Goal: Task Accomplishment & Management: Manage account settings

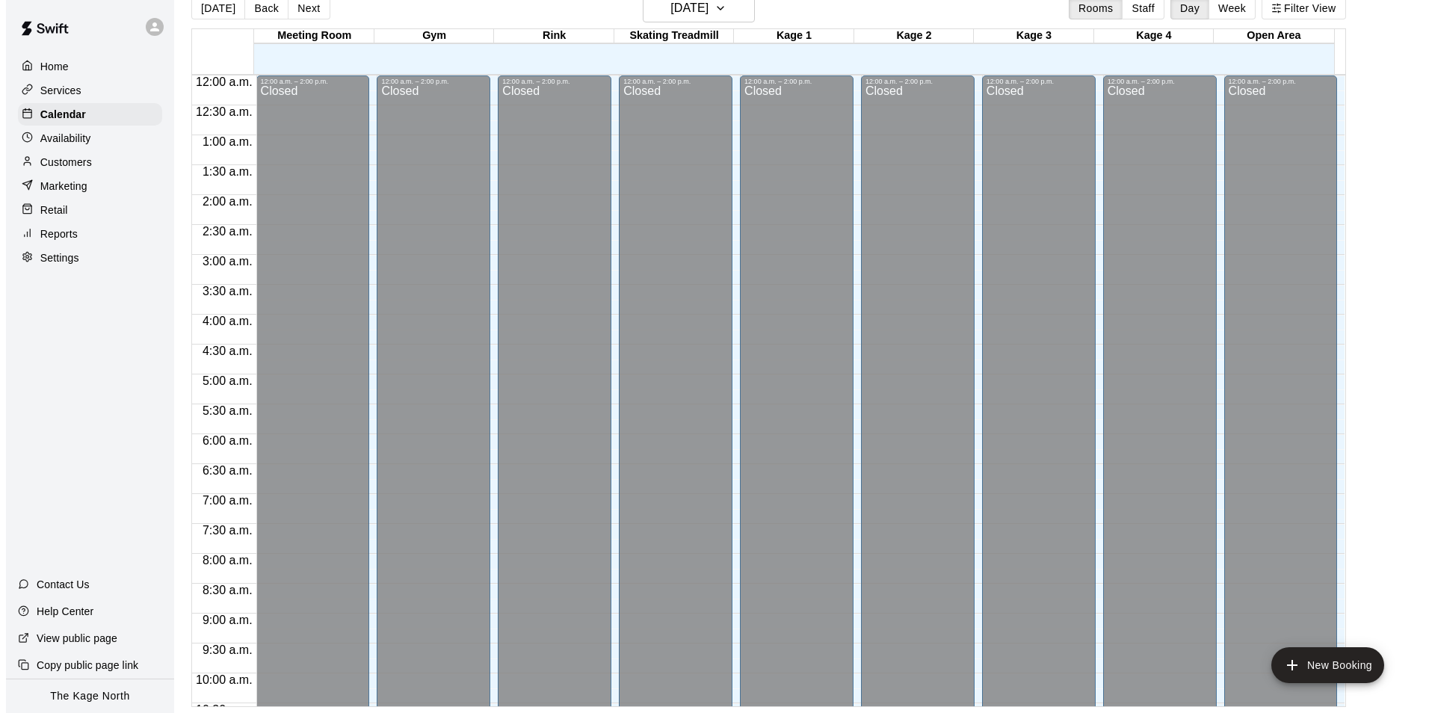
scroll to position [805, 0]
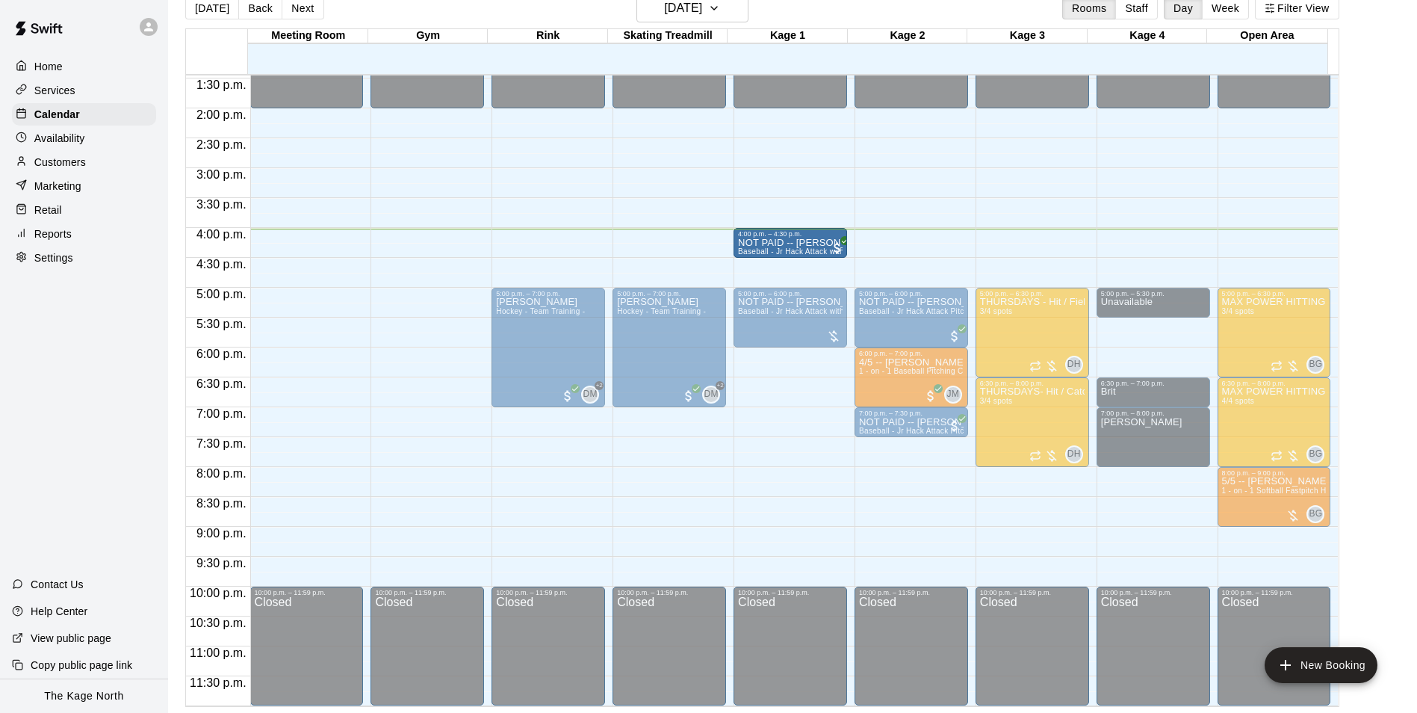
drag, startPoint x: 786, startPoint y: 270, endPoint x: 784, endPoint y: 252, distance: 18.1
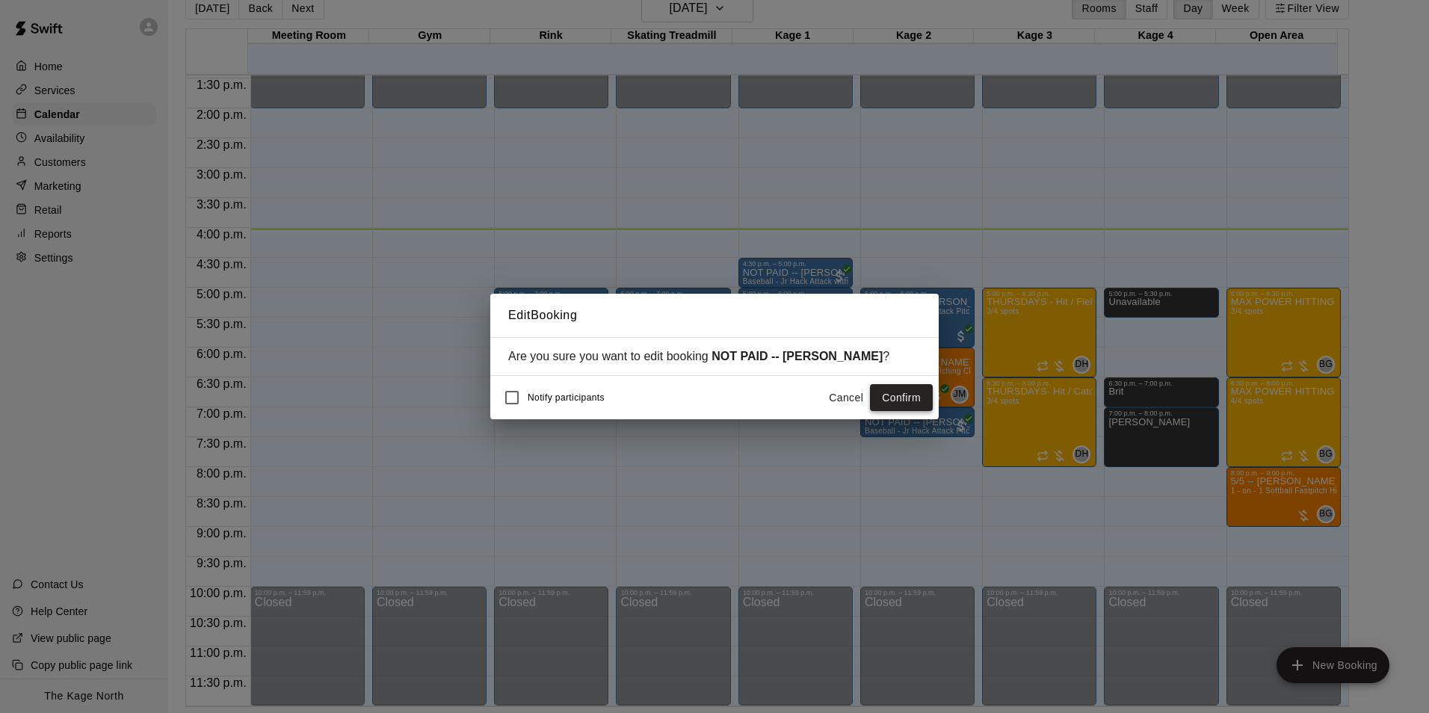
click at [902, 393] on button "Confirm" at bounding box center [901, 398] width 63 height 28
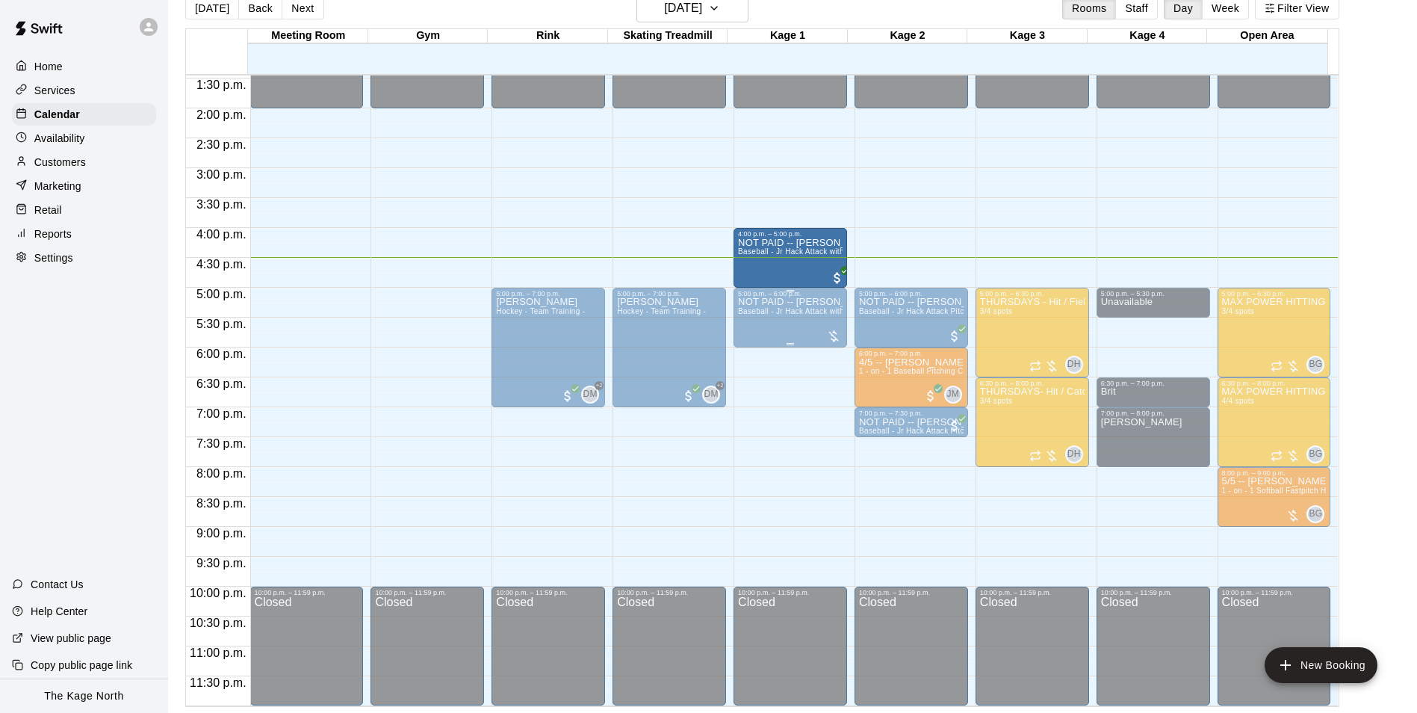
drag, startPoint x: 789, startPoint y: 255, endPoint x: 789, endPoint y: 295, distance: 40.3
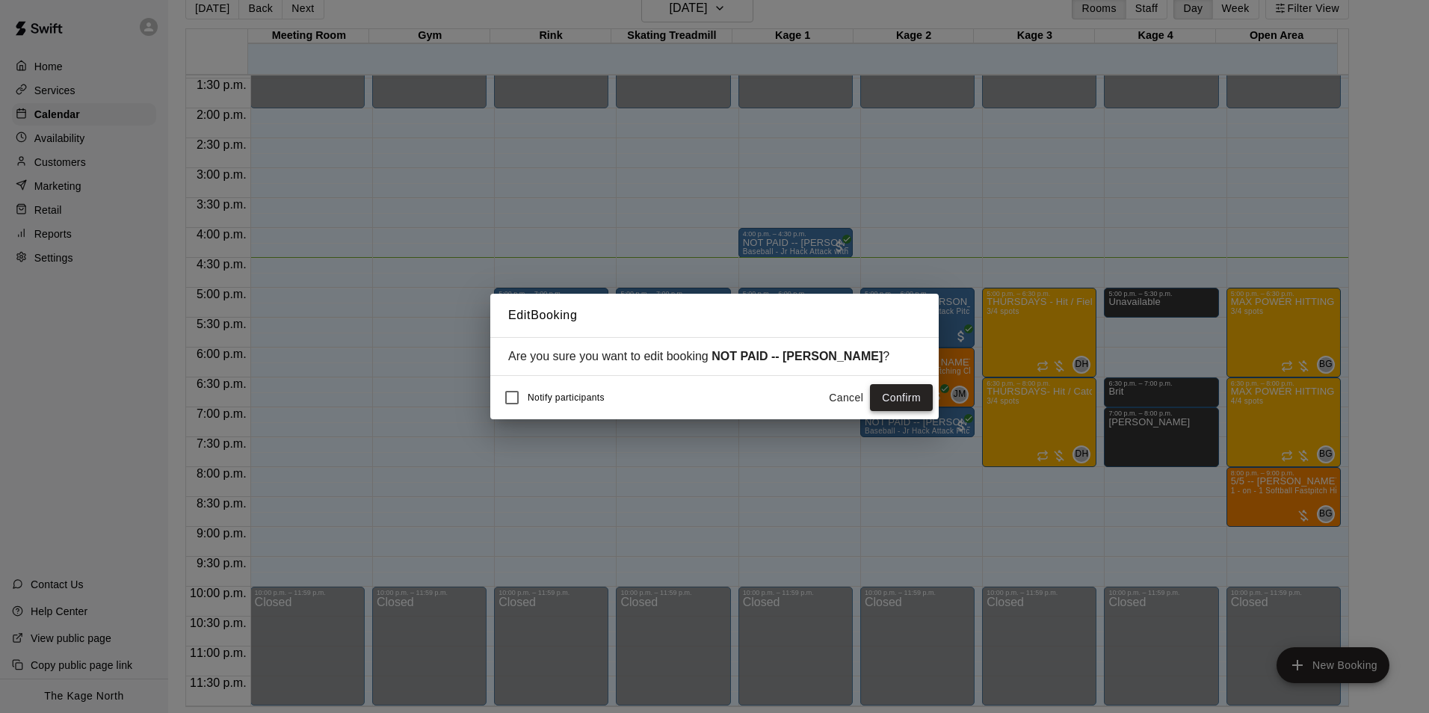
click at [889, 395] on button "Confirm" at bounding box center [901, 398] width 63 height 28
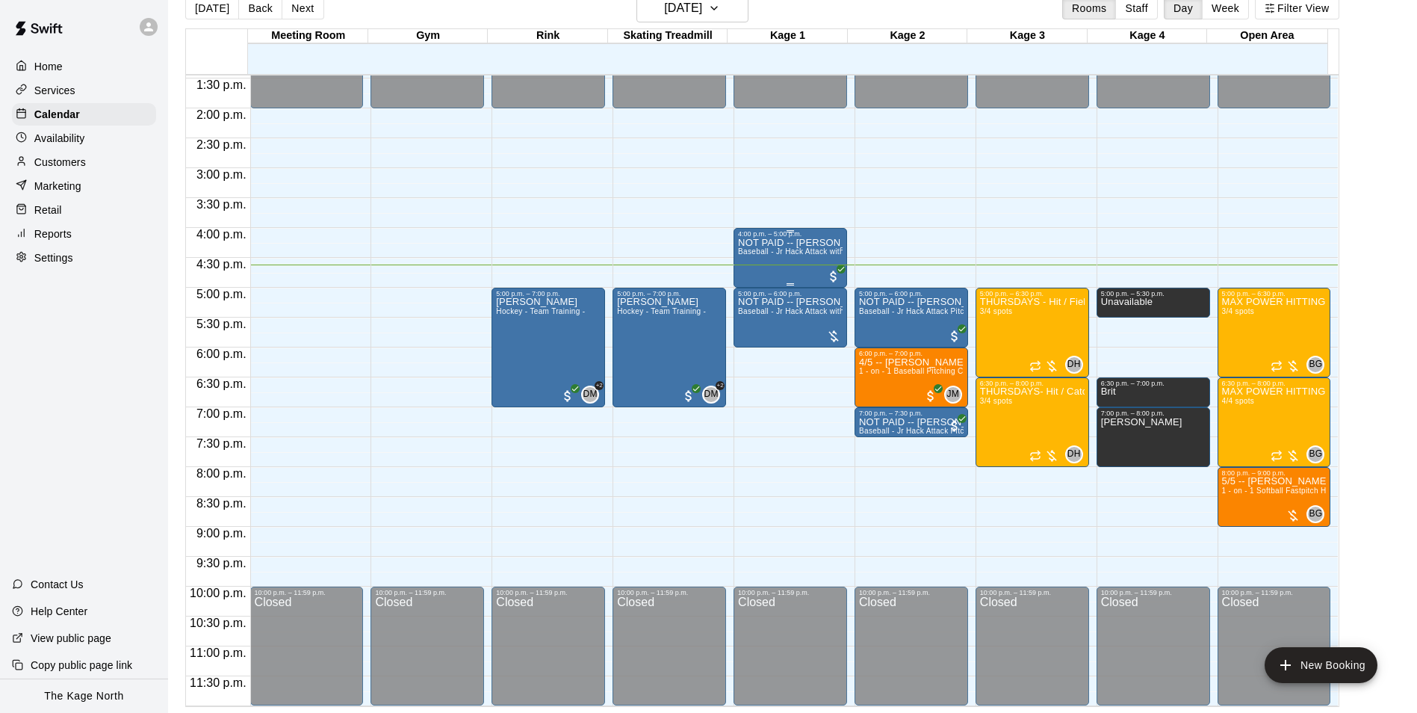
click at [785, 243] on p "NOT PAID -- Brett Caswell" at bounding box center [790, 243] width 105 height 0
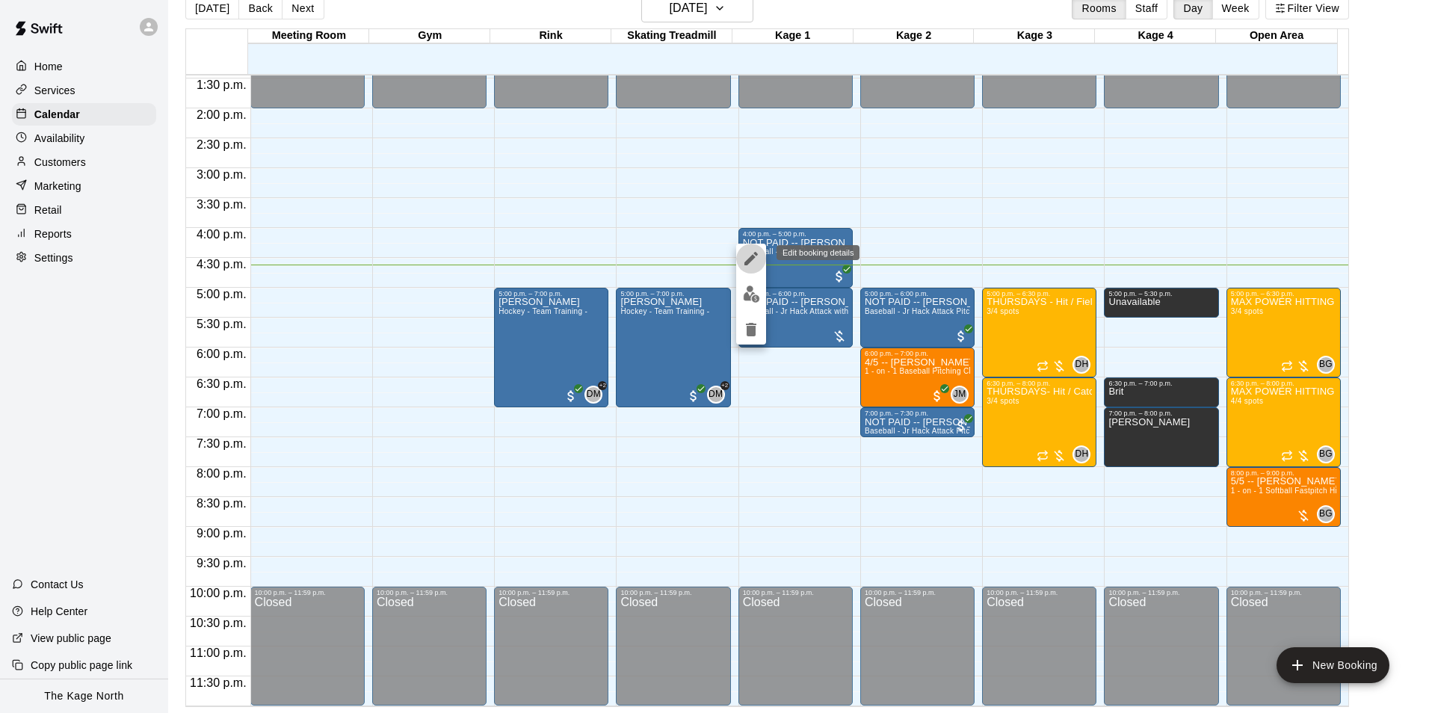
click at [748, 259] on icon "edit" at bounding box center [750, 258] width 13 height 13
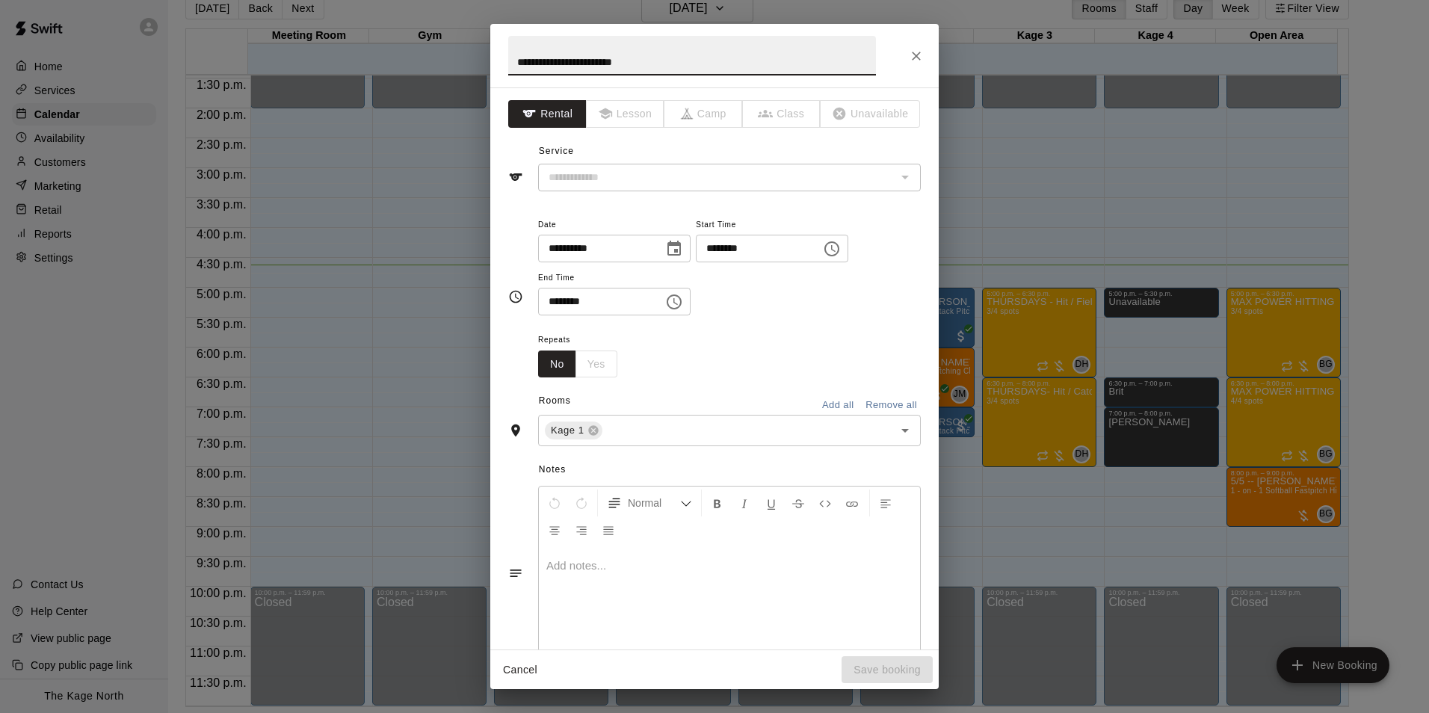
type input "**********"
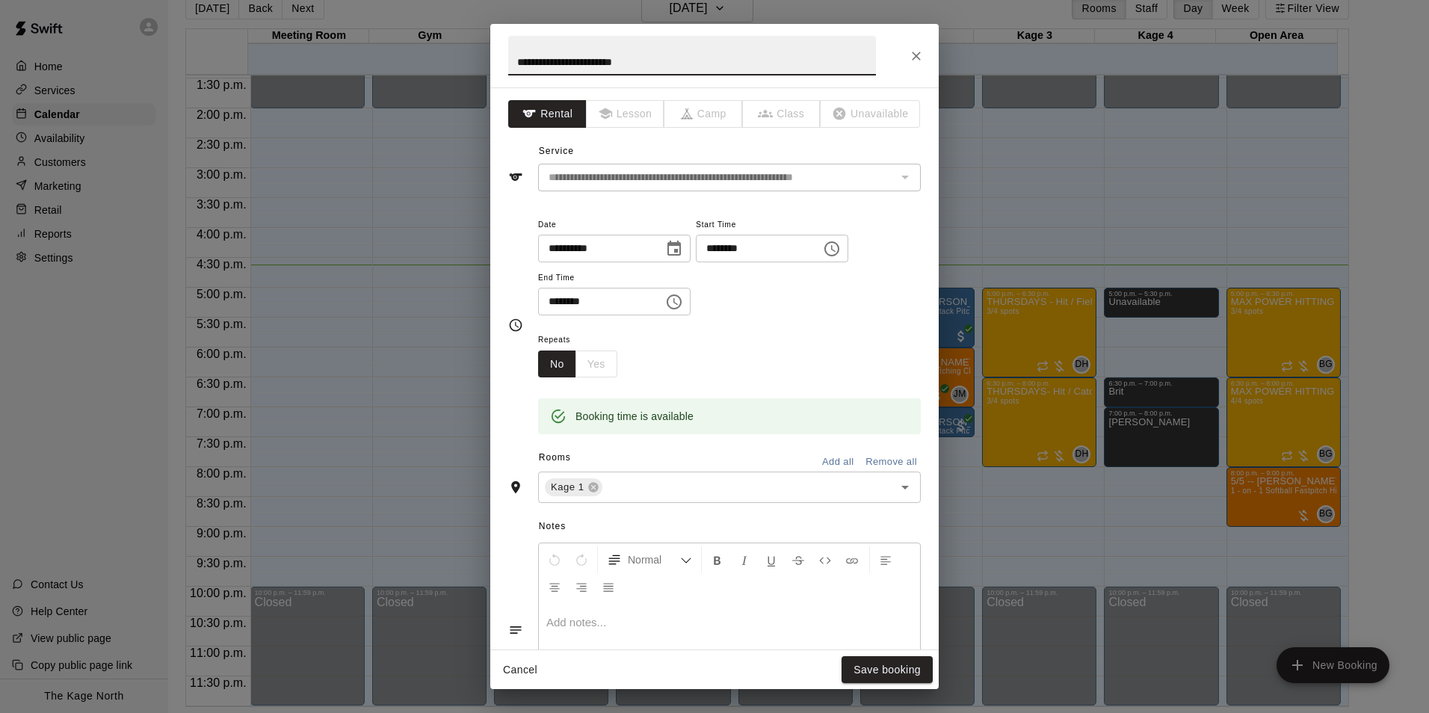
drag, startPoint x: 538, startPoint y: 61, endPoint x: 442, endPoint y: 60, distance: 95.7
click at [445, 61] on div "**********" at bounding box center [714, 356] width 1429 height 713
type input "**********"
click at [876, 669] on button "Save booking" at bounding box center [886, 670] width 91 height 28
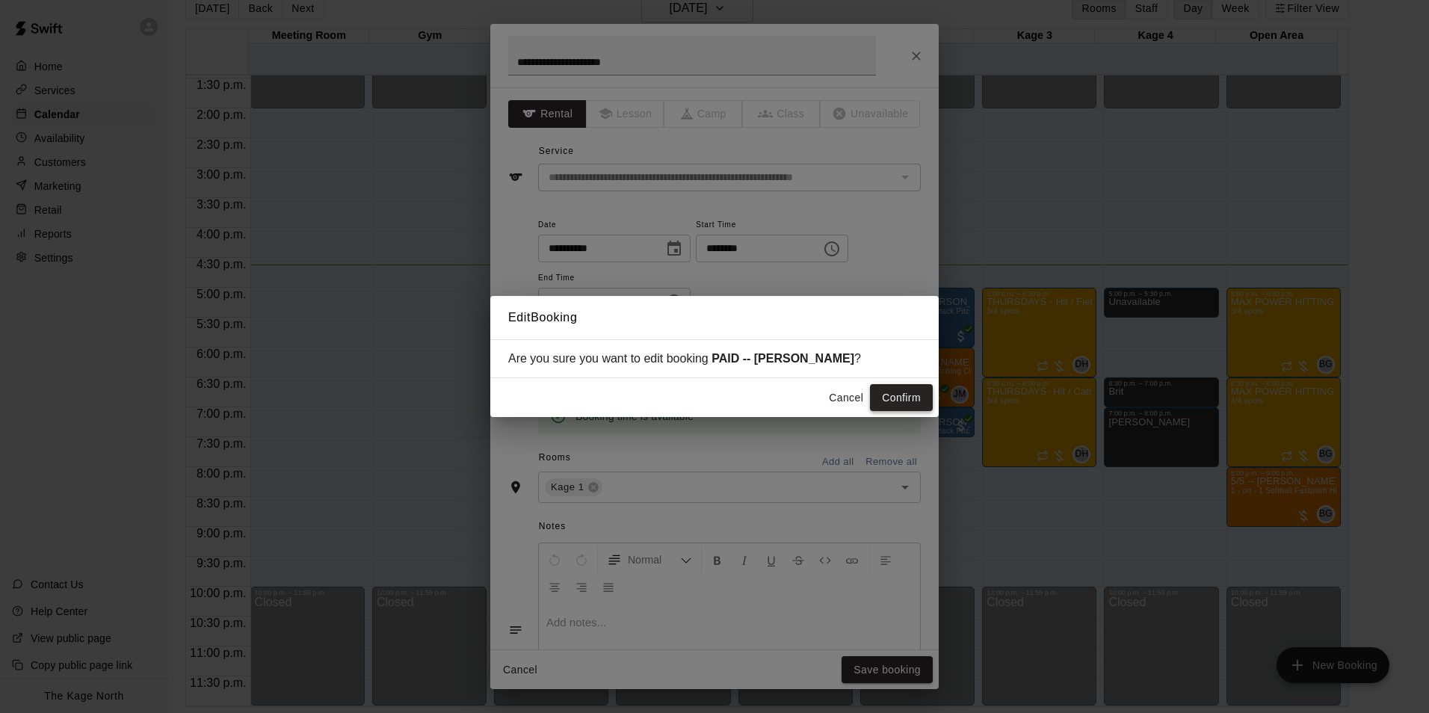
click at [897, 392] on button "Confirm" at bounding box center [901, 398] width 63 height 28
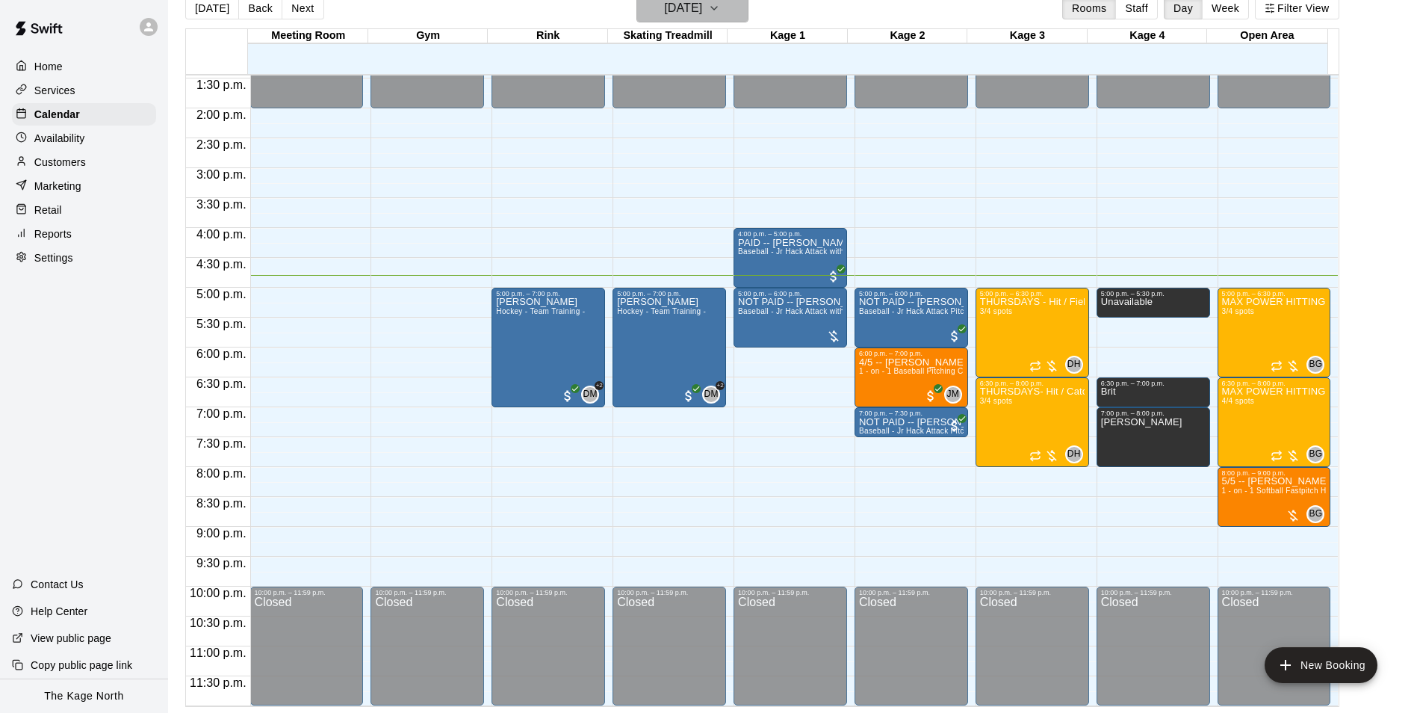
click at [702, 16] on h6 "[DATE]" at bounding box center [683, 8] width 38 height 21
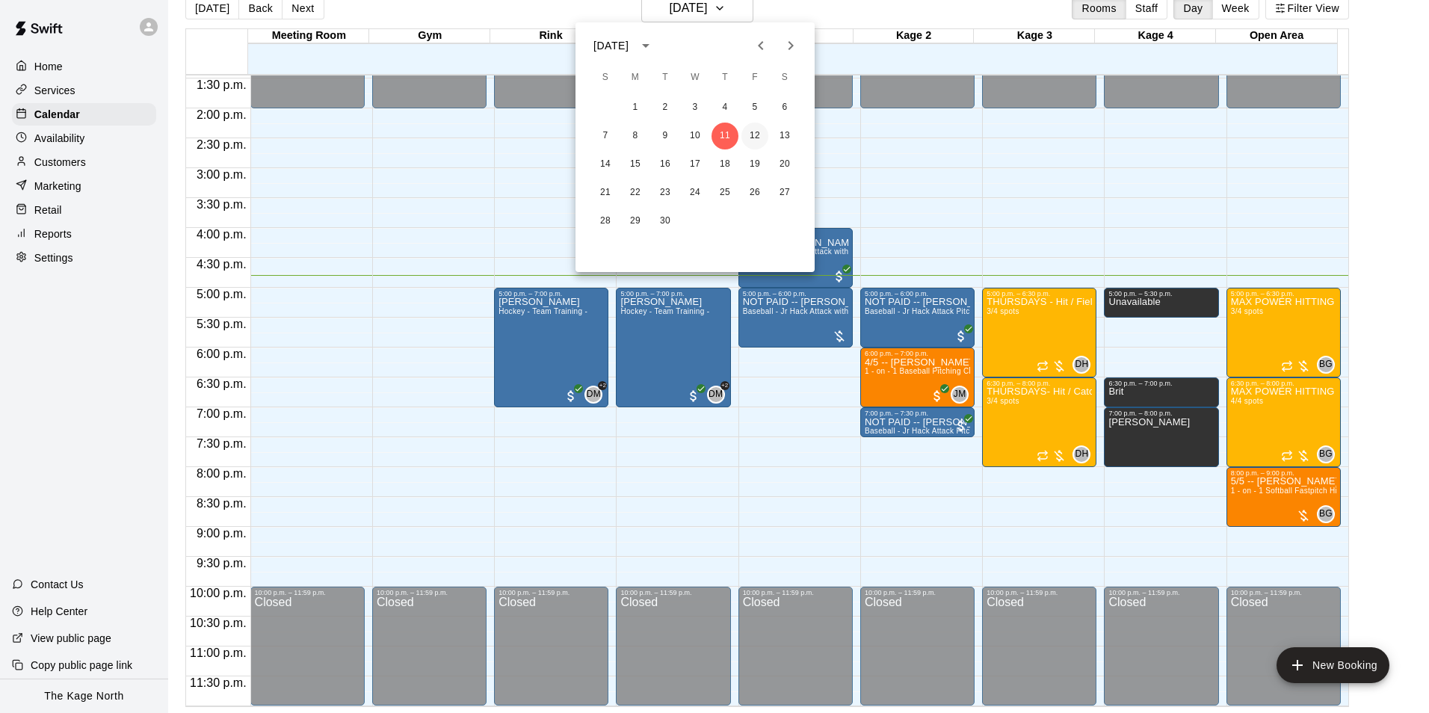
click at [747, 134] on button "12" at bounding box center [754, 136] width 27 height 27
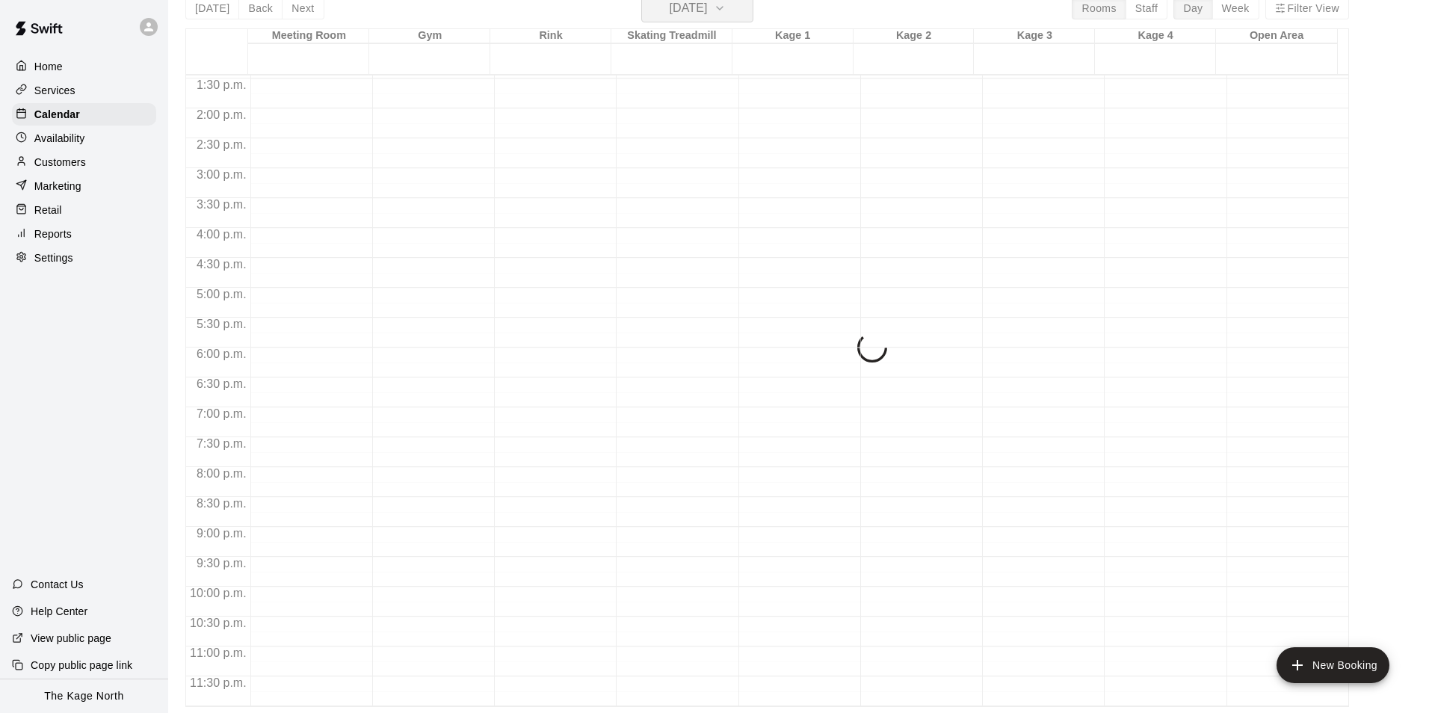
scroll to position [18, 0]
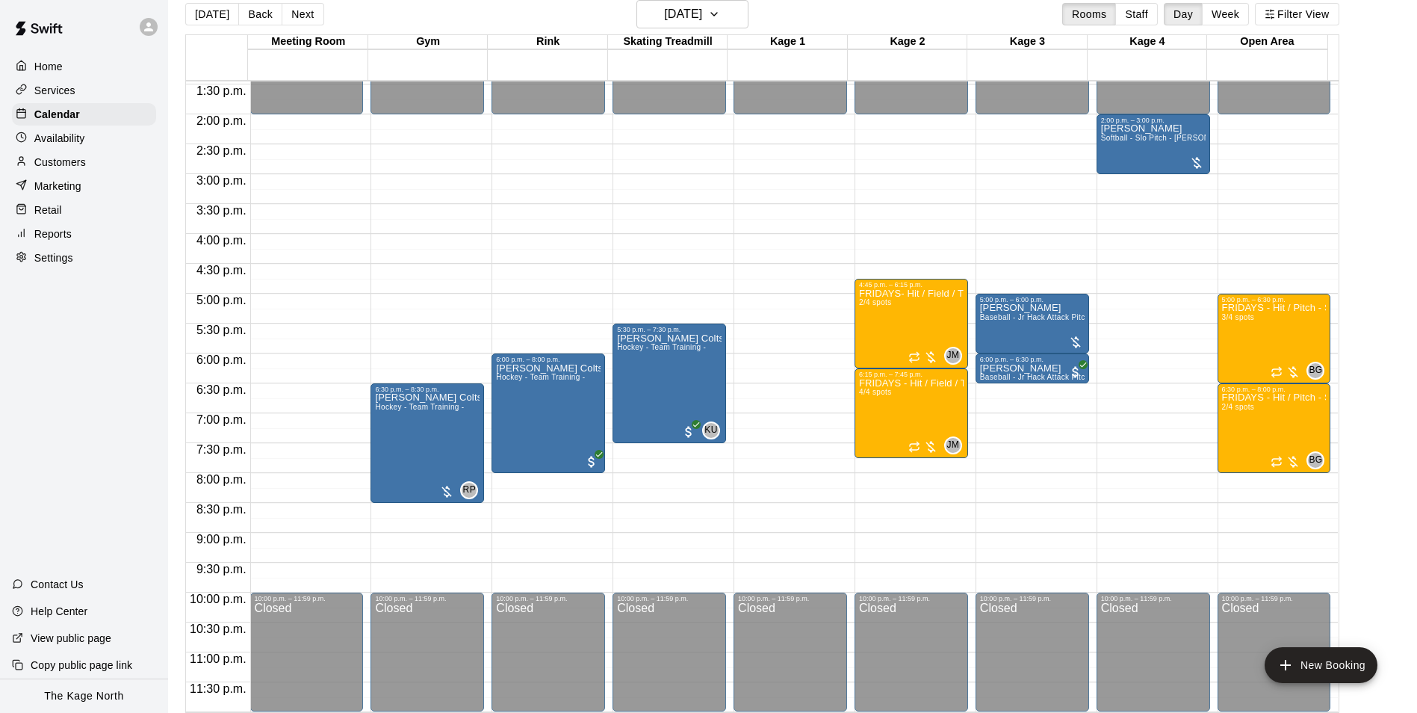
drag, startPoint x: 209, startPoint y: 11, endPoint x: 1165, endPoint y: 287, distance: 994.6
click at [209, 11] on button "[DATE]" at bounding box center [212, 14] width 54 height 22
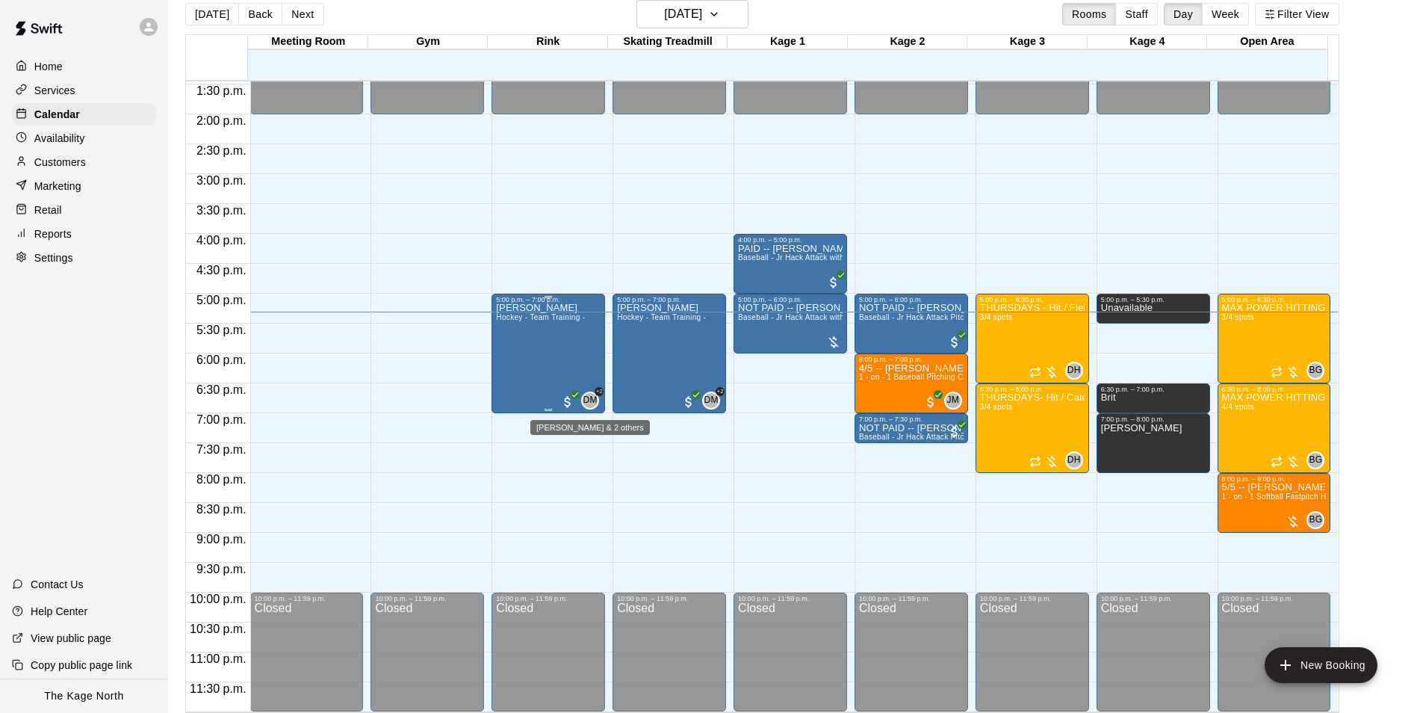
click at [589, 403] on span "DM" at bounding box center [591, 400] width 14 height 15
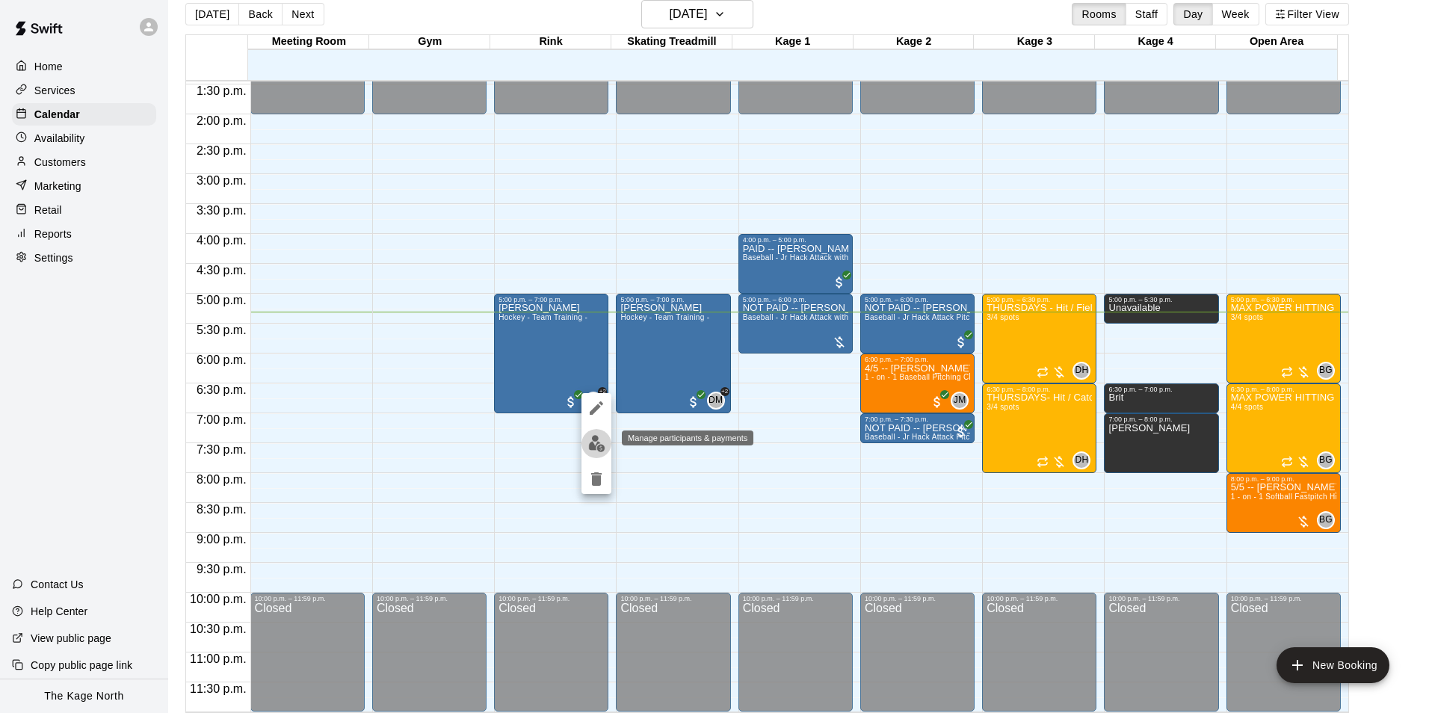
click at [593, 437] on img "edit" at bounding box center [596, 443] width 17 height 17
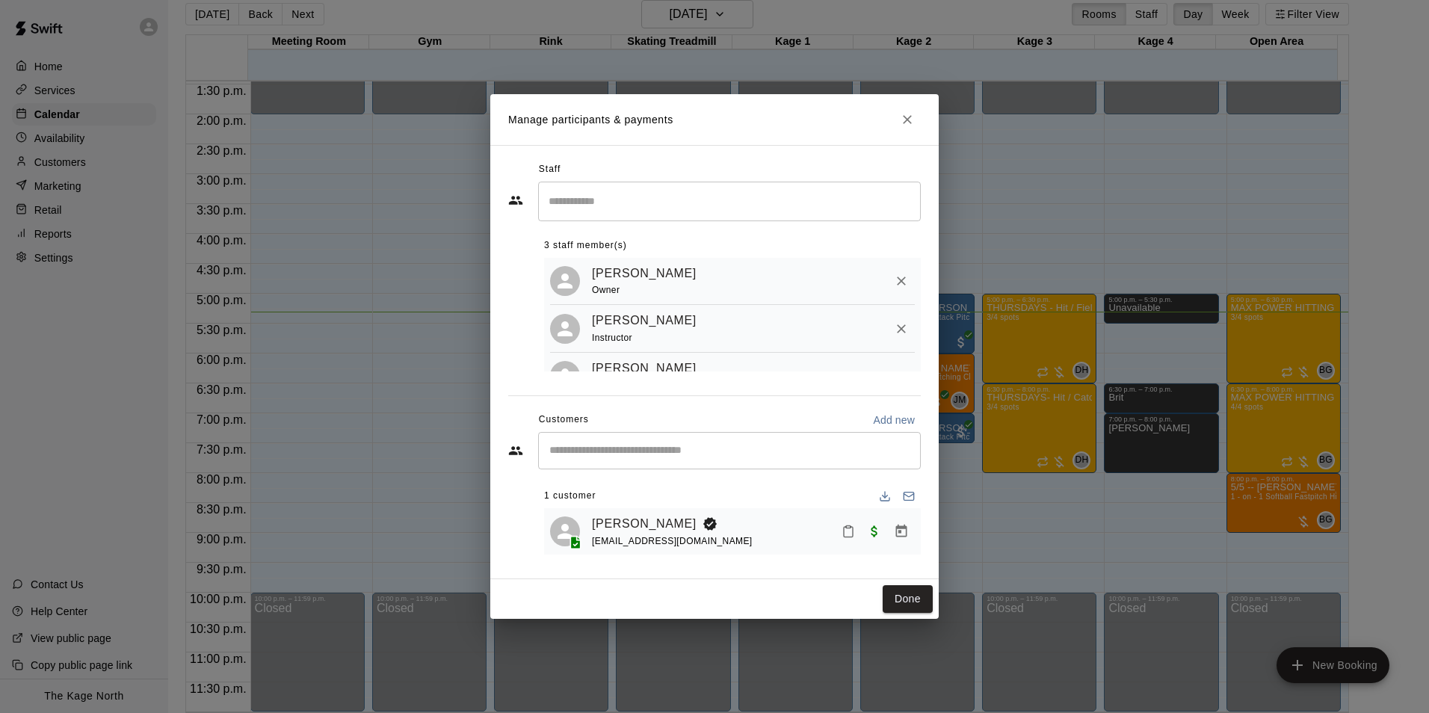
scroll to position [41, 0]
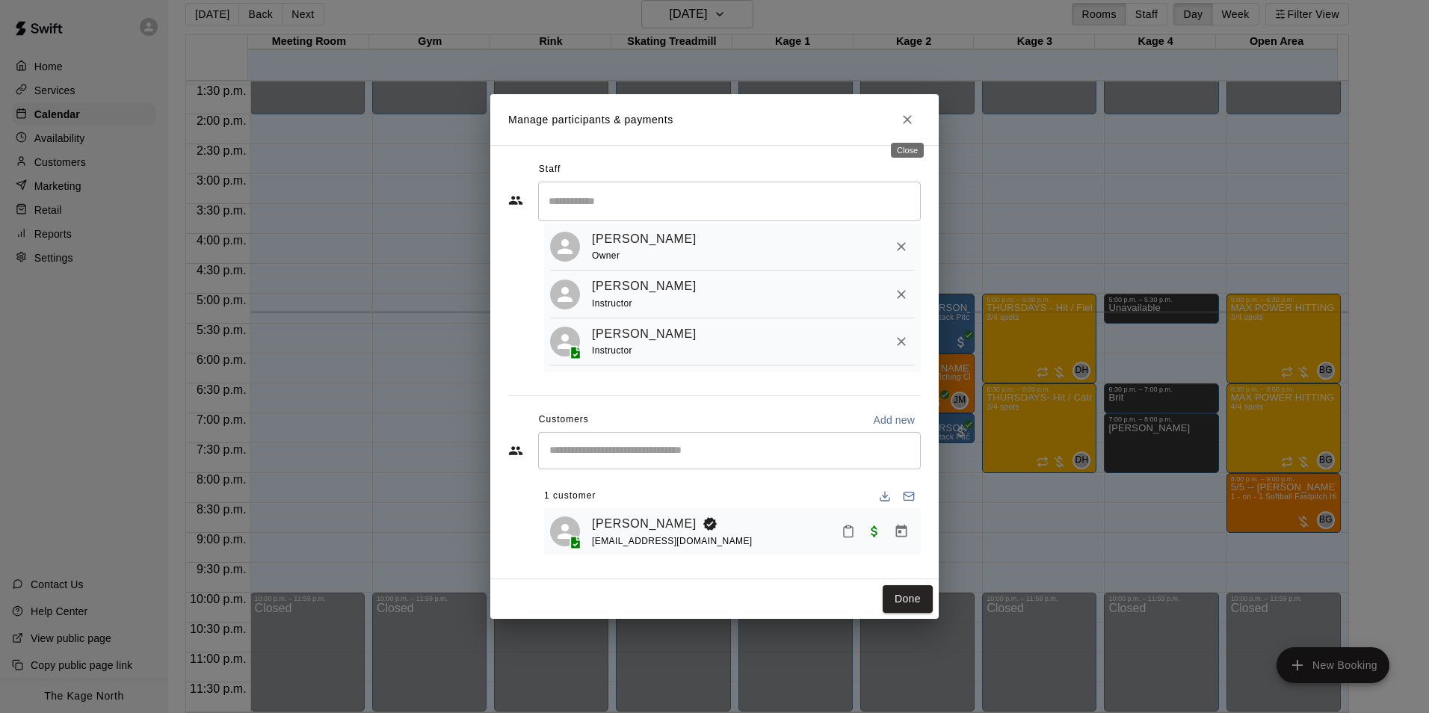
click at [907, 122] on icon "Close" at bounding box center [907, 119] width 15 height 15
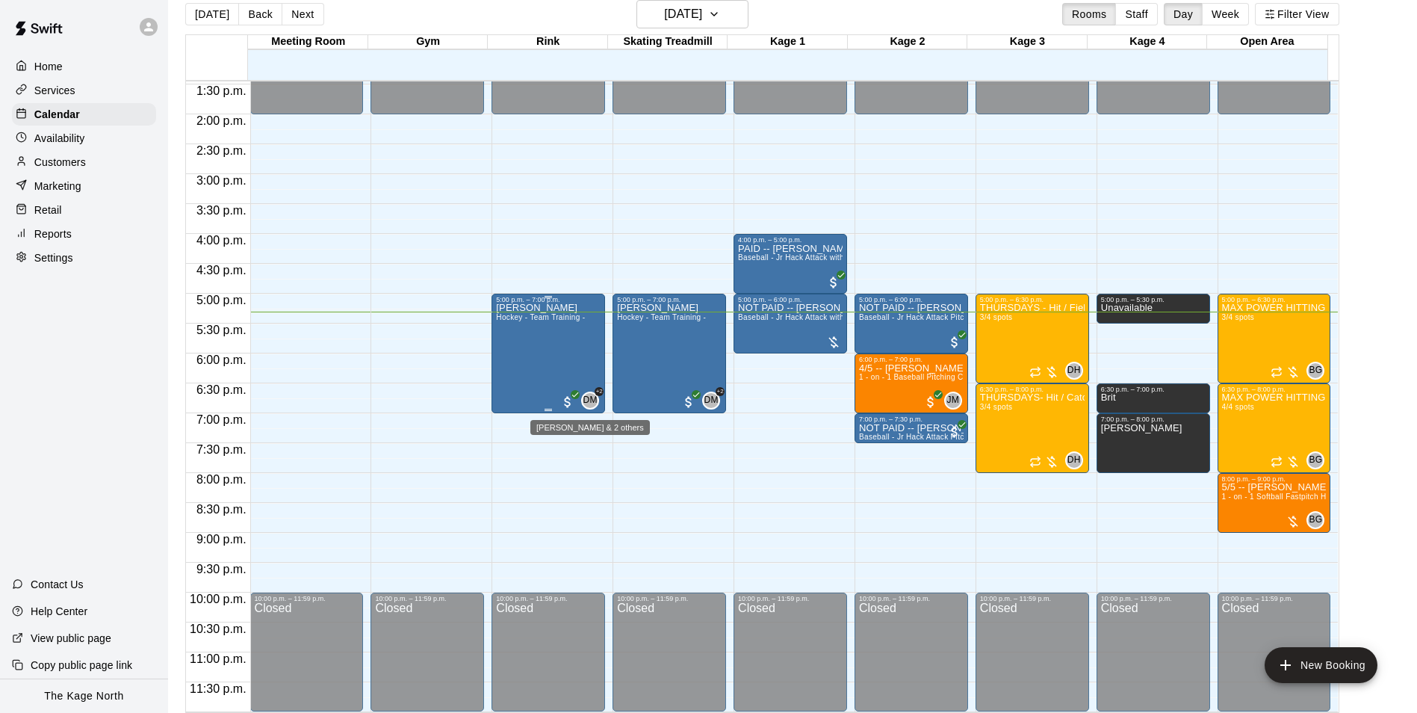
click at [584, 395] on span "DM" at bounding box center [591, 400] width 14 height 15
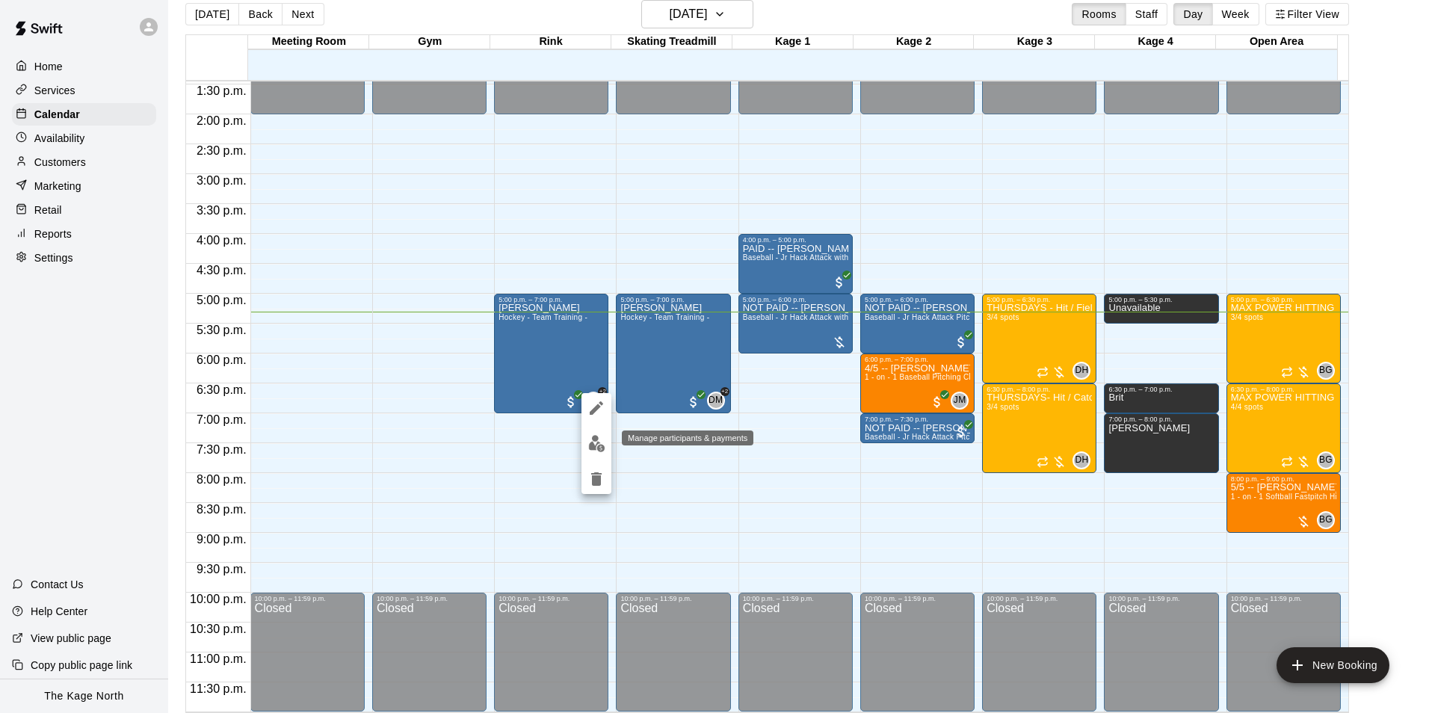
click at [591, 440] on img "edit" at bounding box center [596, 443] width 17 height 17
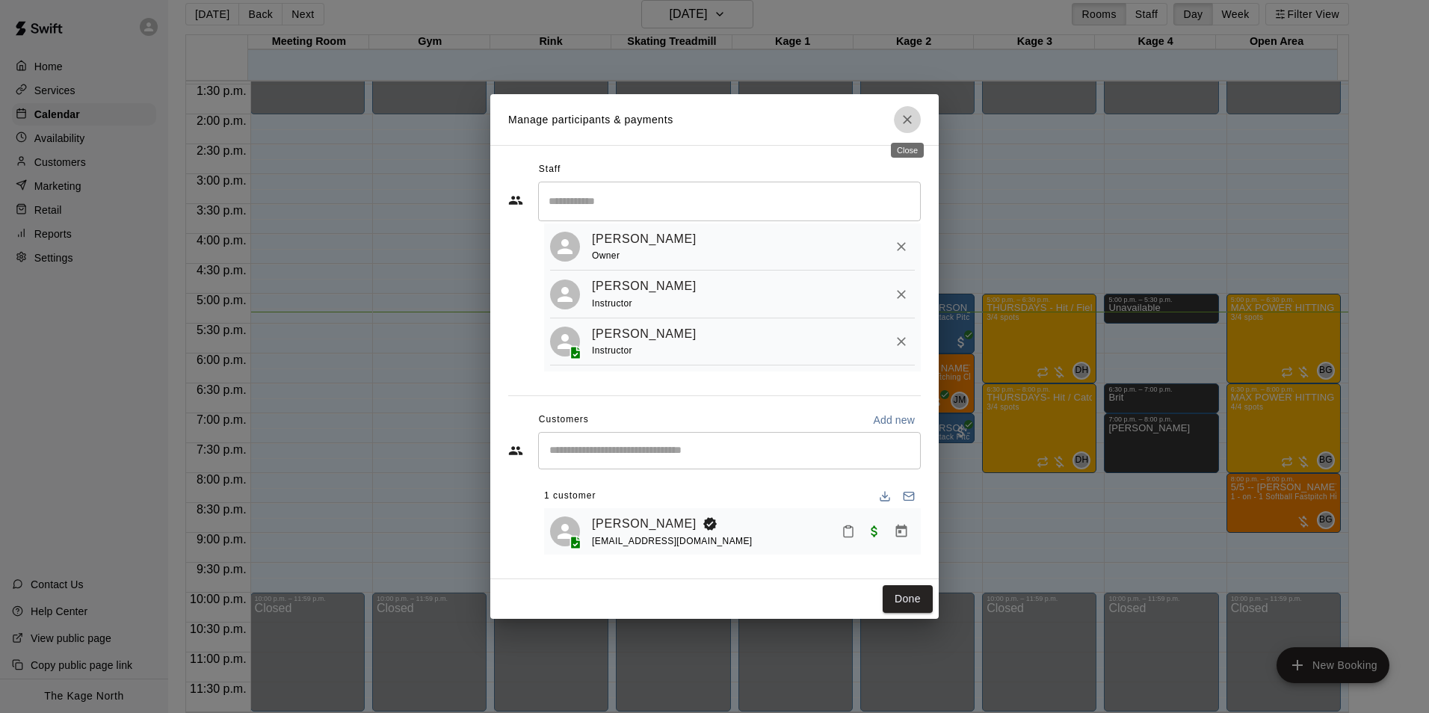
click at [913, 123] on icon "Close" at bounding box center [907, 119] width 15 height 15
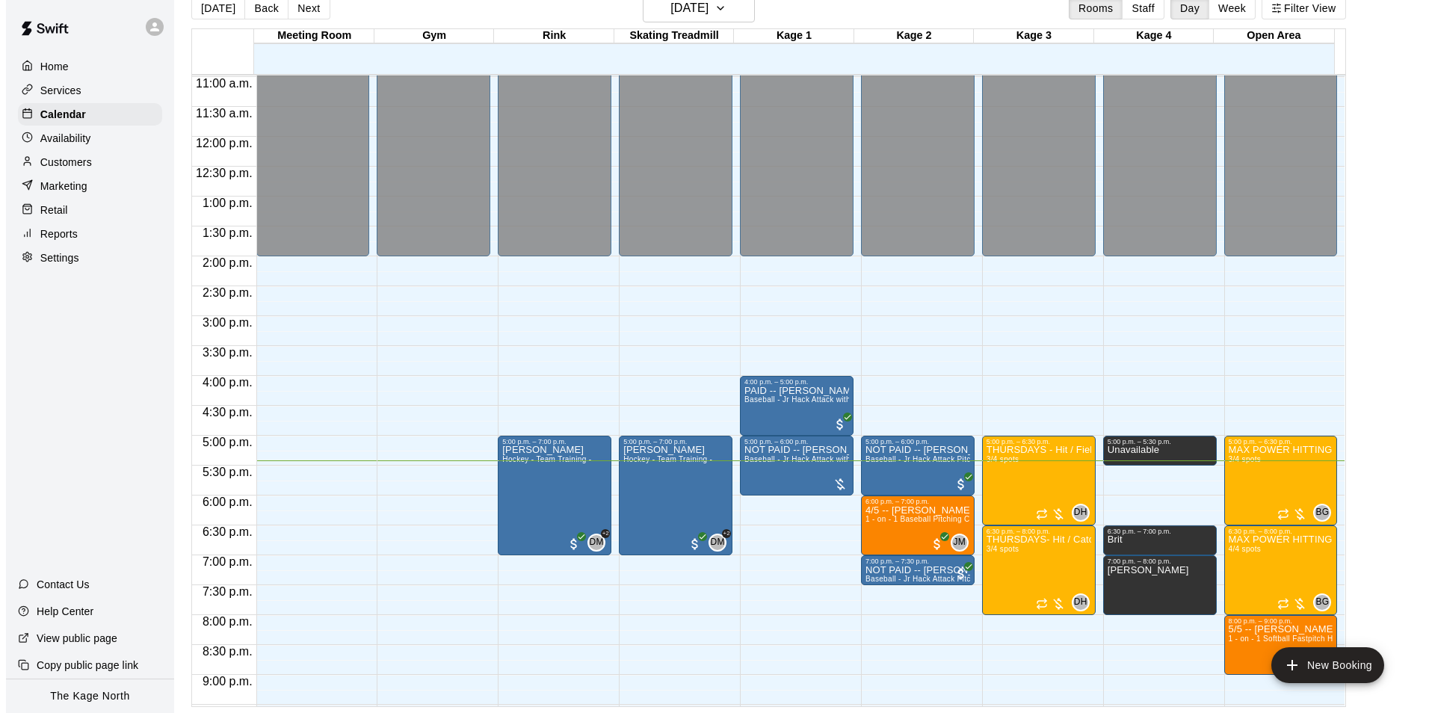
scroll to position [805, 0]
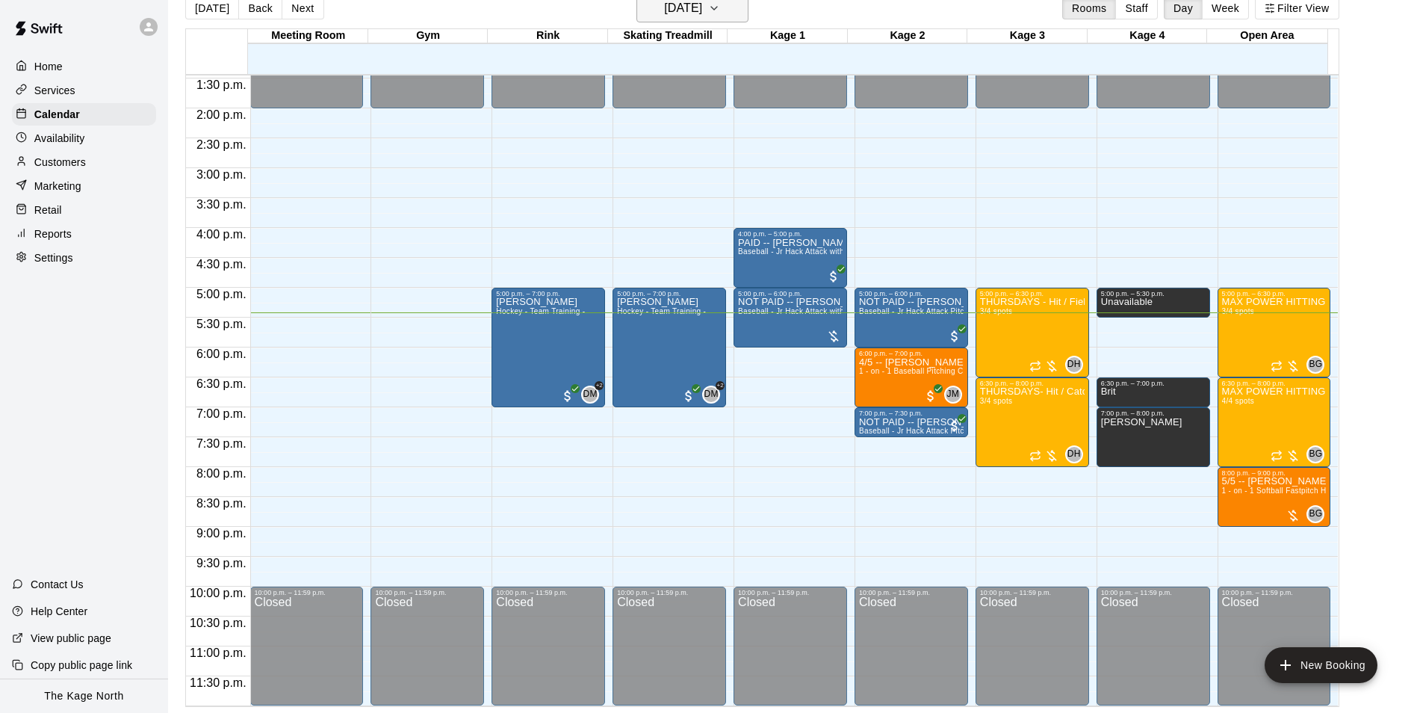
click at [736, 8] on button "[DATE]" at bounding box center [693, 8] width 112 height 28
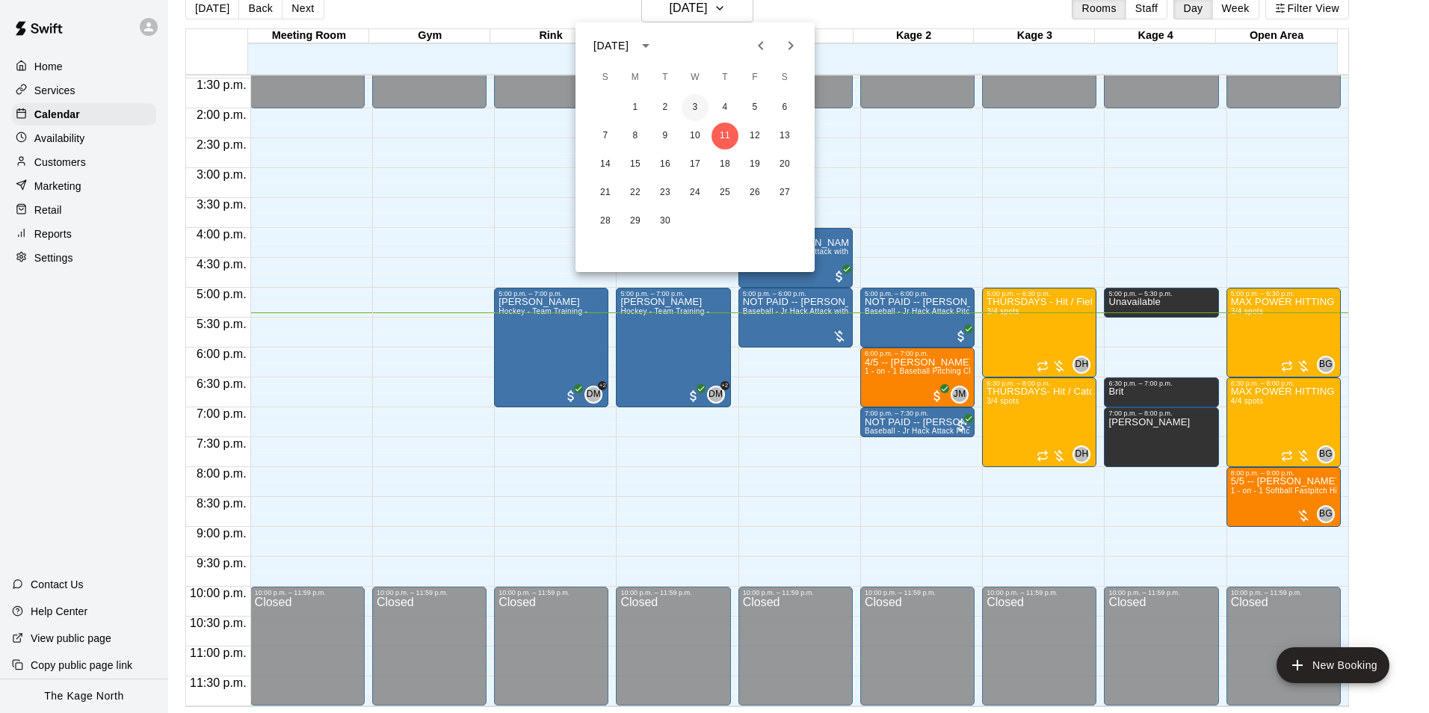
click at [690, 105] on button "3" at bounding box center [694, 107] width 27 height 27
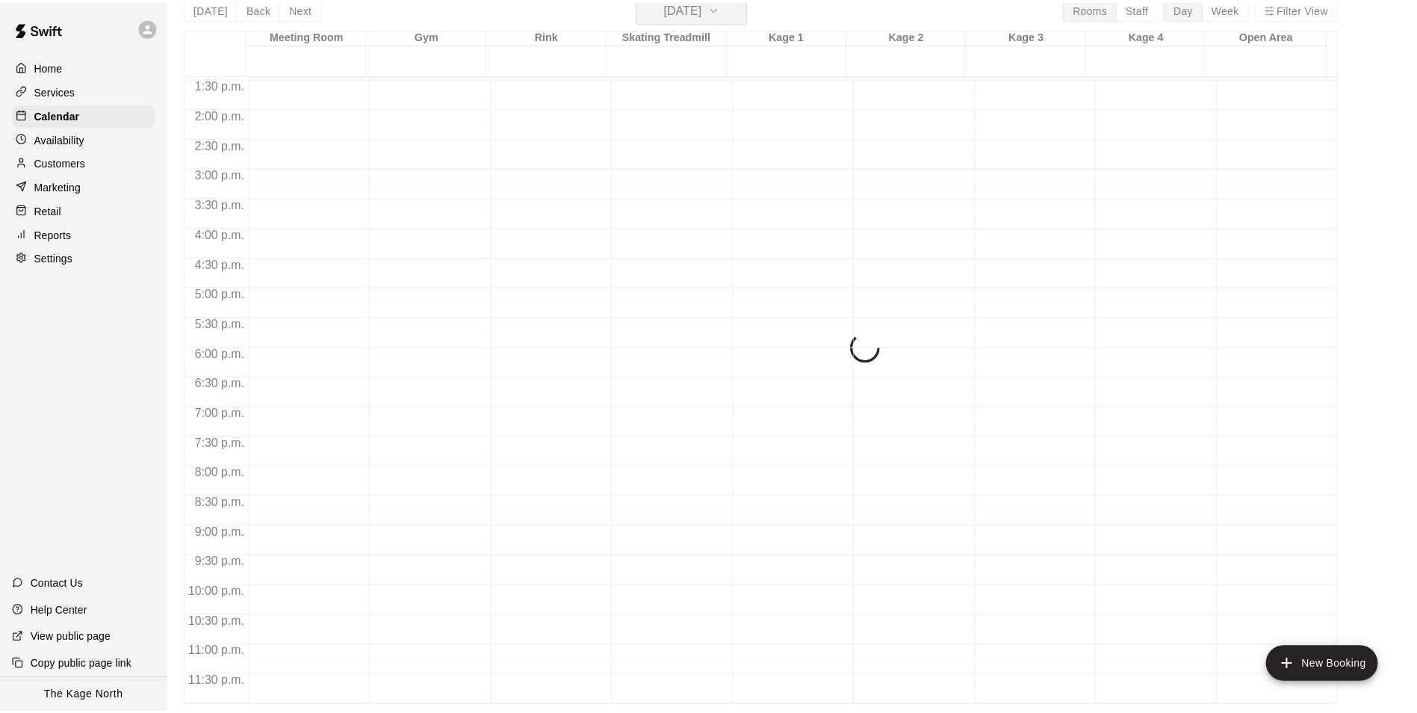
scroll to position [18, 0]
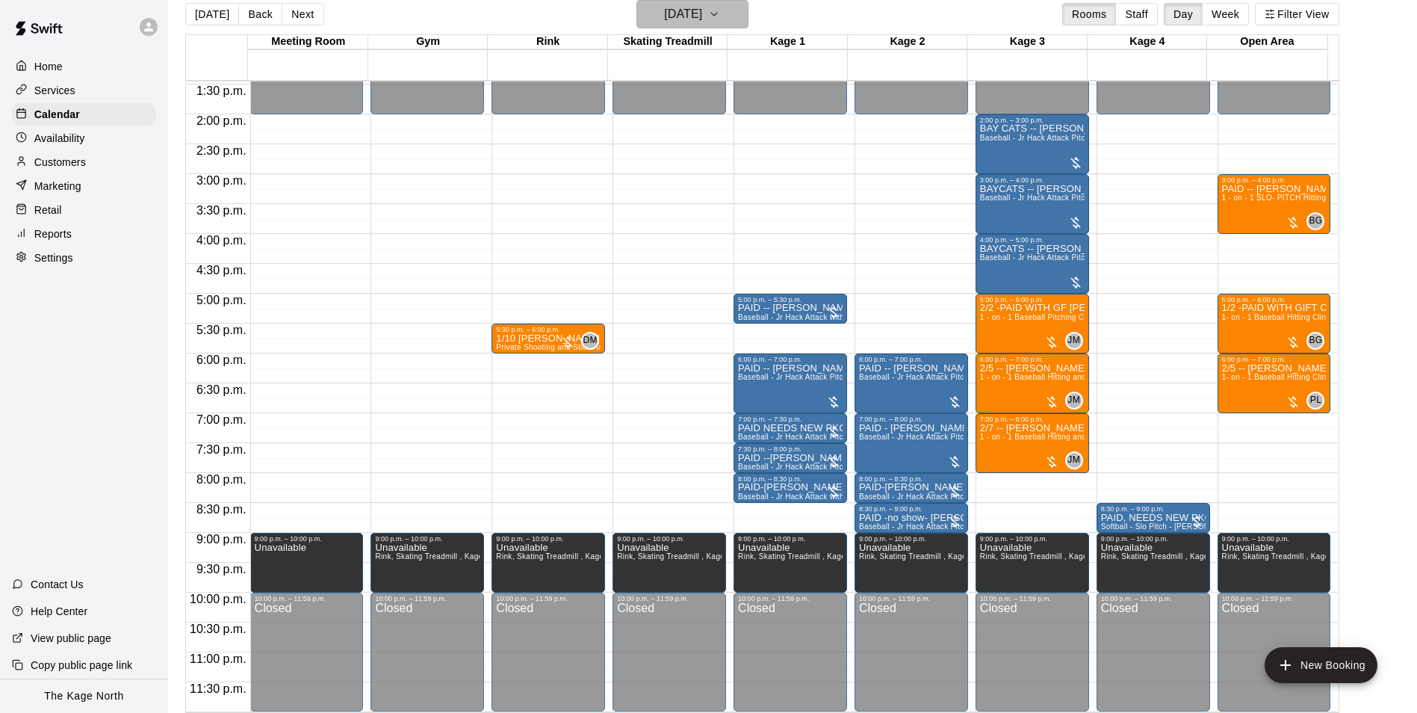
click at [694, 19] on h6 "Wednesday Sep 03" at bounding box center [683, 14] width 38 height 21
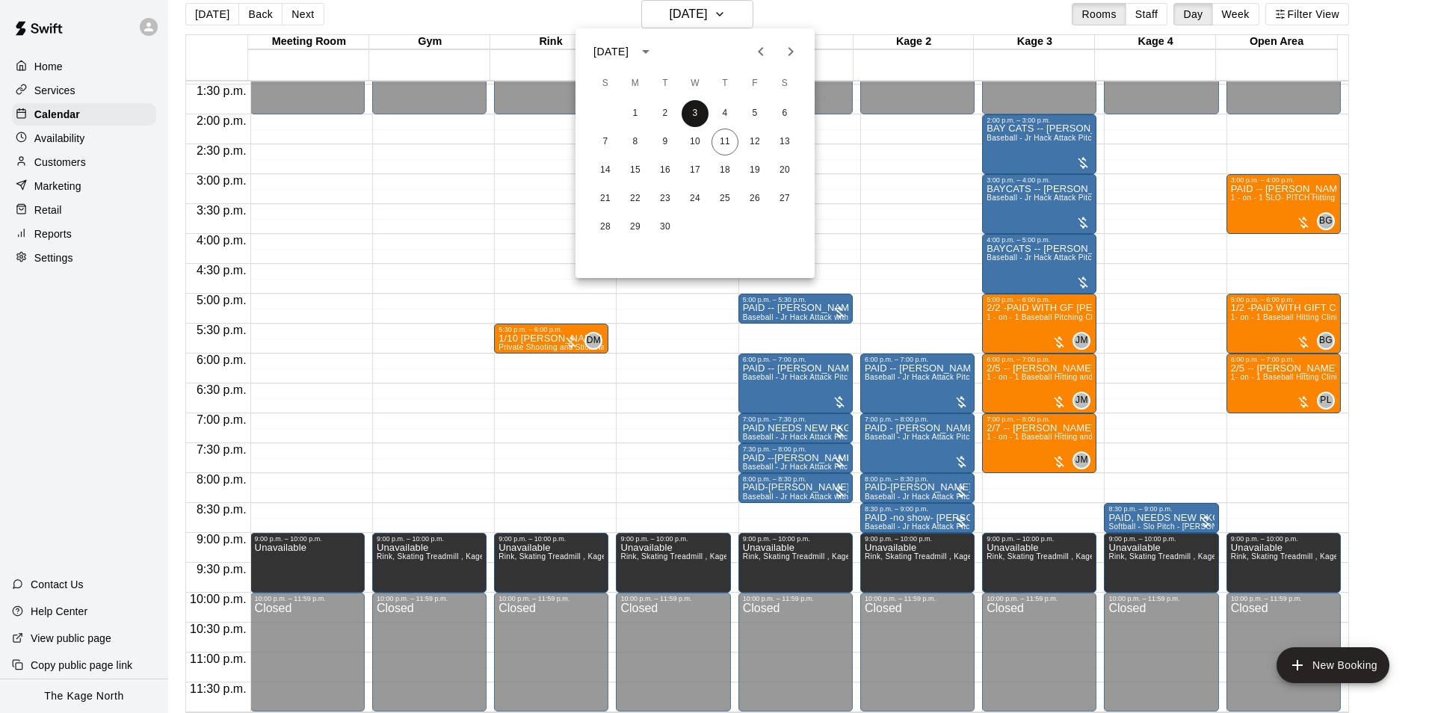
drag, startPoint x: 690, startPoint y: 111, endPoint x: 797, endPoint y: 235, distance: 164.3
click at [690, 111] on button "3" at bounding box center [694, 113] width 27 height 27
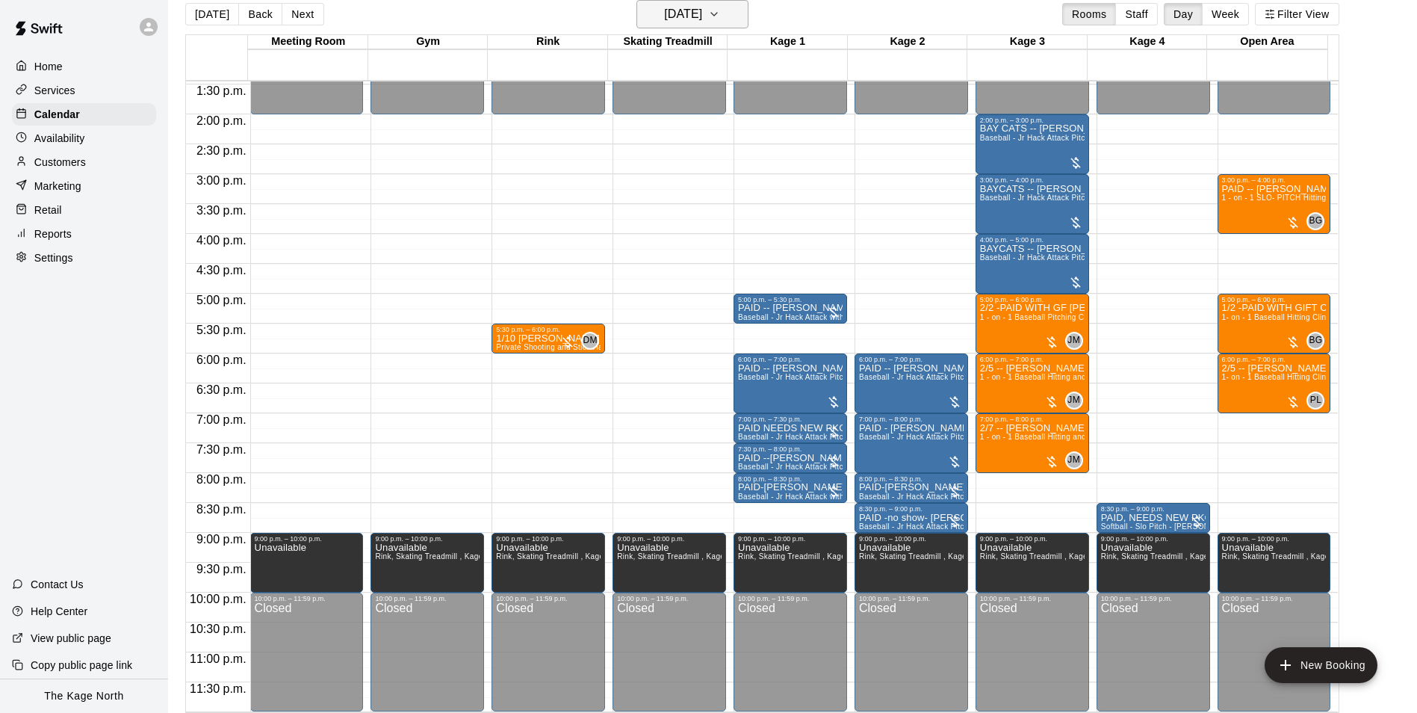
click at [702, 19] on h6 "Wednesday Sep 03" at bounding box center [683, 14] width 38 height 21
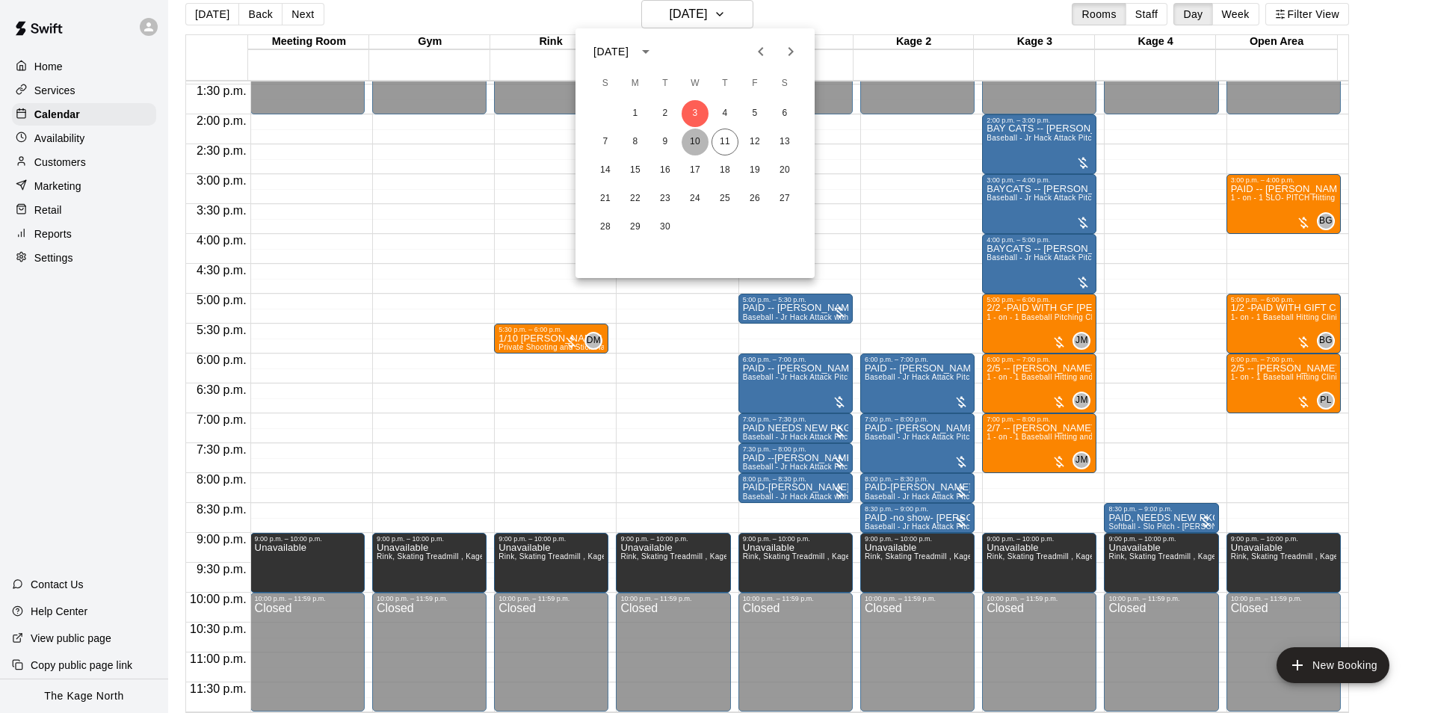
click at [694, 139] on button "10" at bounding box center [694, 142] width 27 height 27
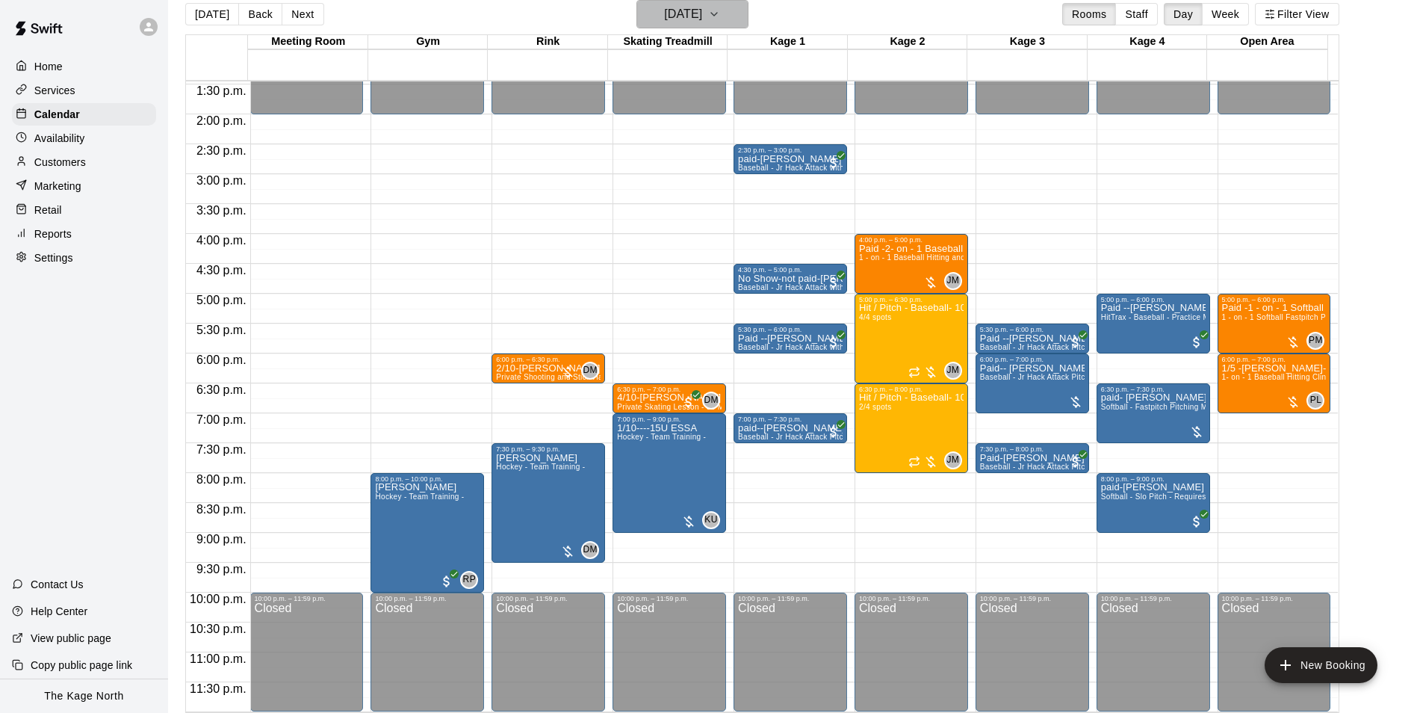
click at [720, 19] on icon "button" at bounding box center [714, 14] width 12 height 18
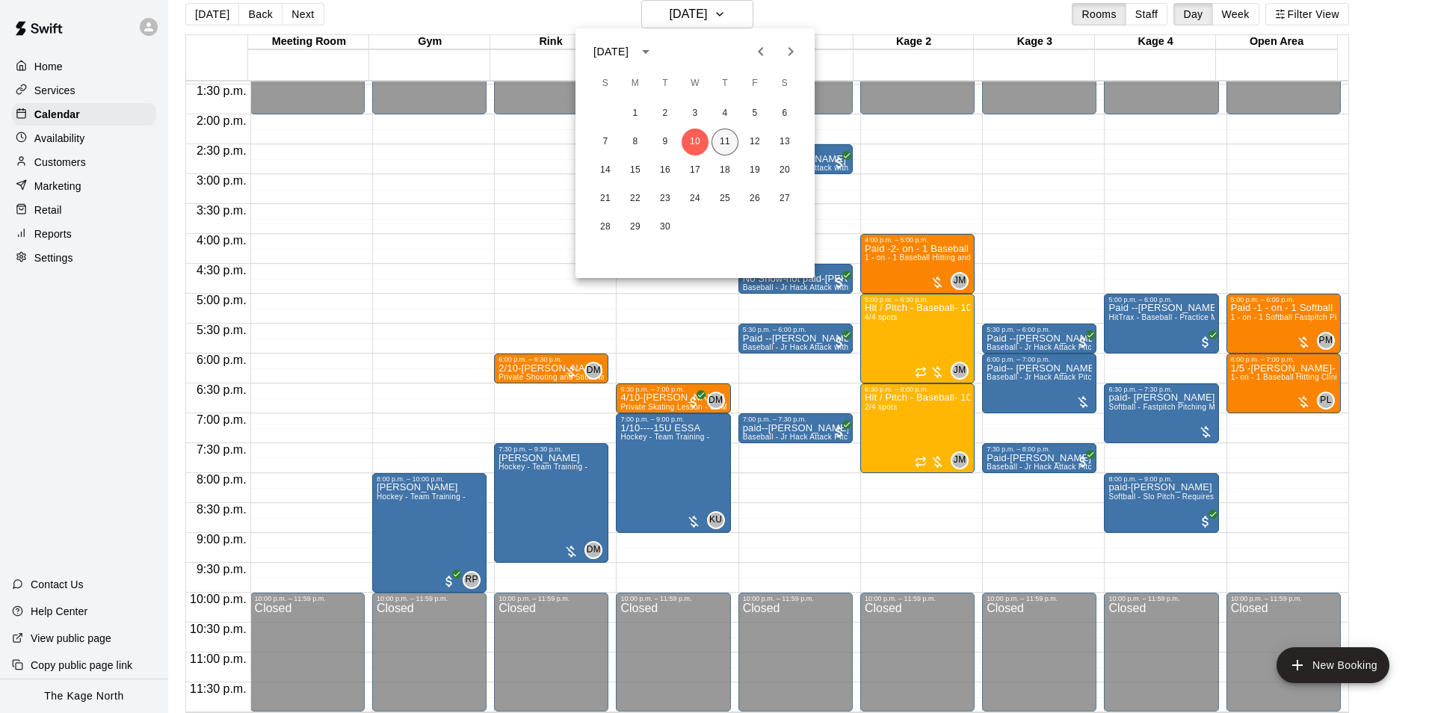
click at [718, 142] on button "11" at bounding box center [724, 142] width 27 height 27
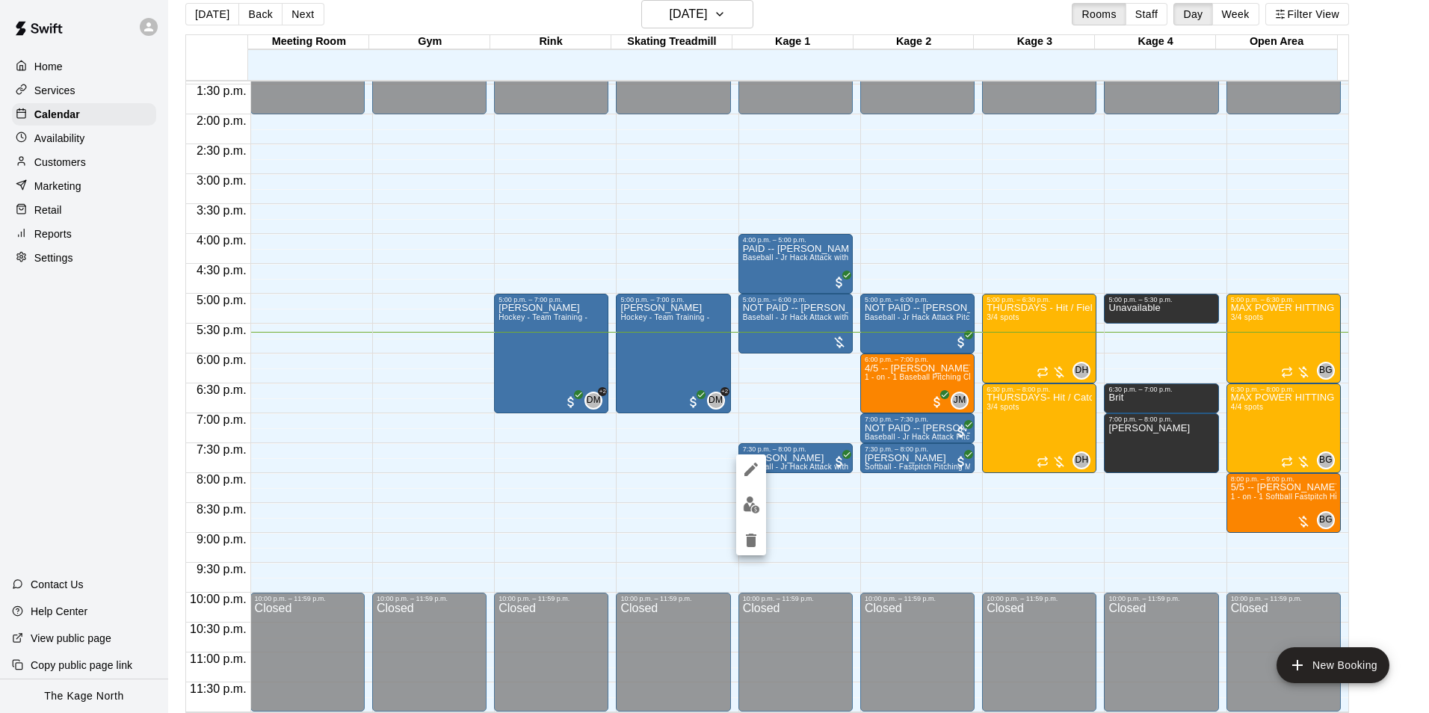
click at [818, 488] on div at bounding box center [714, 356] width 1429 height 713
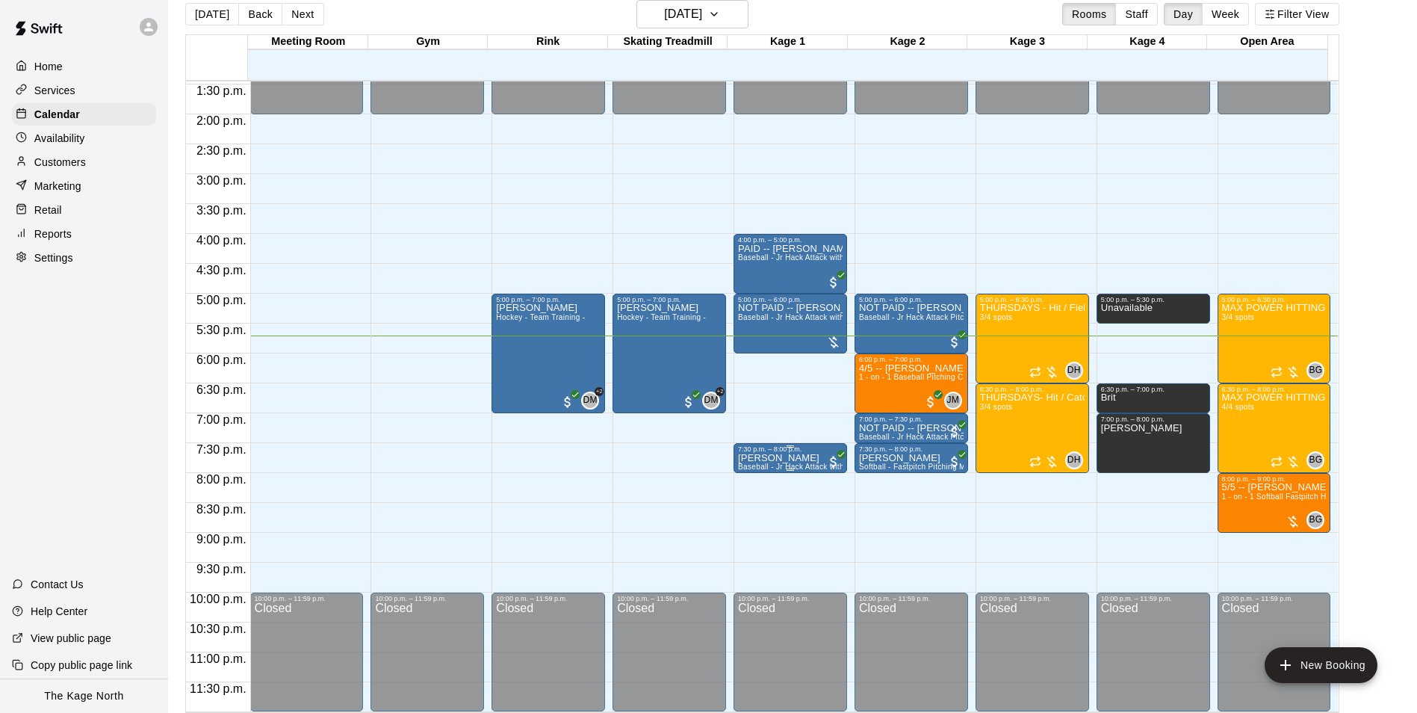
click at [780, 451] on div "7:30 p.m. – 8:00 p.m." at bounding box center [790, 448] width 105 height 7
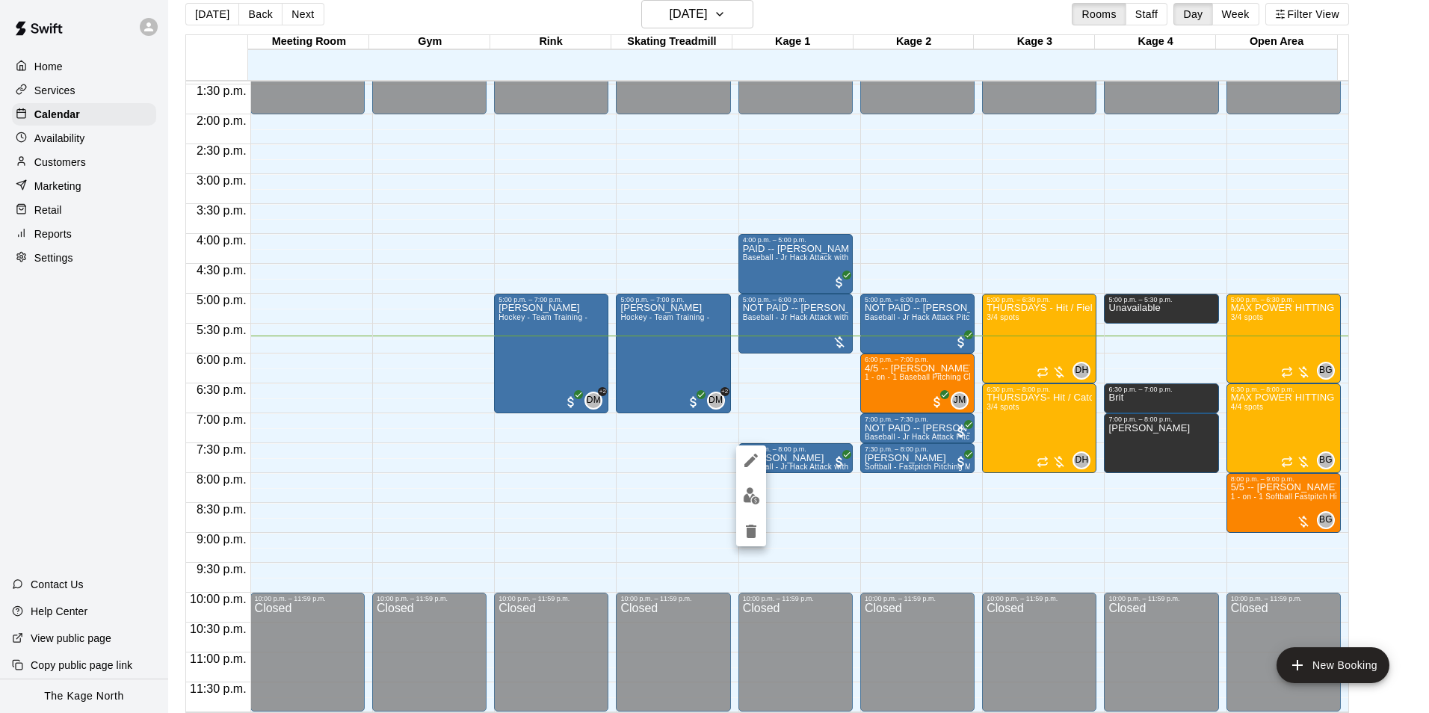
click at [751, 463] on icon "edit" at bounding box center [751, 460] width 18 height 18
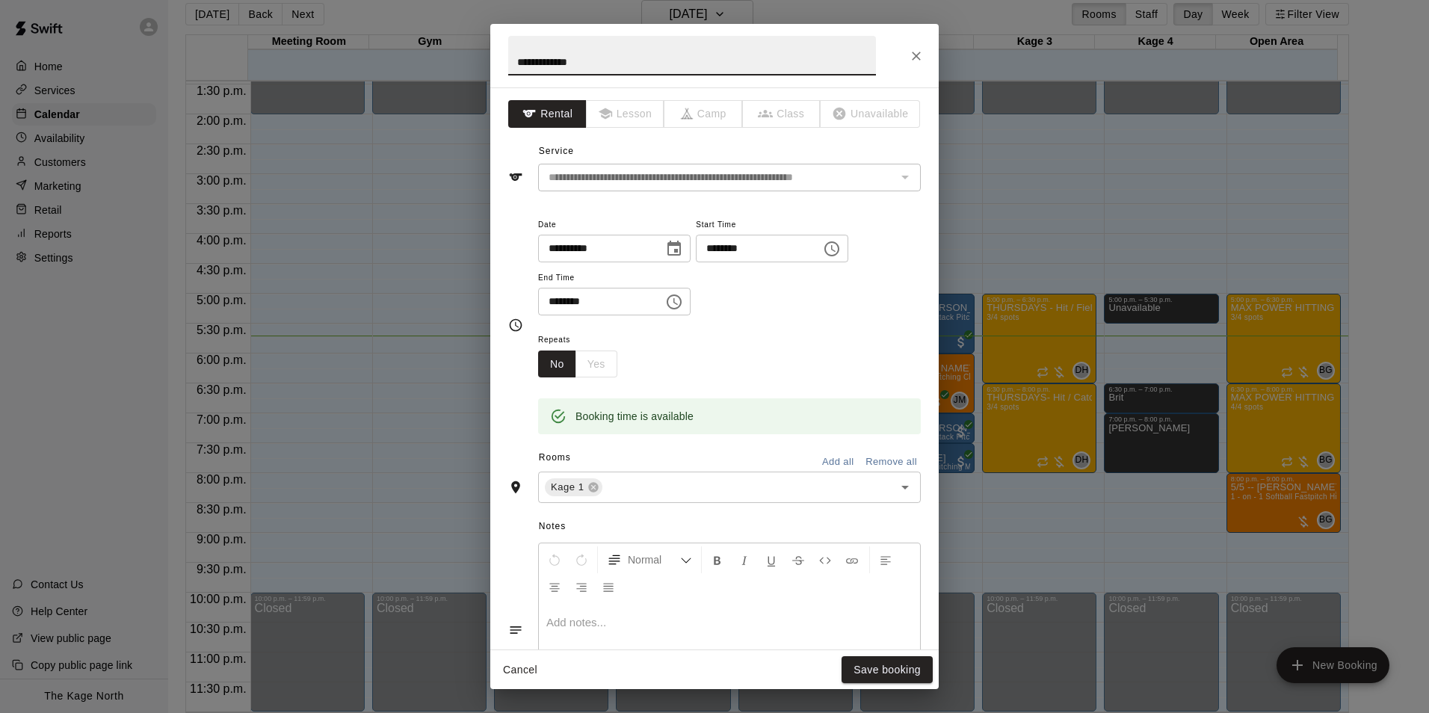
click at [513, 57] on input "**********" at bounding box center [692, 56] width 368 height 40
click at [522, 61] on input "**********" at bounding box center [692, 56] width 368 height 40
type input "**********"
click at [891, 675] on button "Save booking" at bounding box center [886, 670] width 91 height 28
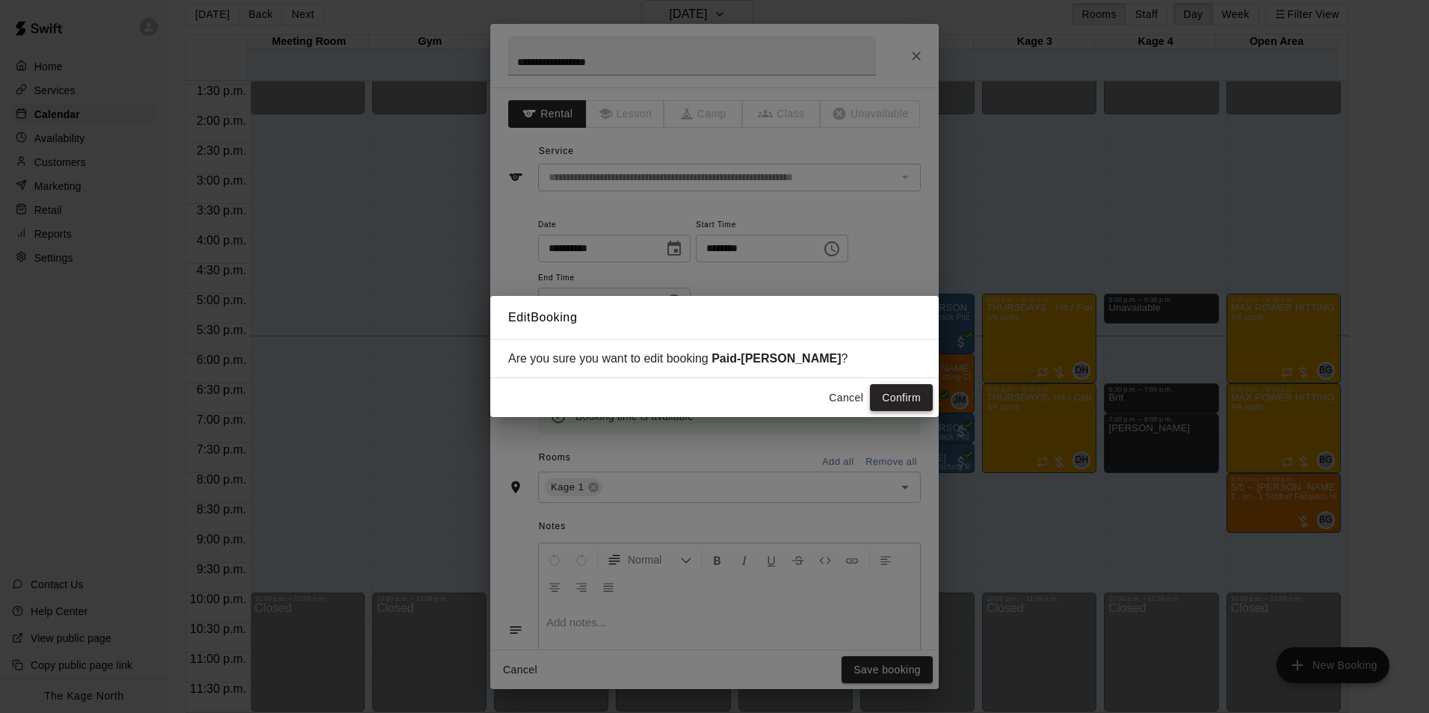
click at [893, 398] on button "Confirm" at bounding box center [901, 398] width 63 height 28
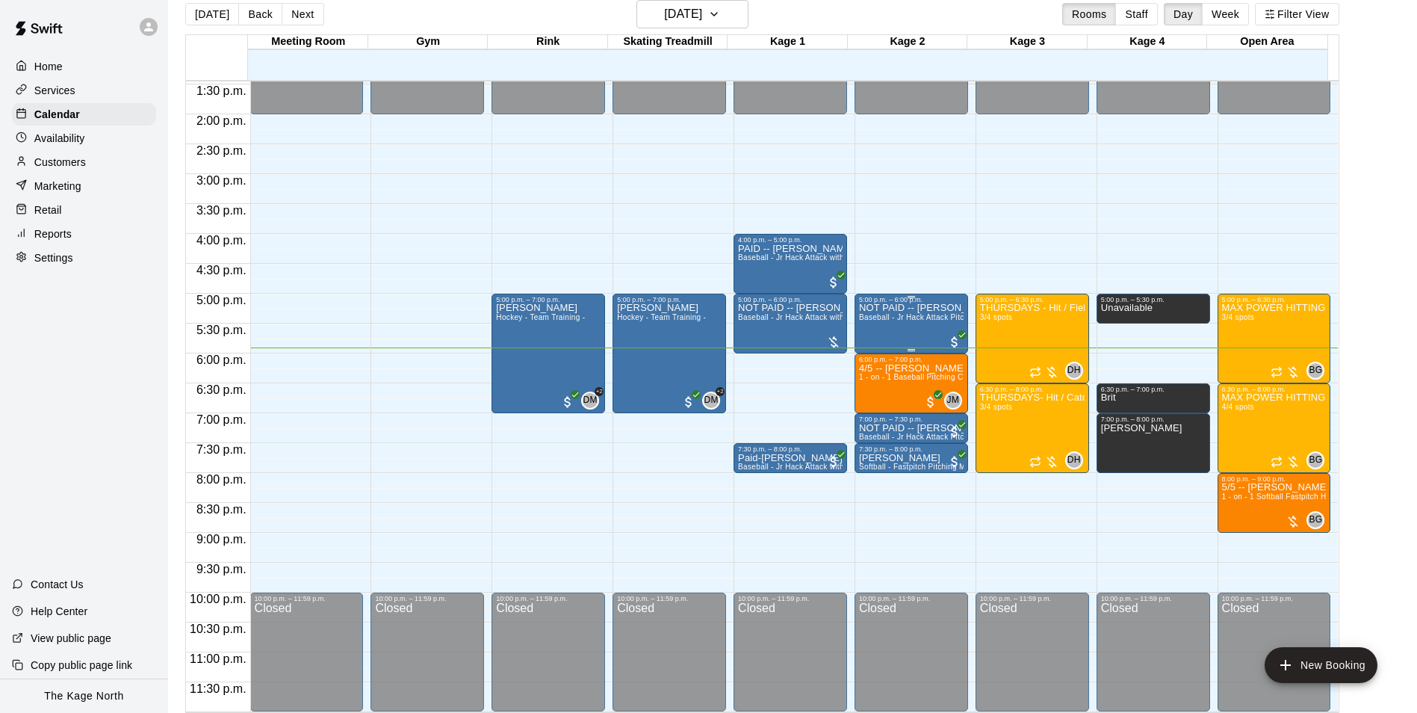
click at [886, 308] on p "NOT PAID -- Caitlin Bos" at bounding box center [911, 308] width 105 height 0
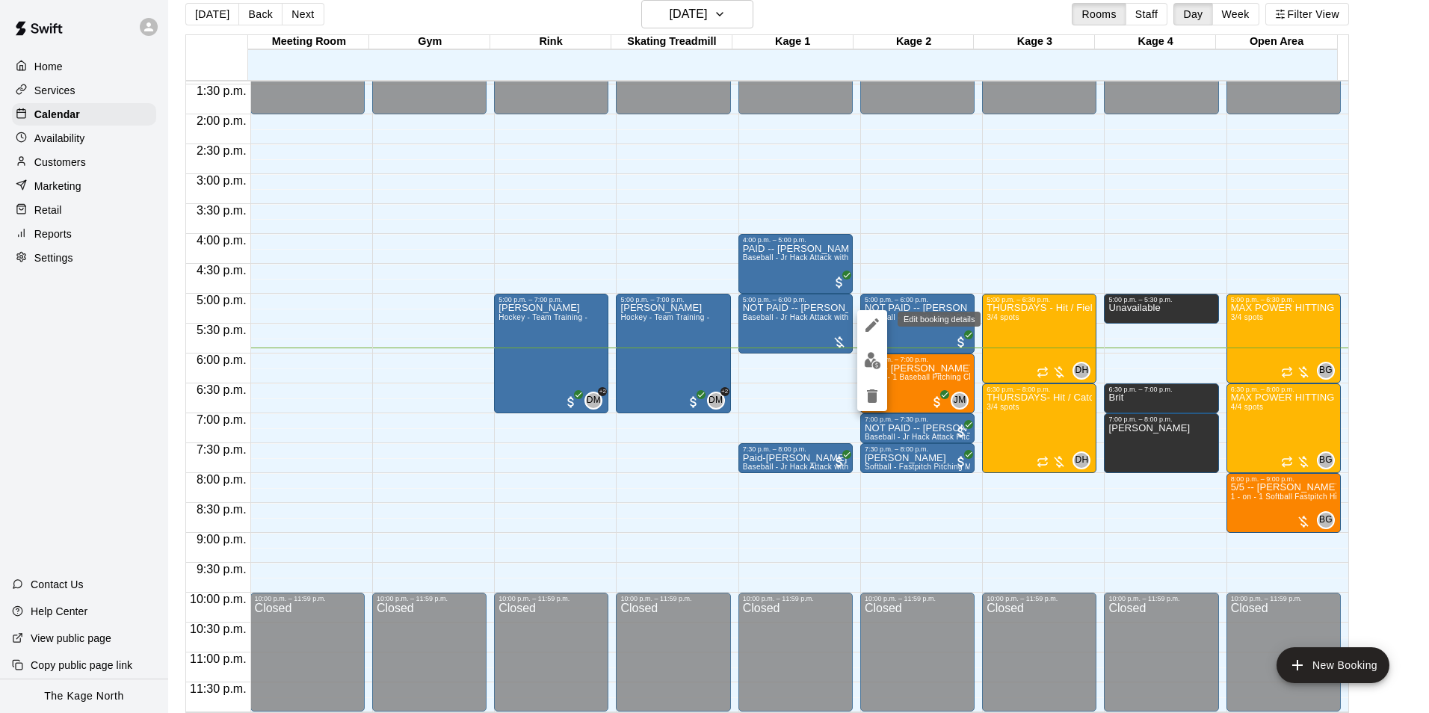
click at [871, 327] on icon "edit" at bounding box center [871, 324] width 13 height 13
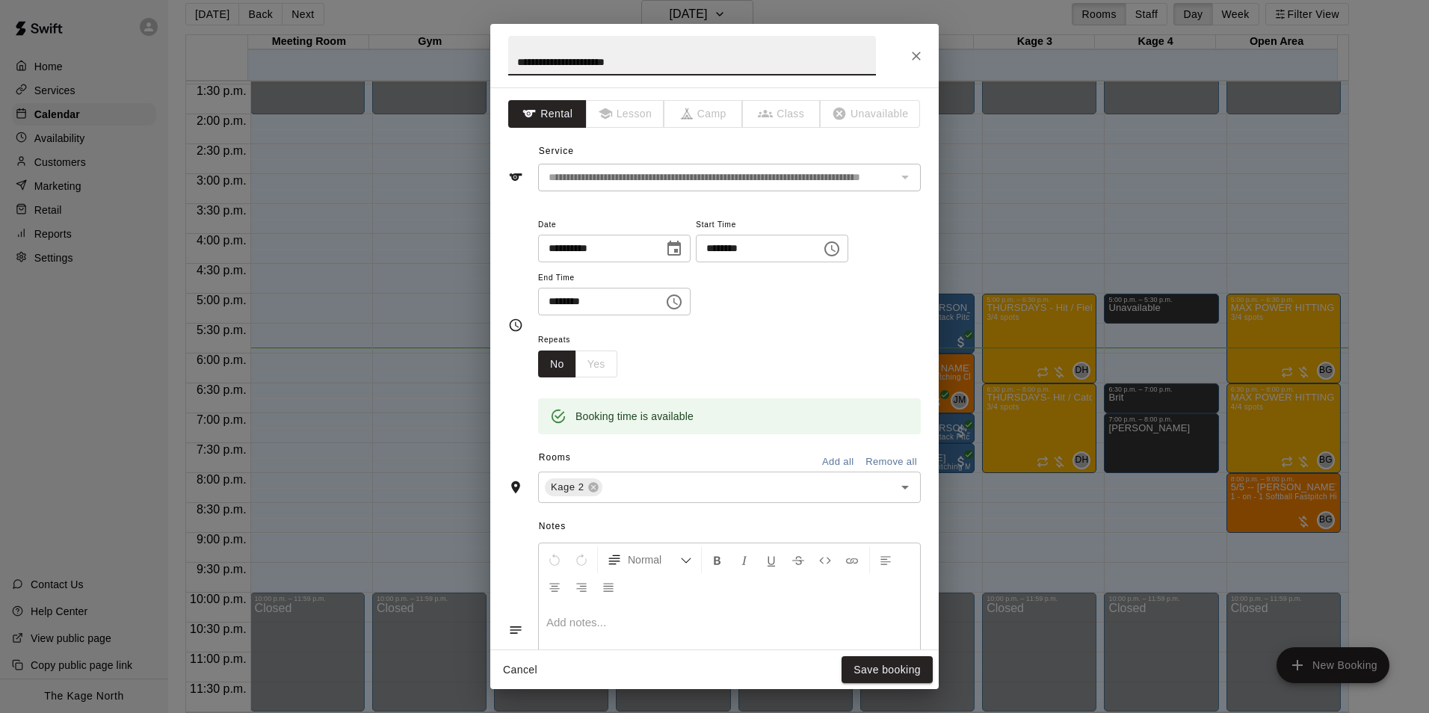
drag, startPoint x: 540, startPoint y: 60, endPoint x: 502, endPoint y: 53, distance: 38.7
click at [502, 53] on h2 "**********" at bounding box center [691, 56] width 403 height 64
type input "**********"
click at [883, 656] on button "Save booking" at bounding box center [886, 670] width 91 height 28
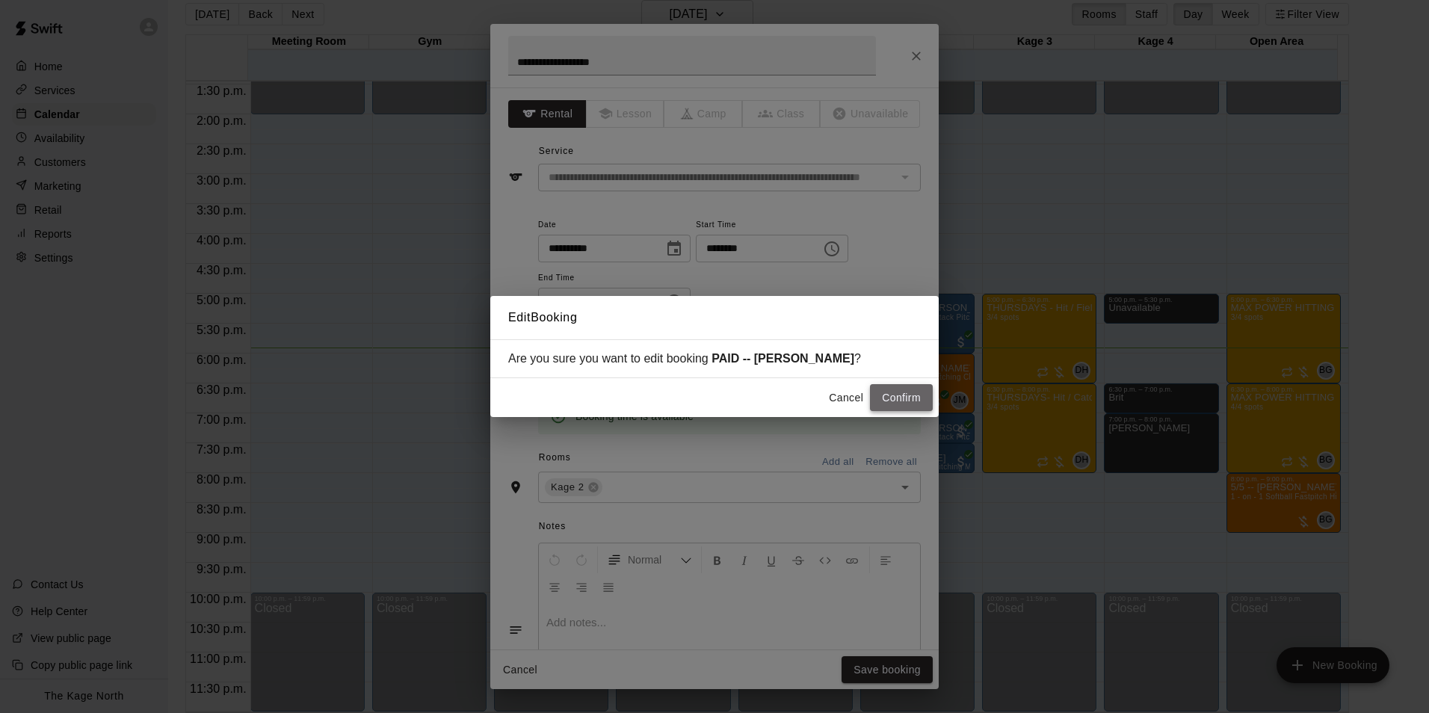
click at [893, 400] on button "Confirm" at bounding box center [901, 398] width 63 height 28
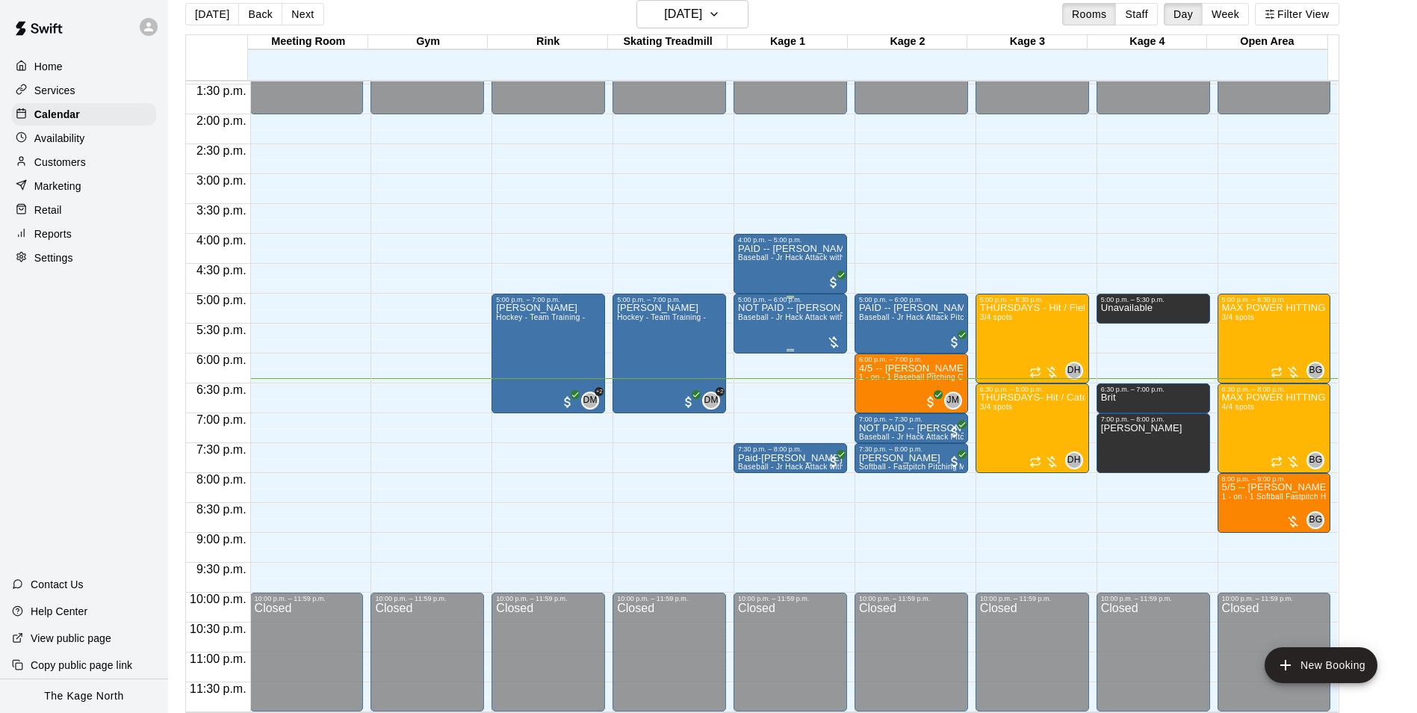
click at [749, 308] on p "NOT PAID -- Katelyn Almeida" at bounding box center [790, 308] width 105 height 0
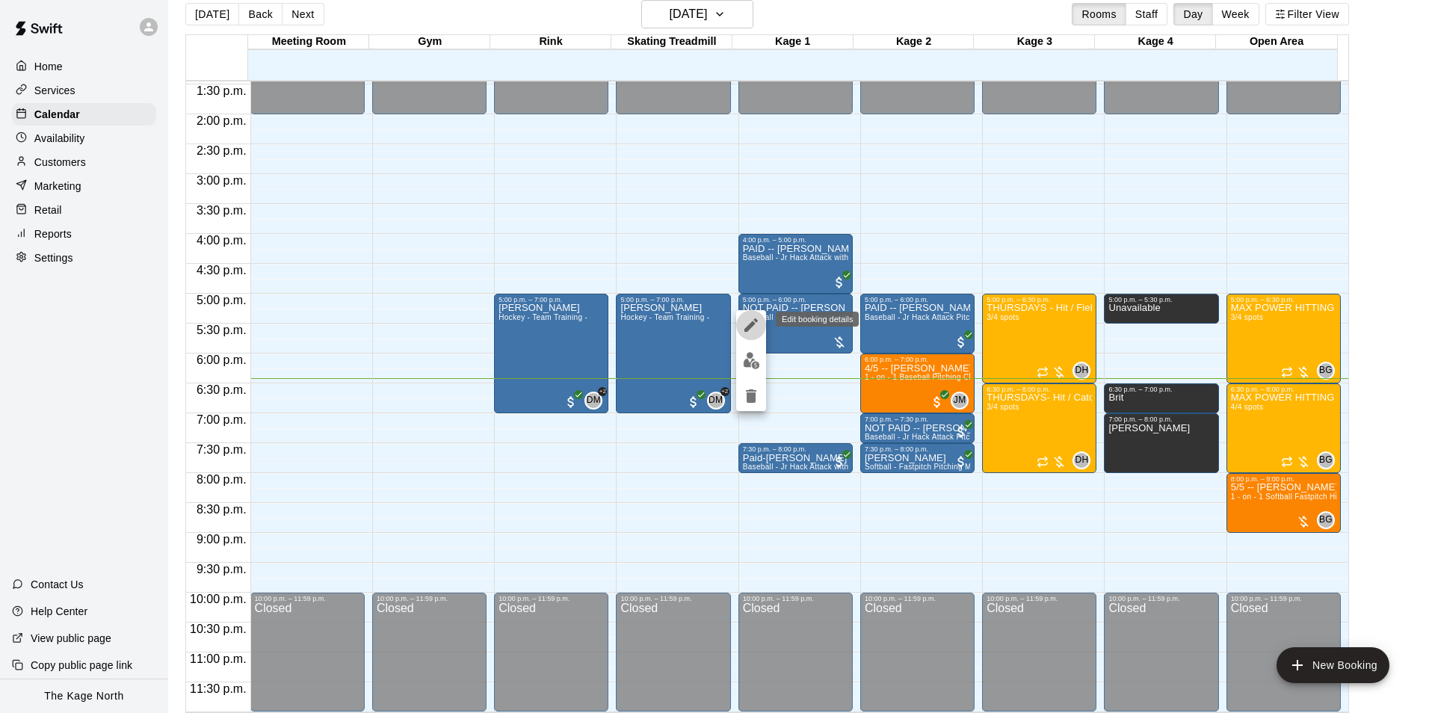
click at [748, 321] on icon "edit" at bounding box center [751, 325] width 18 height 18
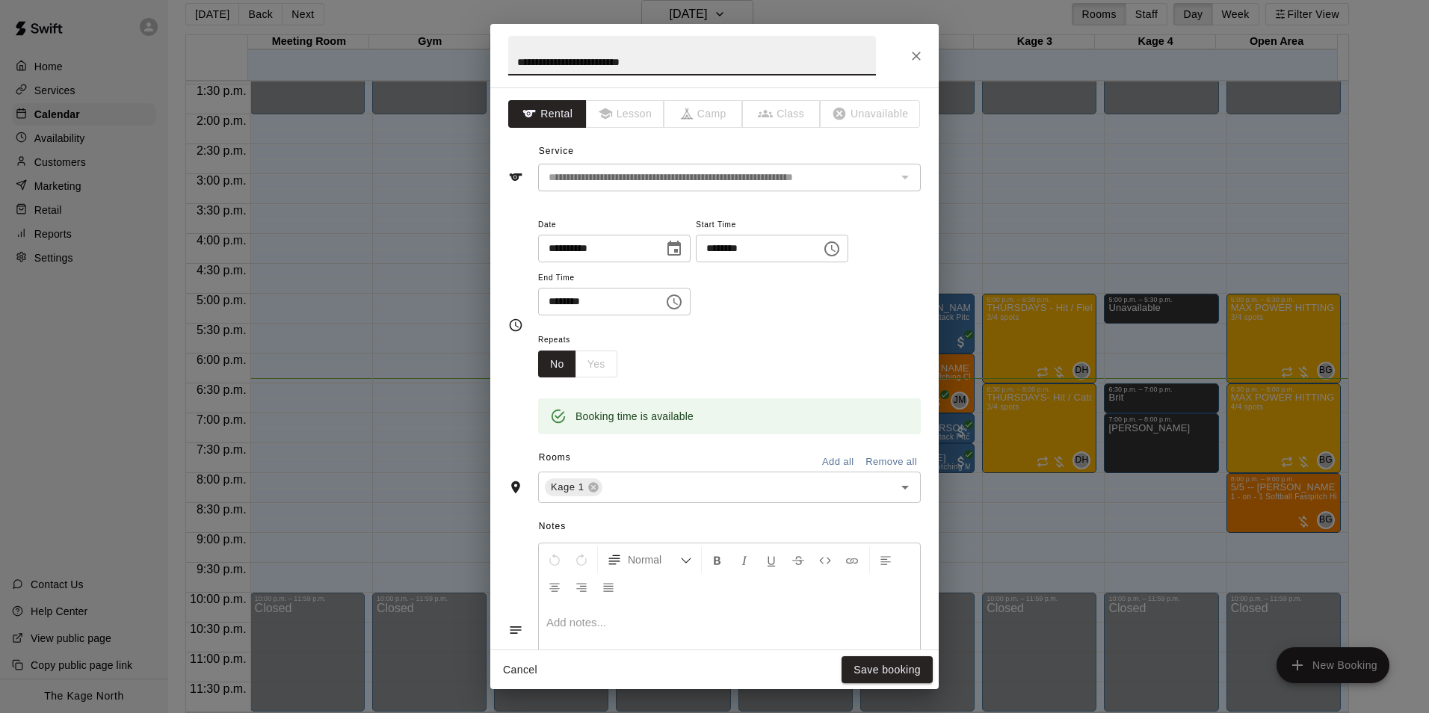
drag, startPoint x: 545, startPoint y: 62, endPoint x: 506, endPoint y: 60, distance: 38.9
click at [506, 60] on h2 "**********" at bounding box center [691, 56] width 403 height 64
type input "**********"
click at [912, 672] on button "Save booking" at bounding box center [886, 670] width 91 height 28
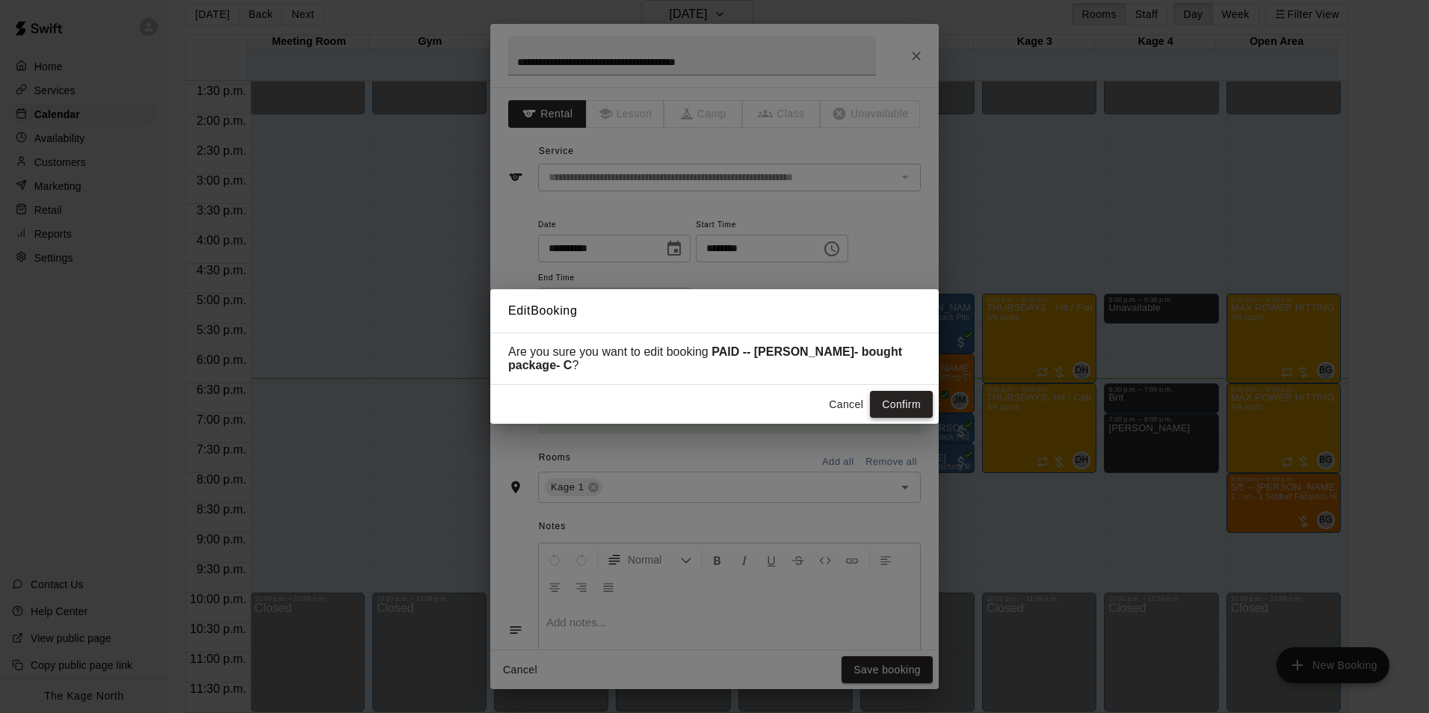
click at [911, 403] on button "Confirm" at bounding box center [901, 405] width 63 height 28
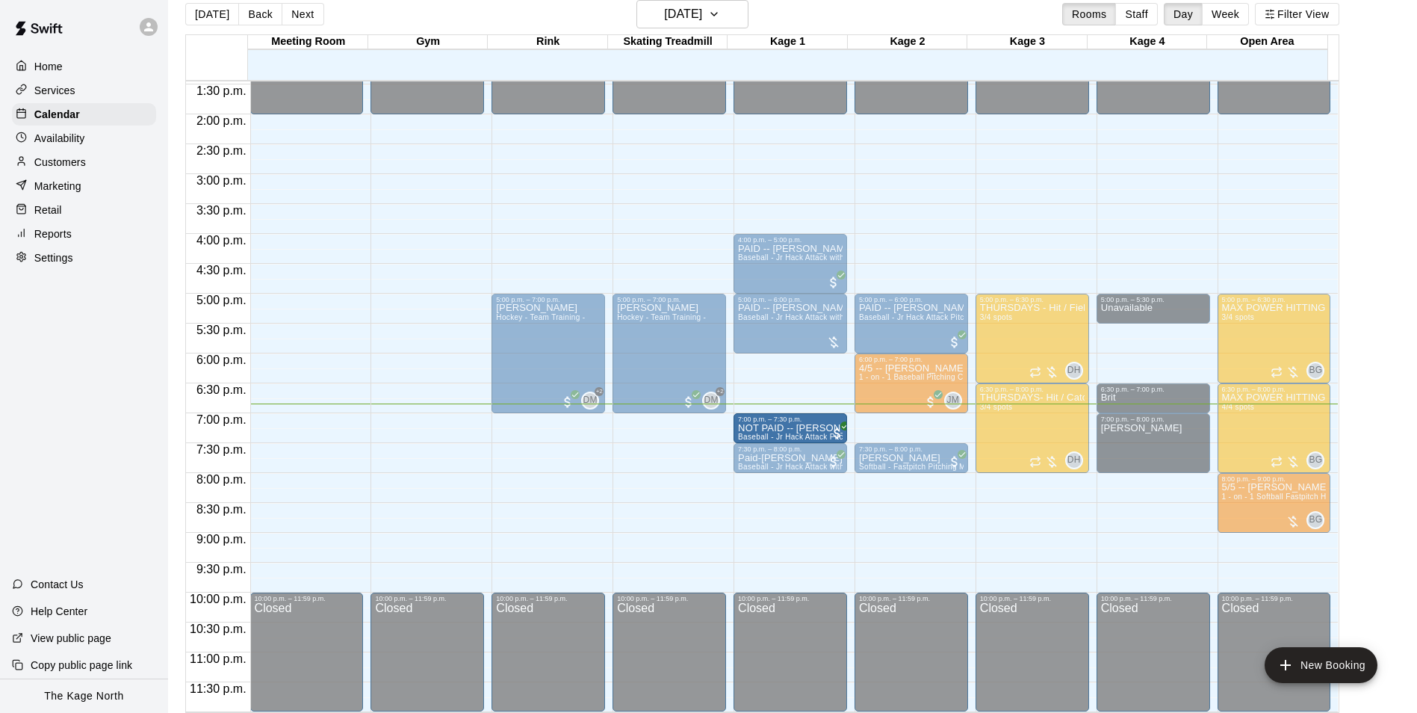
drag, startPoint x: 853, startPoint y: 428, endPoint x: 805, endPoint y: 430, distance: 47.9
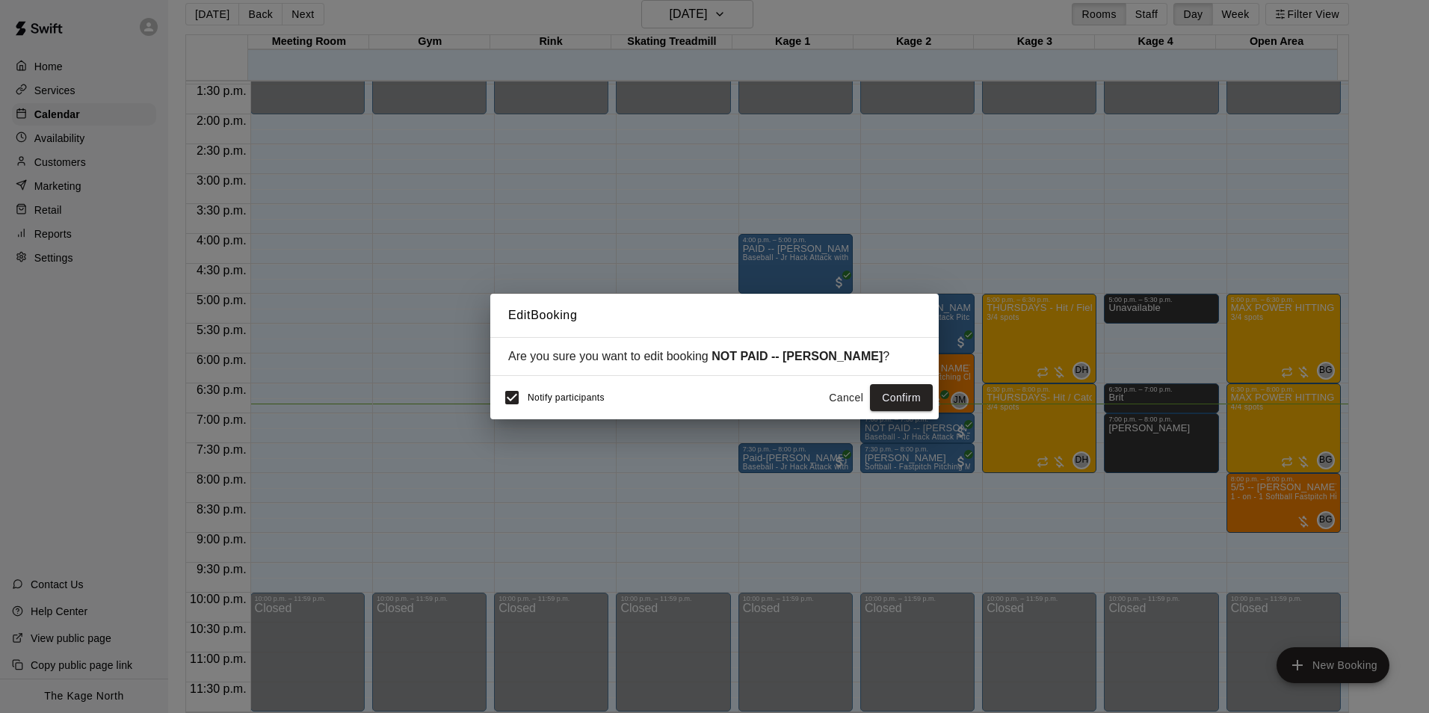
click at [593, 399] on span "Notify participants" at bounding box center [566, 397] width 77 height 10
click at [894, 396] on button "Confirm" at bounding box center [901, 398] width 63 height 28
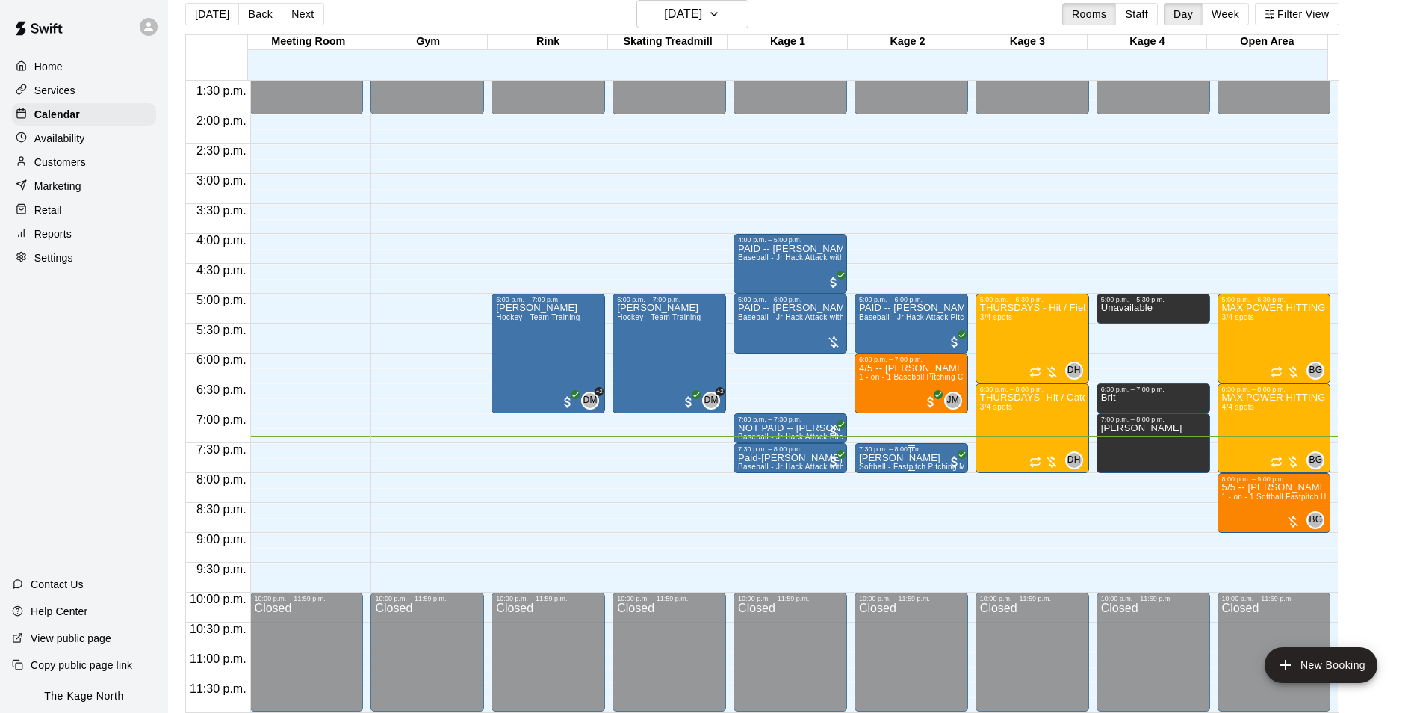
click at [867, 458] on p "Theresa Gaudet" at bounding box center [911, 458] width 105 height 0
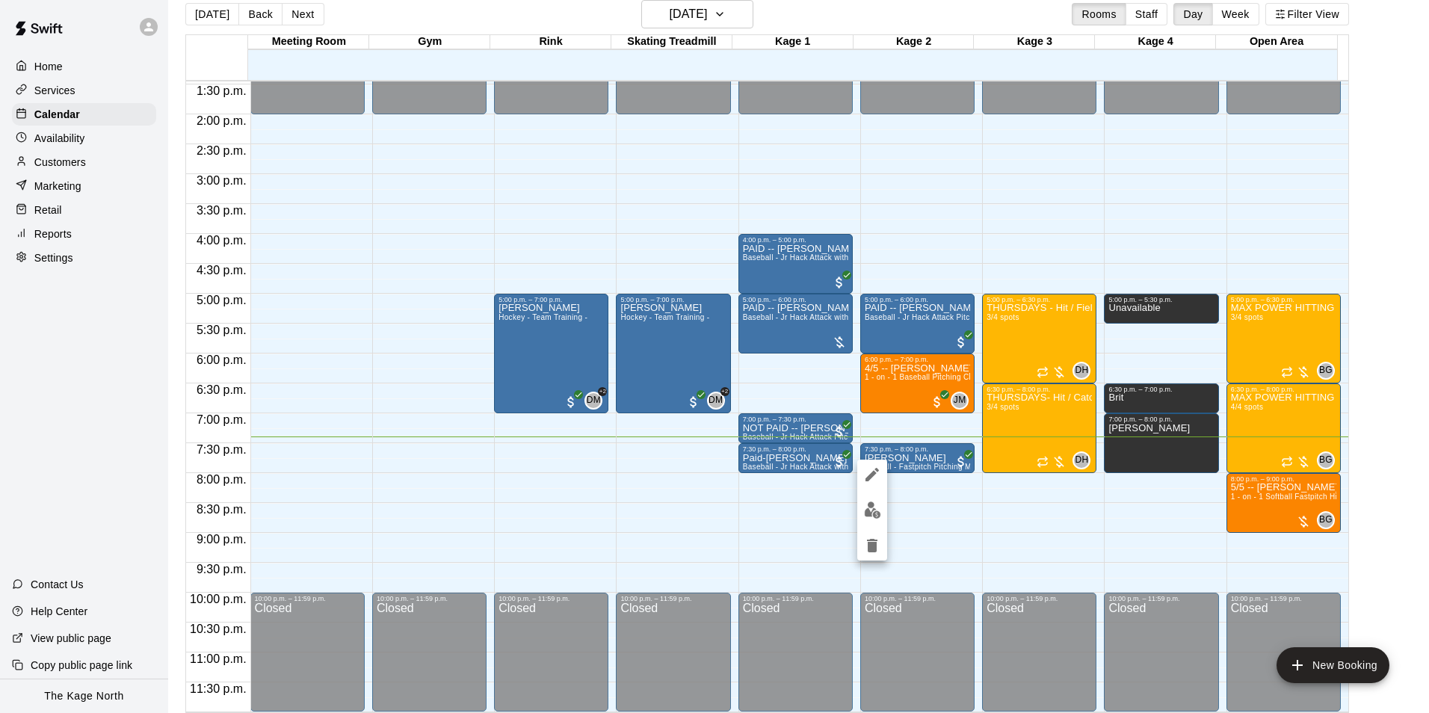
click at [868, 471] on icon "edit" at bounding box center [872, 475] width 18 height 18
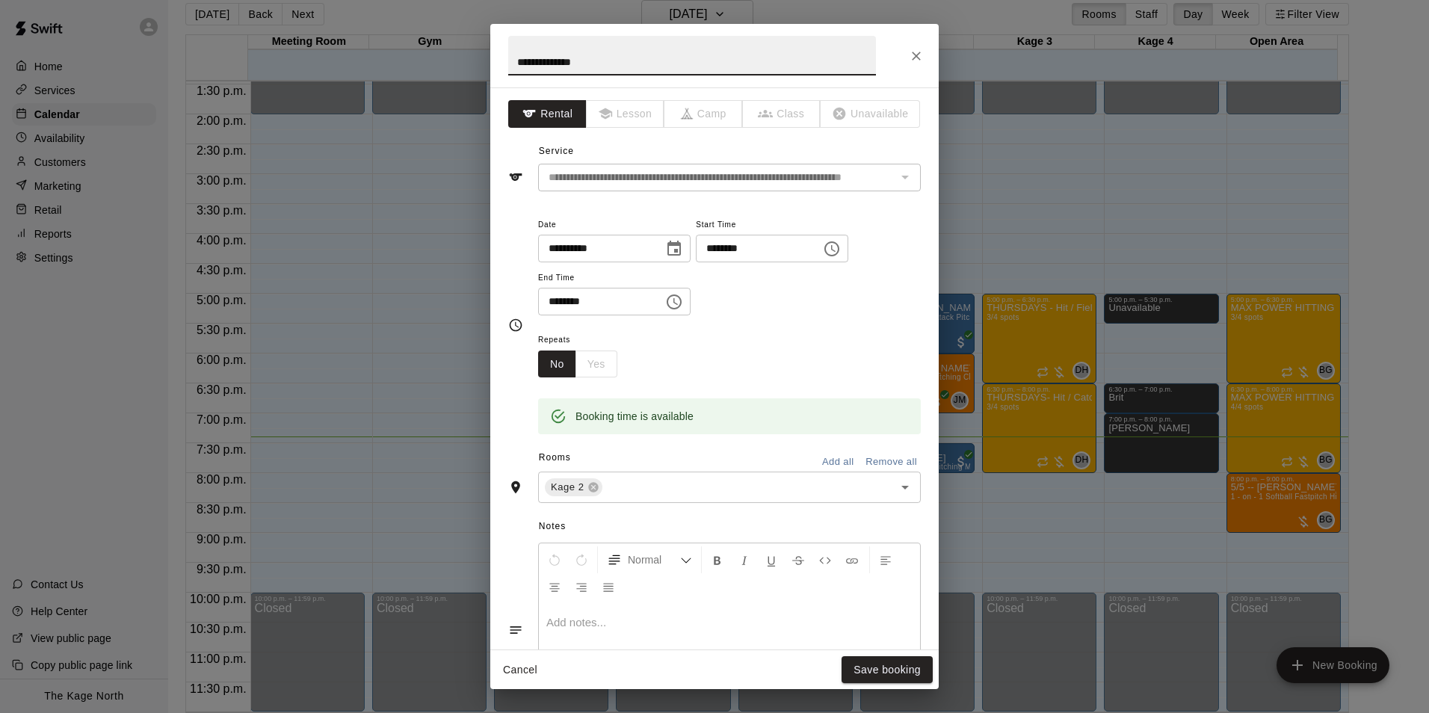
click at [515, 61] on input "**********" at bounding box center [692, 56] width 368 height 40
type input "**********"
click at [915, 671] on button "Save booking" at bounding box center [886, 670] width 91 height 28
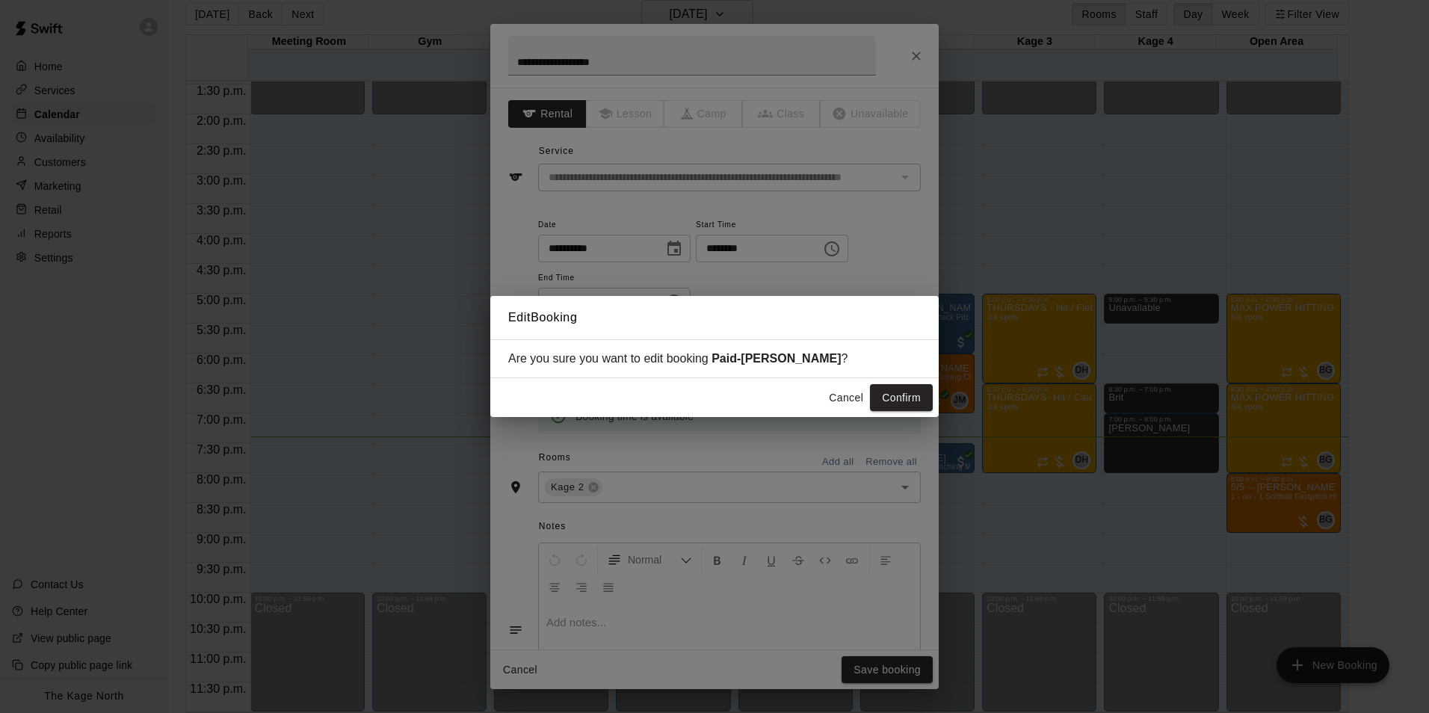
click at [889, 395] on button "Confirm" at bounding box center [901, 398] width 63 height 28
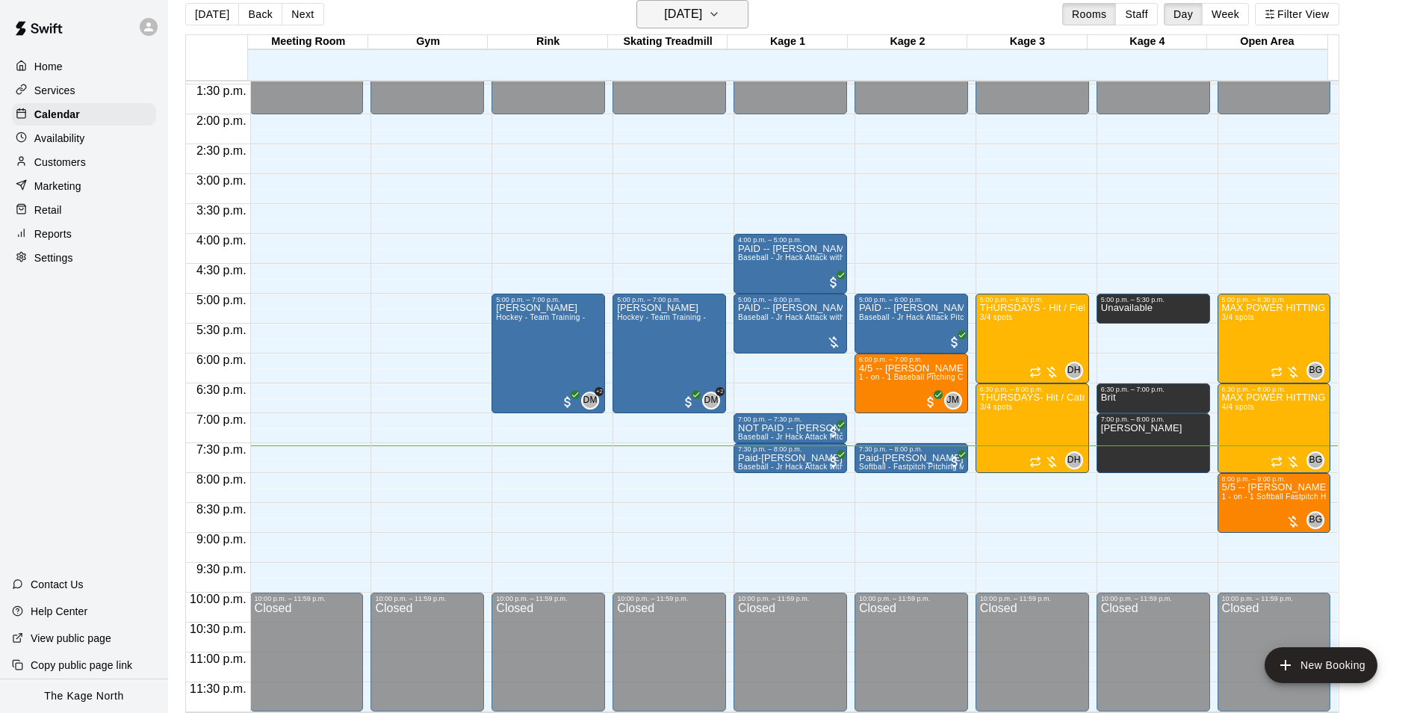
click at [687, 16] on h6 "[DATE]" at bounding box center [683, 14] width 38 height 21
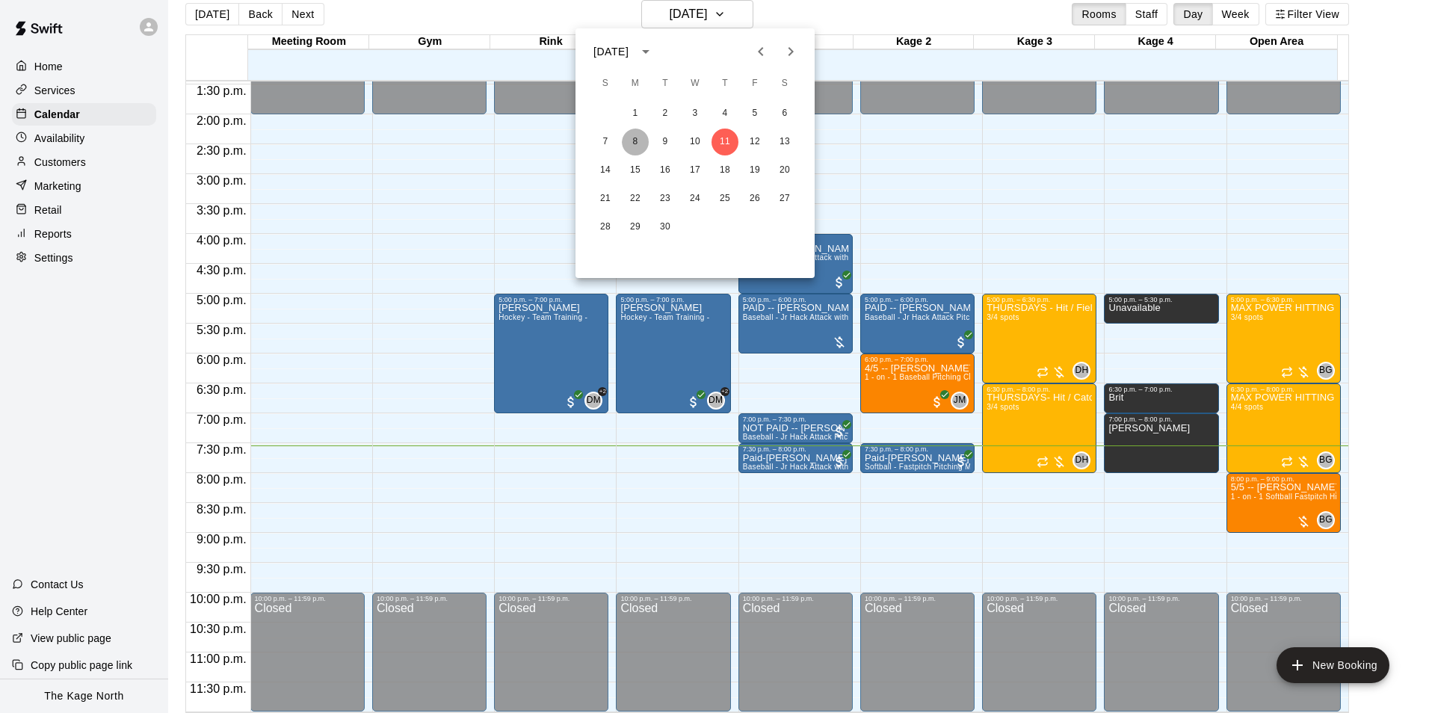
click at [634, 139] on button "8" at bounding box center [635, 142] width 27 height 27
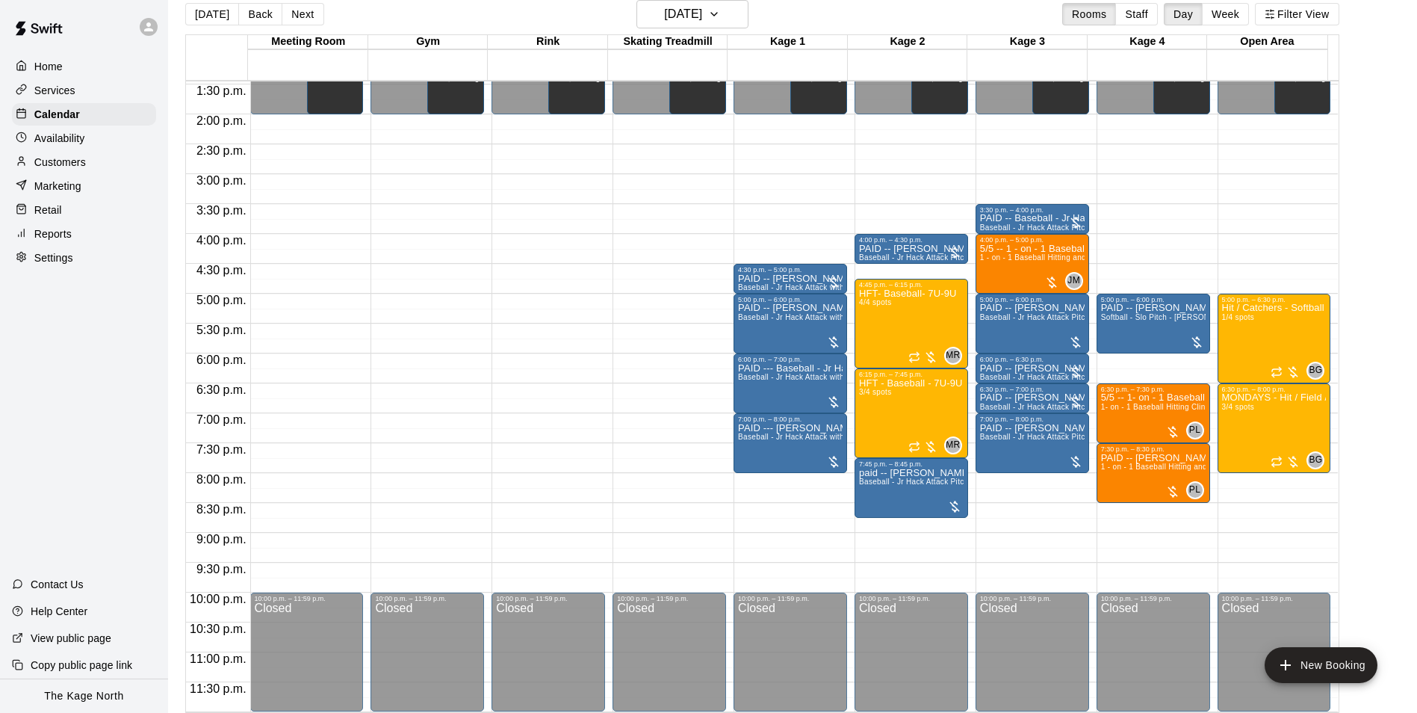
drag, startPoint x: 211, startPoint y: 11, endPoint x: 350, endPoint y: 84, distance: 157.4
click at [210, 11] on button "[DATE]" at bounding box center [212, 14] width 54 height 22
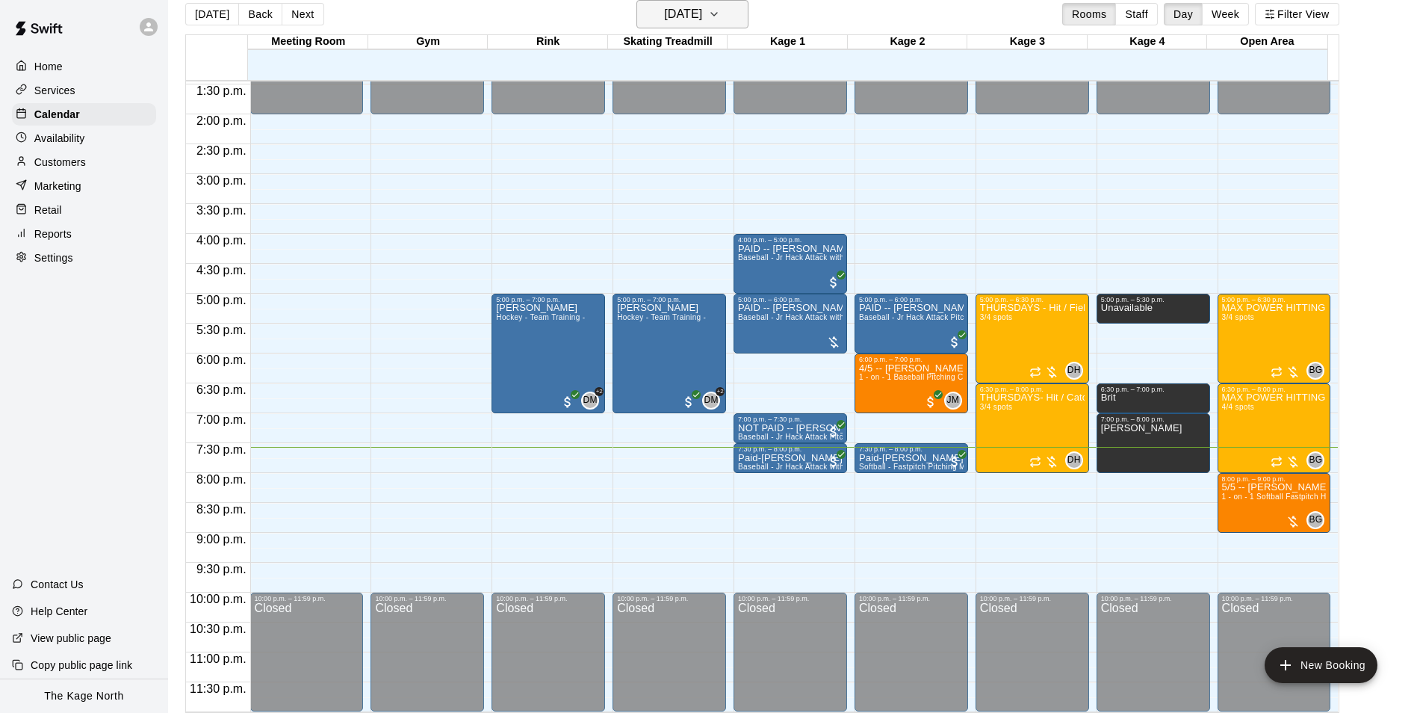
click at [702, 19] on h6 "[DATE]" at bounding box center [683, 14] width 38 height 21
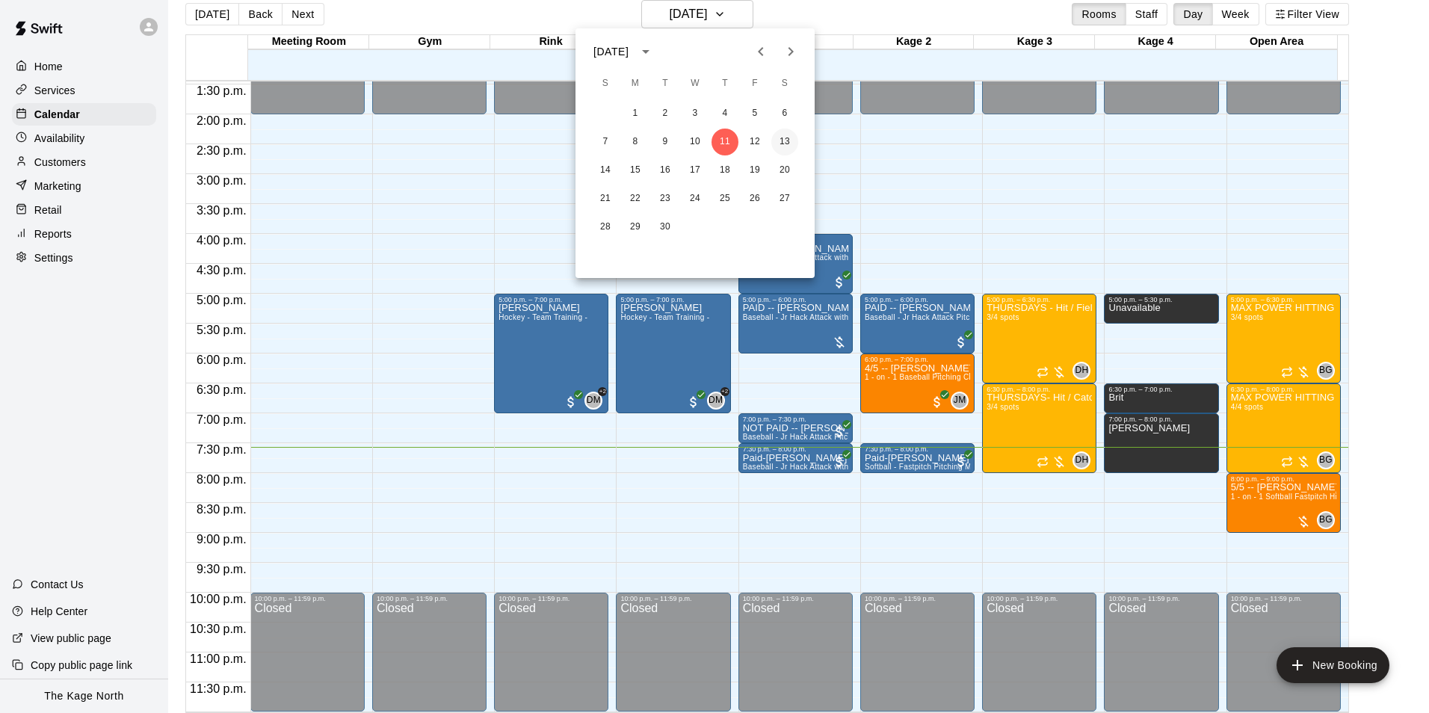
click at [774, 136] on button "13" at bounding box center [784, 142] width 27 height 27
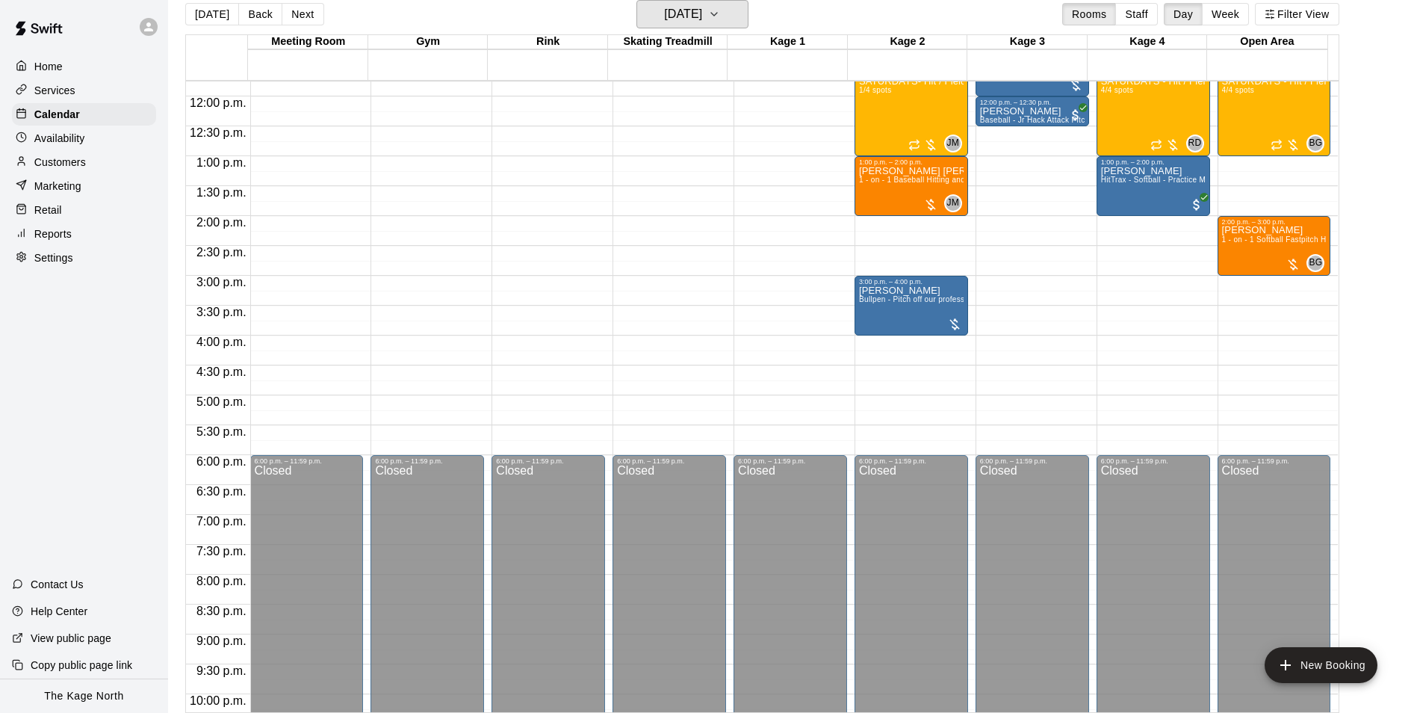
scroll to position [581, 0]
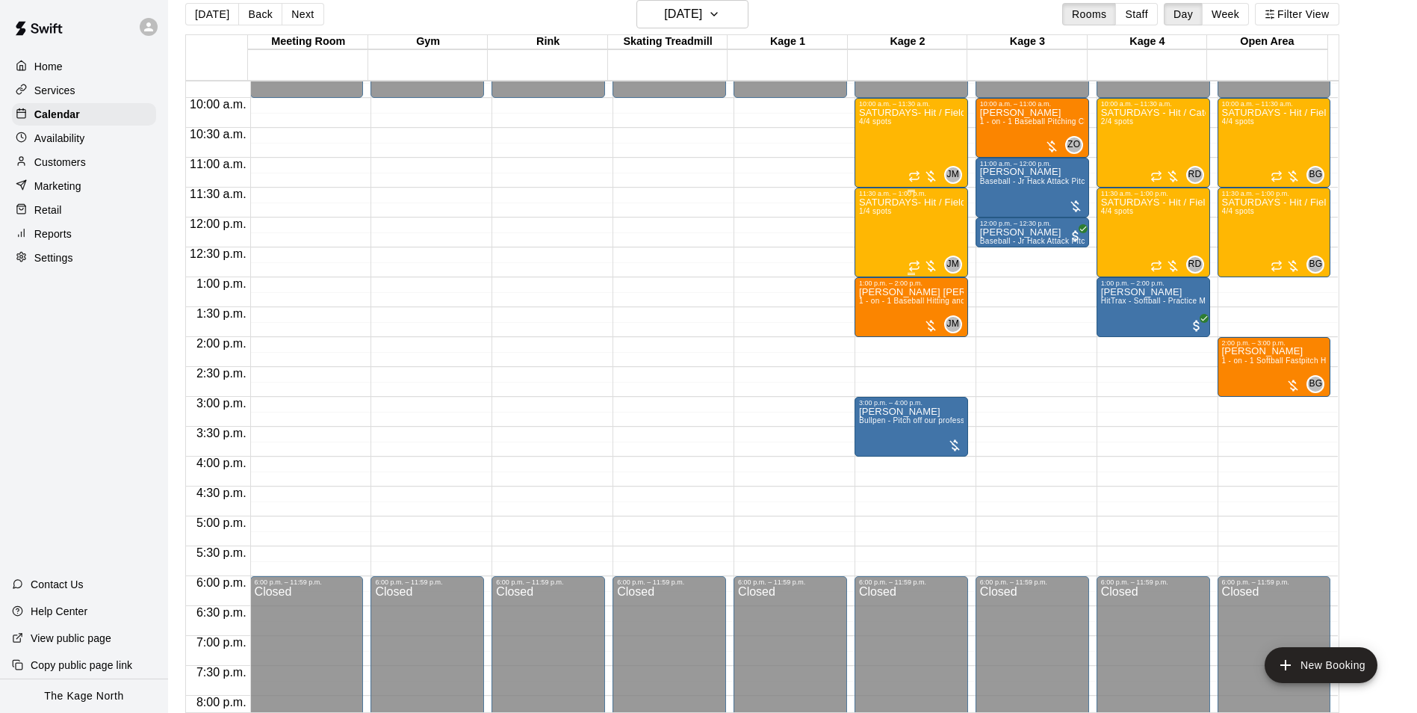
click at [916, 236] on div "SATURDAYS- Hit / Field / Throw - Baseball Program - 7U-9U 1/4 spots" at bounding box center [911, 553] width 105 height 713
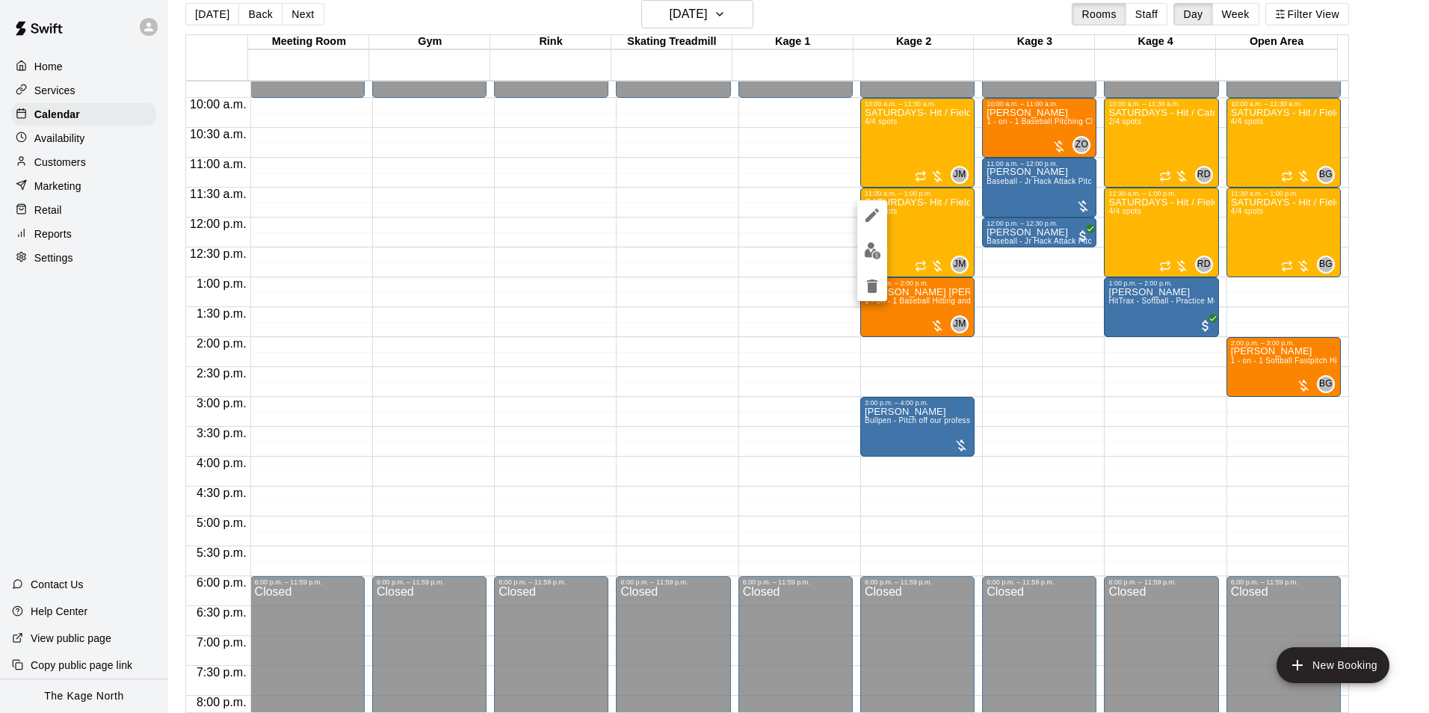
click at [737, 10] on div at bounding box center [714, 356] width 1429 height 713
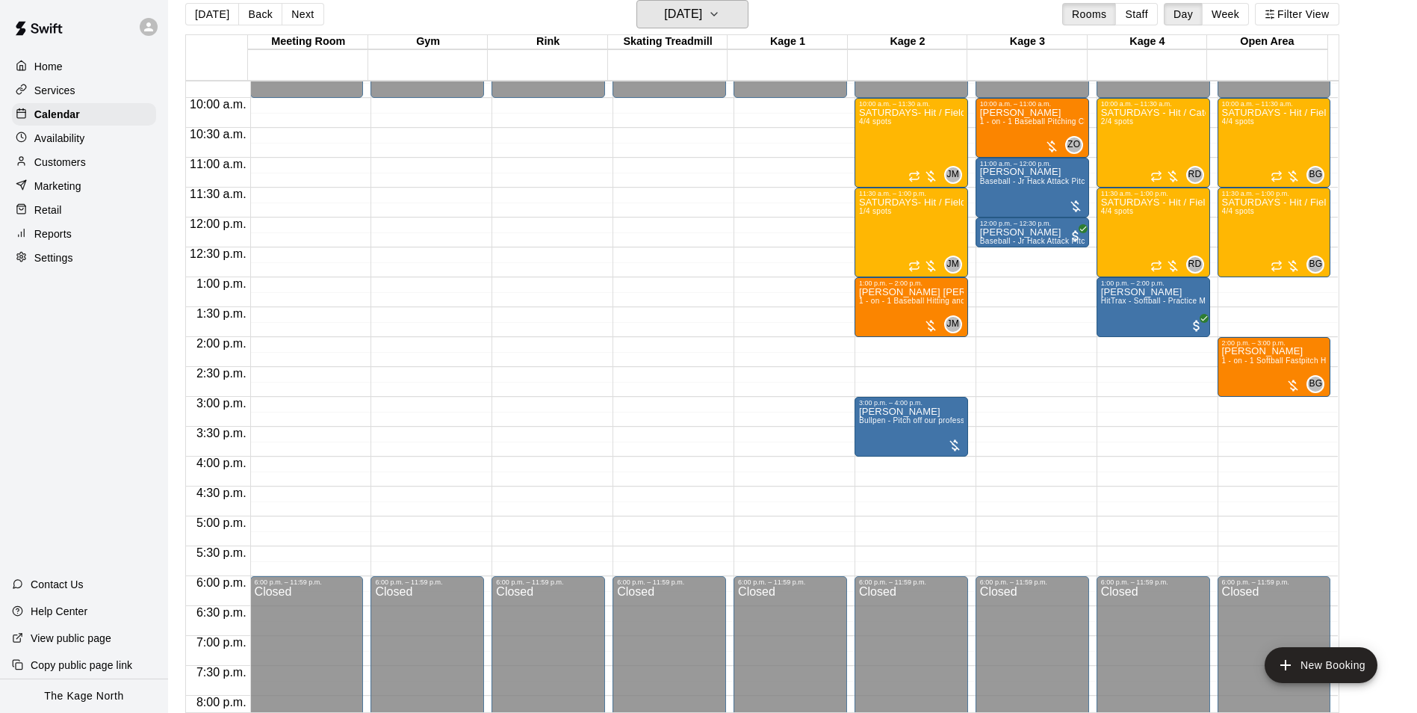
click at [735, 12] on button "Saturday Sep 13" at bounding box center [693, 14] width 112 height 28
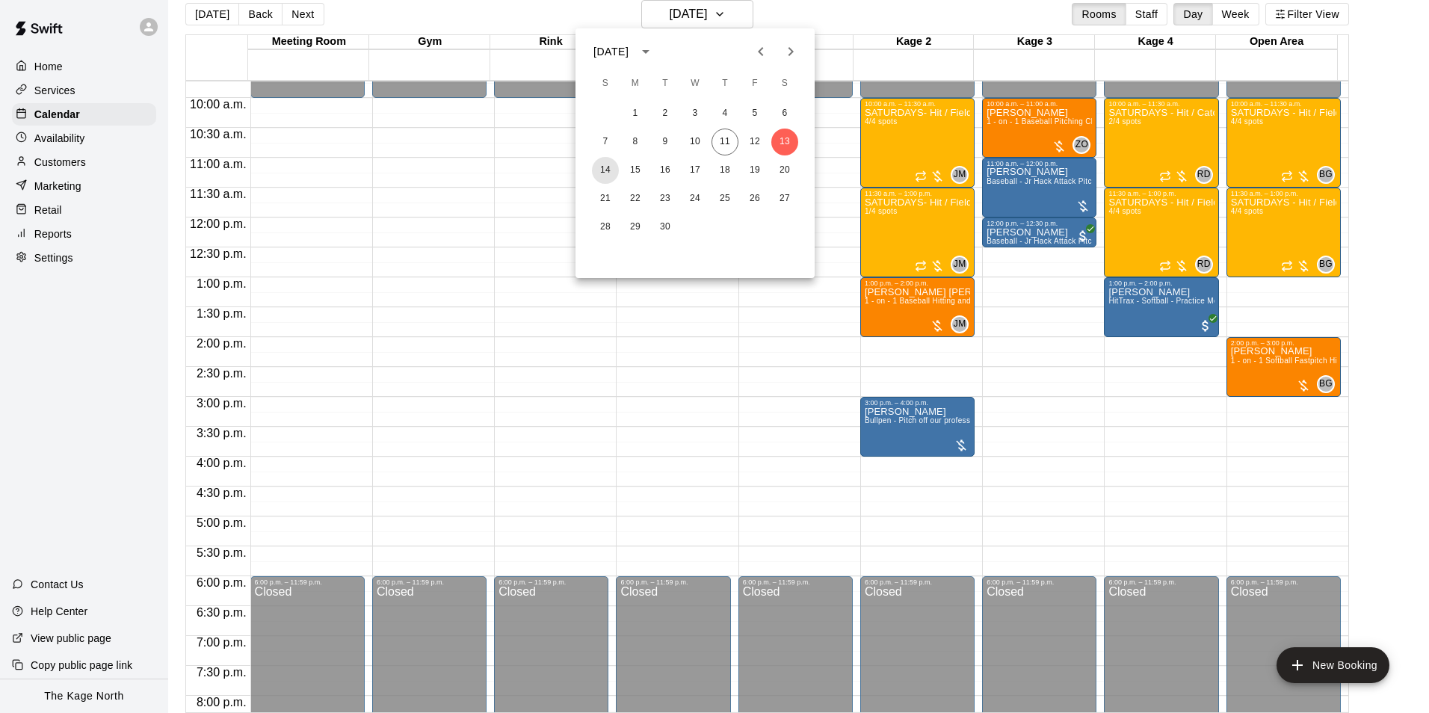
click at [602, 168] on button "14" at bounding box center [605, 170] width 27 height 27
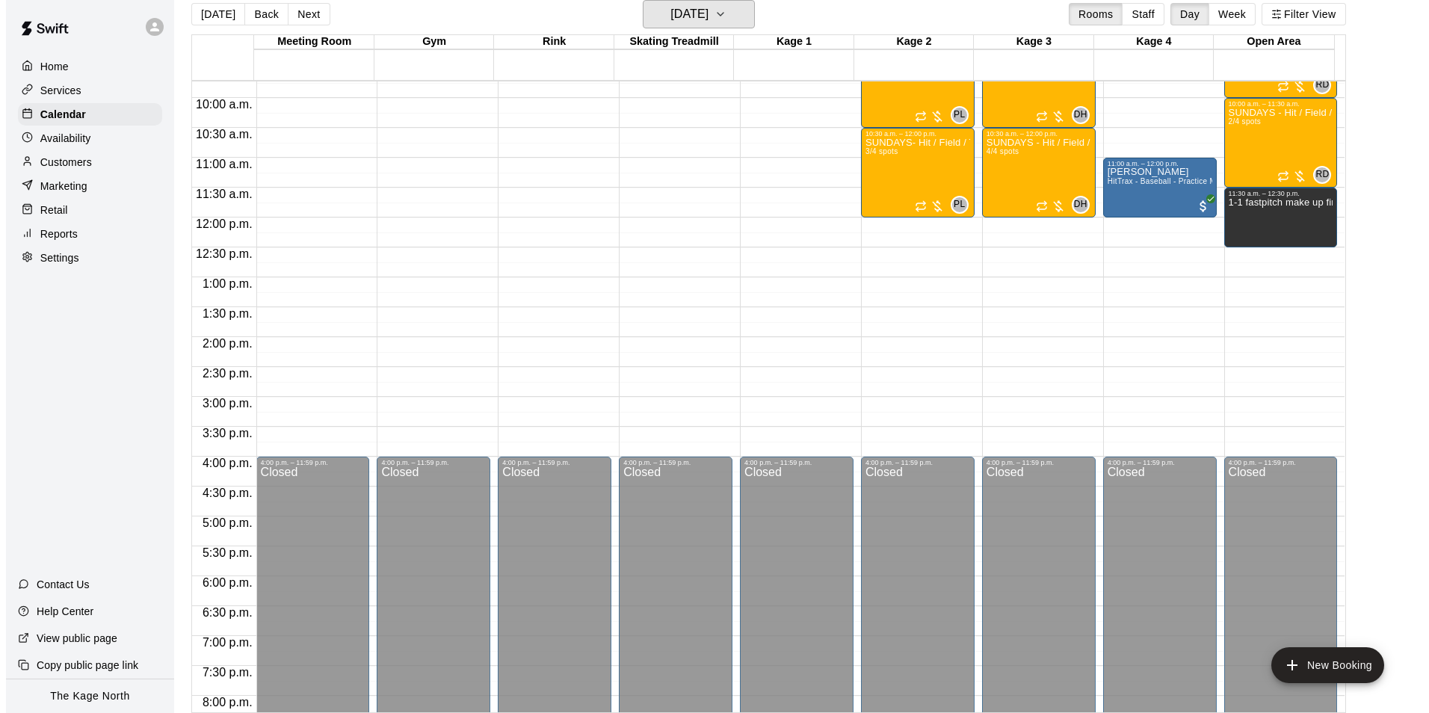
scroll to position [507, 0]
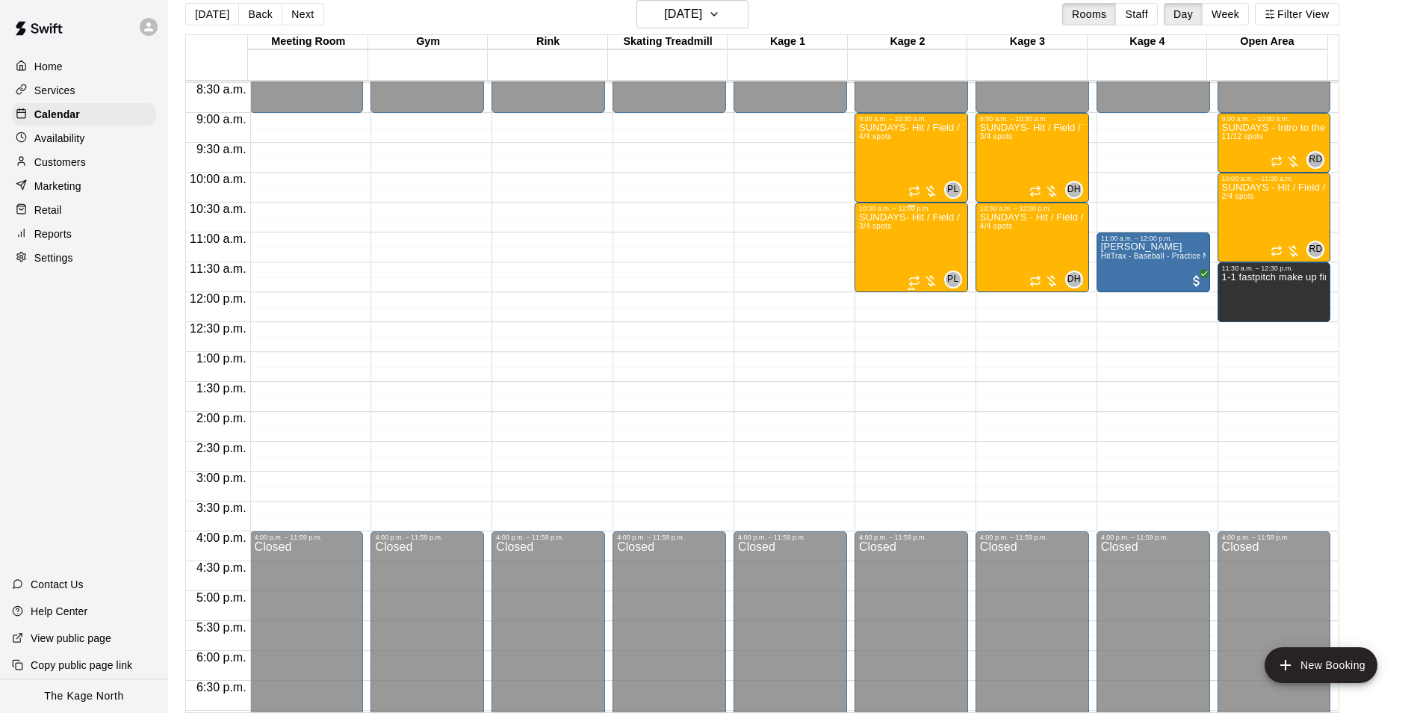
click at [918, 250] on div "SUNDAYS- Hit / Field / Throw - Baseball Program - 12U-14U 3/4 spots" at bounding box center [911, 568] width 105 height 713
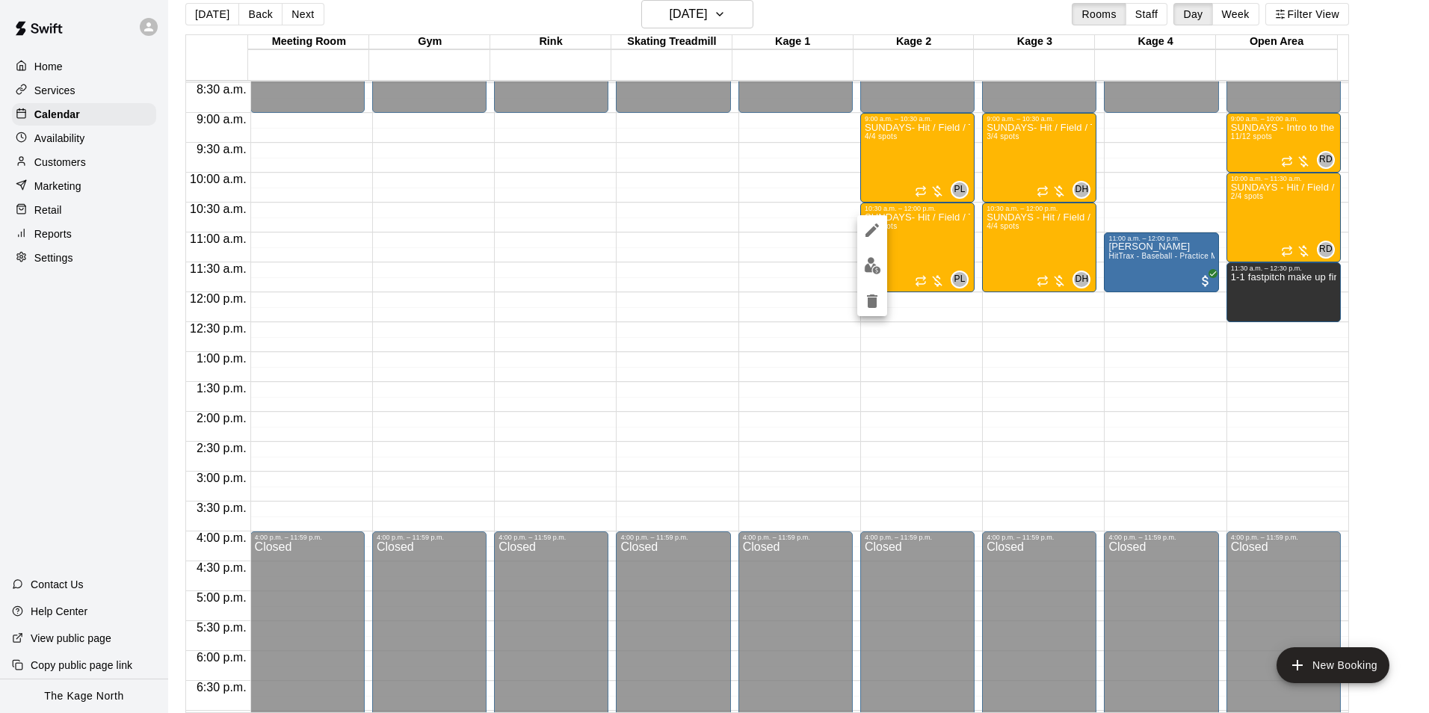
click at [879, 266] on img "edit" at bounding box center [872, 265] width 17 height 17
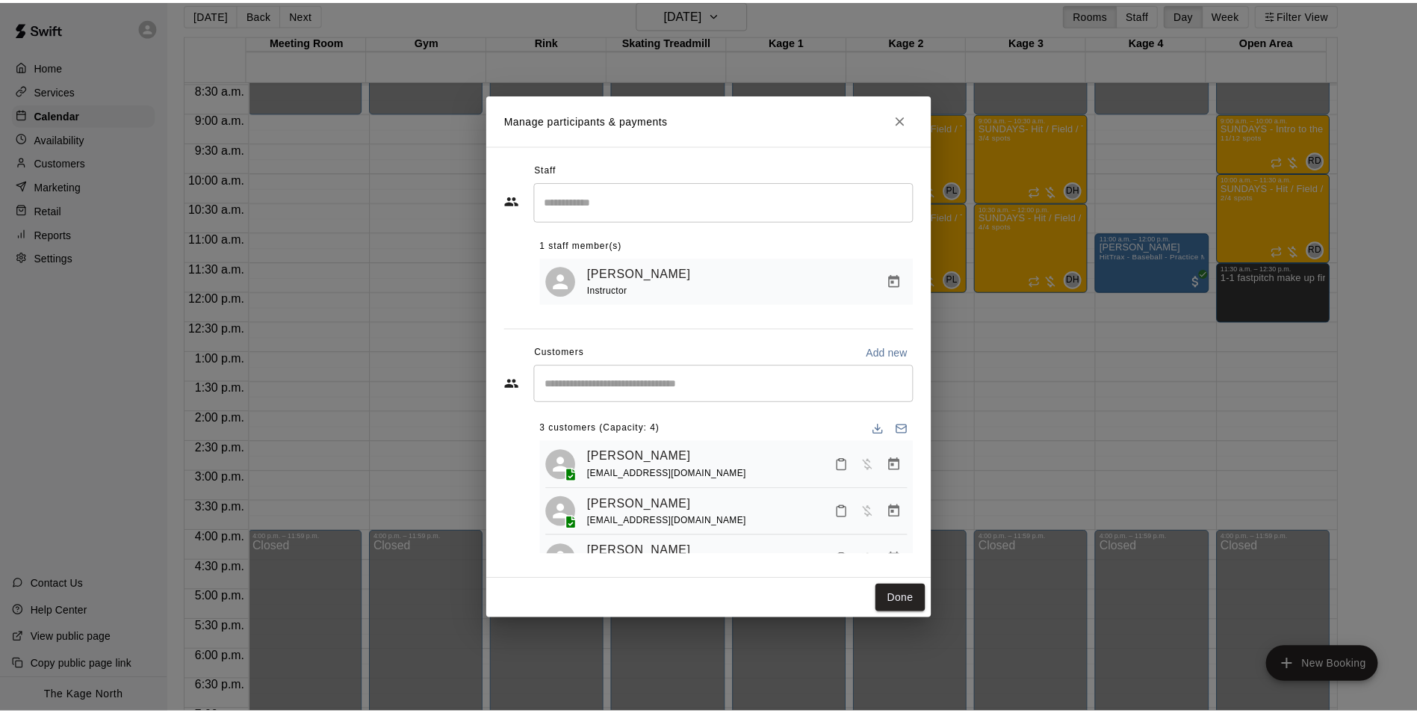
scroll to position [41, 0]
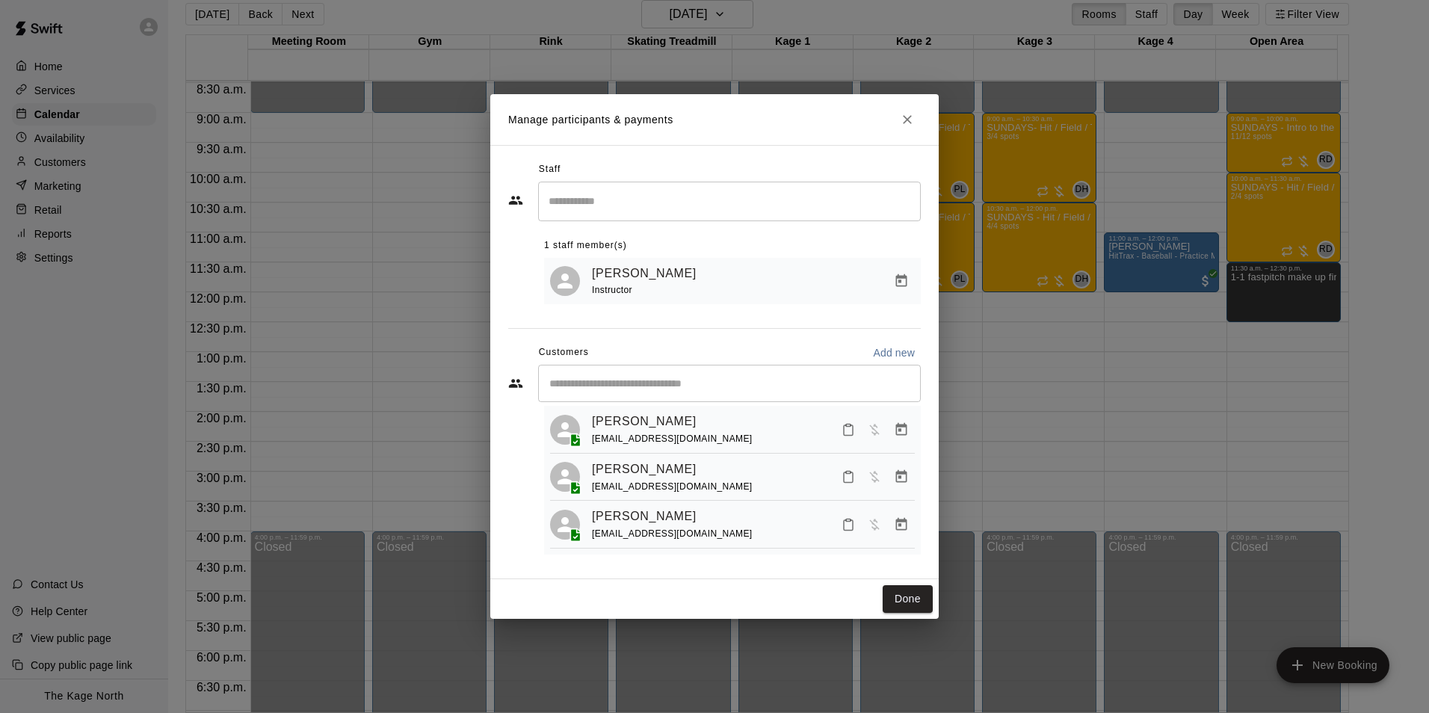
click at [905, 123] on icon "Close" at bounding box center [907, 119] width 15 height 15
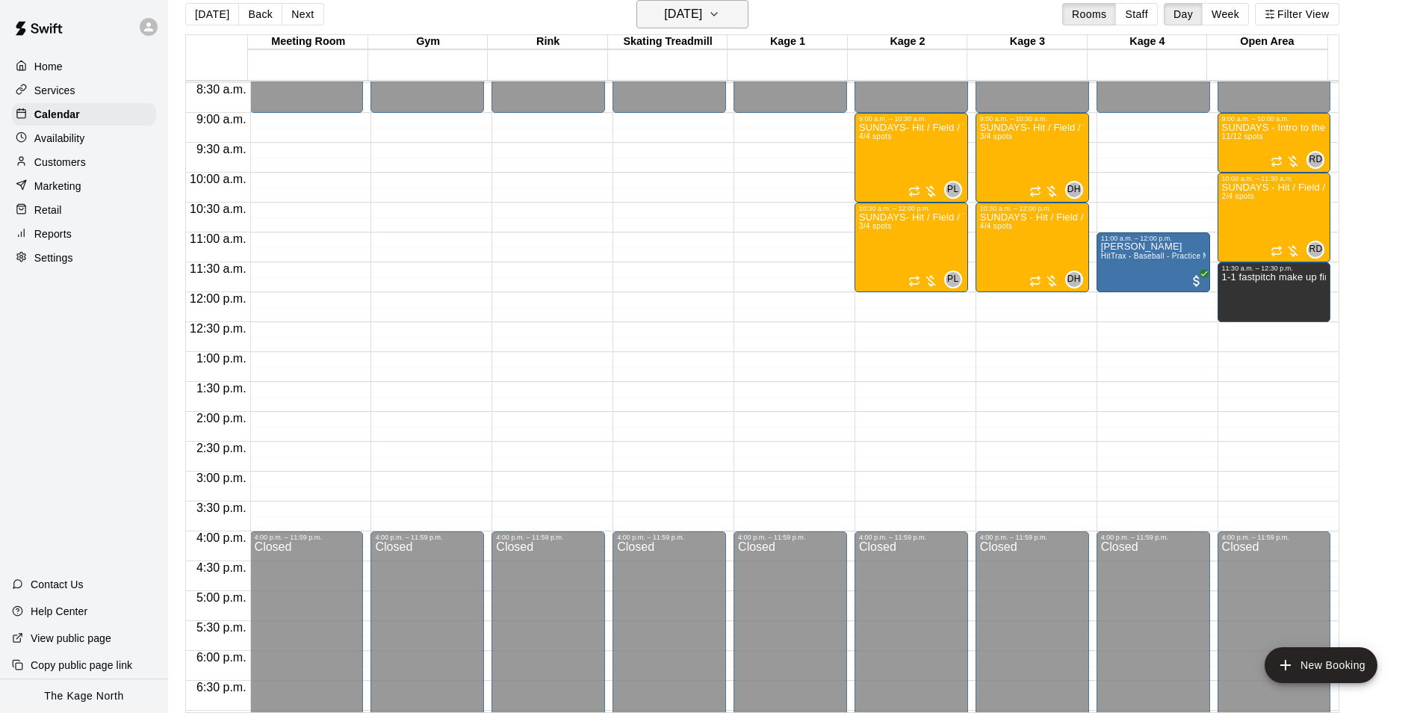
click at [702, 7] on h6 "Sunday Sep 14" at bounding box center [683, 14] width 38 height 21
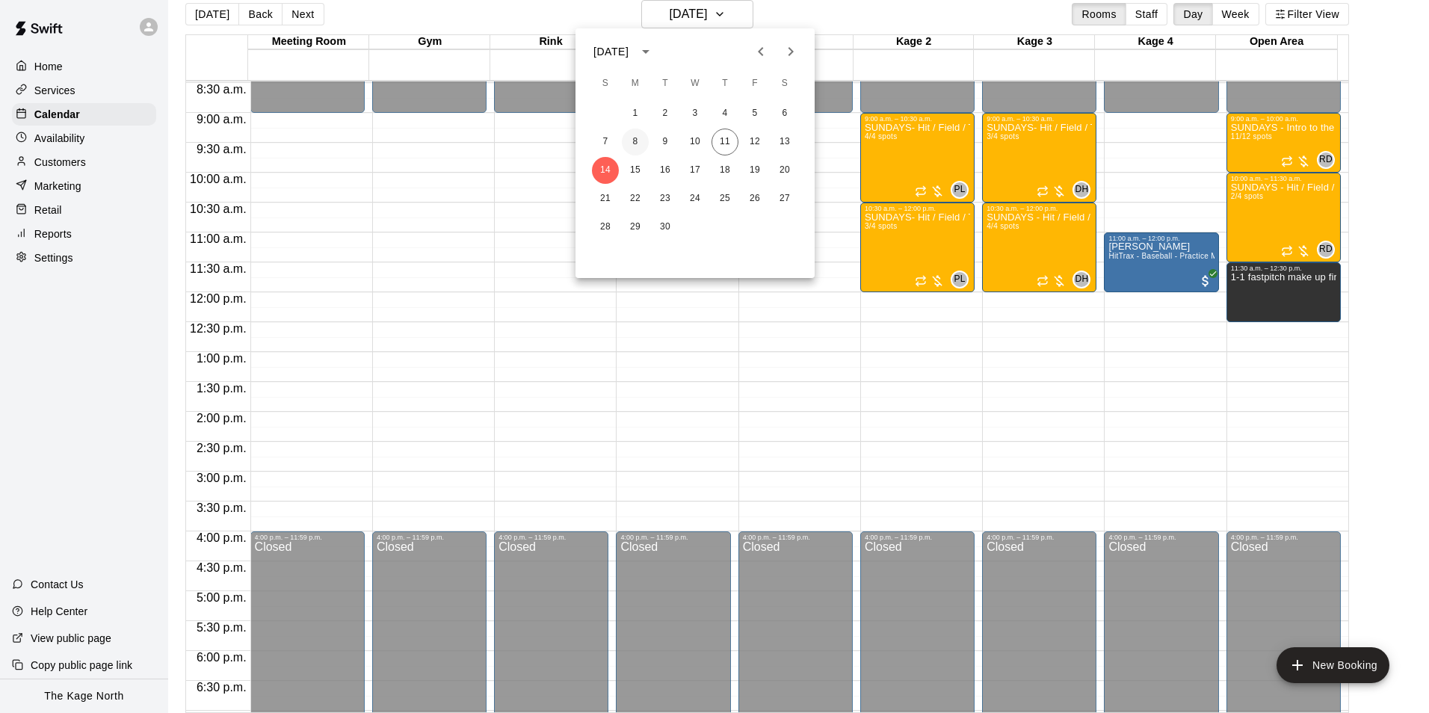
click at [637, 140] on button "8" at bounding box center [635, 142] width 27 height 27
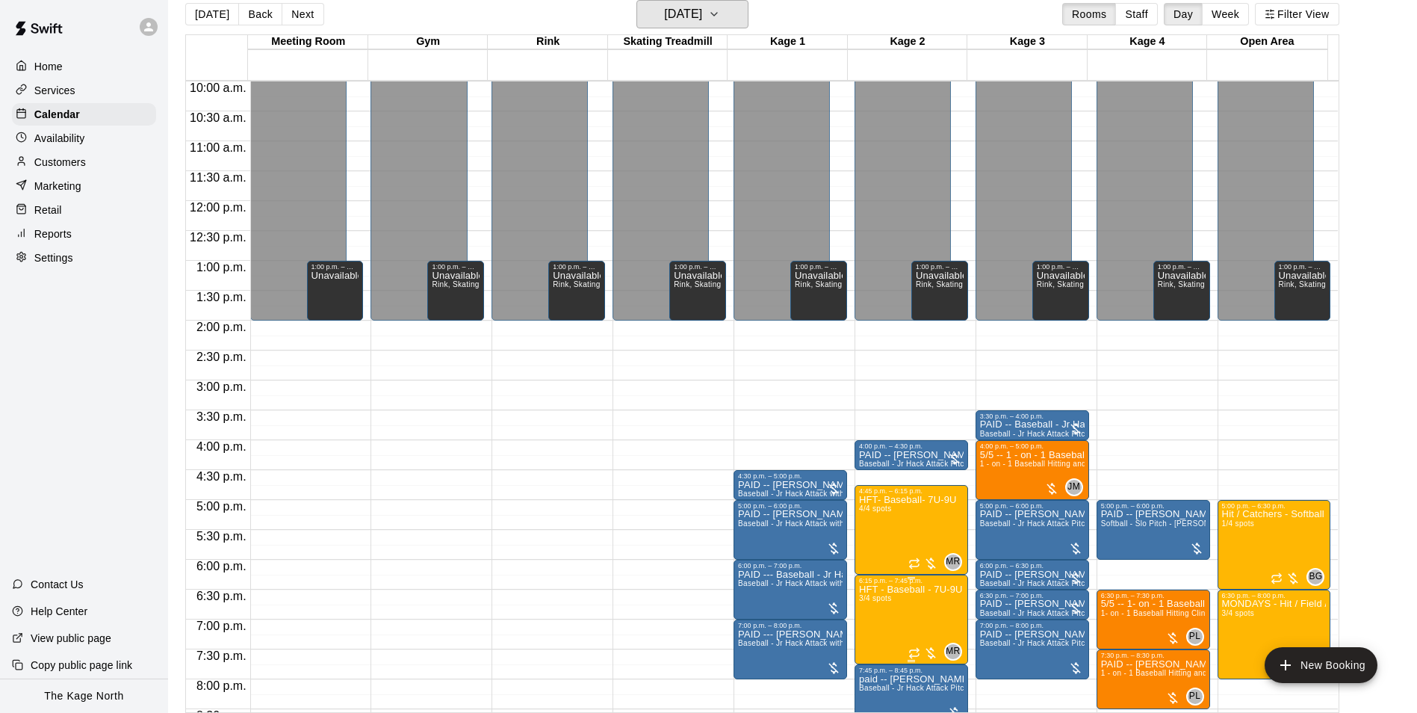
scroll to position [805, 0]
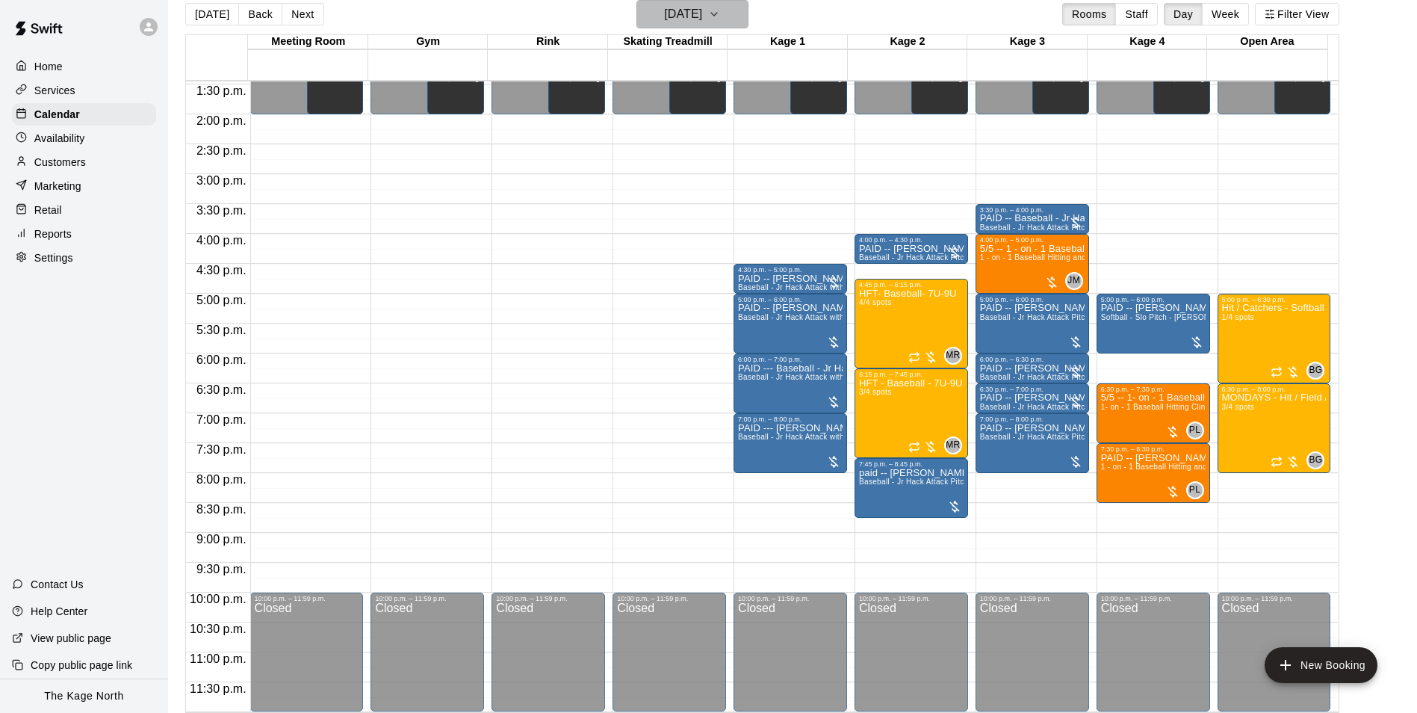
click at [698, 14] on h6 "Monday Sep 08" at bounding box center [683, 14] width 38 height 21
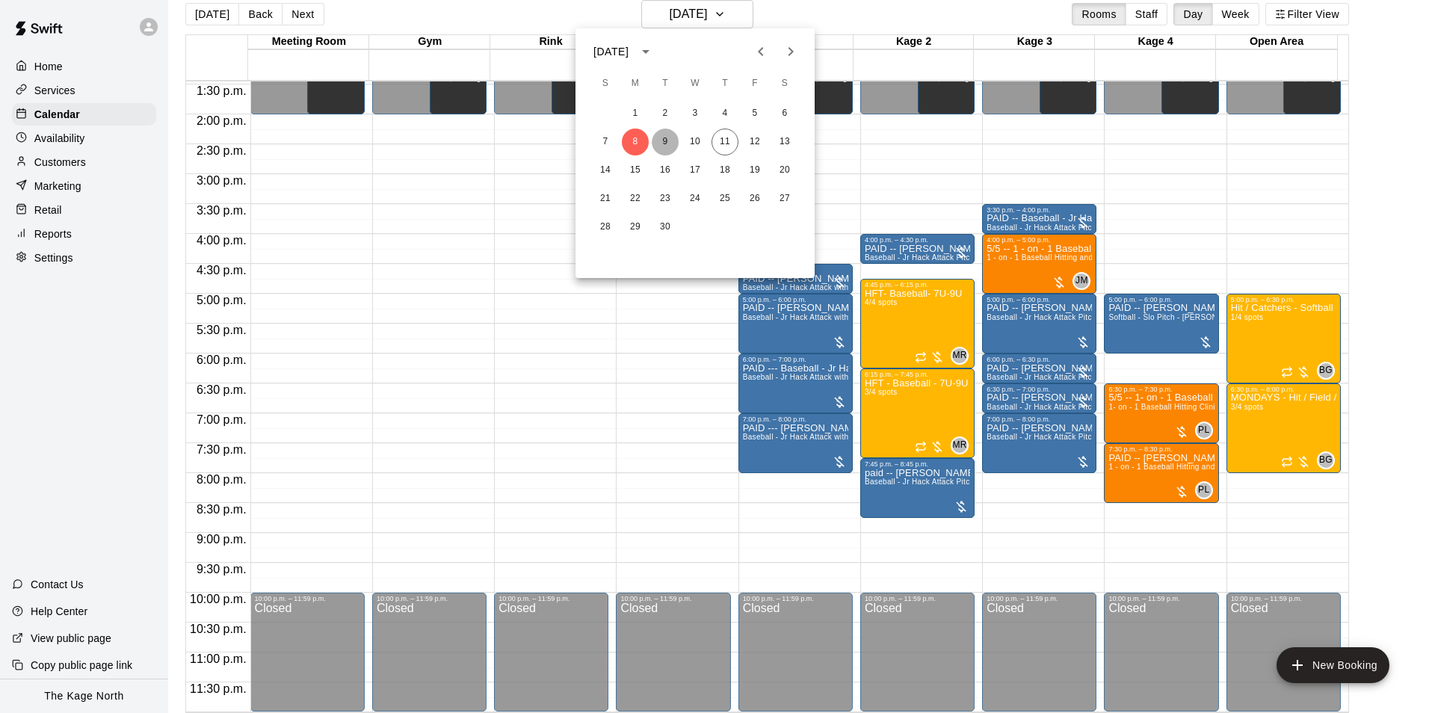
click at [665, 137] on button "9" at bounding box center [665, 142] width 27 height 27
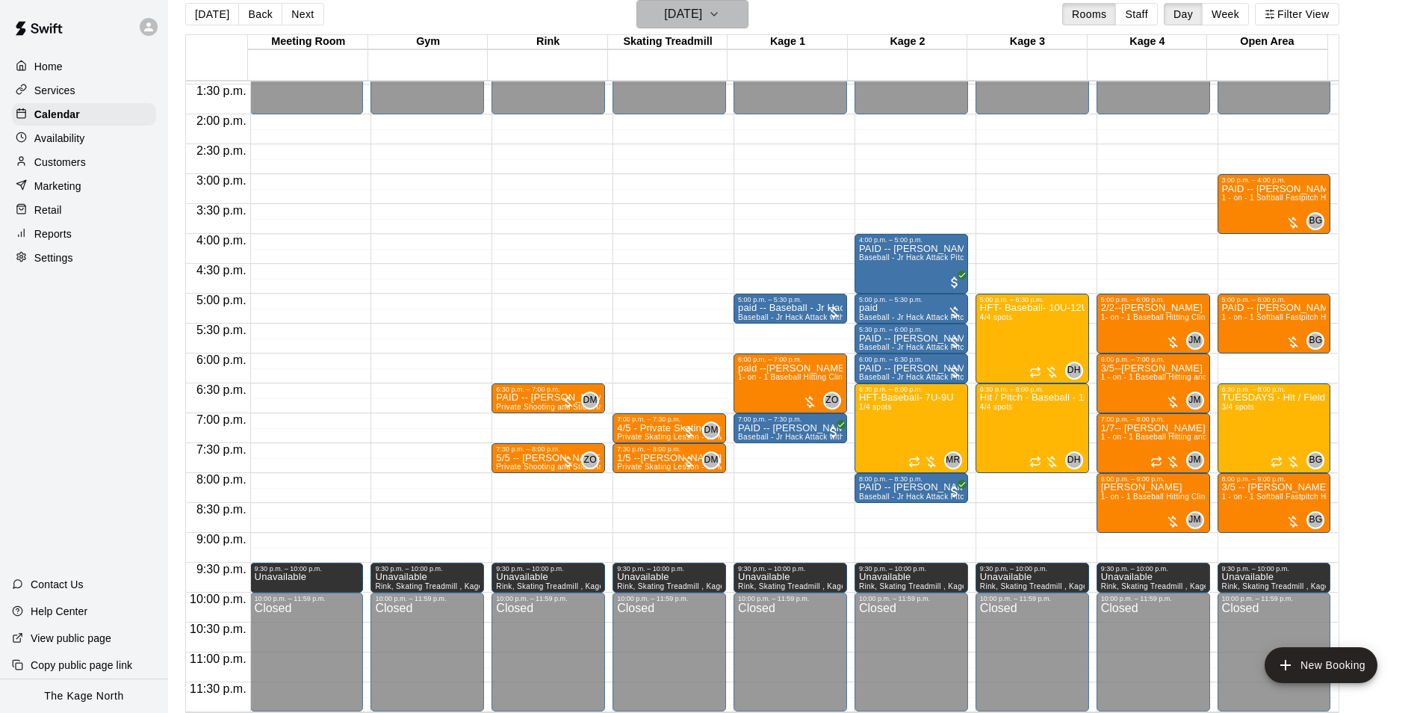
click at [702, 16] on h6 "Tuesday Sep 09" at bounding box center [683, 14] width 38 height 21
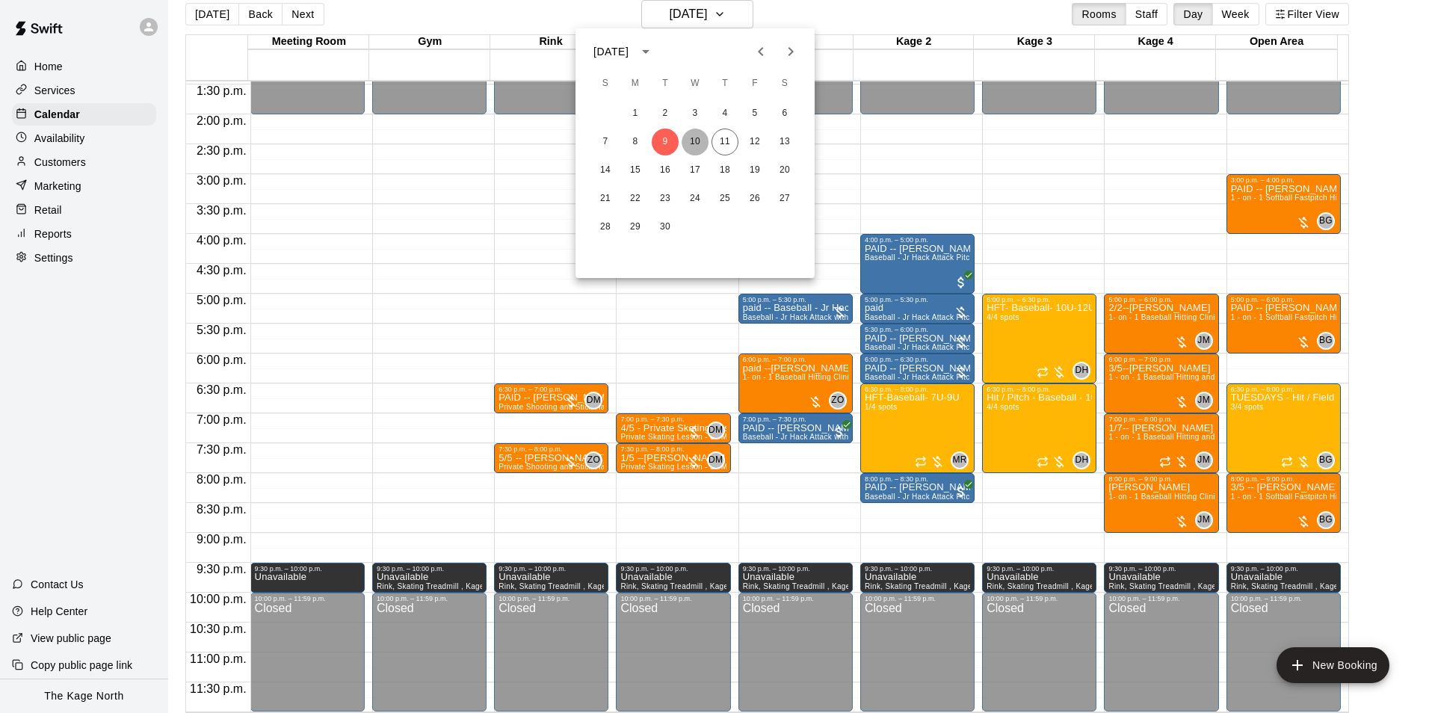
click at [696, 138] on button "10" at bounding box center [694, 142] width 27 height 27
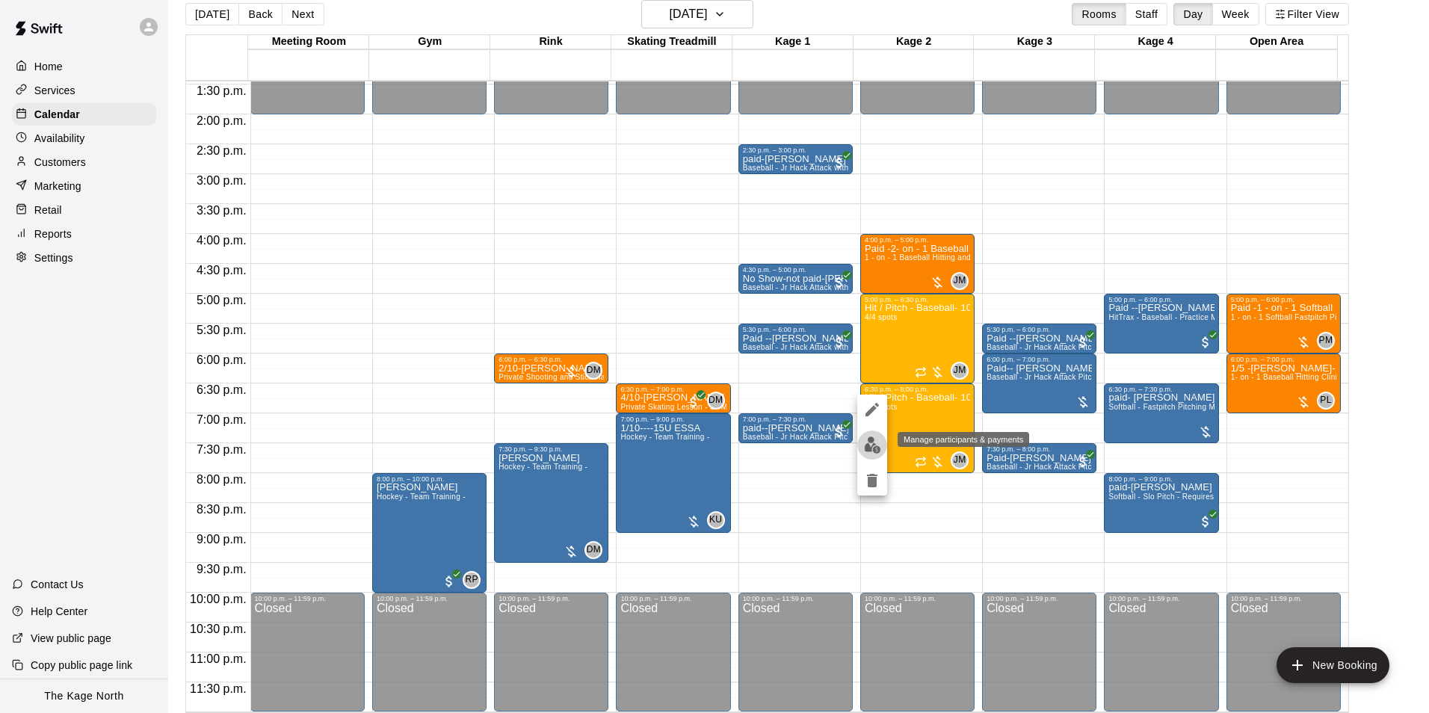
click at [873, 443] on img "edit" at bounding box center [872, 444] width 17 height 17
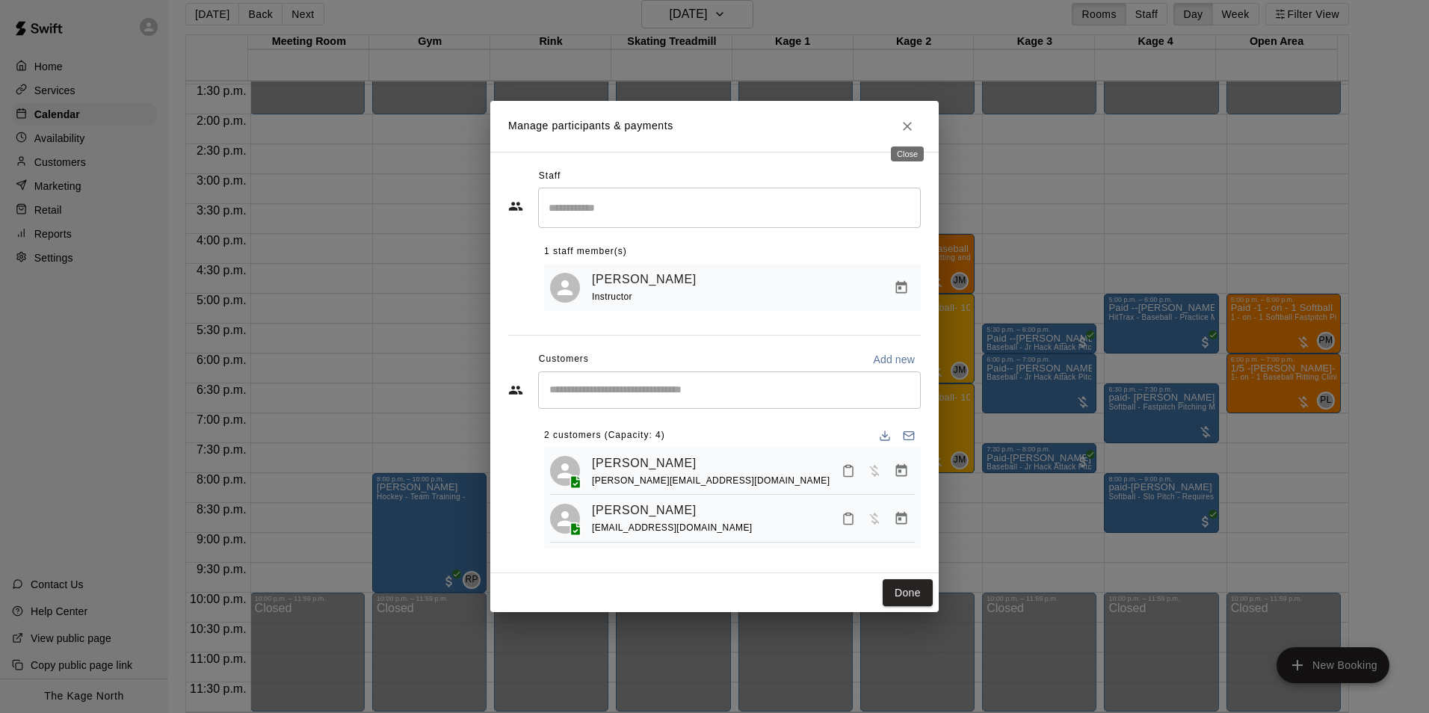
click at [906, 123] on icon "Close" at bounding box center [907, 126] width 9 height 9
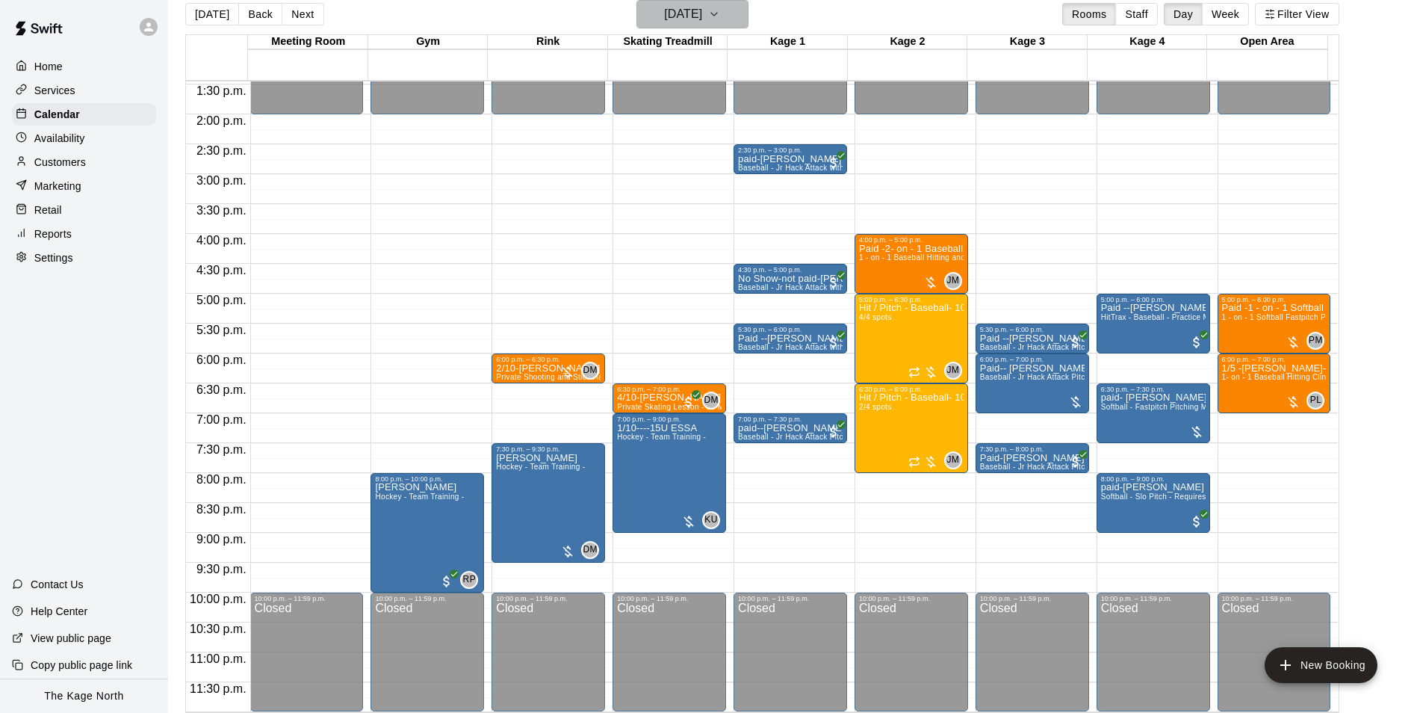
click at [702, 17] on h6 "Wednesday Sep 10" at bounding box center [683, 14] width 38 height 21
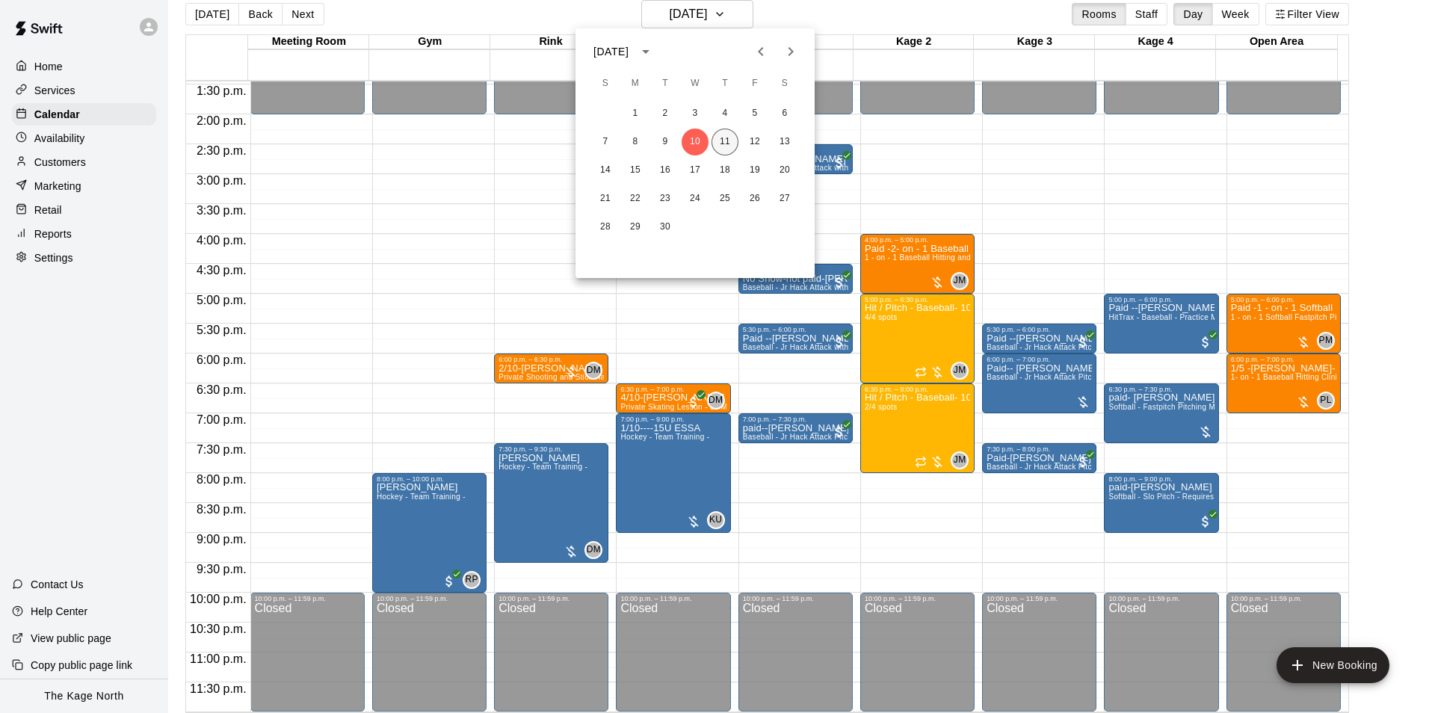
click at [723, 138] on button "11" at bounding box center [724, 142] width 27 height 27
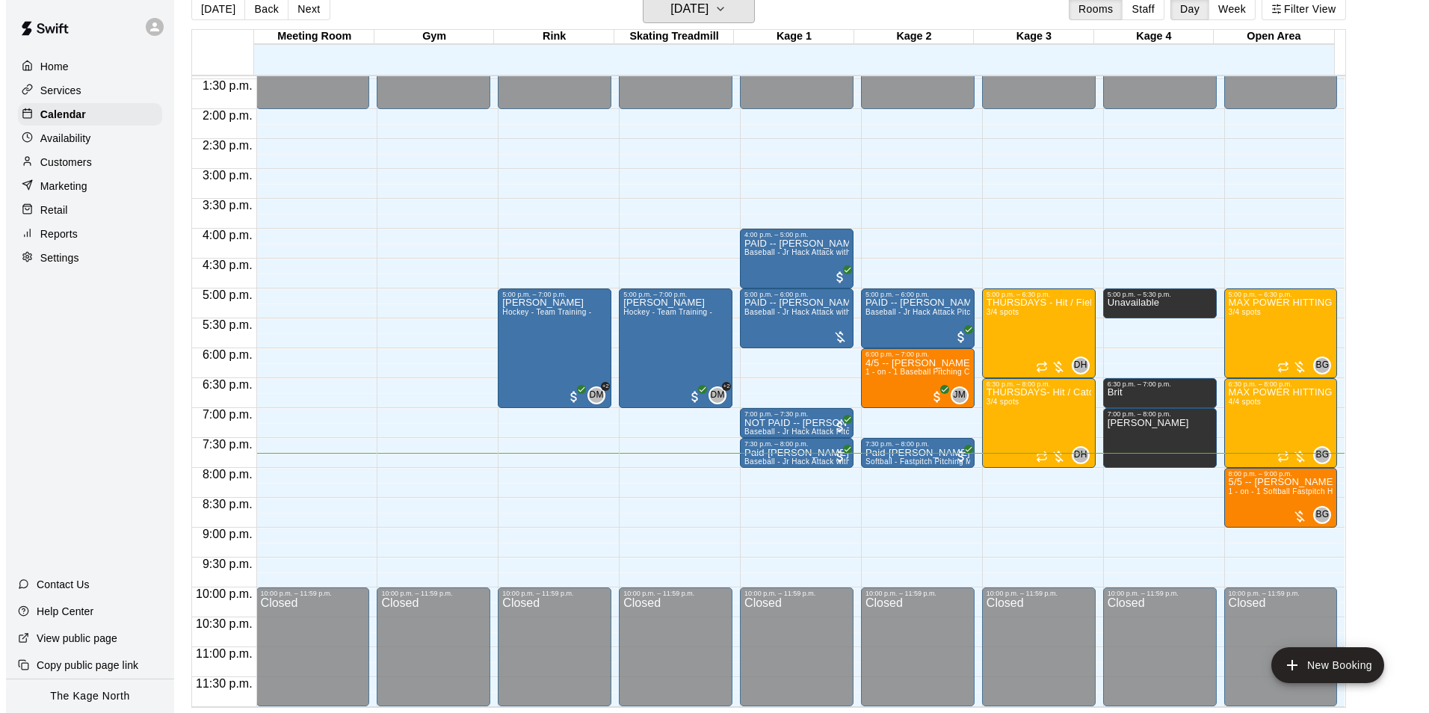
scroll to position [24, 0]
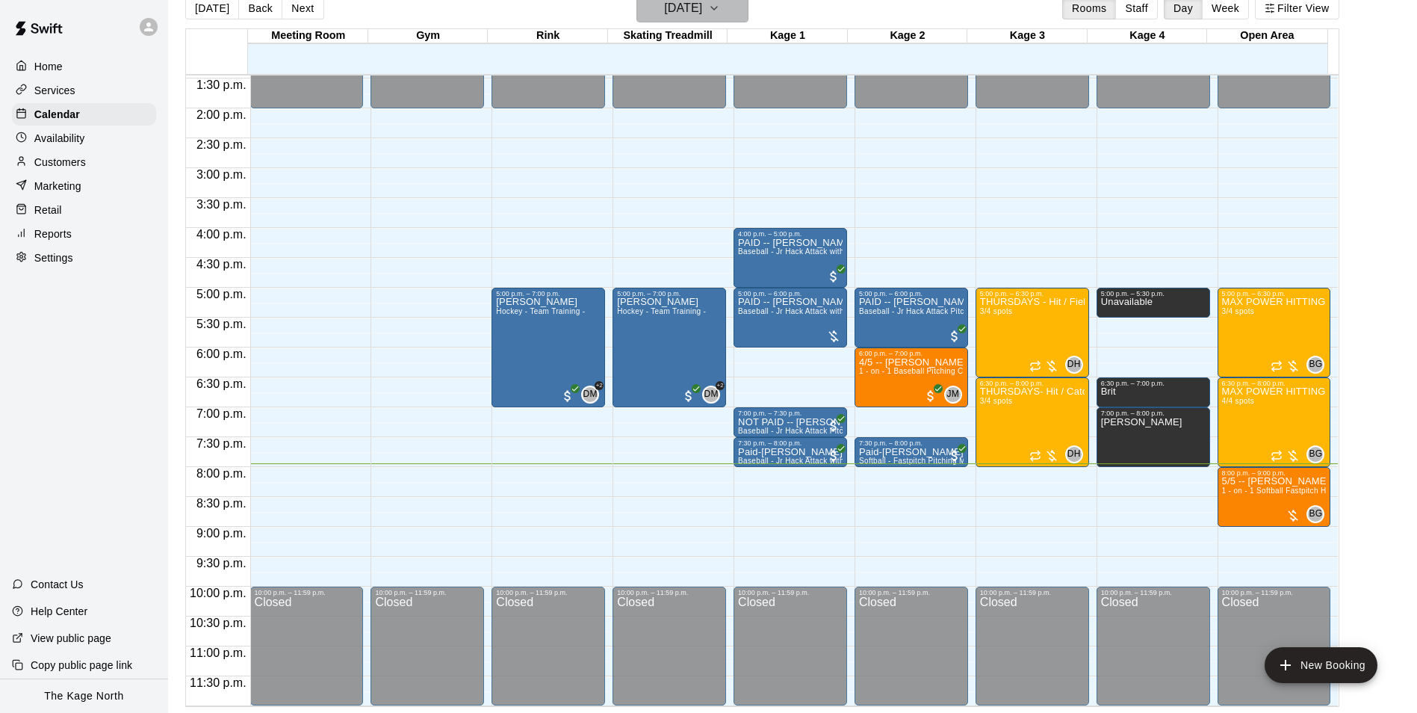
click at [702, 13] on h6 "[DATE]" at bounding box center [683, 8] width 38 height 21
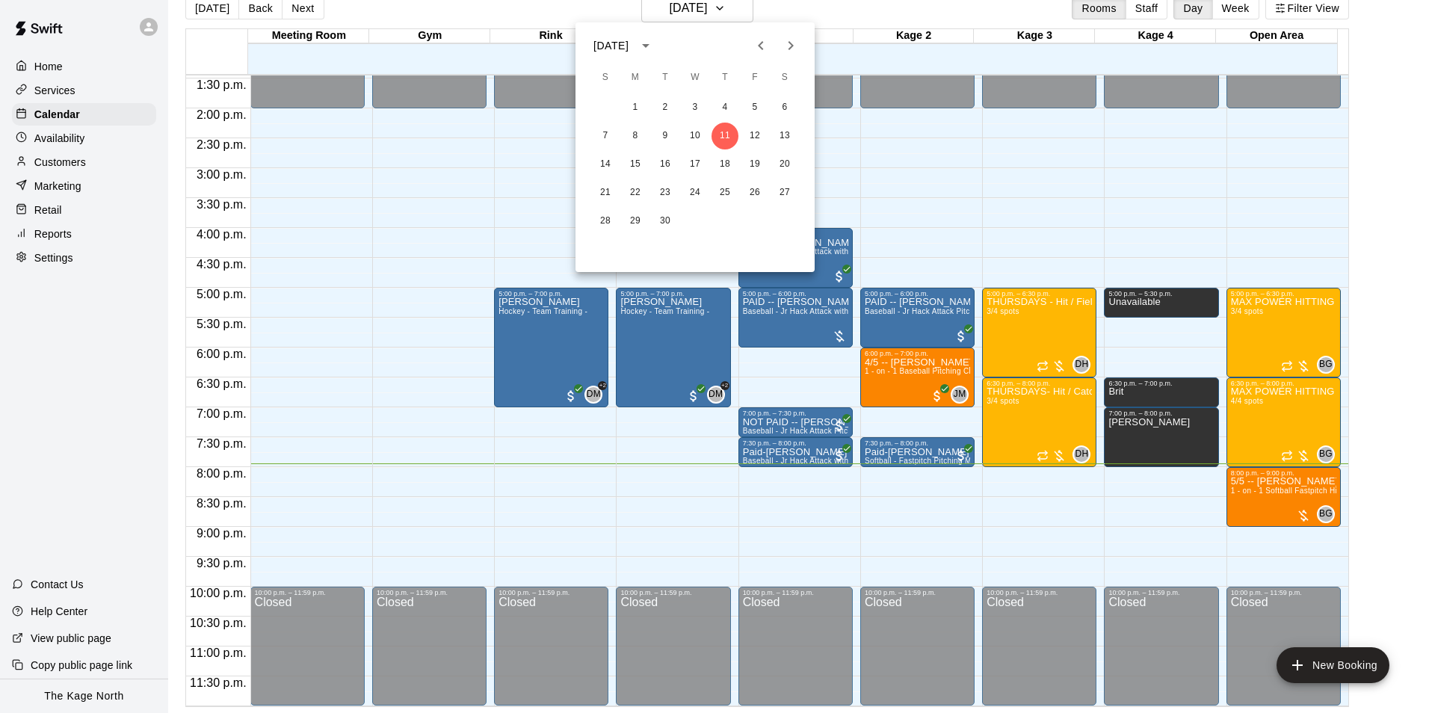
click at [372, 11] on div at bounding box center [714, 356] width 1429 height 713
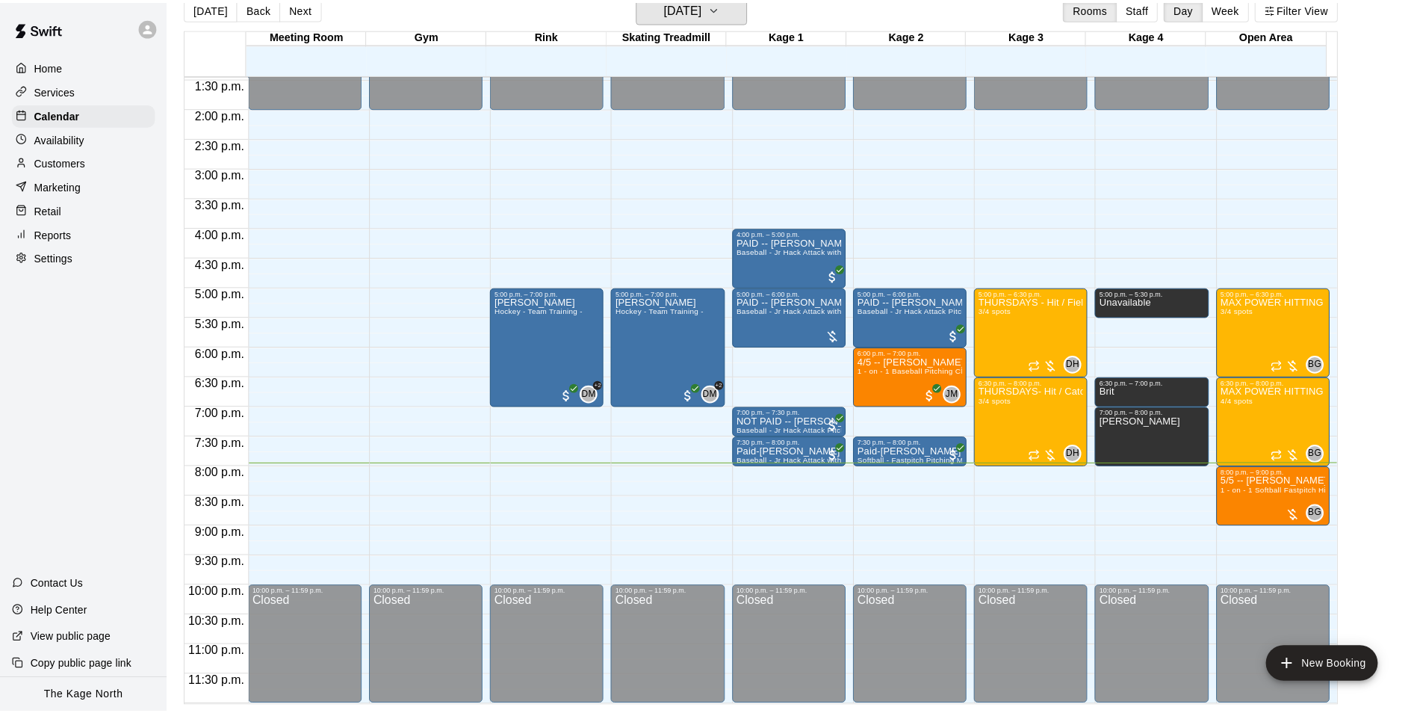
scroll to position [18, 0]
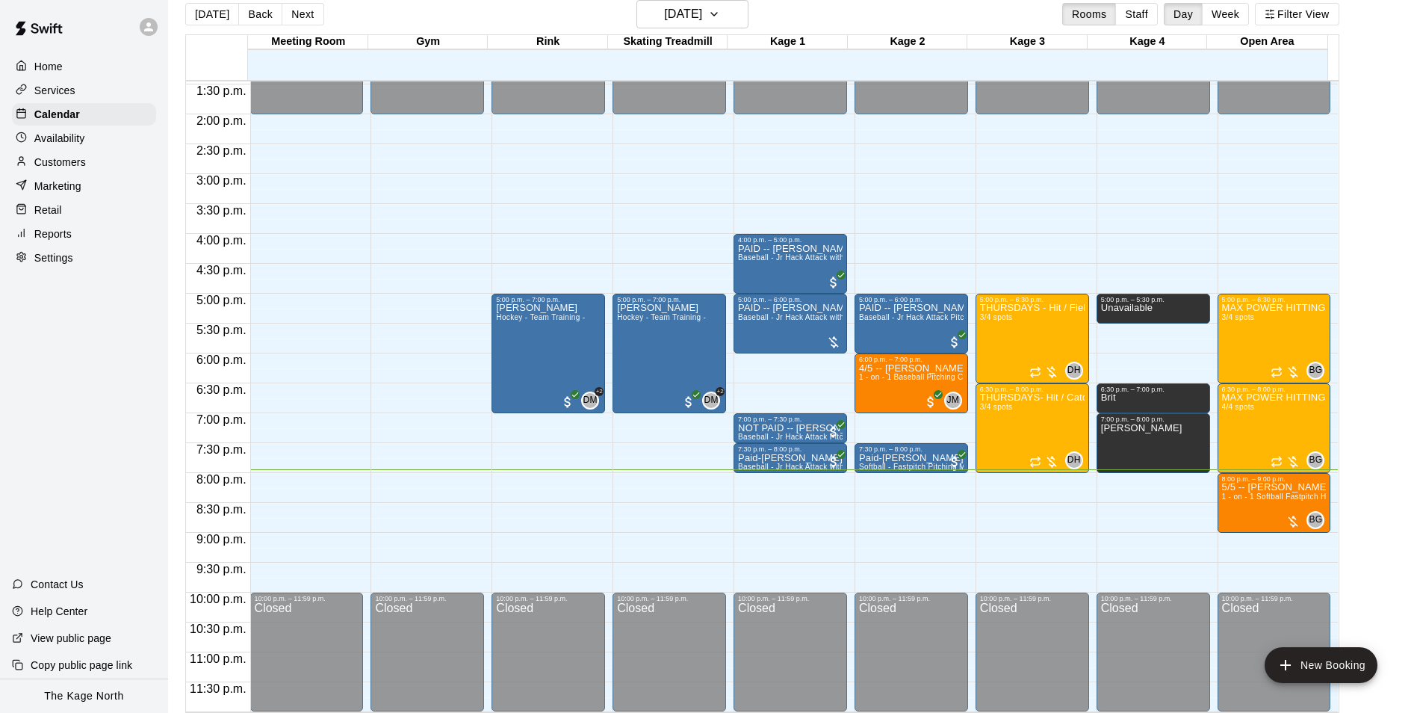
click at [67, 158] on p "Customers" at bounding box center [60, 162] width 52 height 15
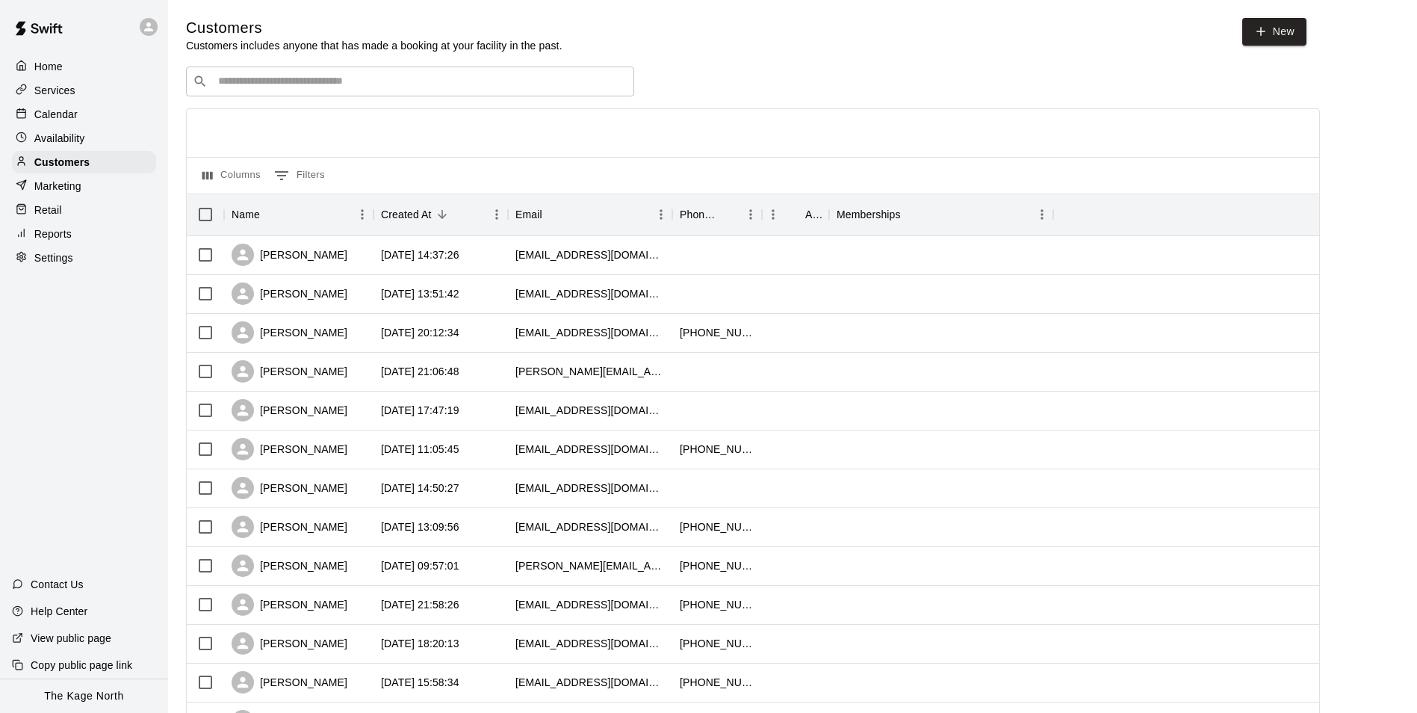
click at [344, 83] on input "Search customers by name or email" at bounding box center [421, 81] width 414 height 15
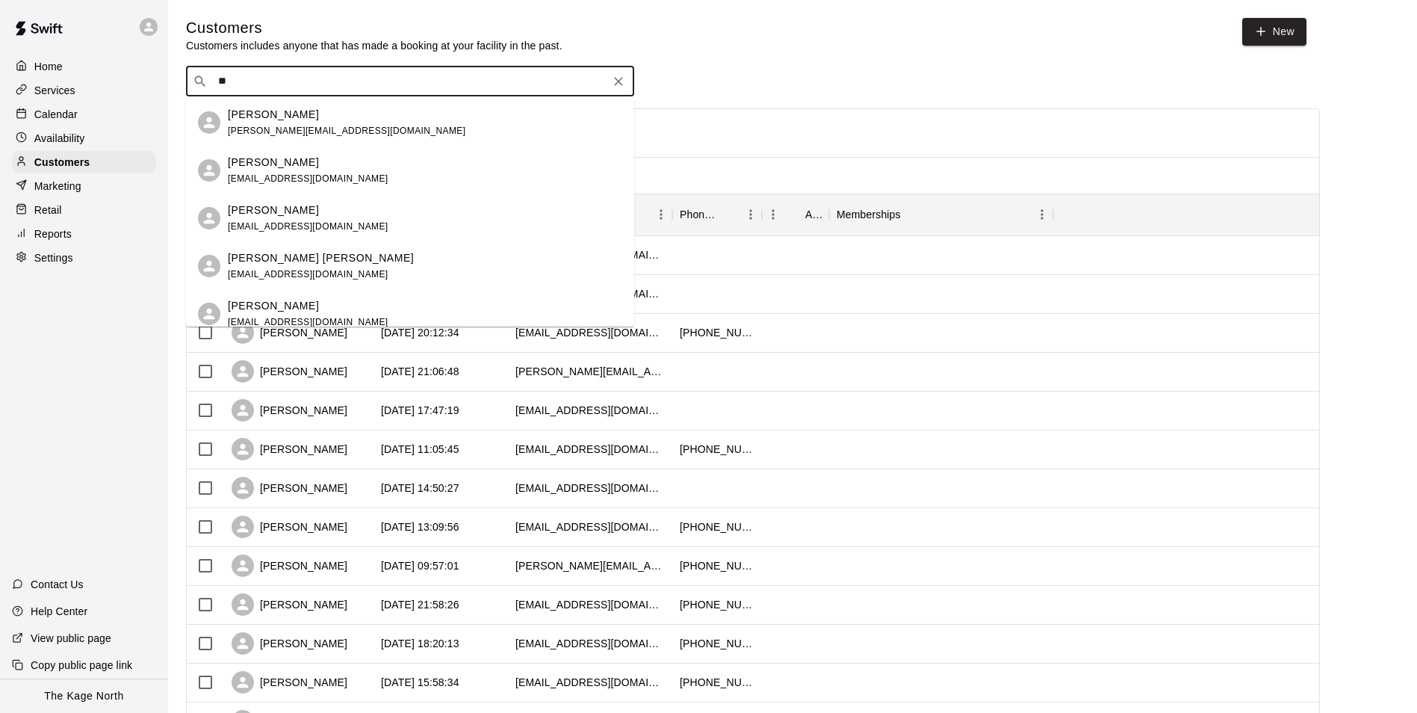
type input "*"
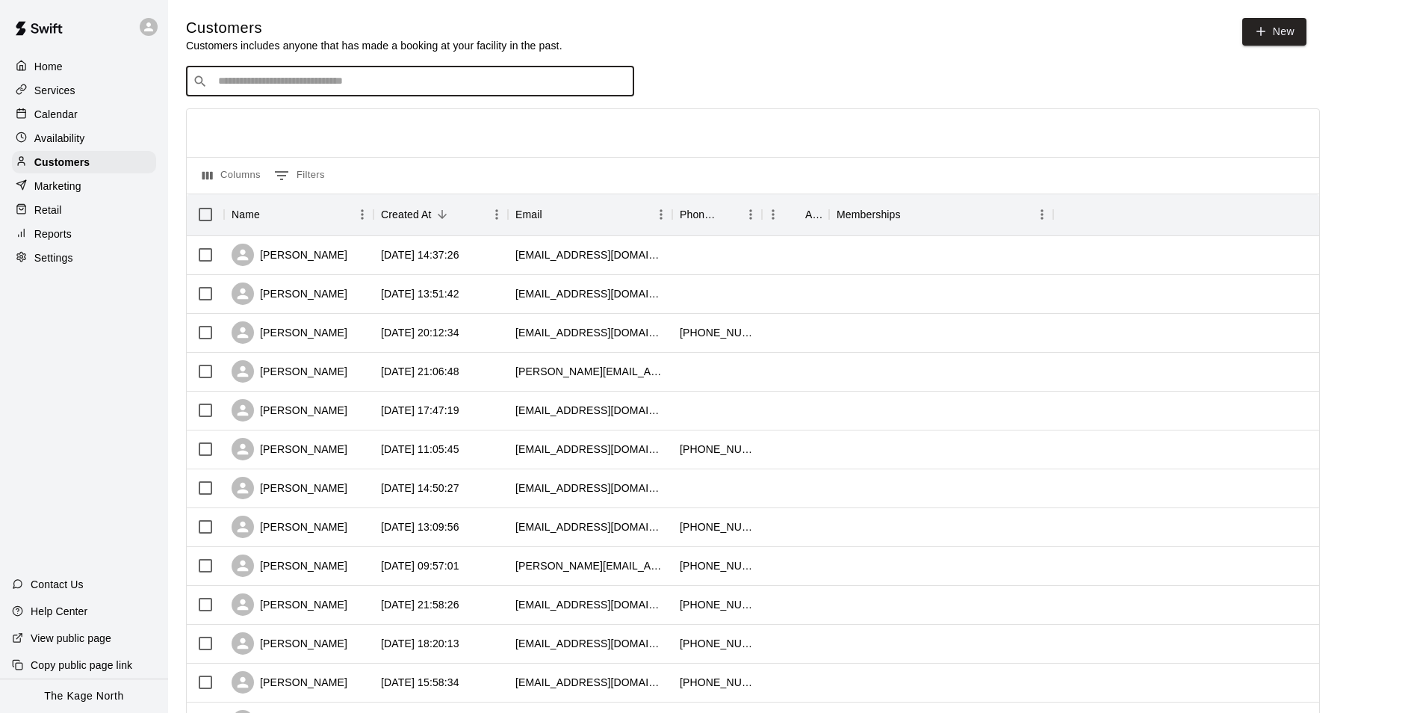
click at [152, 34] on div at bounding box center [149, 27] width 18 height 18
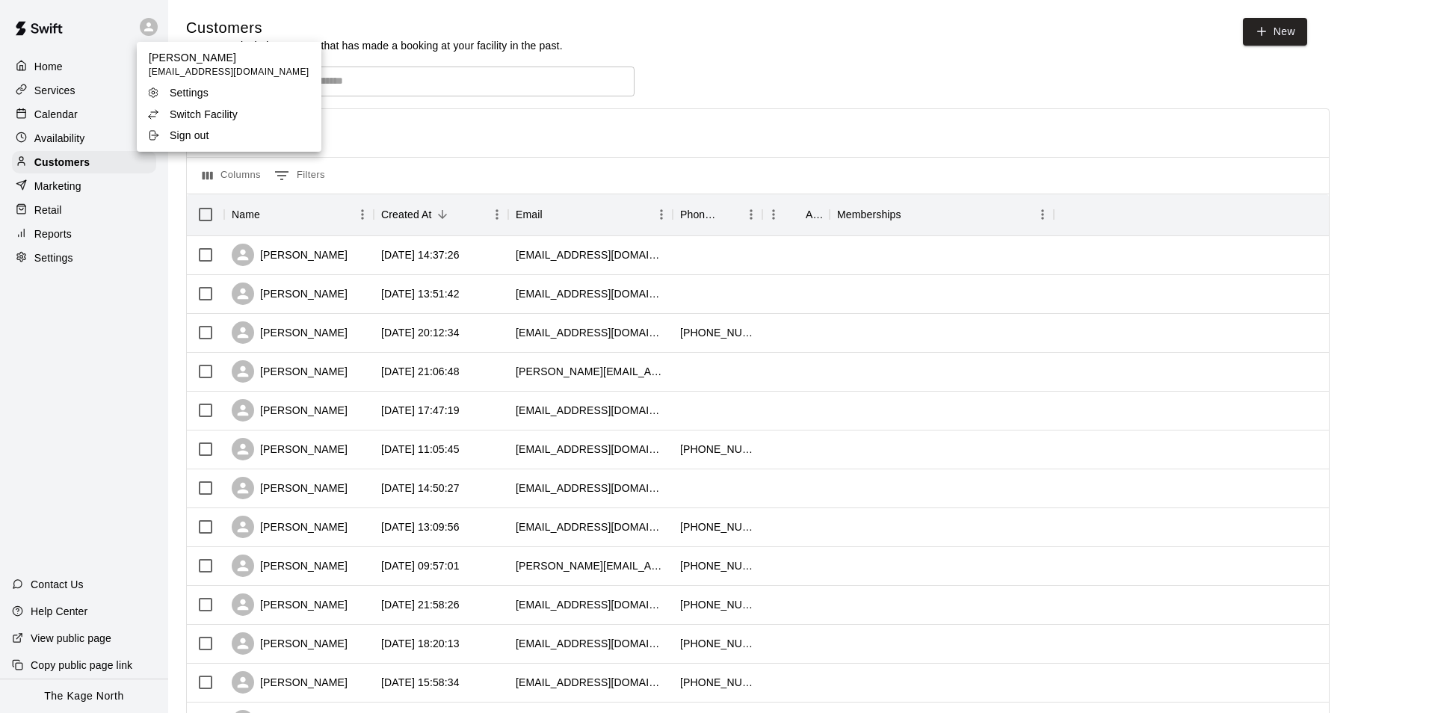
click at [219, 108] on p "Switch Facility" at bounding box center [204, 114] width 68 height 15
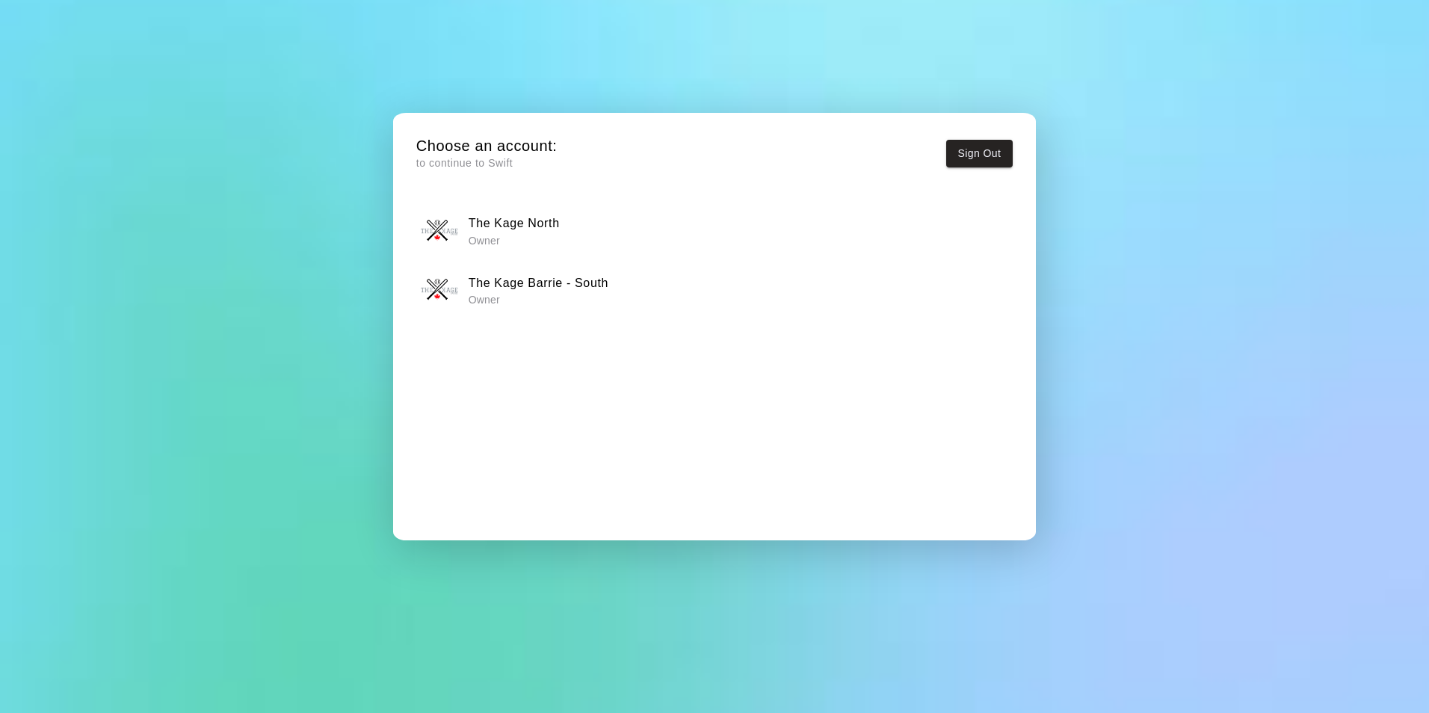
click at [578, 289] on h6 "The Kage Barrie - South" at bounding box center [538, 282] width 140 height 19
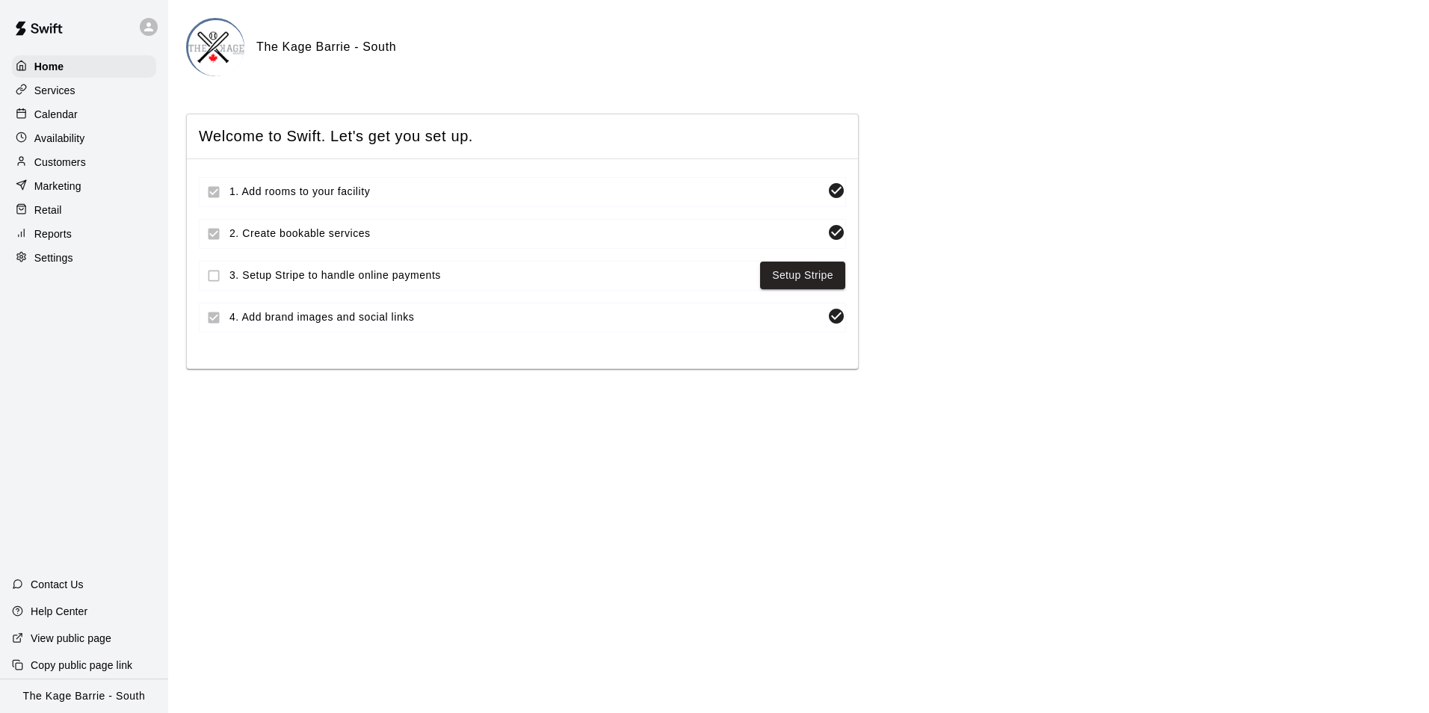
click at [64, 161] on p "Customers" at bounding box center [60, 162] width 52 height 15
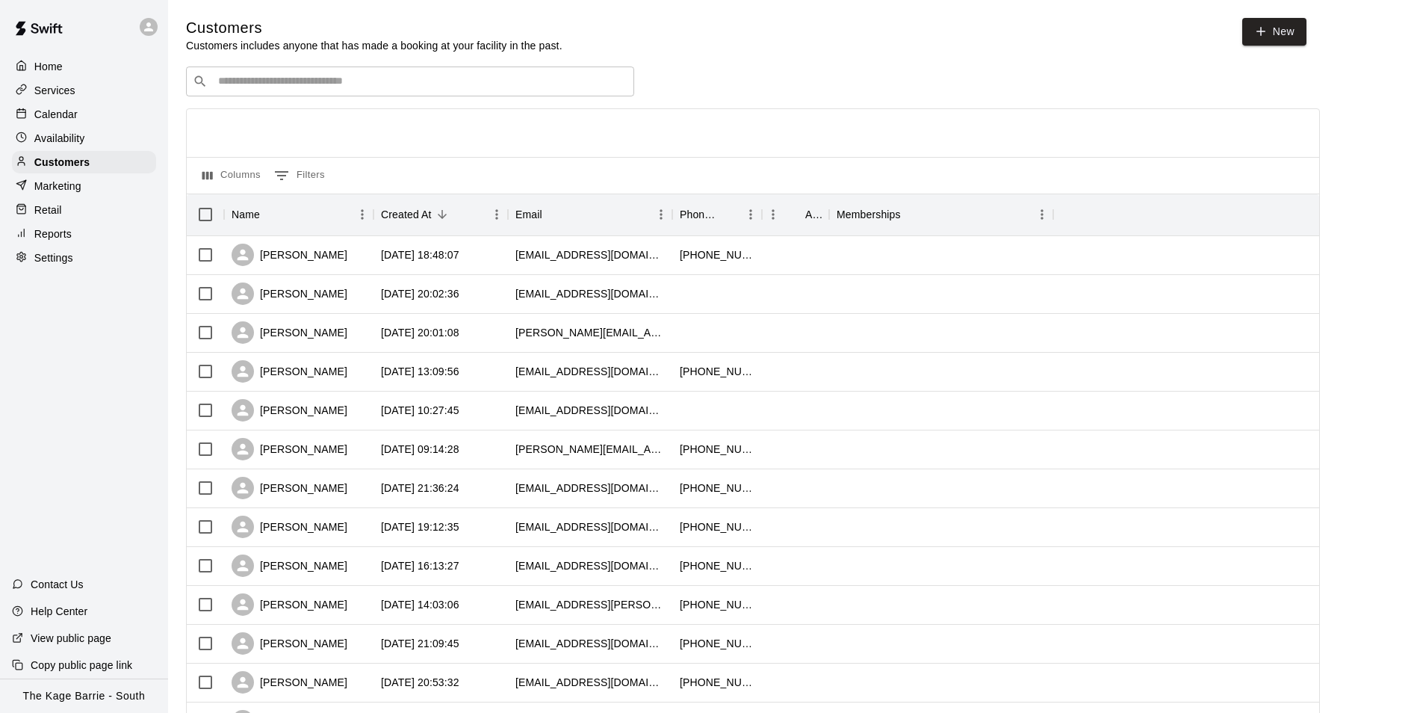
click at [282, 89] on input "Search customers by name or email" at bounding box center [421, 81] width 414 height 15
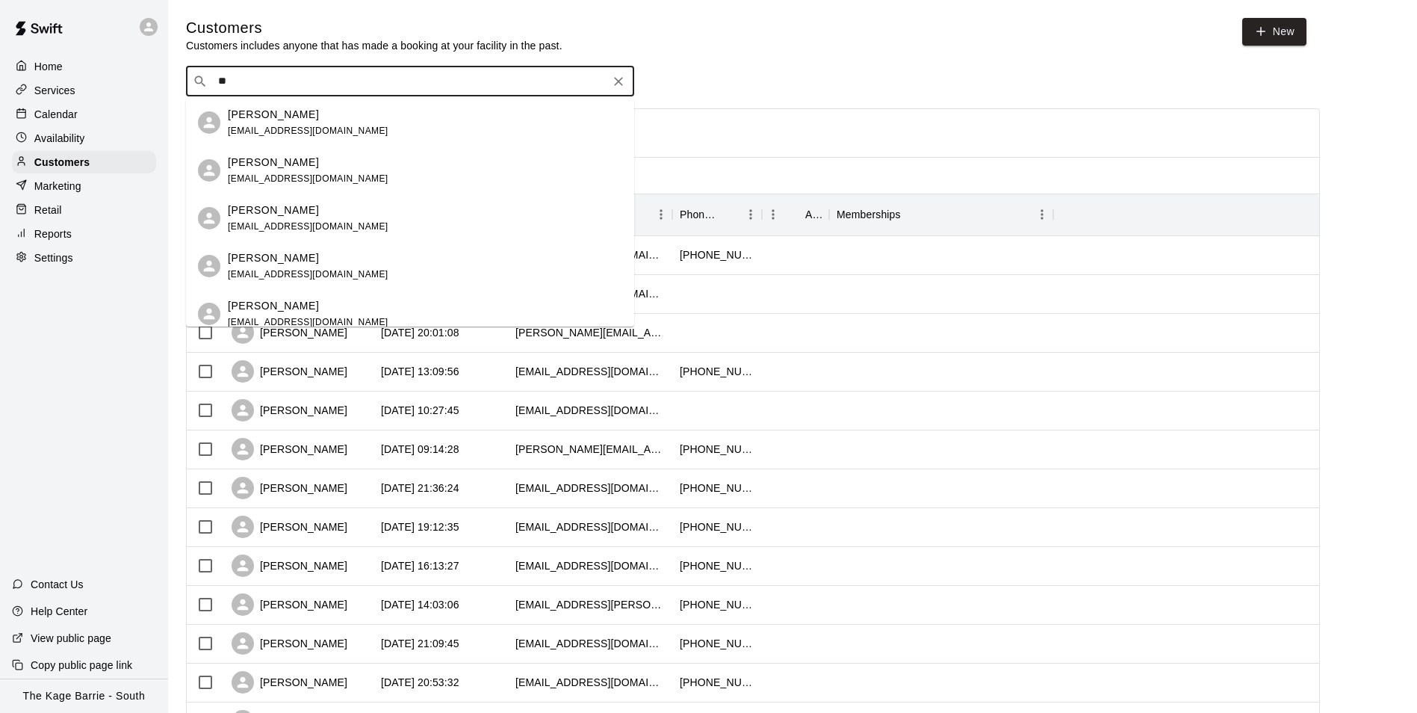
type input "*"
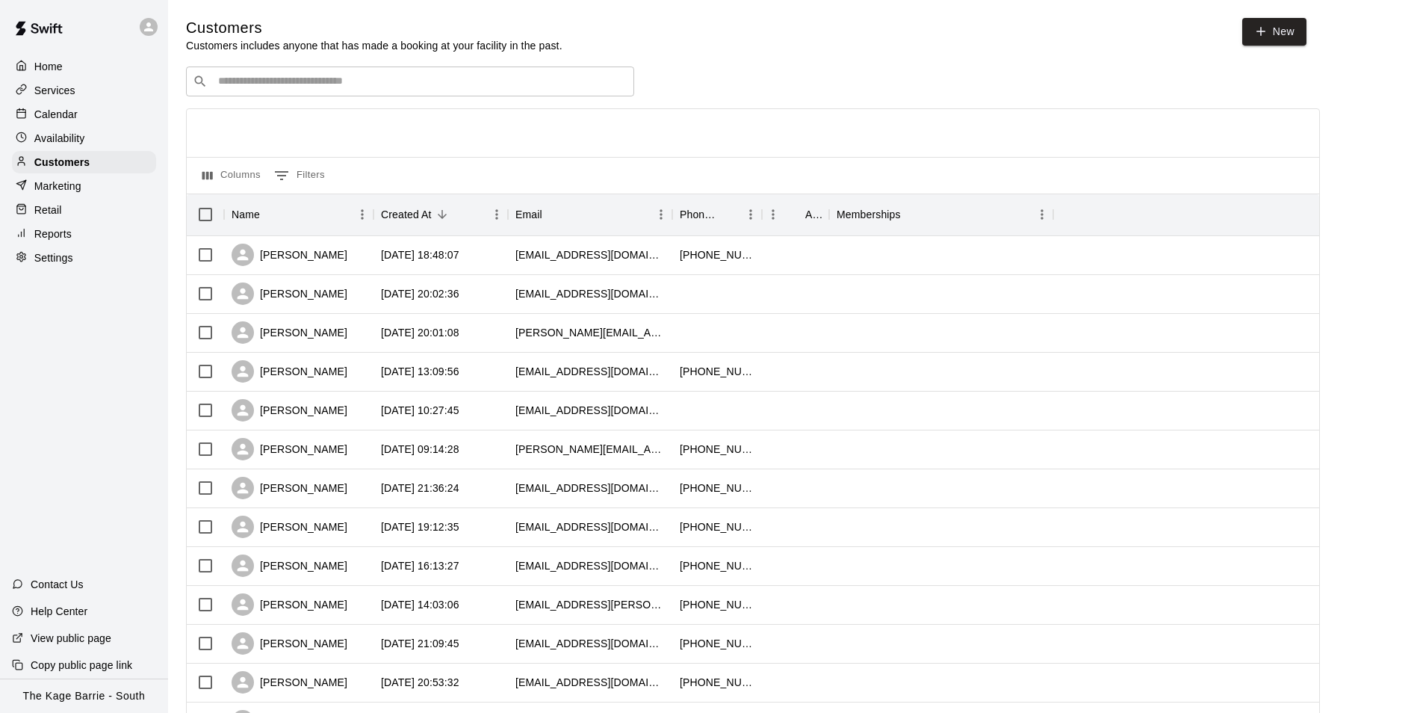
drag, startPoint x: 79, startPoint y: 111, endPoint x: 74, endPoint y: 121, distance: 11.0
click at [79, 111] on div "Calendar" at bounding box center [84, 114] width 144 height 22
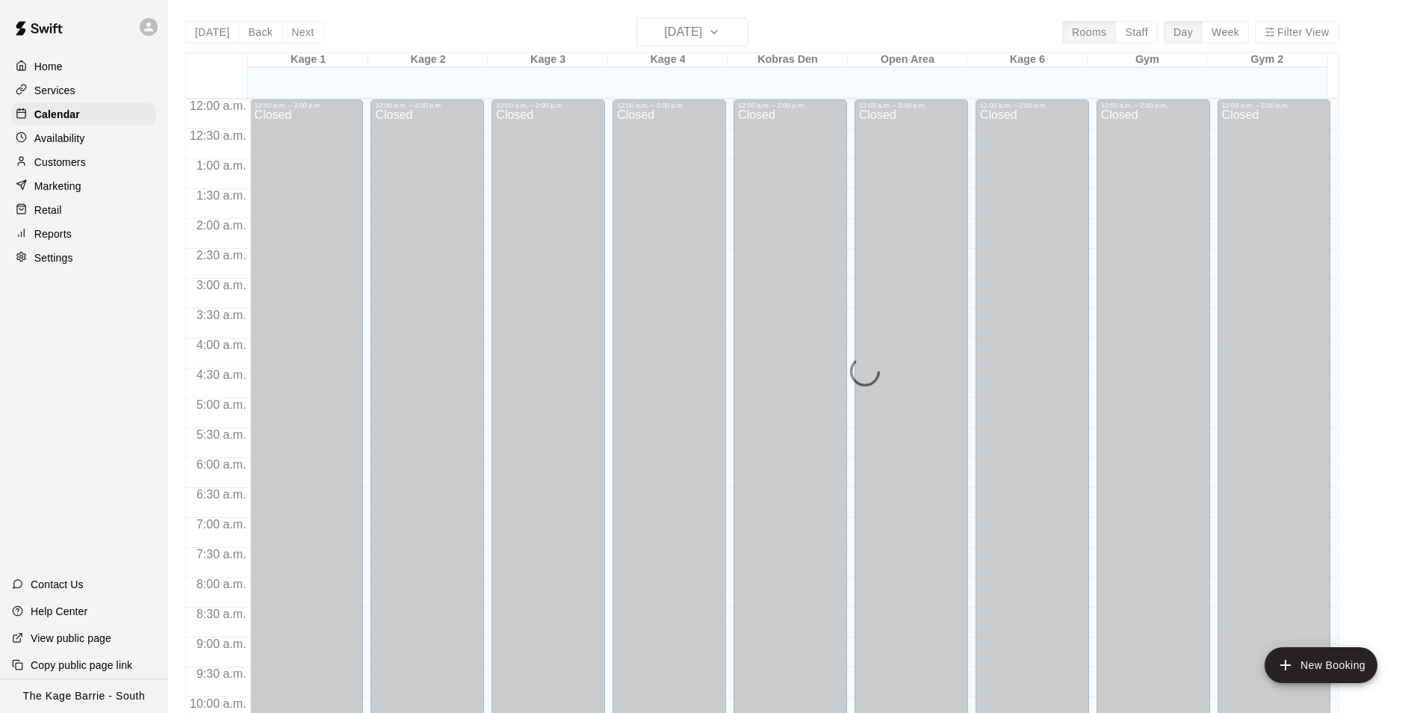
scroll to position [759, 0]
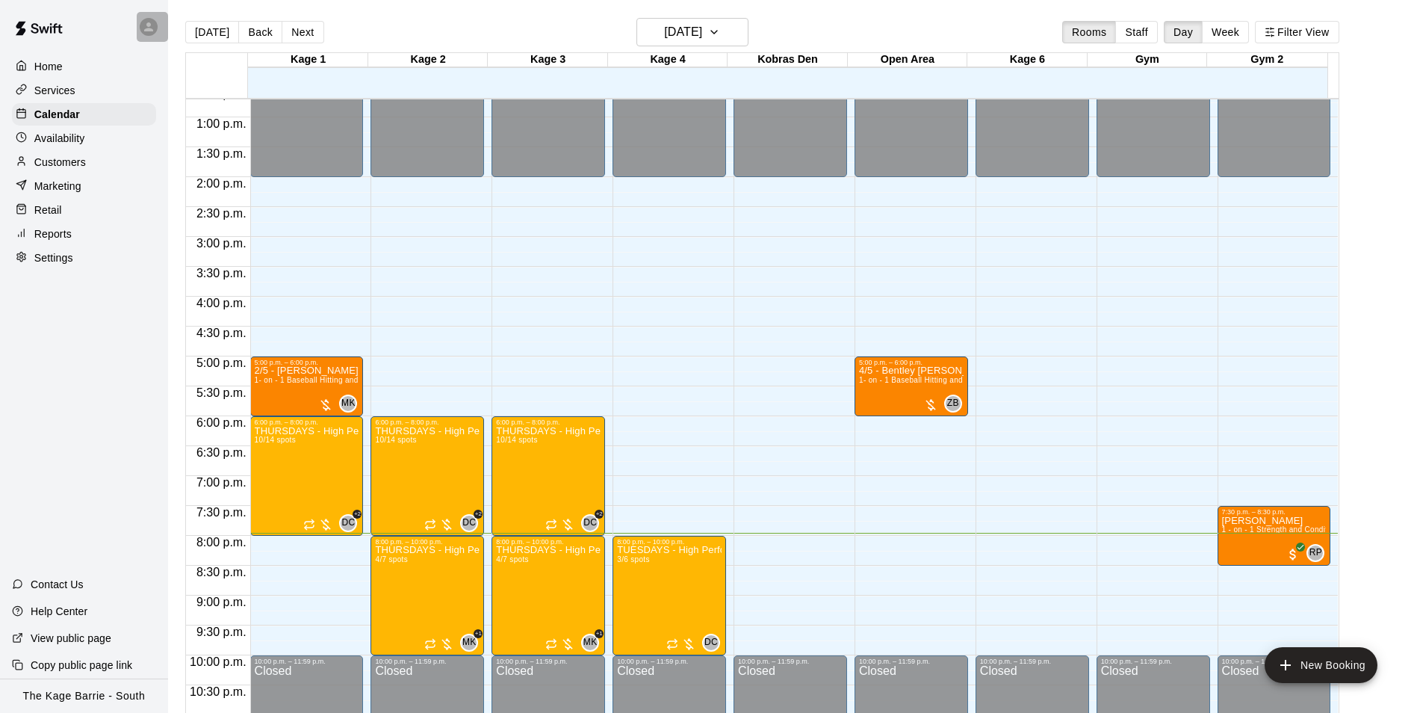
click at [150, 27] on icon at bounding box center [148, 26] width 13 height 13
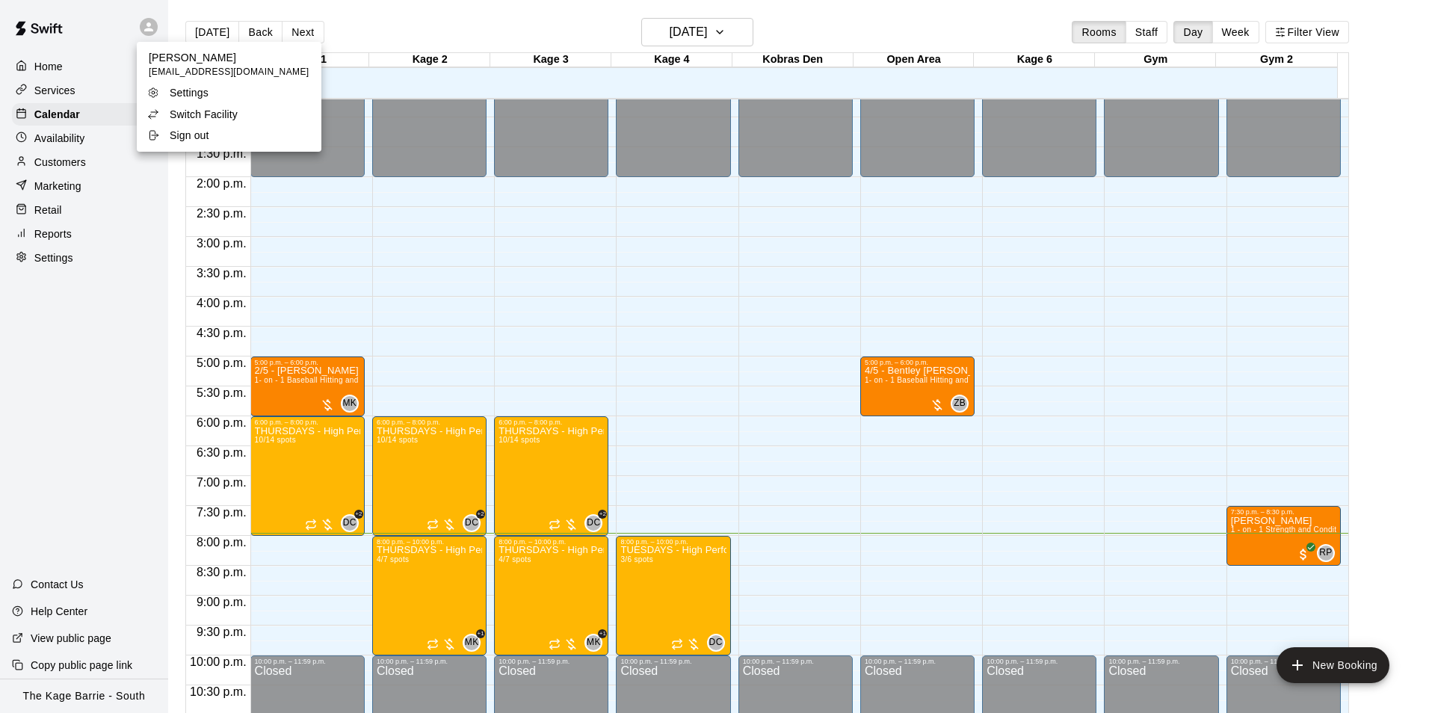
click at [211, 109] on p "Switch Facility" at bounding box center [204, 114] width 68 height 15
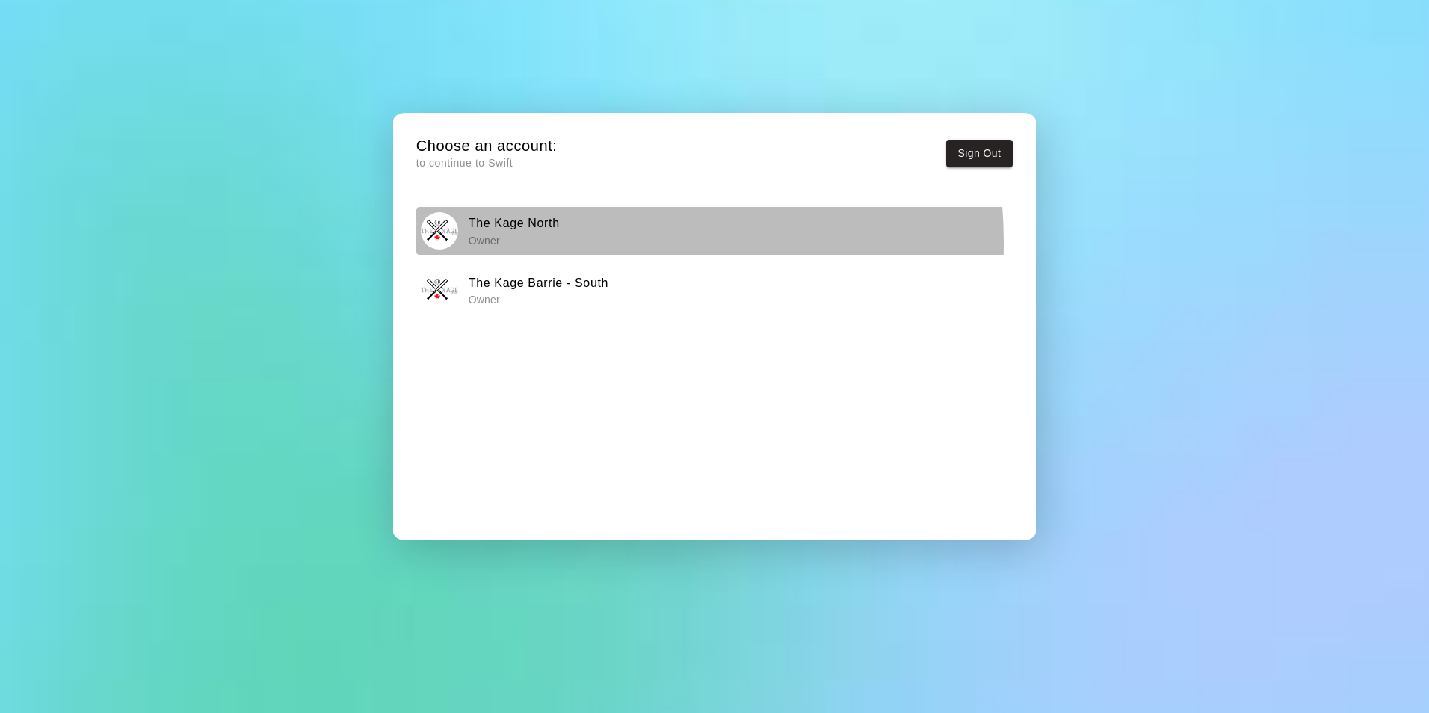
click at [511, 243] on p "Owner" at bounding box center [513, 240] width 91 height 15
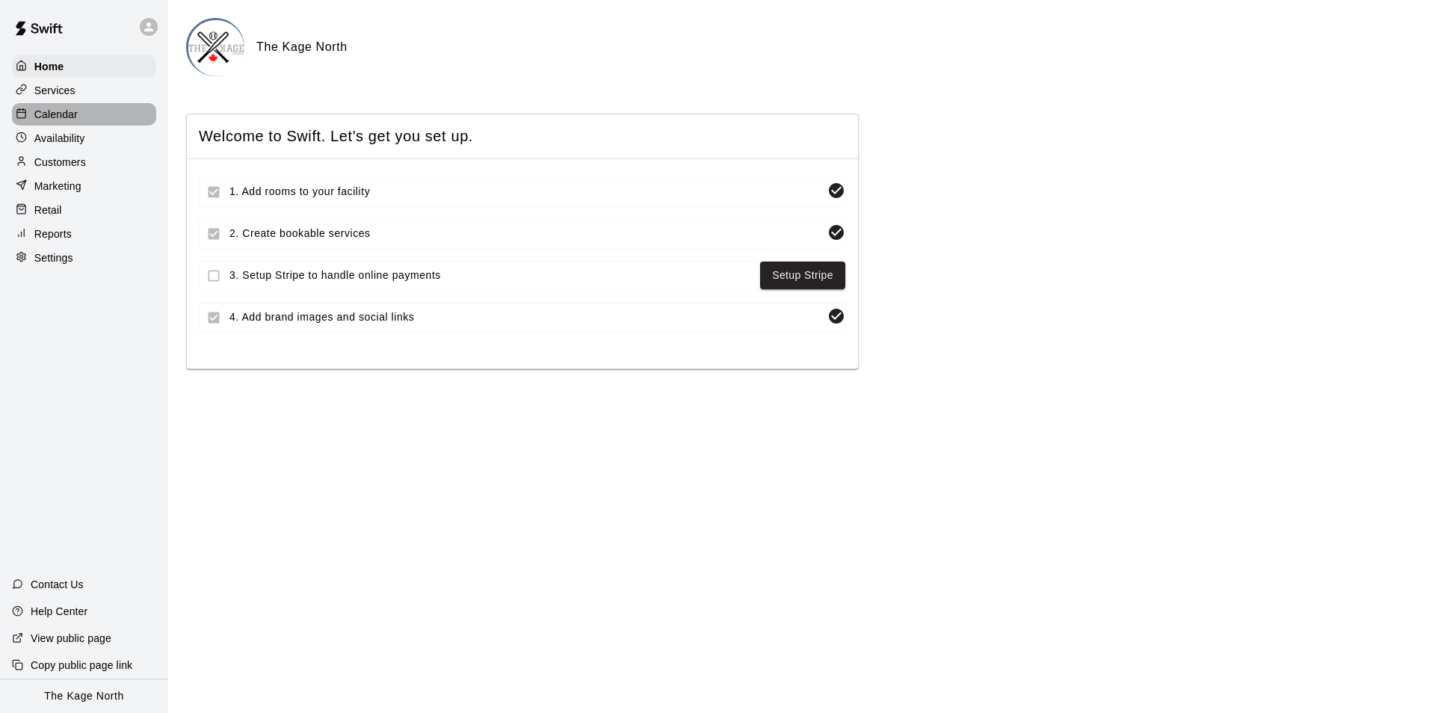
click at [69, 121] on p "Calendar" at bounding box center [55, 114] width 43 height 15
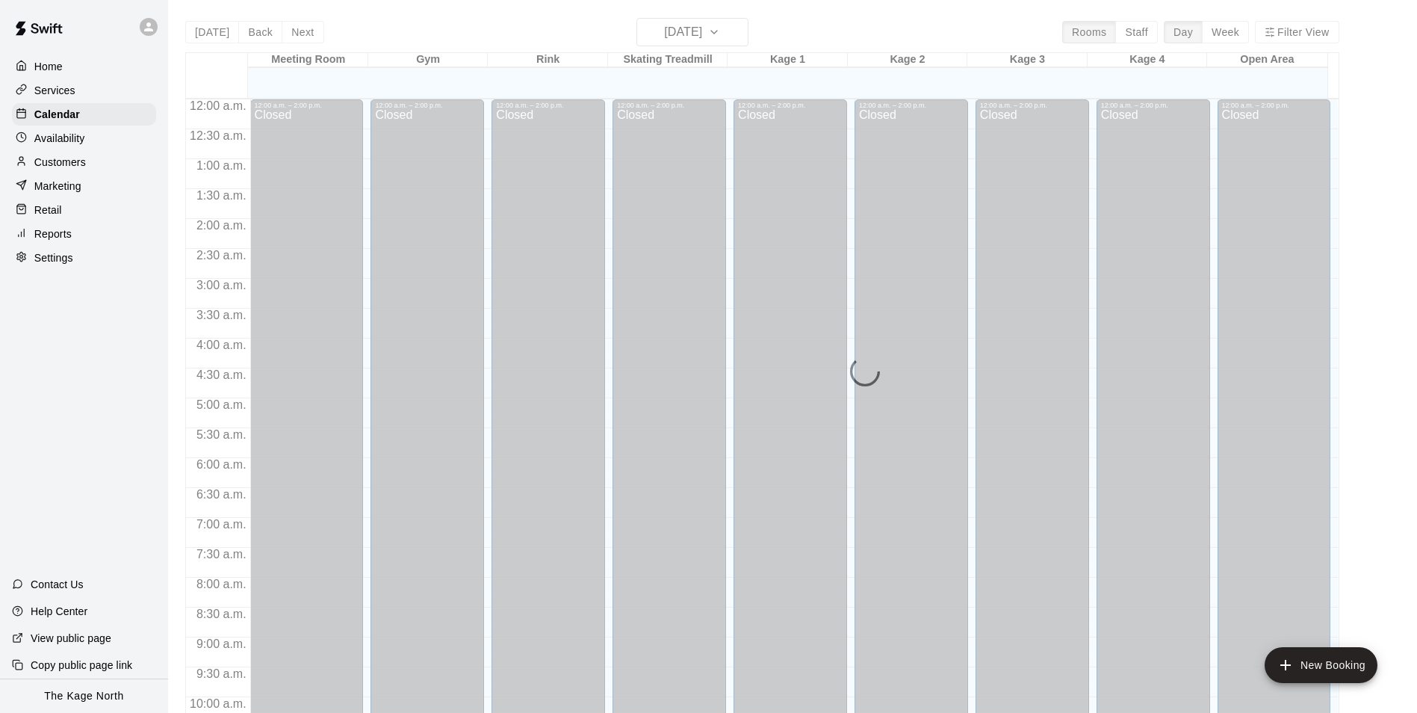
scroll to position [759, 0]
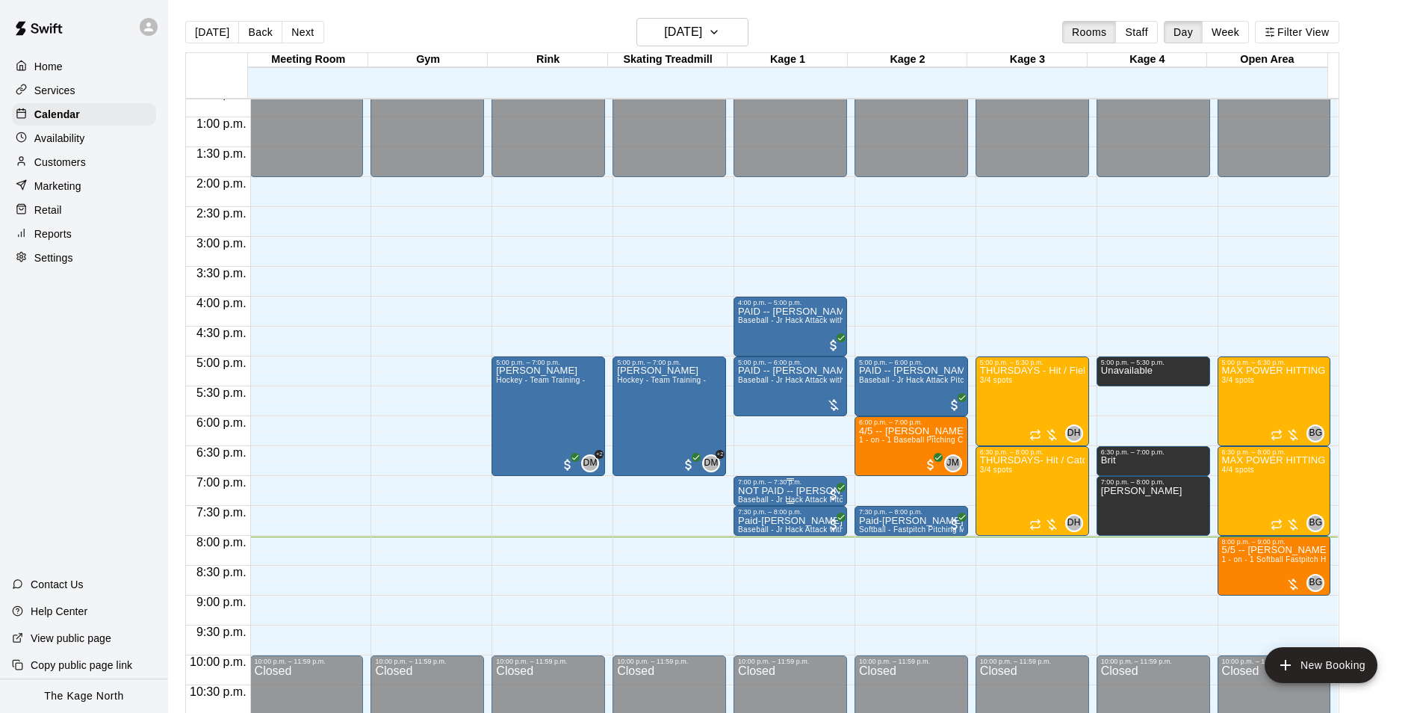
click at [752, 491] on p "NOT PAID -- Matt Hardie" at bounding box center [790, 491] width 105 height 0
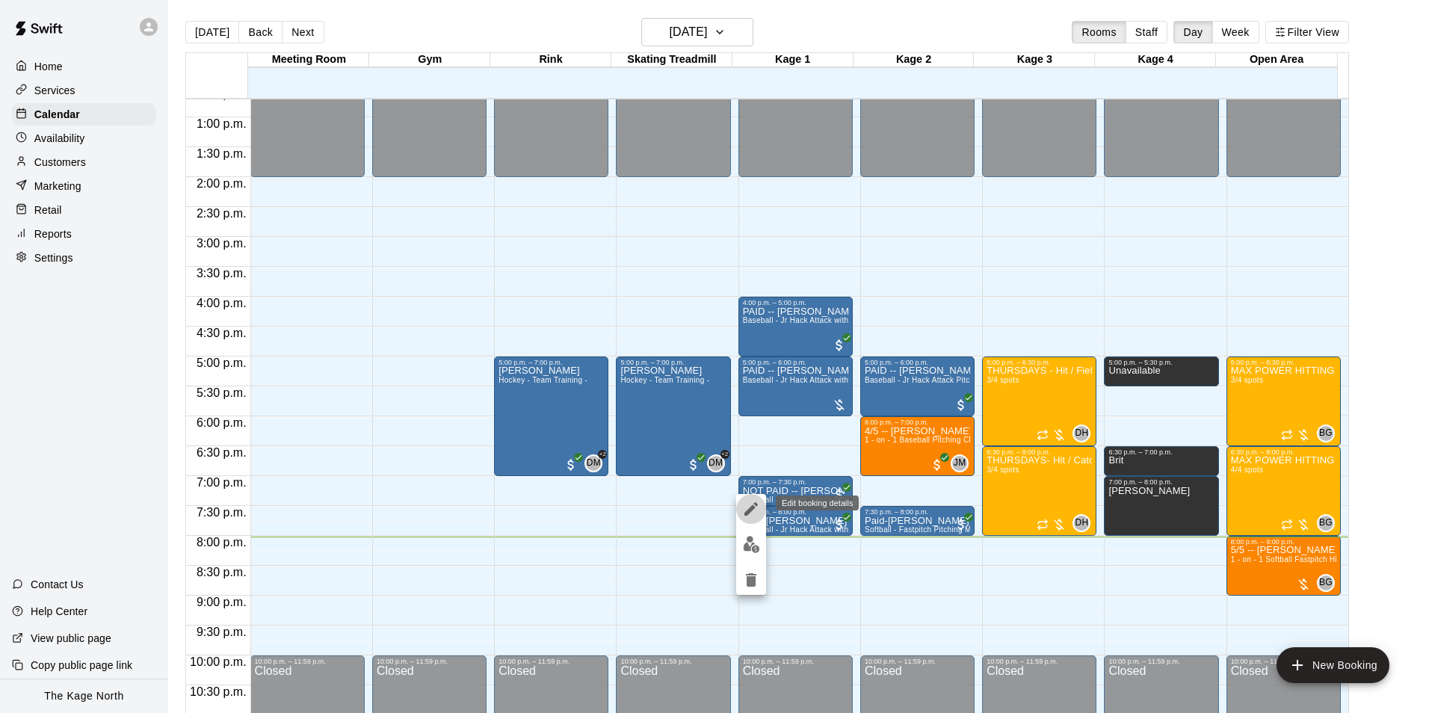
click at [751, 512] on icon "edit" at bounding box center [751, 509] width 18 height 18
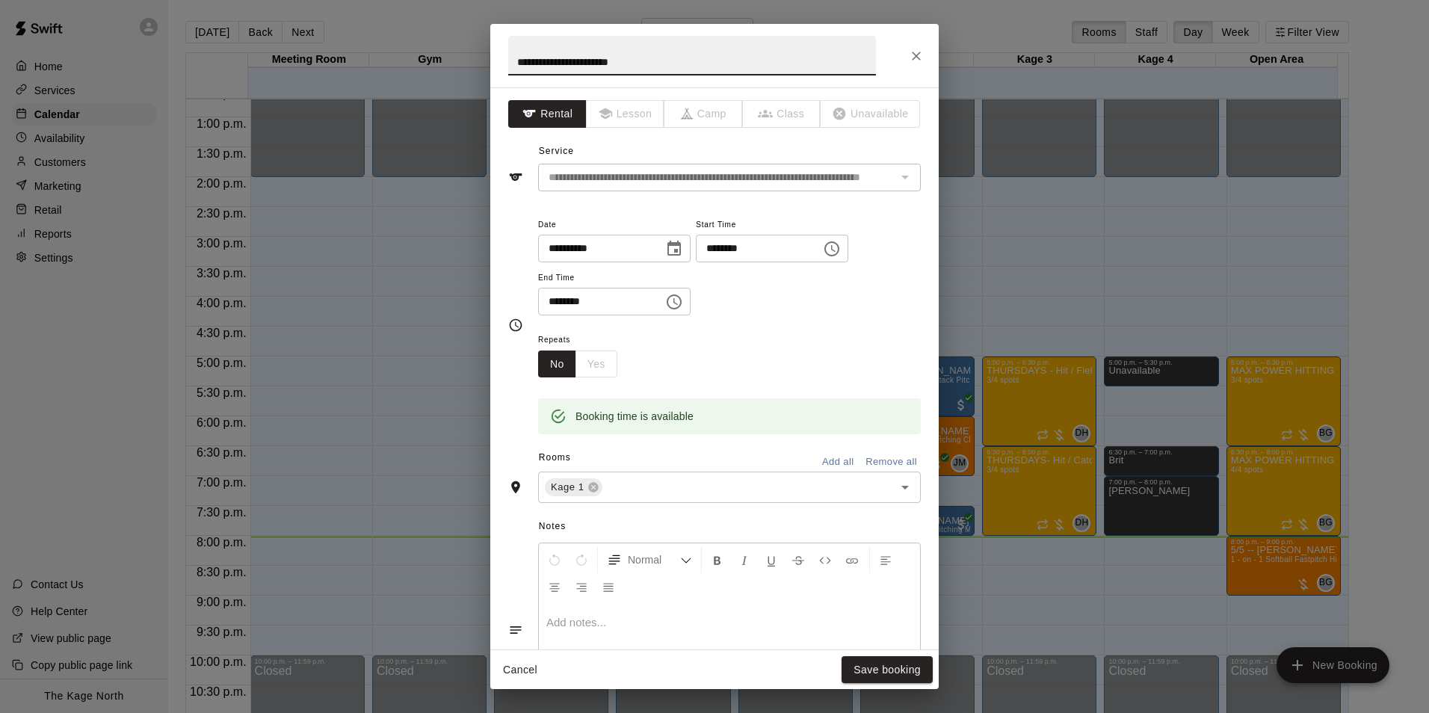
drag, startPoint x: 541, startPoint y: 60, endPoint x: 489, endPoint y: 57, distance: 52.4
click at [489, 57] on div "**********" at bounding box center [714, 356] width 1429 height 713
type input "**********"
click at [908, 670] on button "Save booking" at bounding box center [886, 670] width 91 height 28
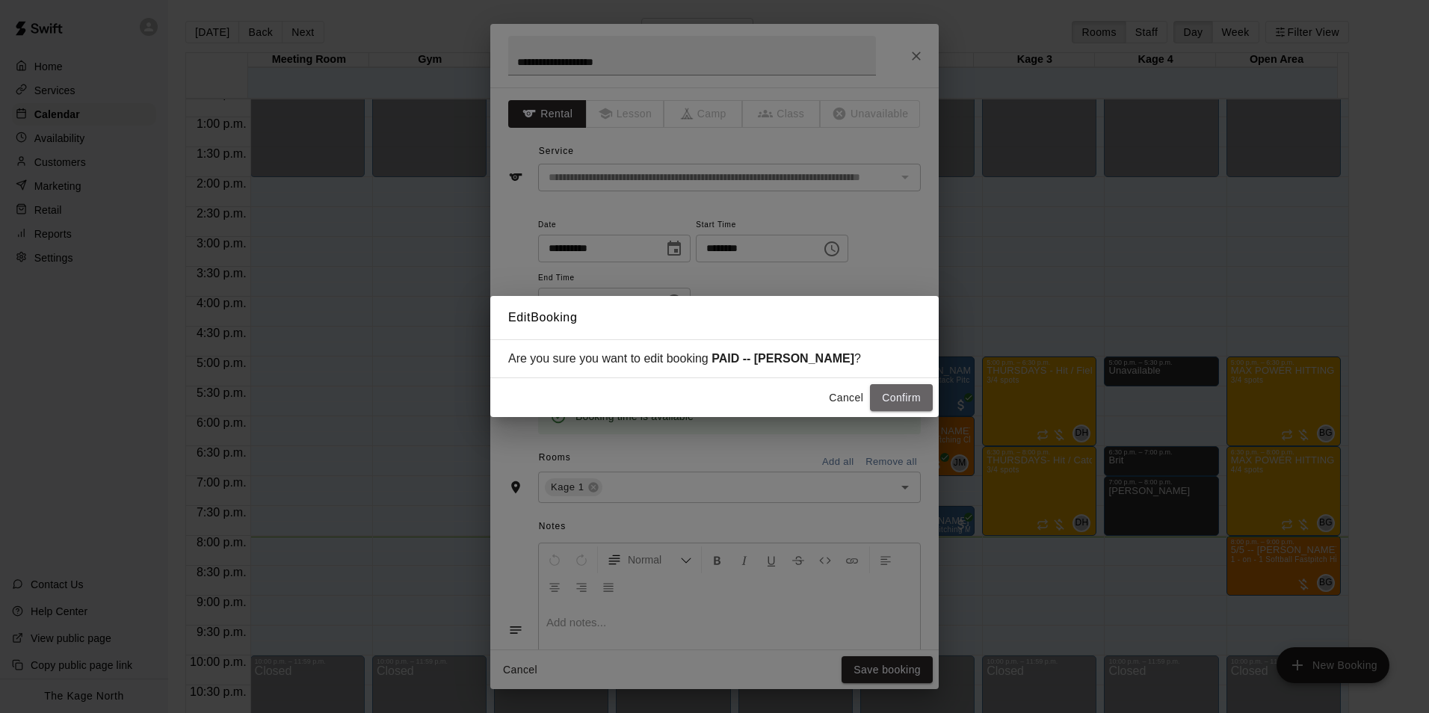
drag, startPoint x: 918, startPoint y: 398, endPoint x: 989, endPoint y: 411, distance: 72.1
click at [917, 398] on button "Confirm" at bounding box center [901, 398] width 63 height 28
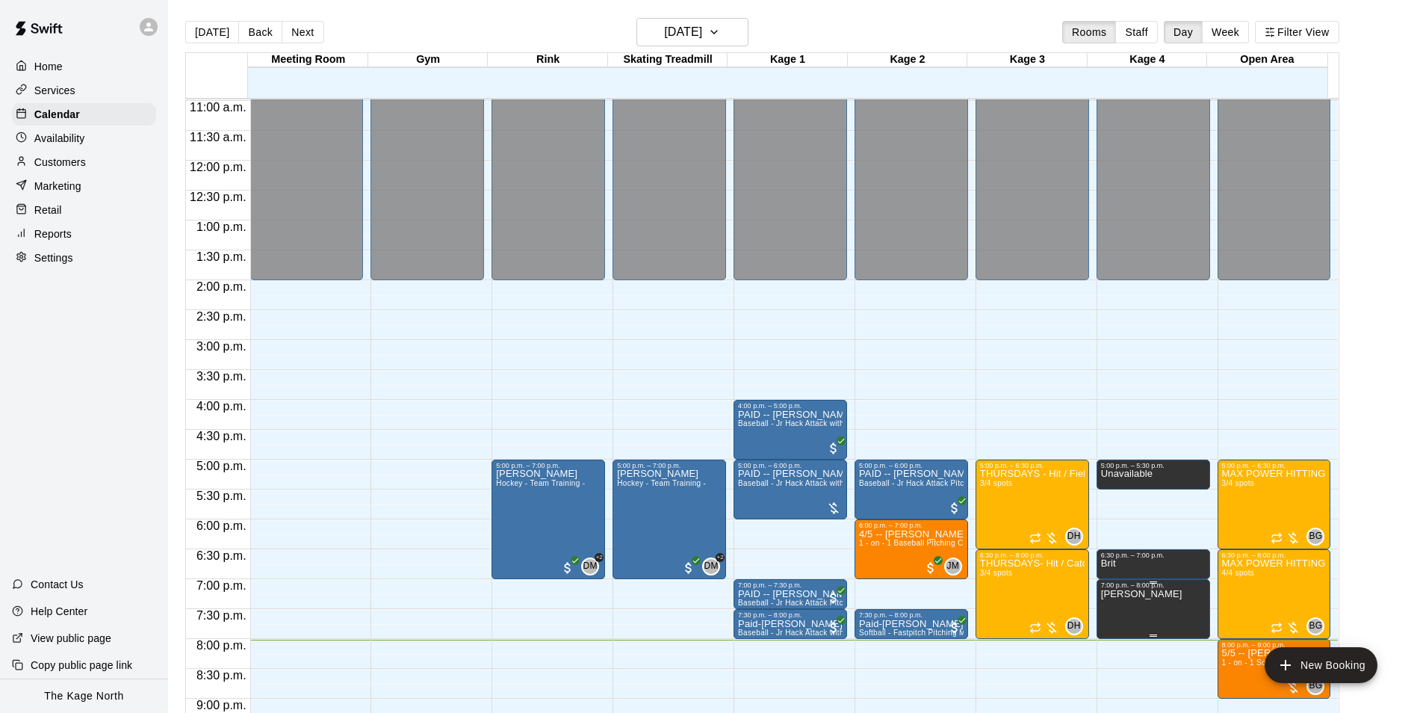
scroll to position [805, 0]
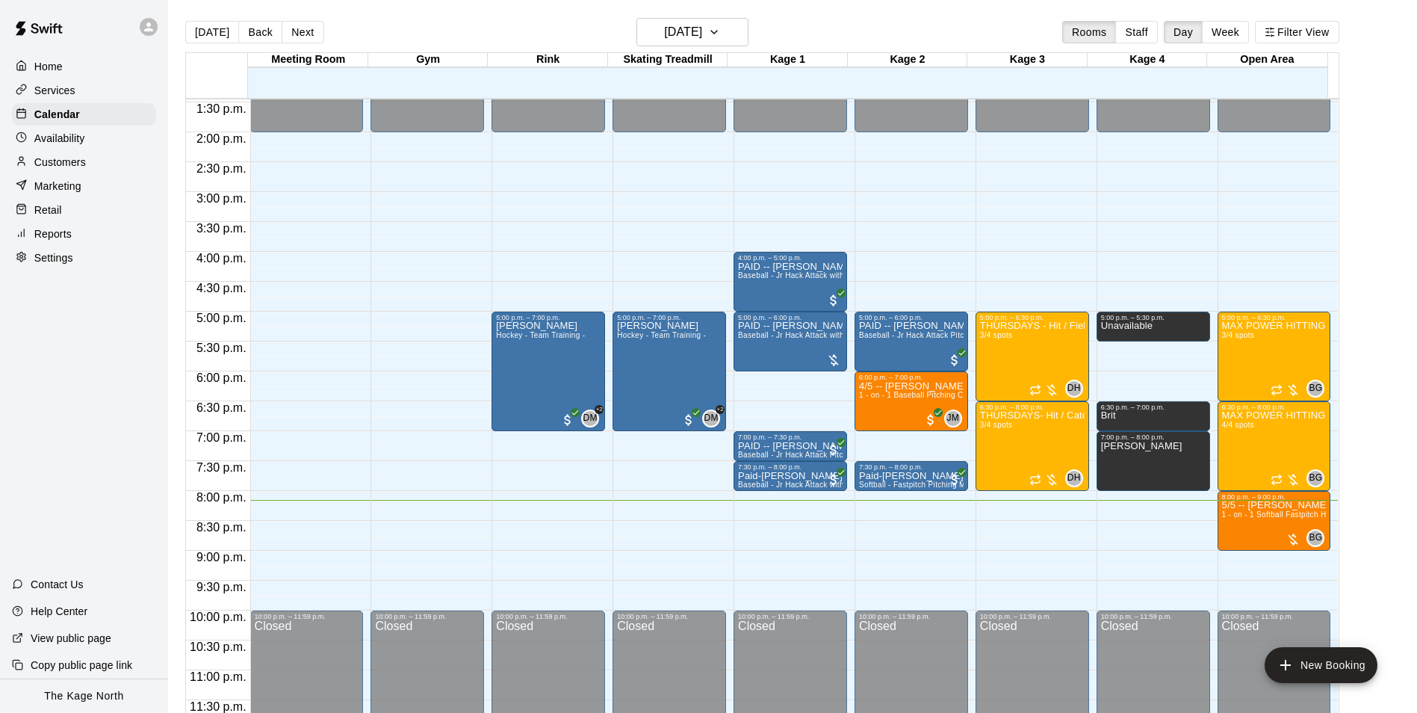
click at [711, 16] on main "Today Back Next Thursday Sep 11 Rooms Staff Day Week Filter View Meeting Room 1…" at bounding box center [792, 368] width 1249 height 737
click at [702, 24] on h6 "[DATE]" at bounding box center [683, 32] width 38 height 21
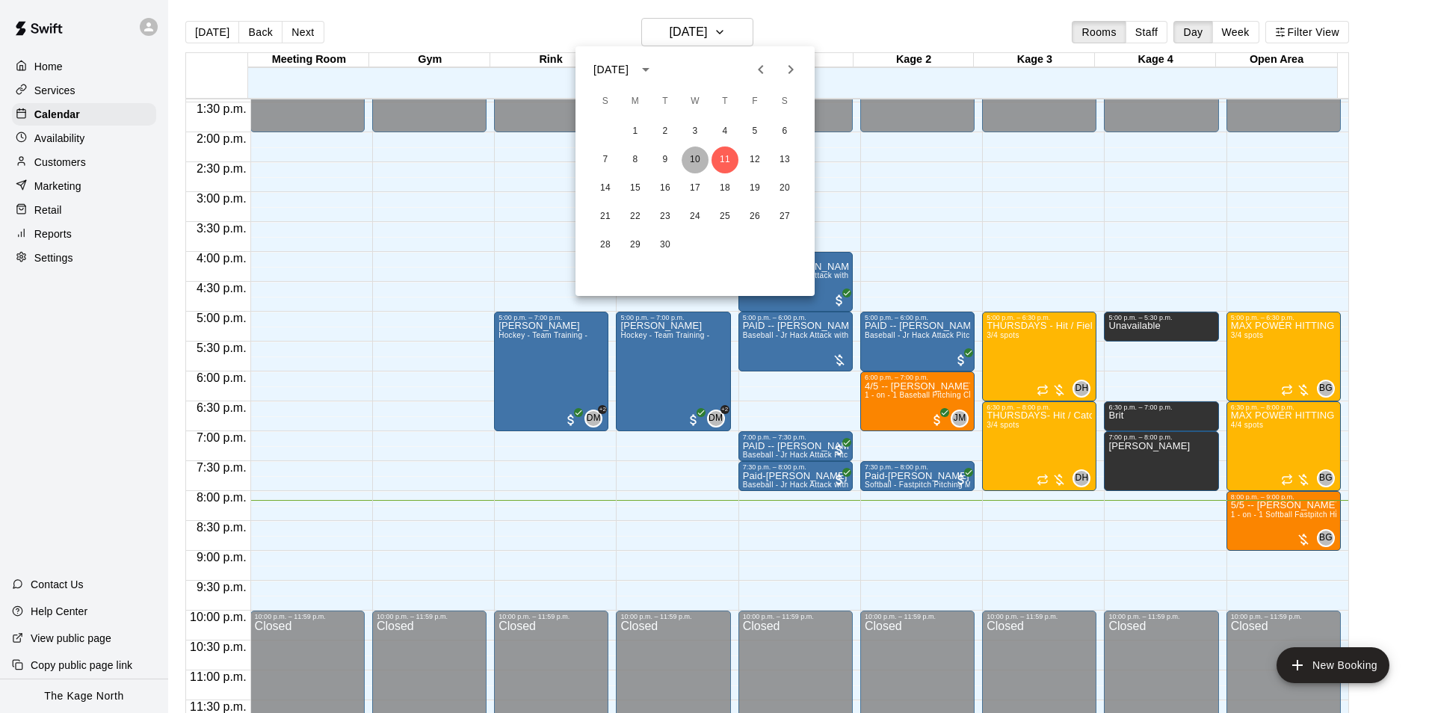
click at [686, 161] on button "10" at bounding box center [694, 159] width 27 height 27
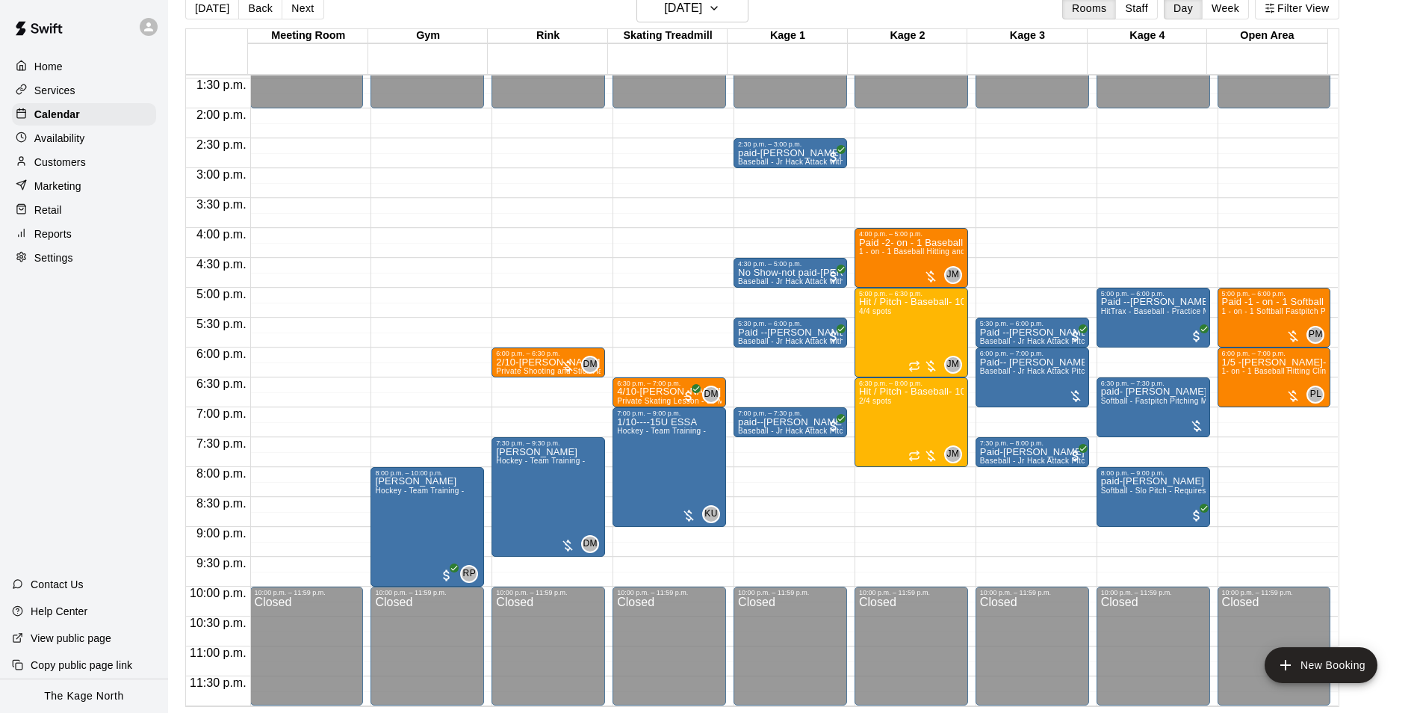
drag, startPoint x: 222, startPoint y: 10, endPoint x: 284, endPoint y: 64, distance: 82.1
click at [222, 10] on button "[DATE]" at bounding box center [212, 8] width 54 height 22
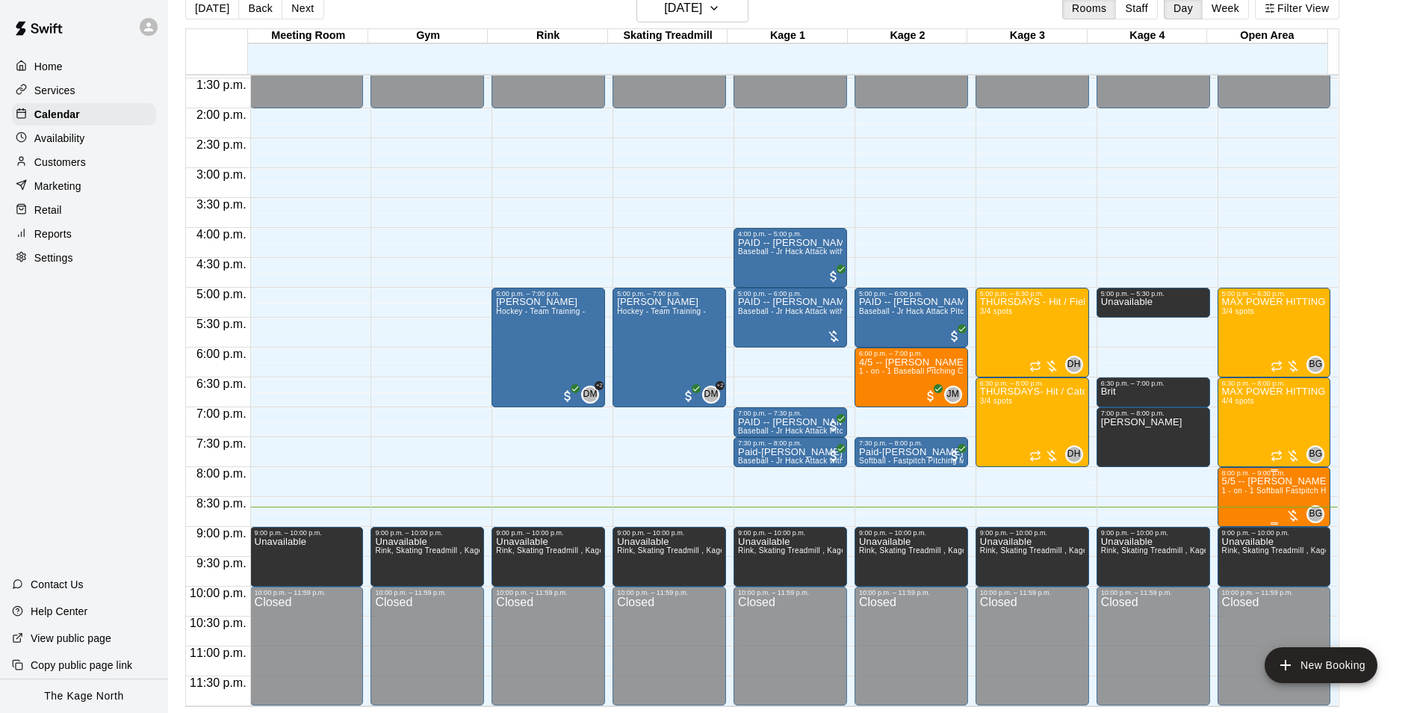
click at [1244, 481] on p "5/5 -- [PERSON_NAME]" at bounding box center [1274, 481] width 105 height 0
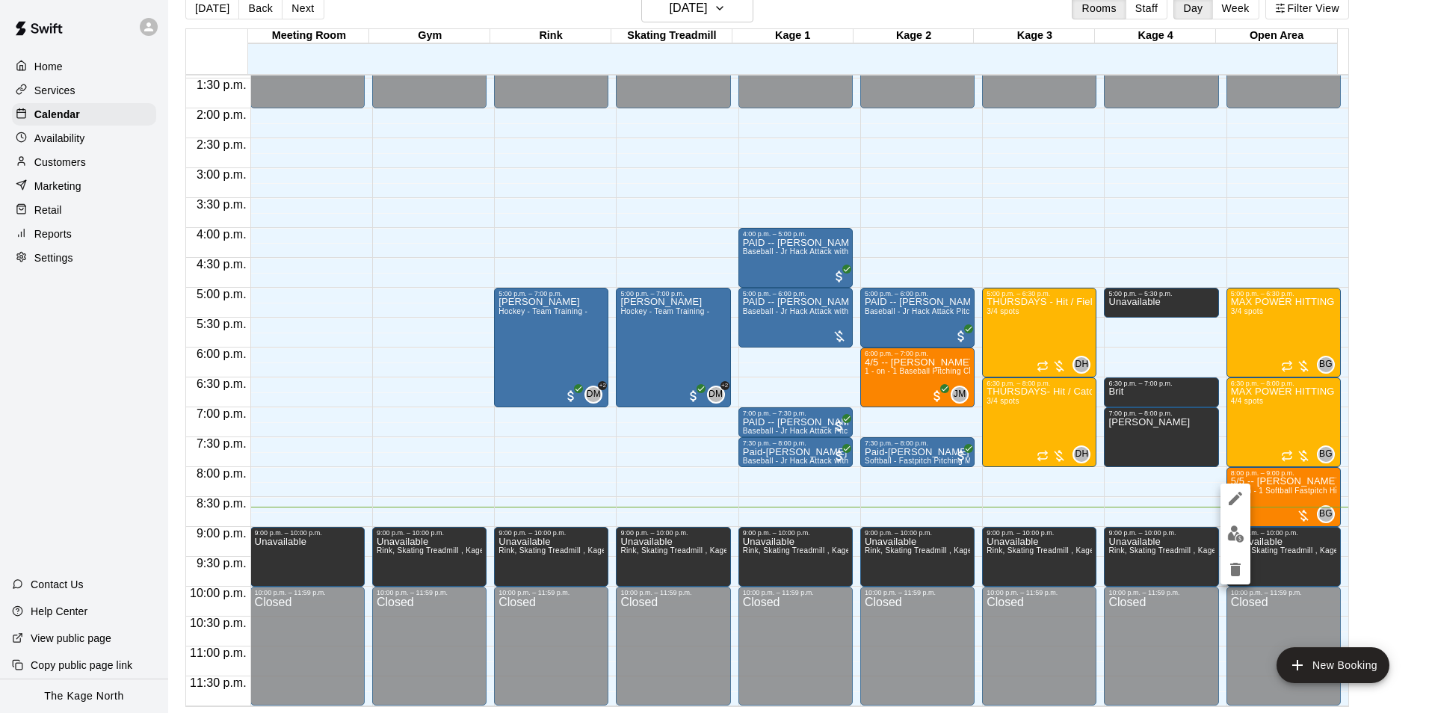
click at [1235, 534] on img "edit" at bounding box center [1235, 533] width 17 height 17
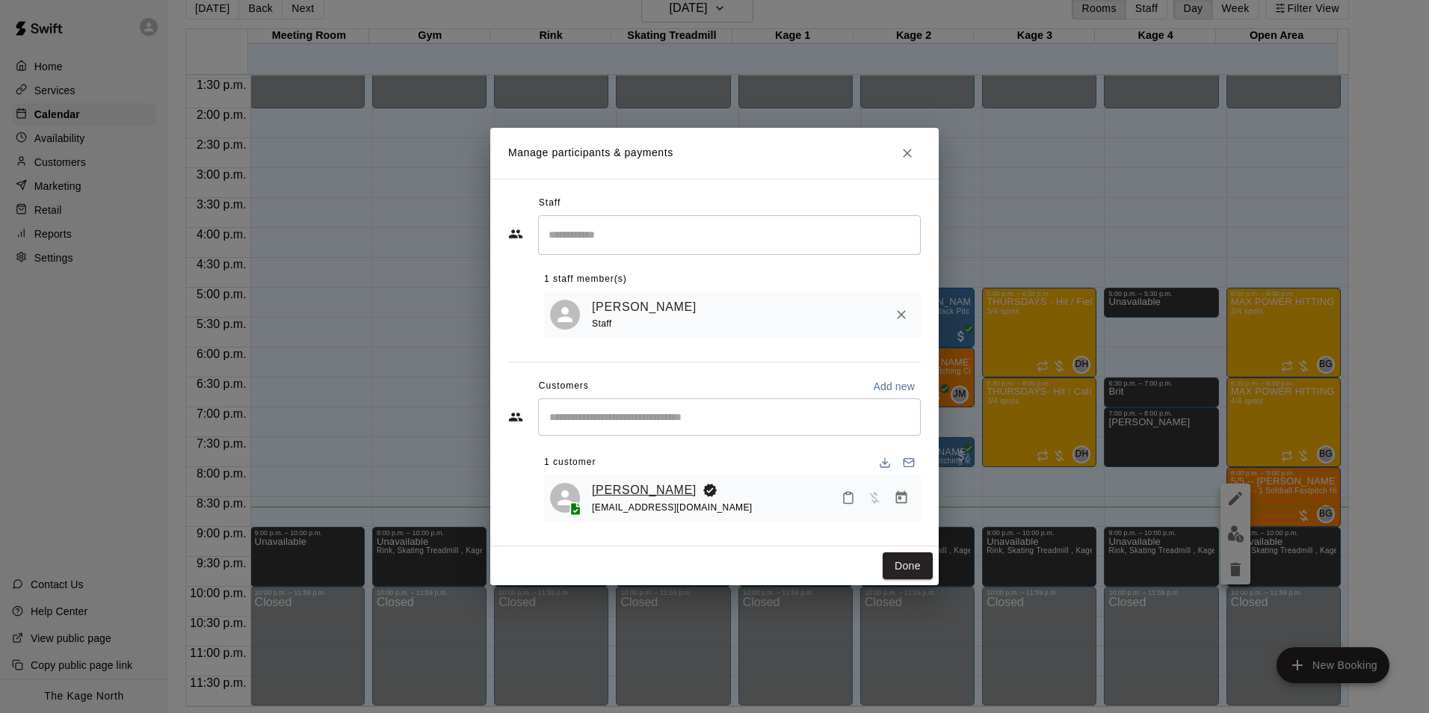
click at [620, 492] on link "Zoe Nyman" at bounding box center [644, 489] width 105 height 19
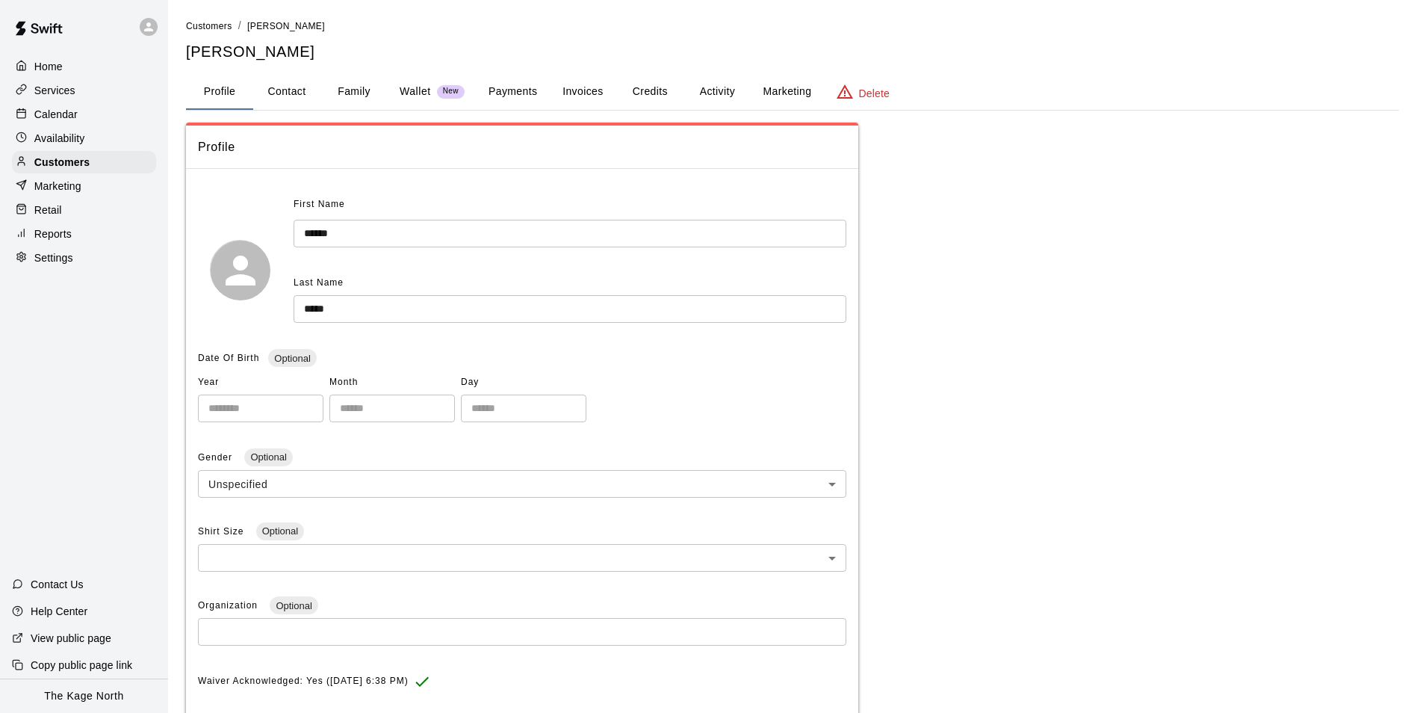
click at [722, 97] on button "Activity" at bounding box center [717, 92] width 67 height 36
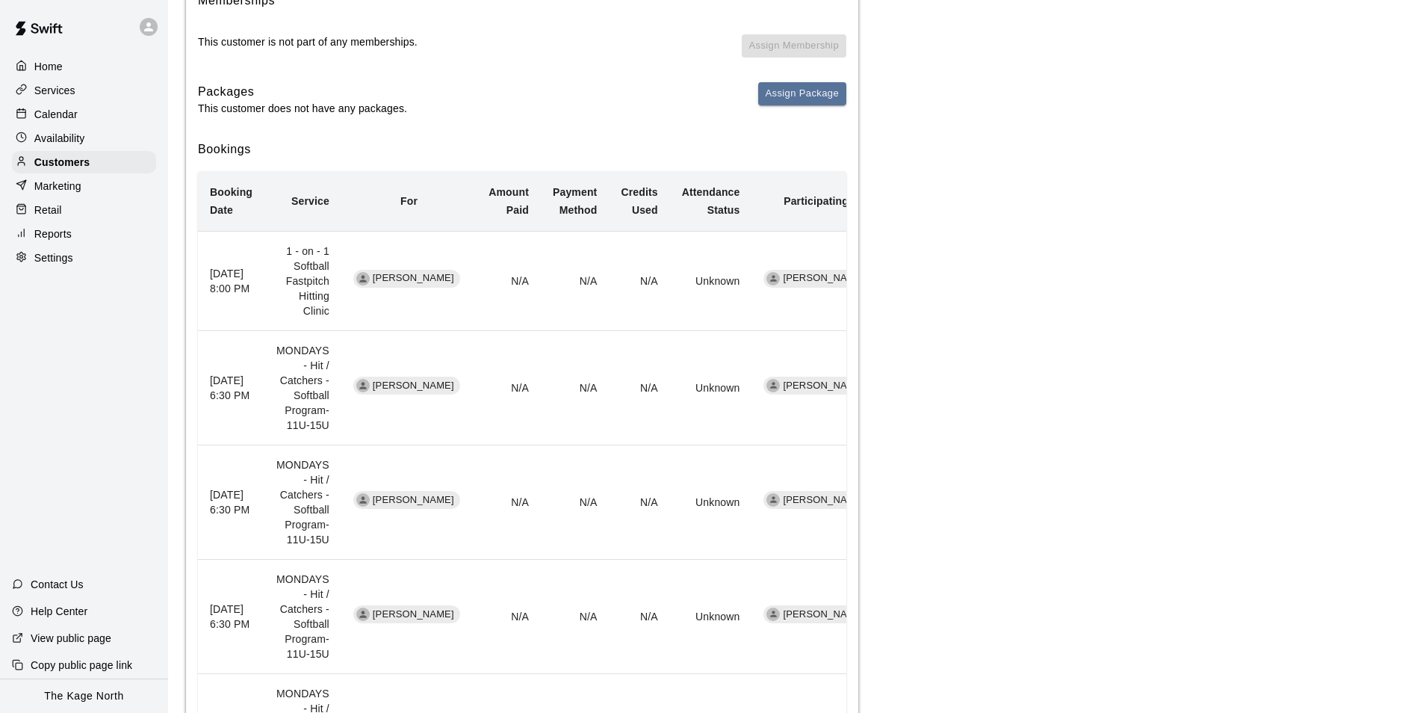
scroll to position [224, 0]
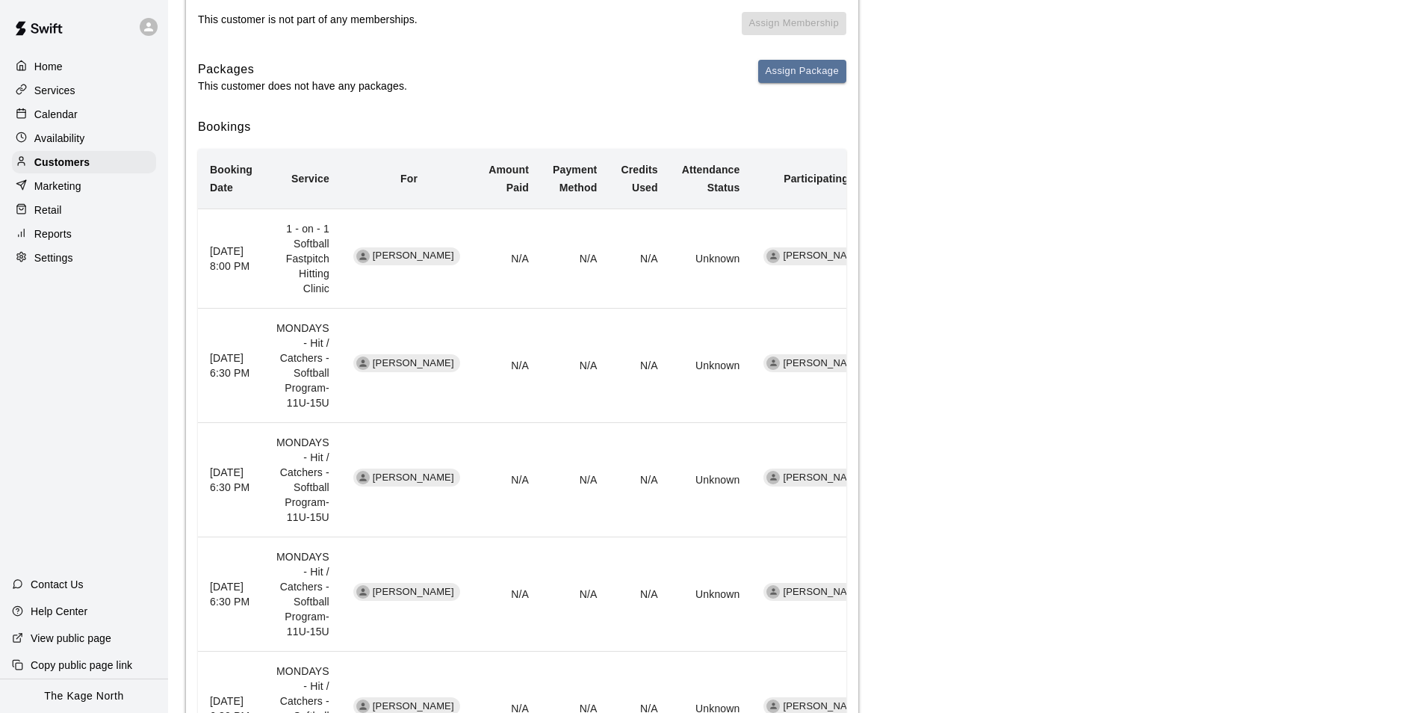
click at [93, 117] on div "Calendar" at bounding box center [84, 114] width 144 height 22
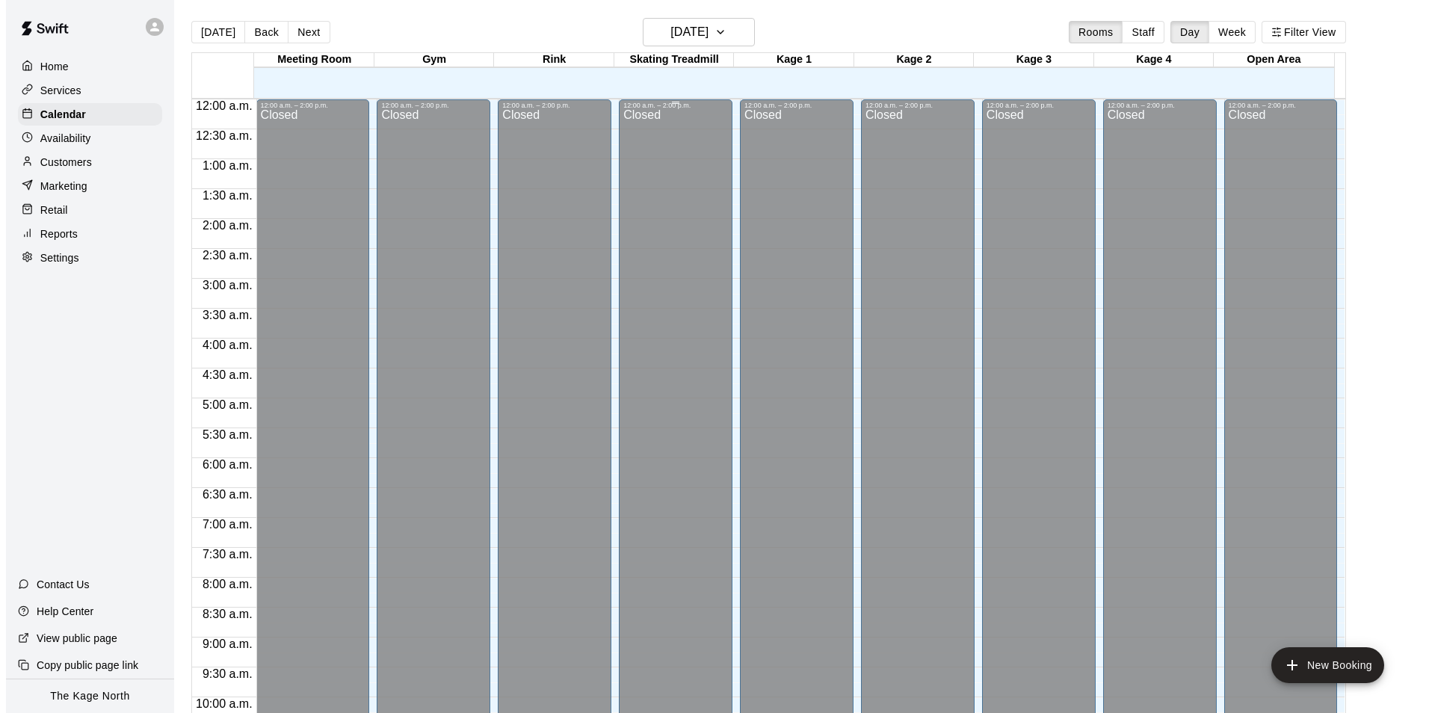
scroll to position [759, 0]
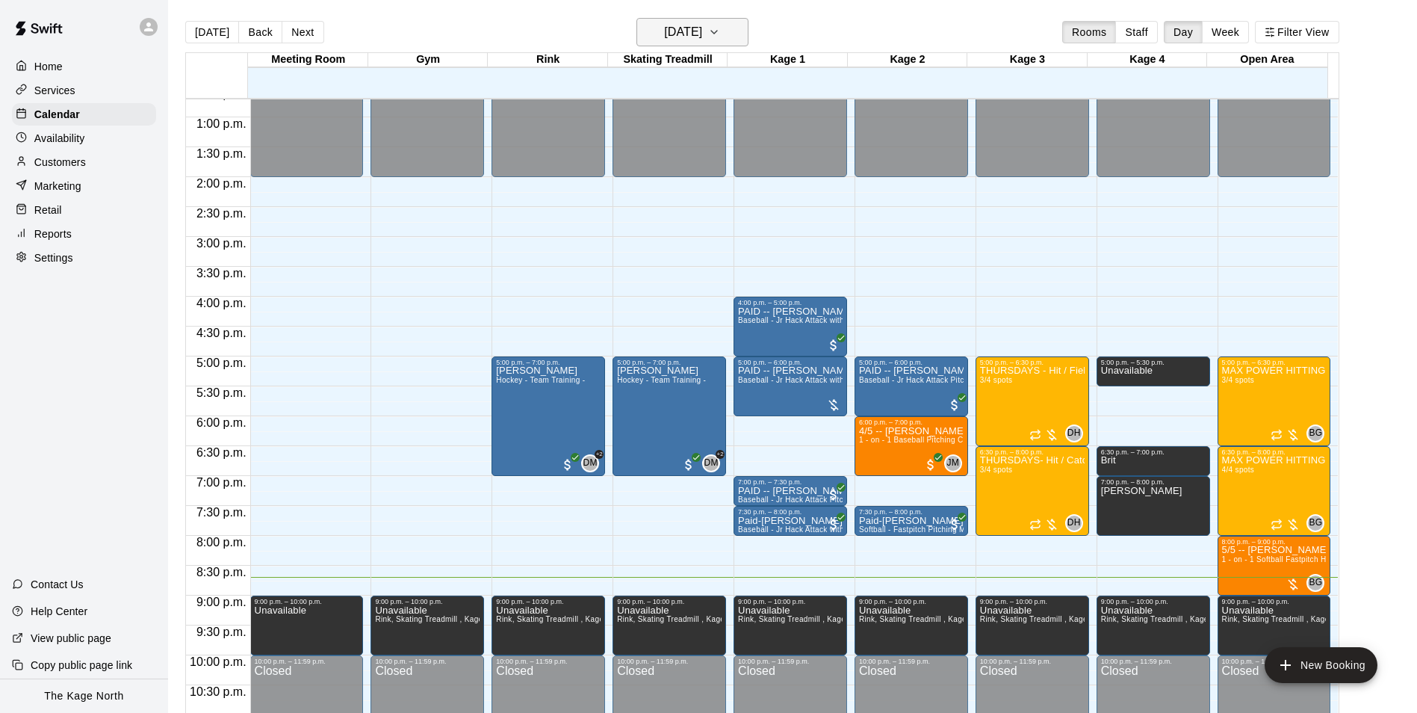
click at [702, 30] on h6 "[DATE]" at bounding box center [683, 32] width 38 height 21
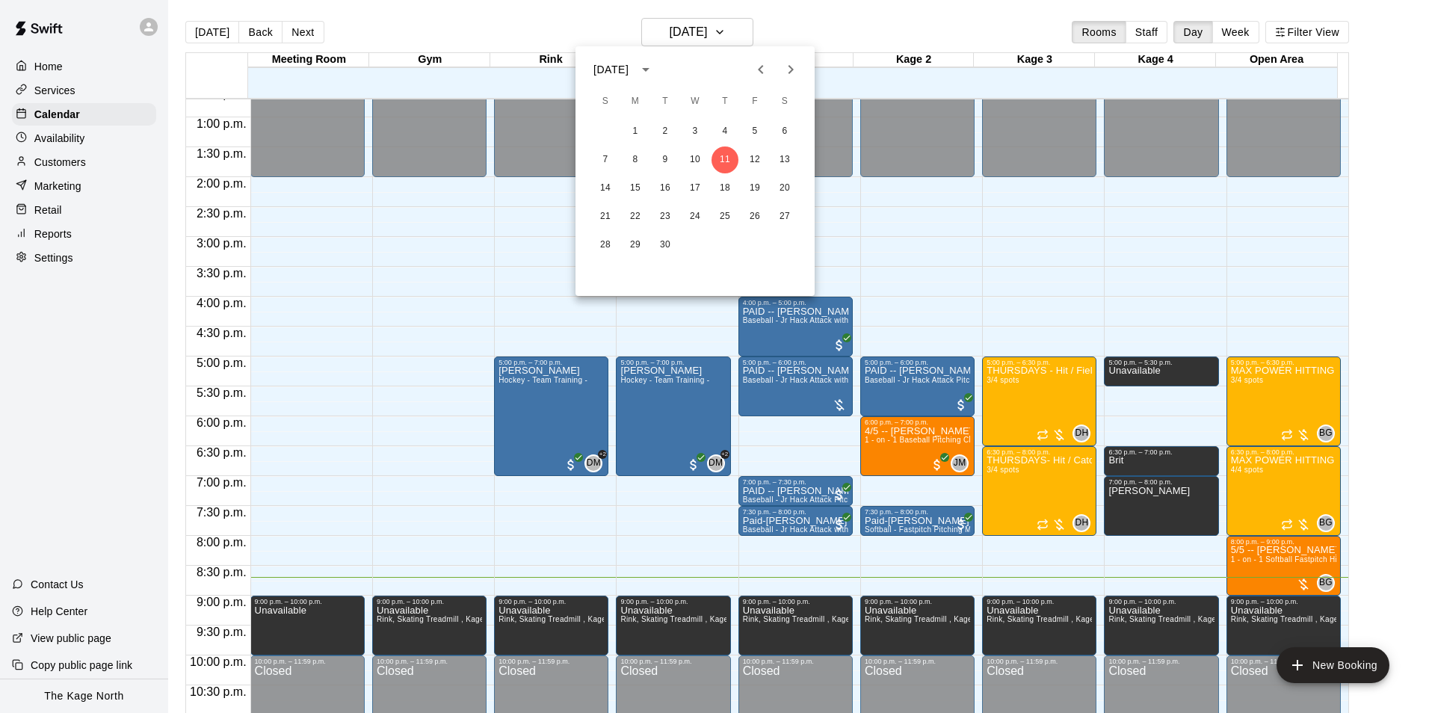
click at [758, 71] on icon "Previous month" at bounding box center [761, 70] width 18 height 18
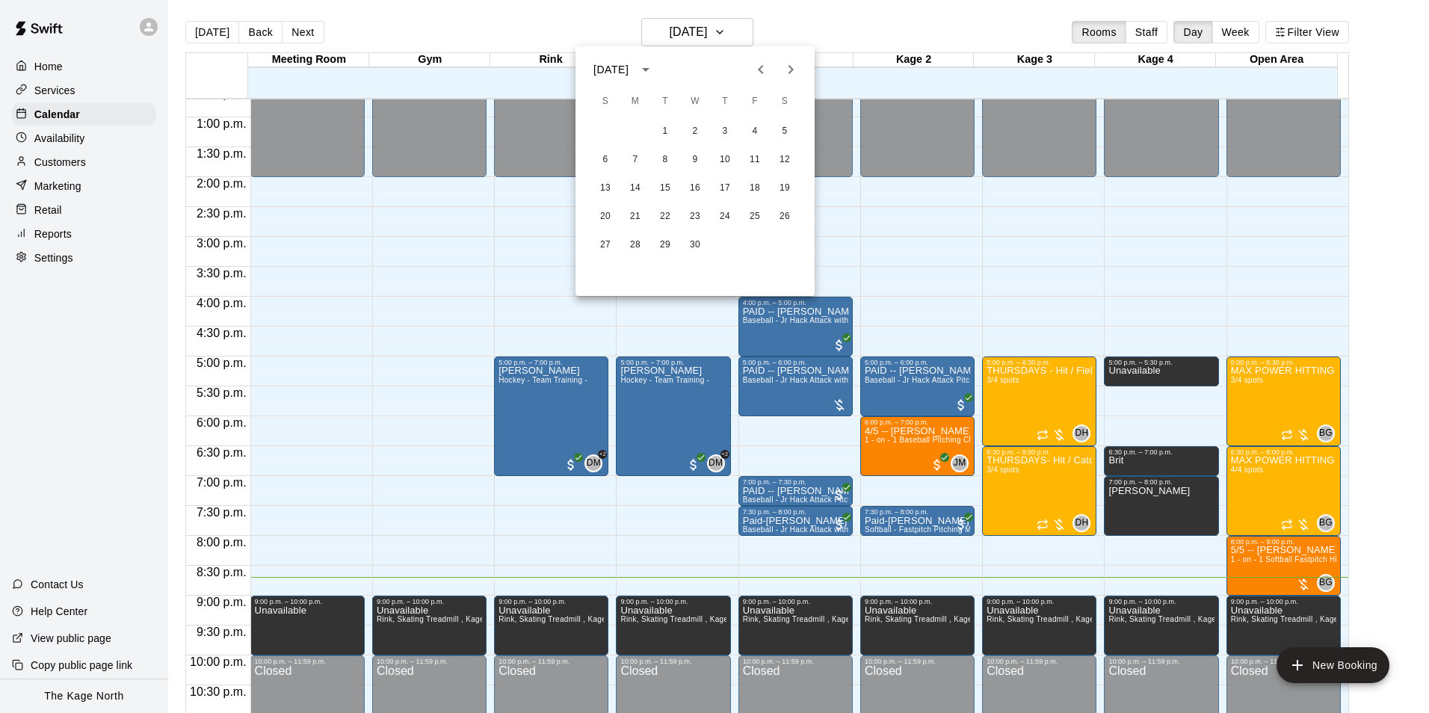
click at [1262, 569] on div at bounding box center [714, 356] width 1429 height 713
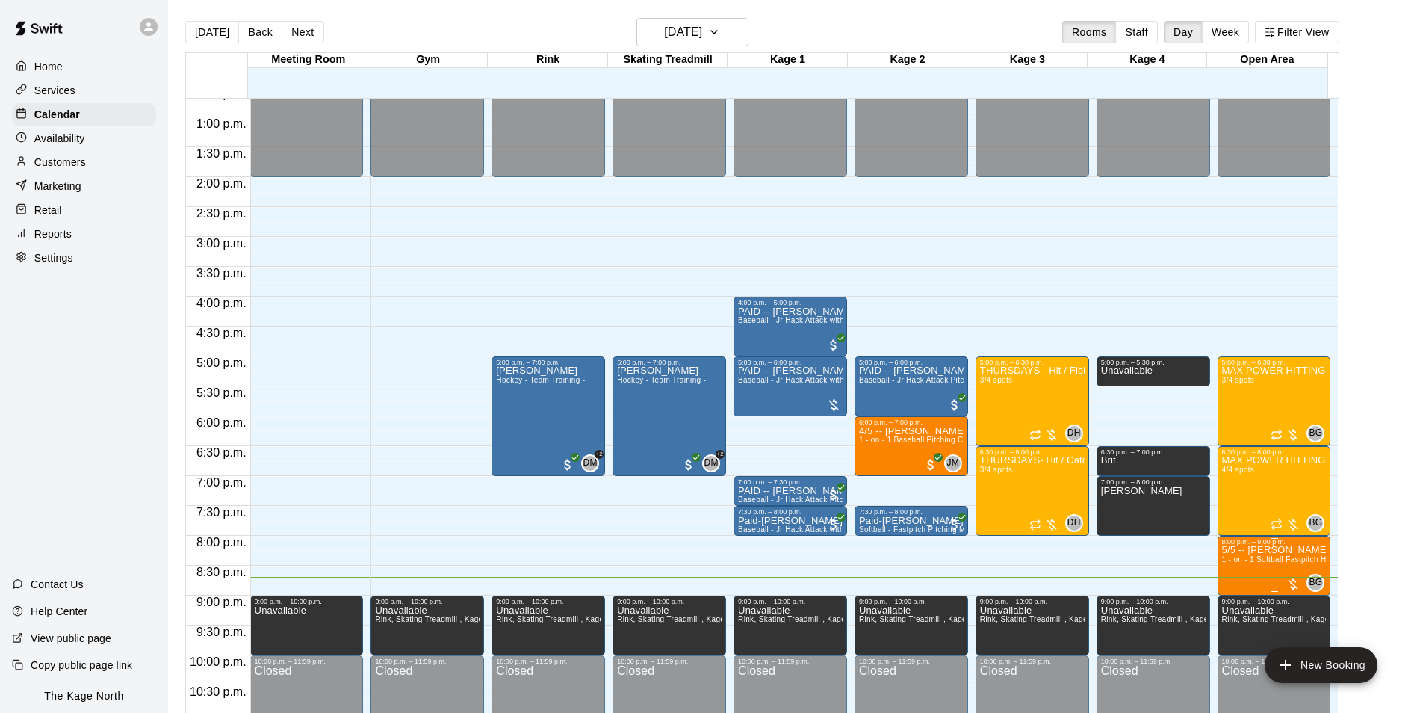
click at [1234, 550] on p "5/5 -- [PERSON_NAME]" at bounding box center [1274, 550] width 105 height 0
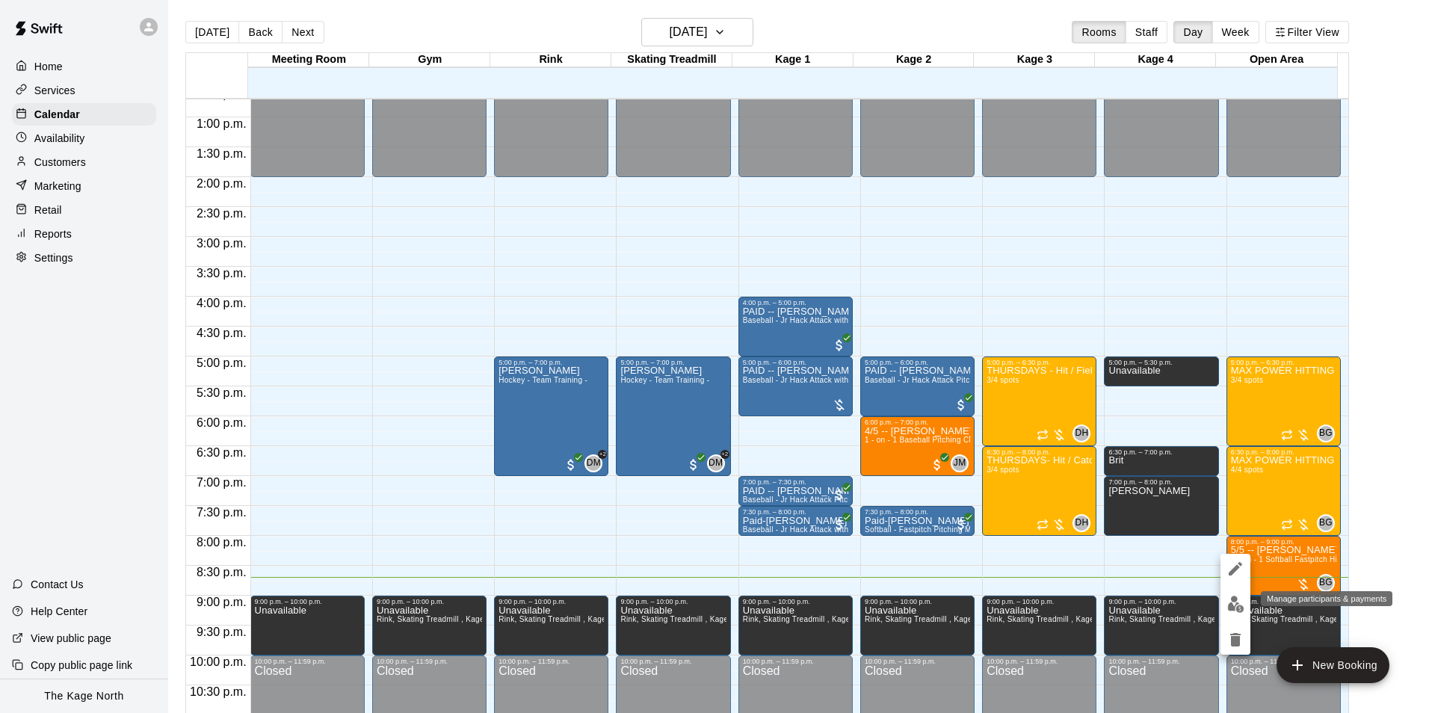
click at [1240, 606] on img "edit" at bounding box center [1235, 604] width 17 height 17
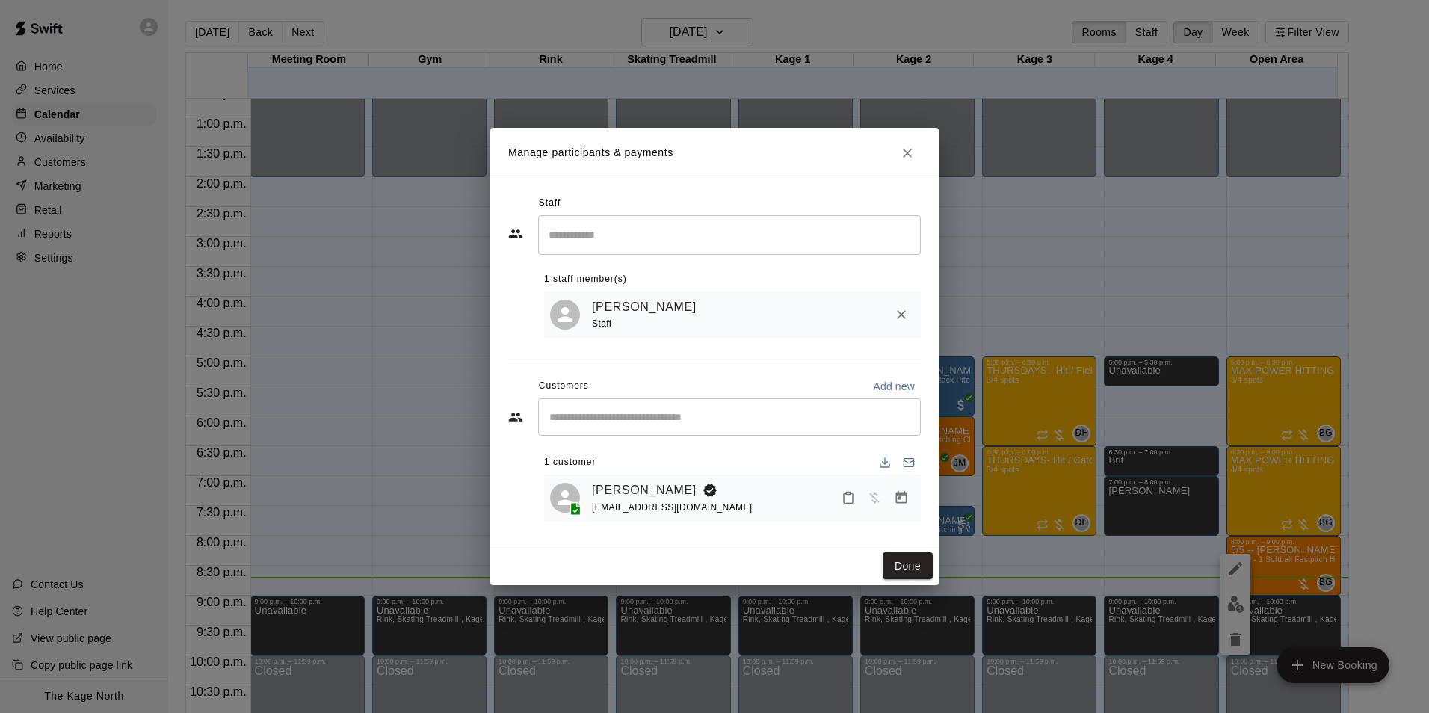
click at [914, 152] on icon "Close" at bounding box center [907, 153] width 15 height 15
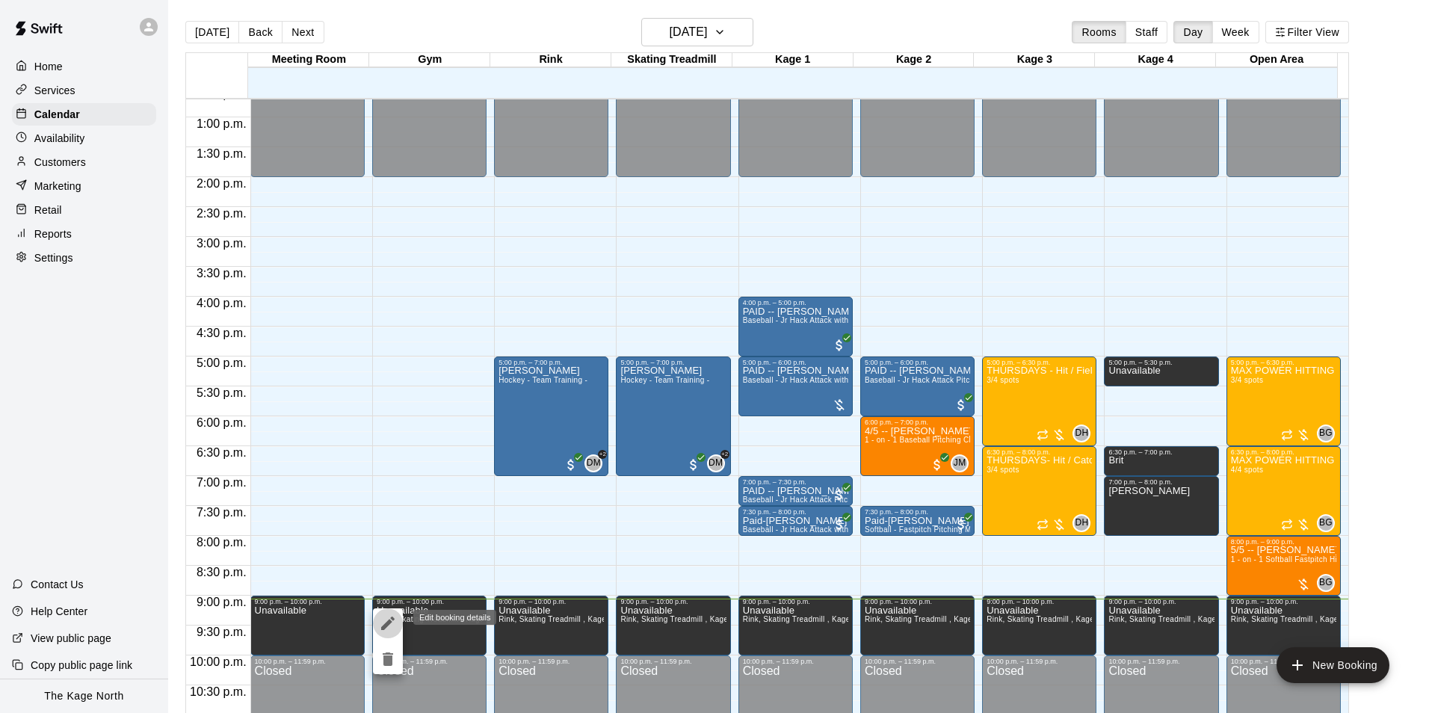
click at [382, 622] on icon "edit" at bounding box center [388, 623] width 18 height 18
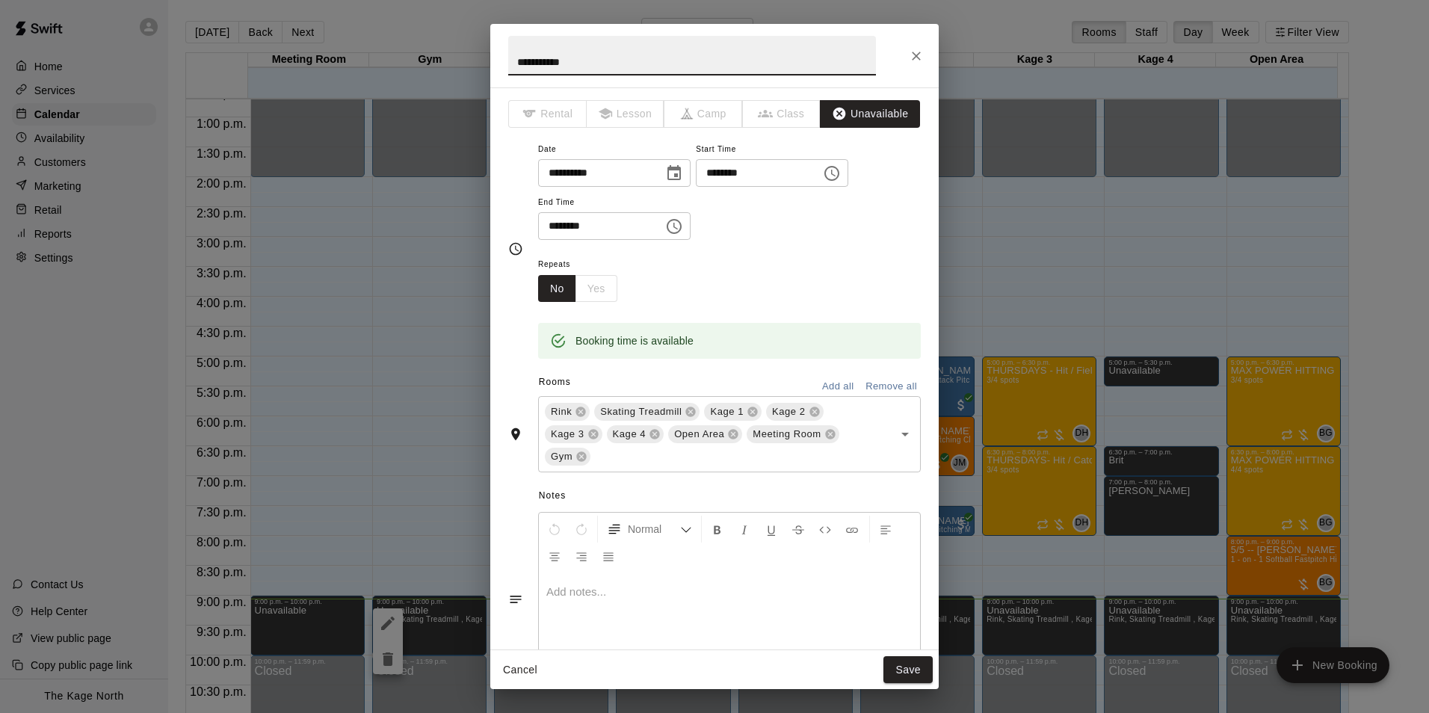
click at [678, 223] on icon "Choose time, selected time is 10:00 PM" at bounding box center [675, 226] width 4 height 7
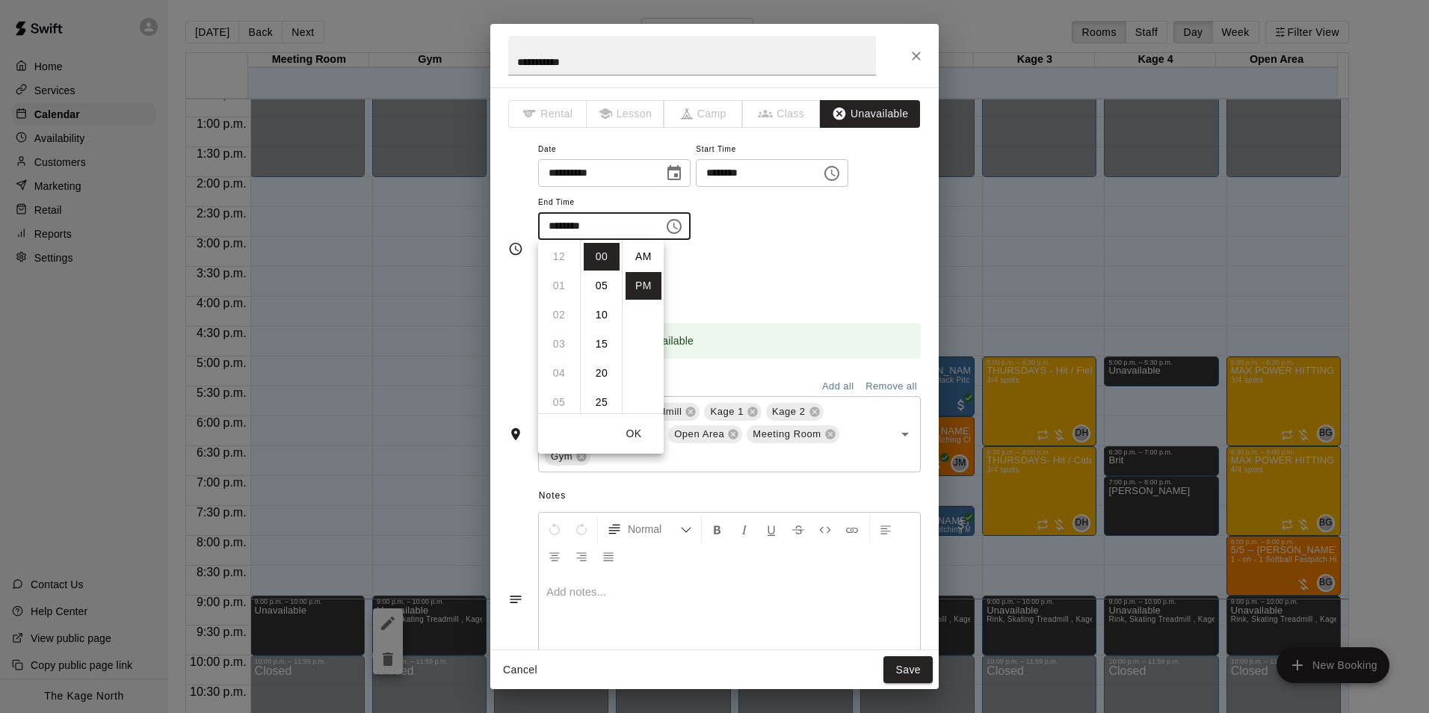
scroll to position [27, 0]
click at [756, 230] on div "**********" at bounding box center [729, 190] width 383 height 101
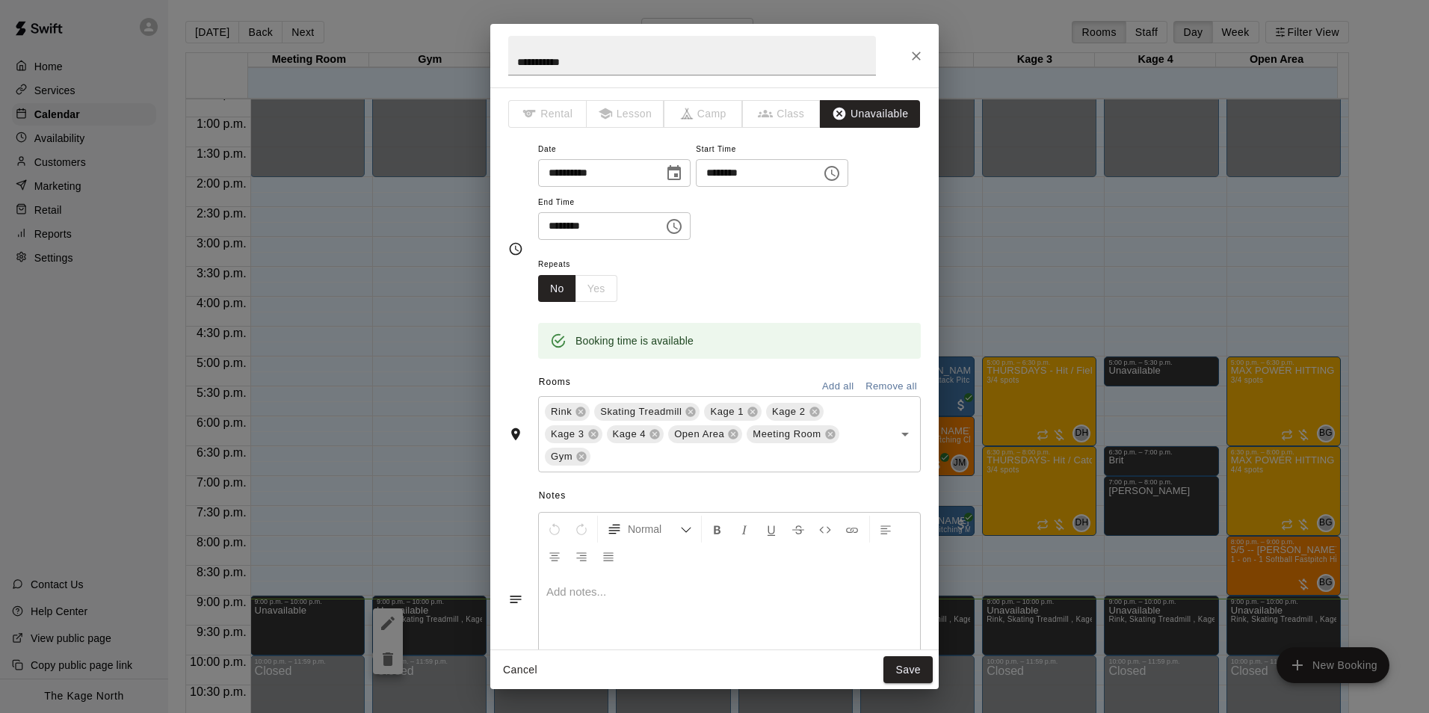
click at [835, 176] on icon "Choose time, selected time is 9:00 PM" at bounding box center [833, 173] width 4 height 7
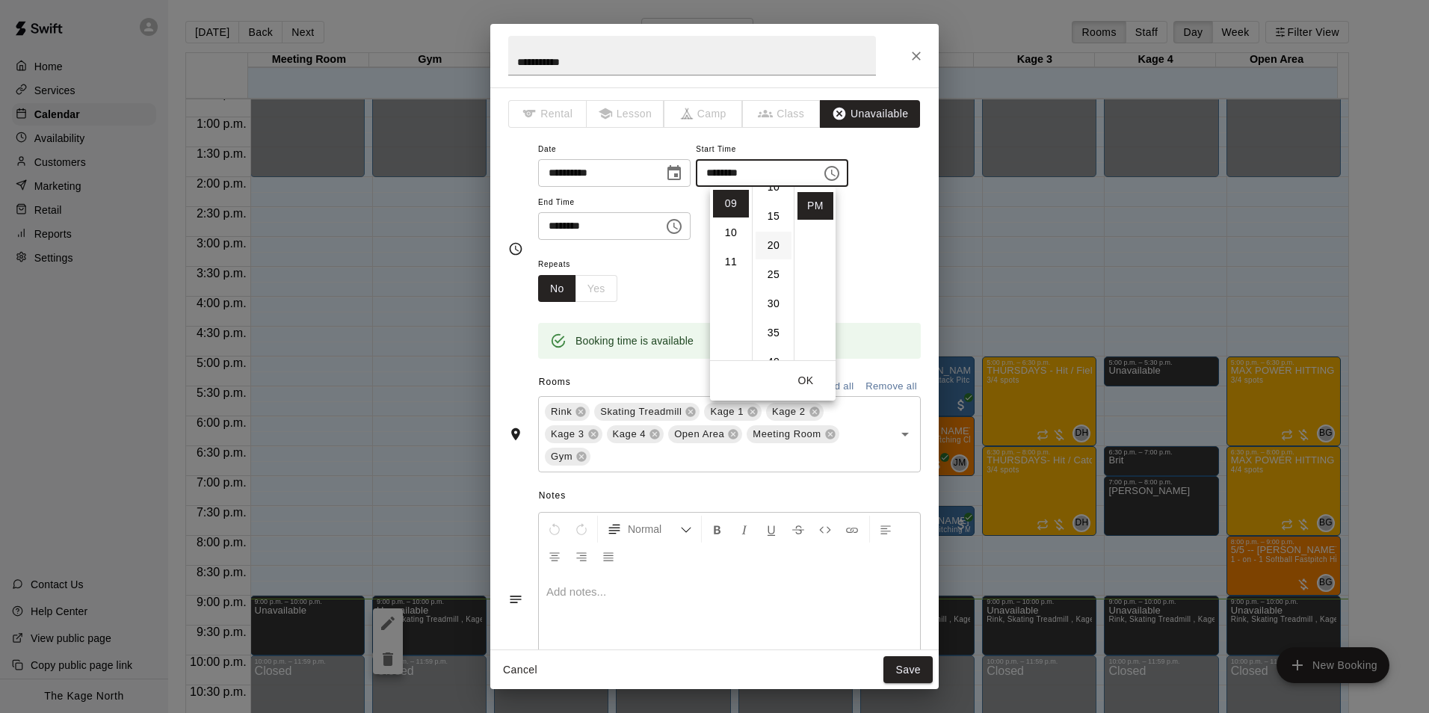
scroll to position [149, 0]
click at [769, 227] on li "30" at bounding box center [773, 229] width 36 height 28
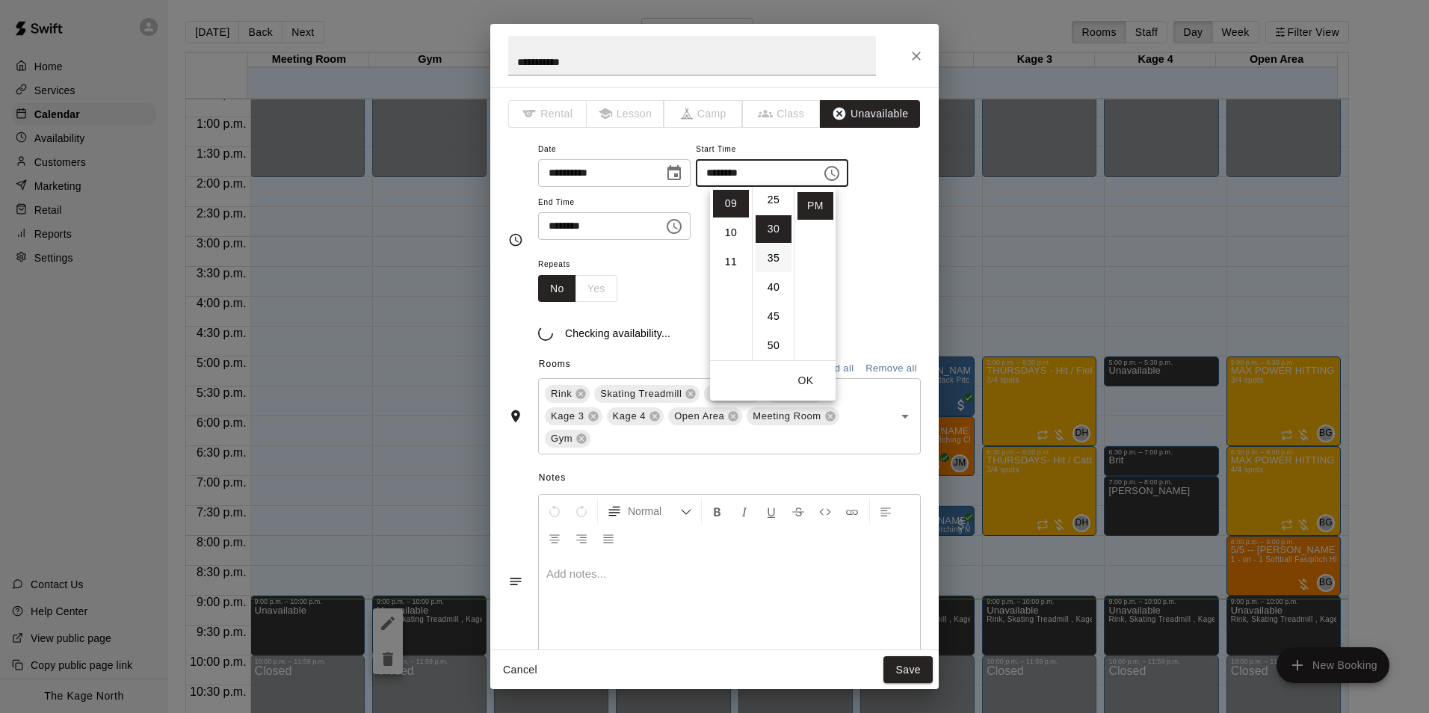
type input "********"
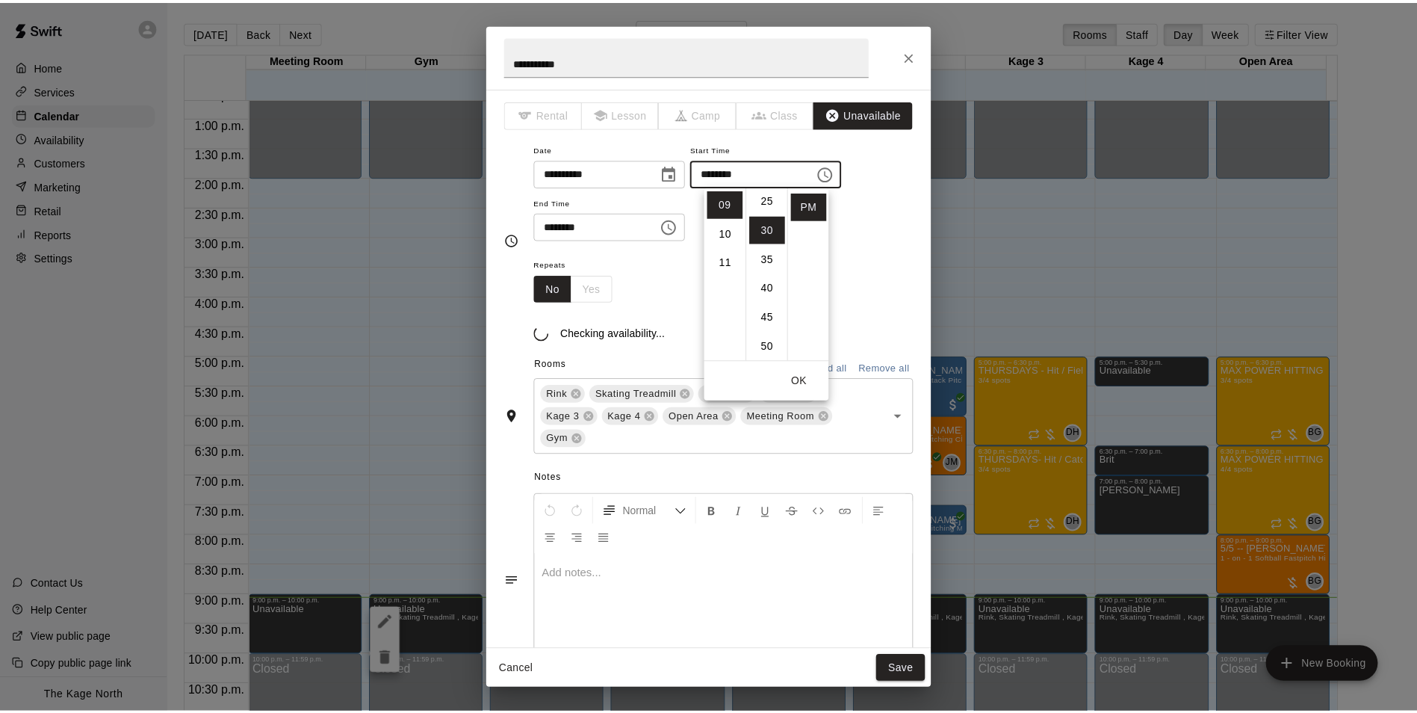
scroll to position [175, 0]
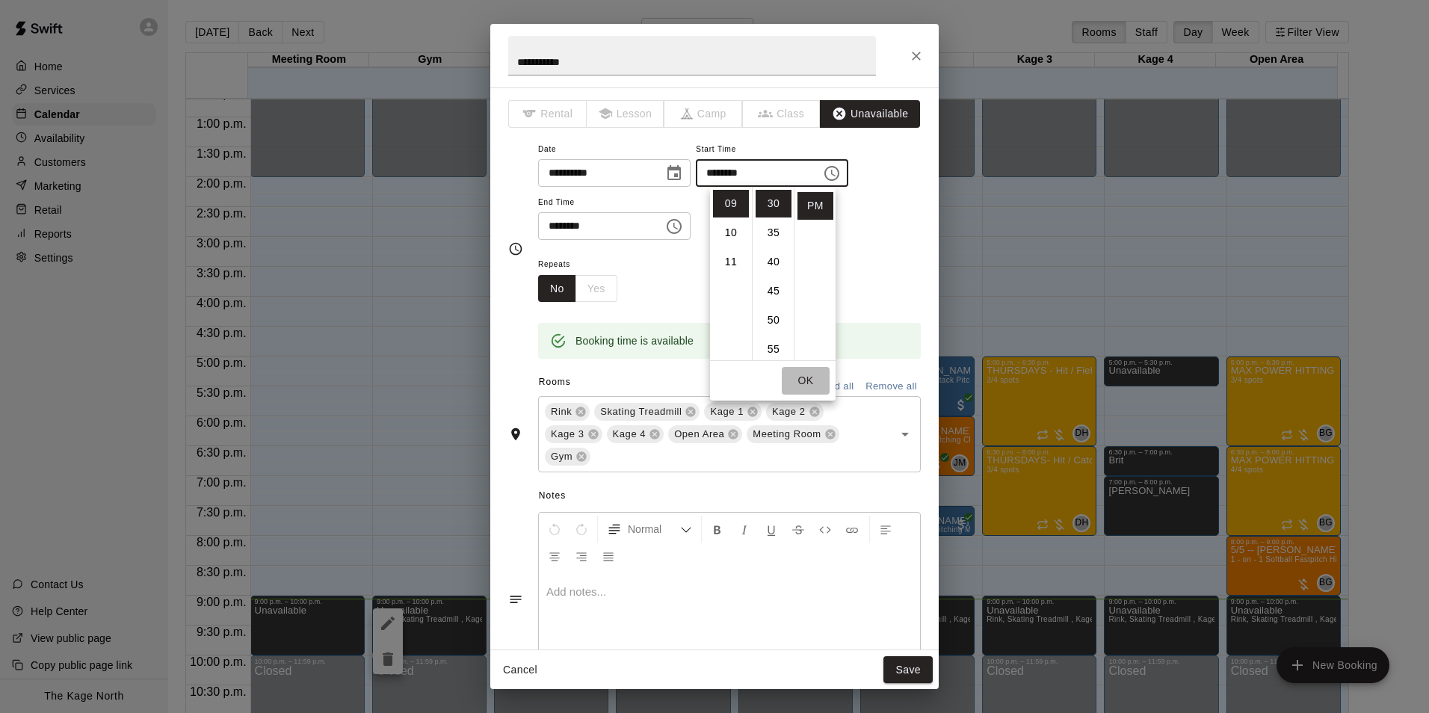
click at [809, 383] on button "OK" at bounding box center [806, 381] width 48 height 28
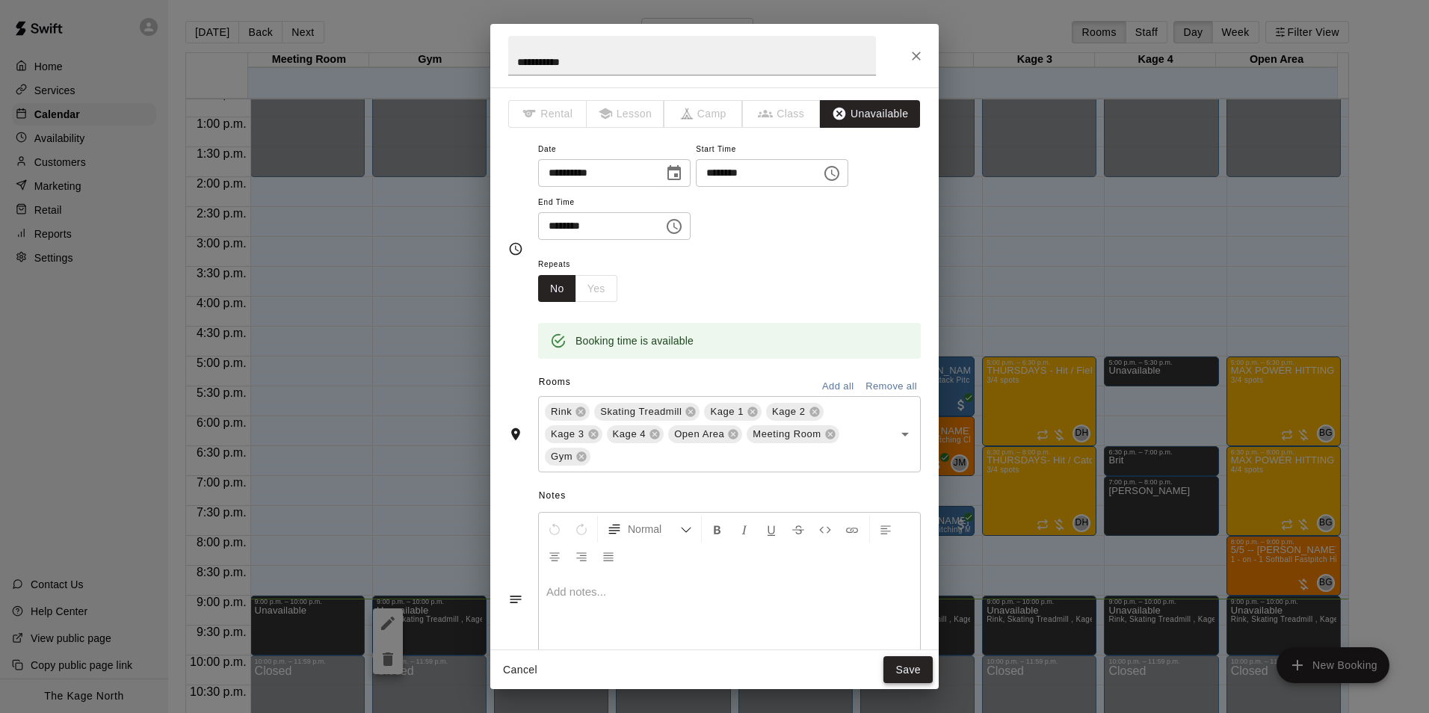
click at [913, 670] on button "Save" at bounding box center [907, 670] width 49 height 28
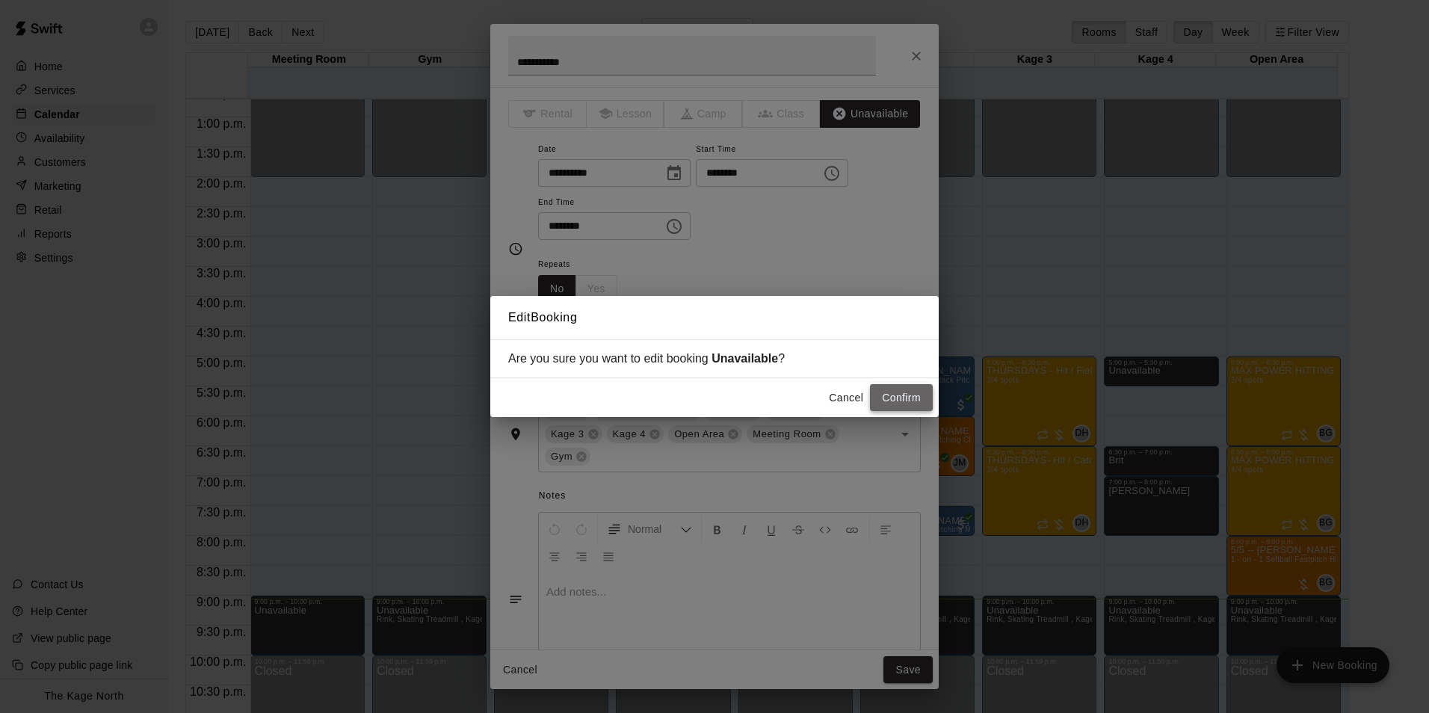
click at [889, 395] on button "Confirm" at bounding box center [901, 398] width 63 height 28
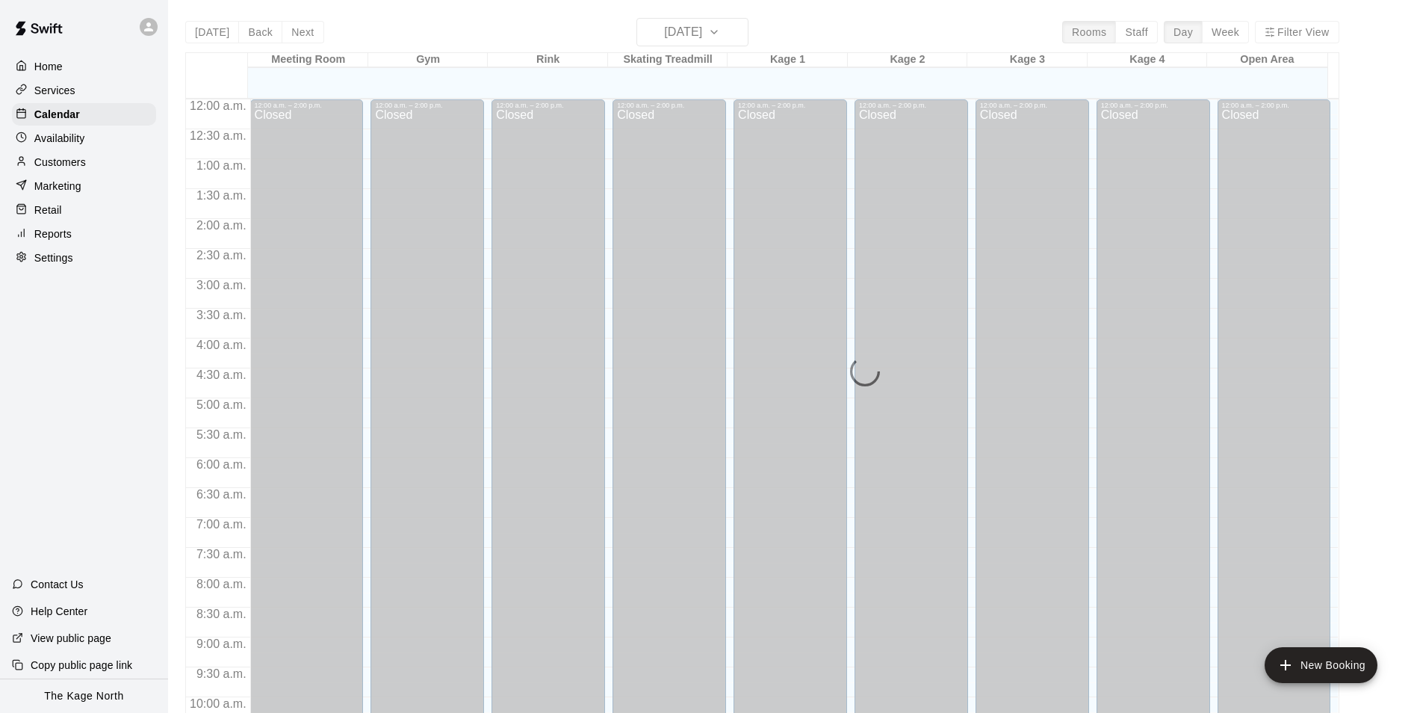
scroll to position [759, 0]
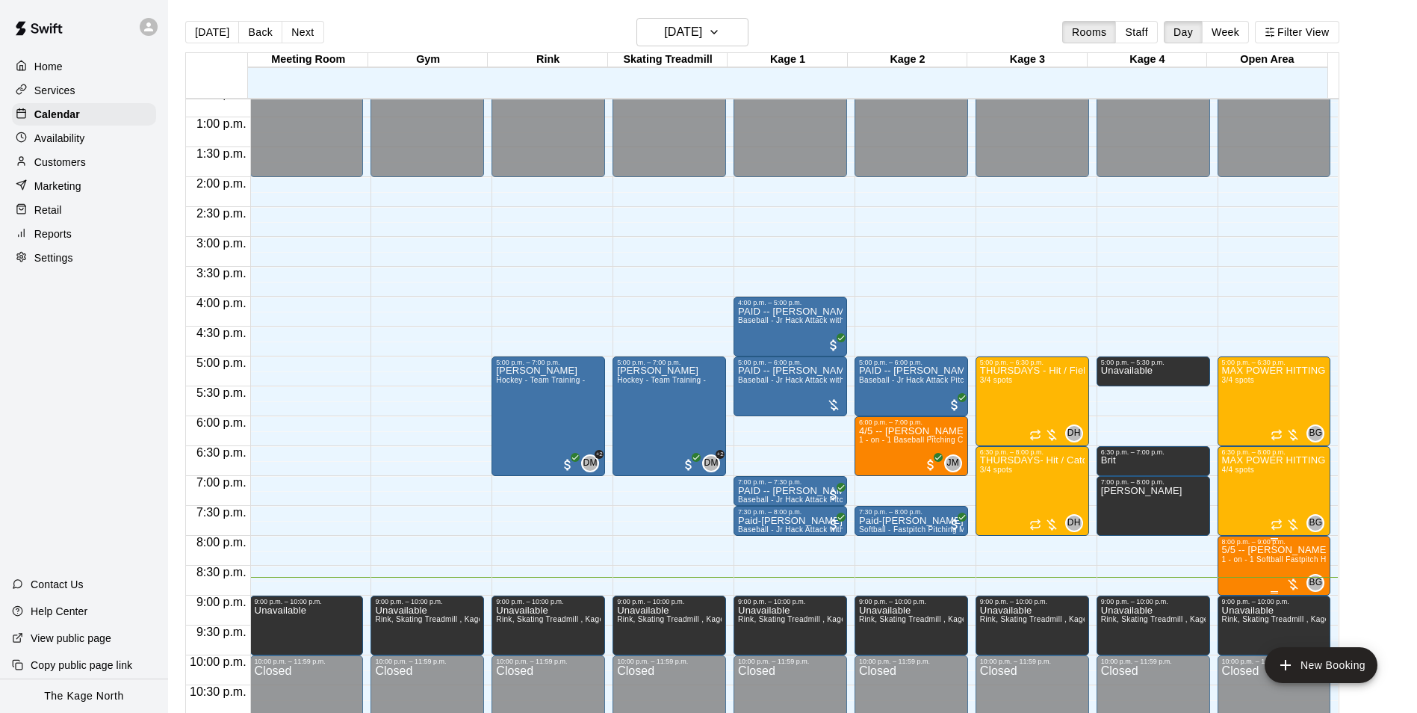
click at [1243, 550] on p "5/5 -- [PERSON_NAME]" at bounding box center [1274, 550] width 105 height 0
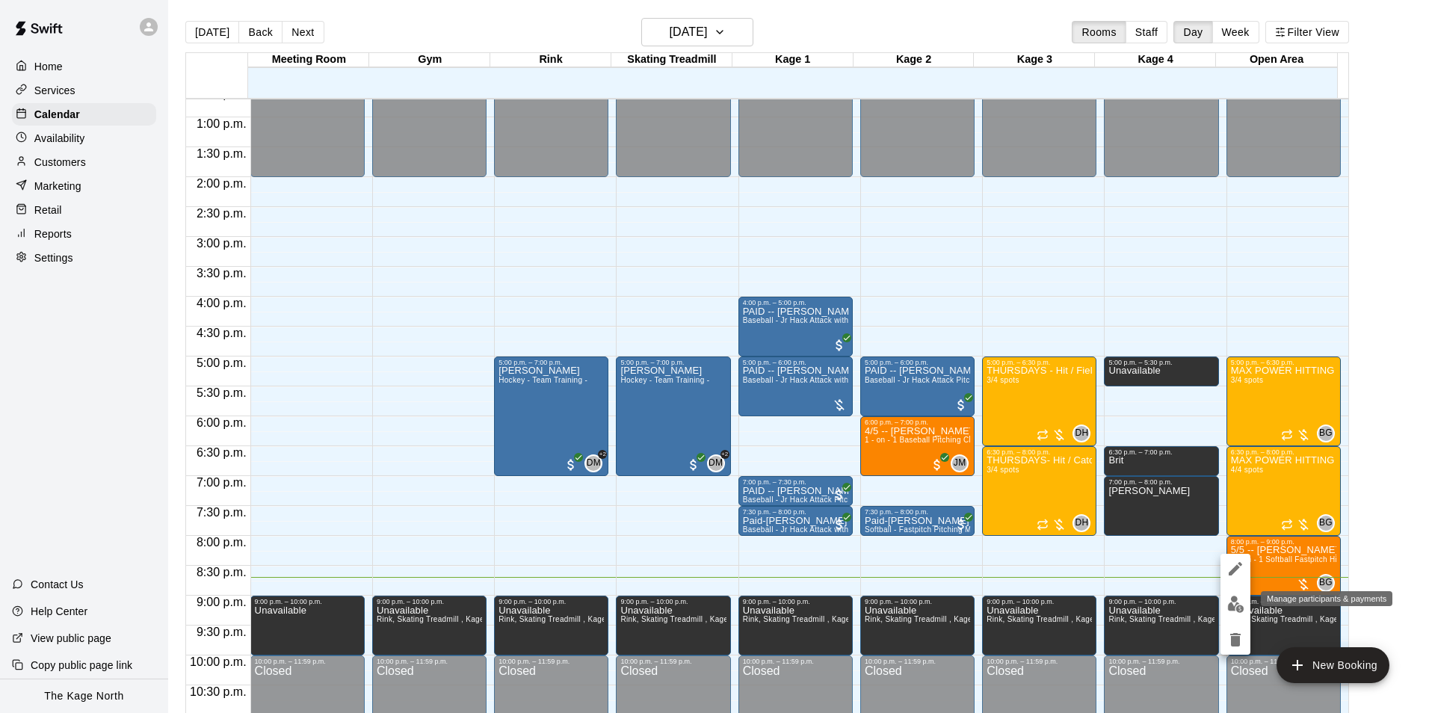
click at [1242, 603] on img "edit" at bounding box center [1235, 604] width 17 height 17
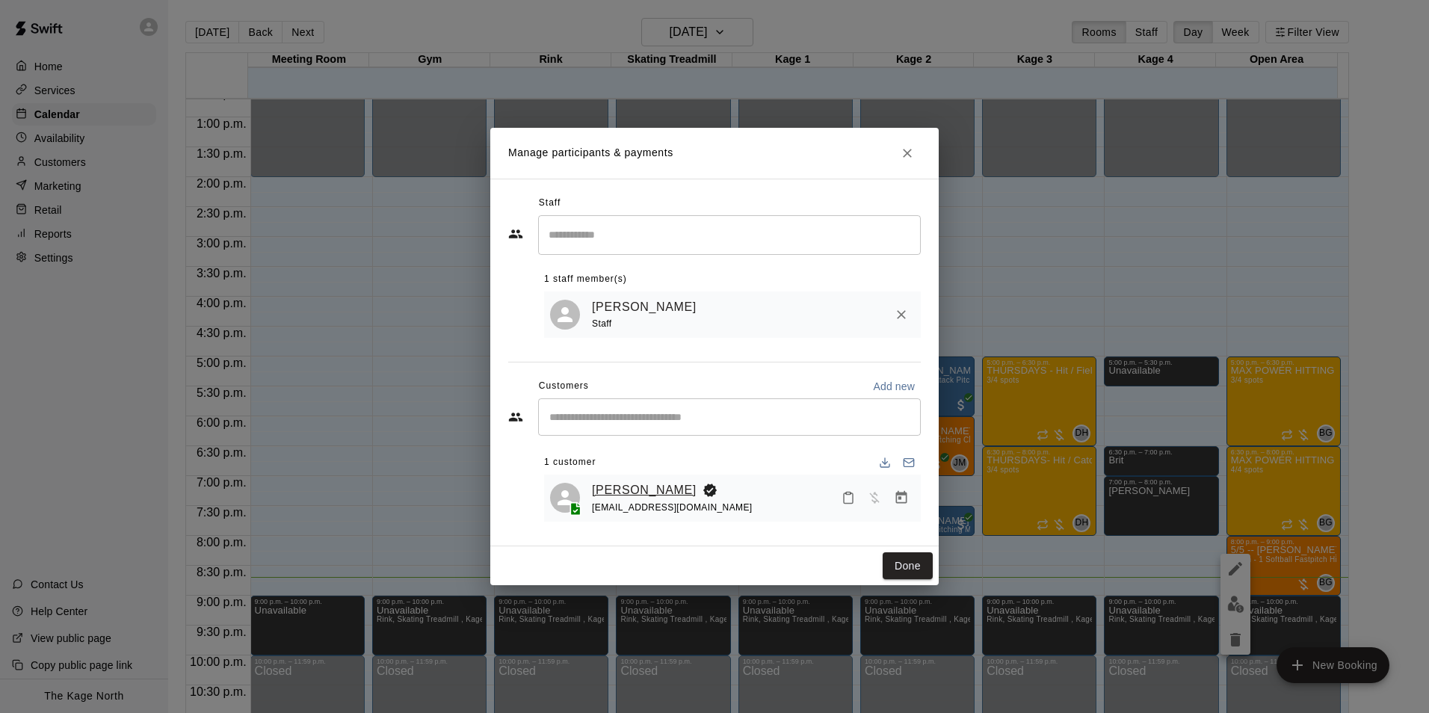
click at [616, 492] on link "Zoe Nyman" at bounding box center [644, 489] width 105 height 19
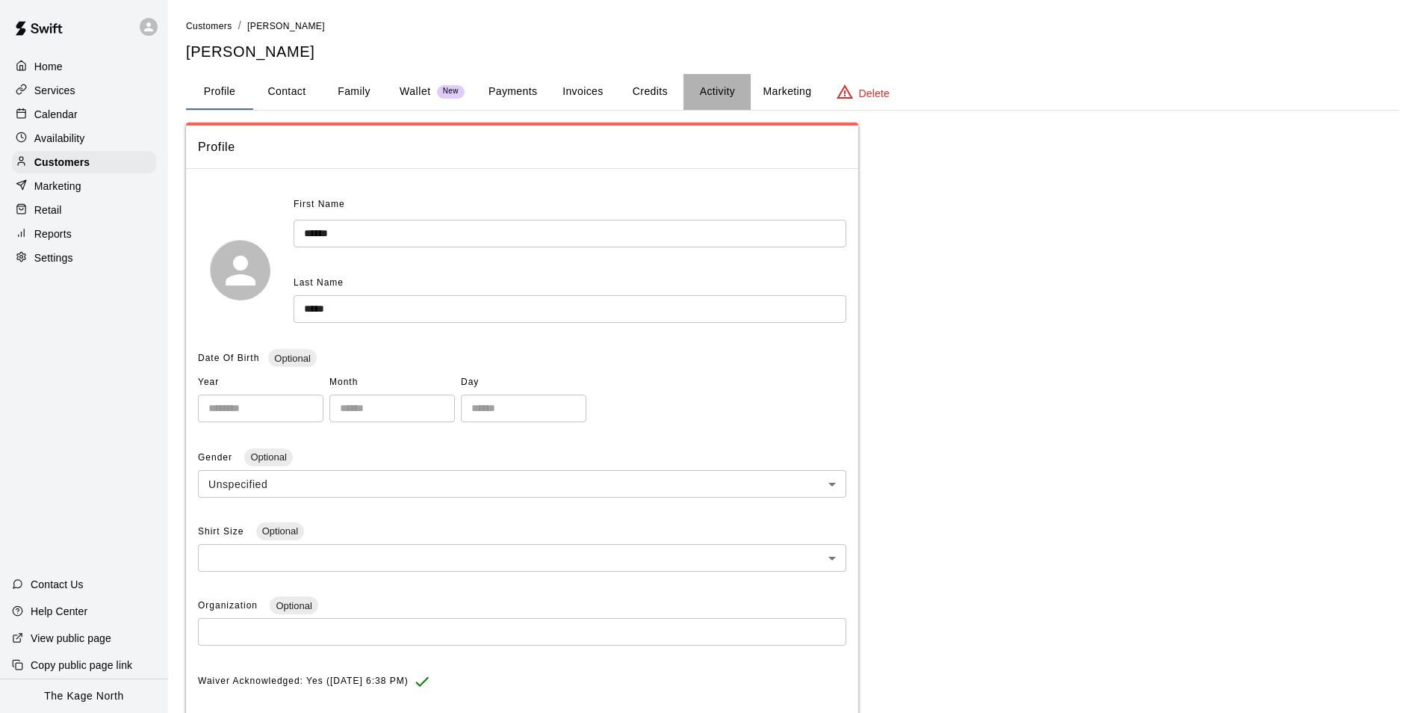
click at [715, 96] on button "Activity" at bounding box center [717, 92] width 67 height 36
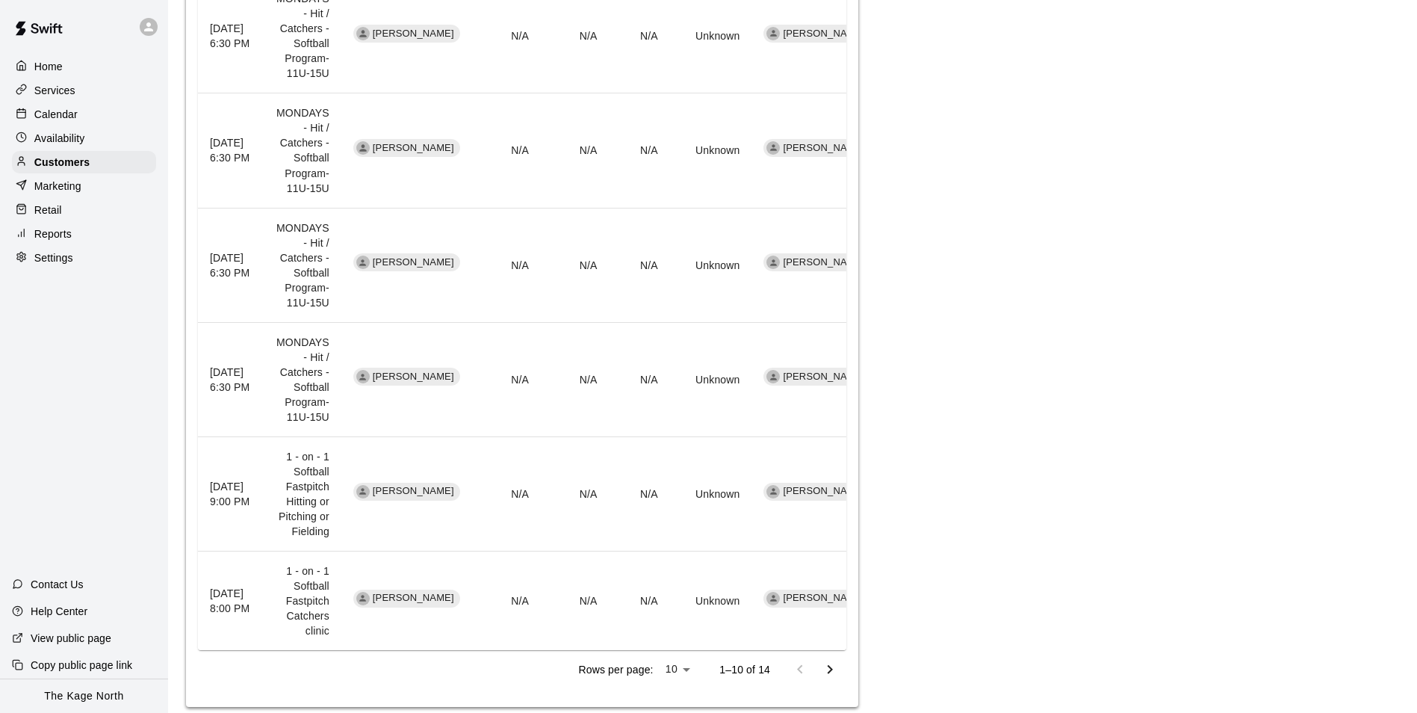
scroll to position [921, 0]
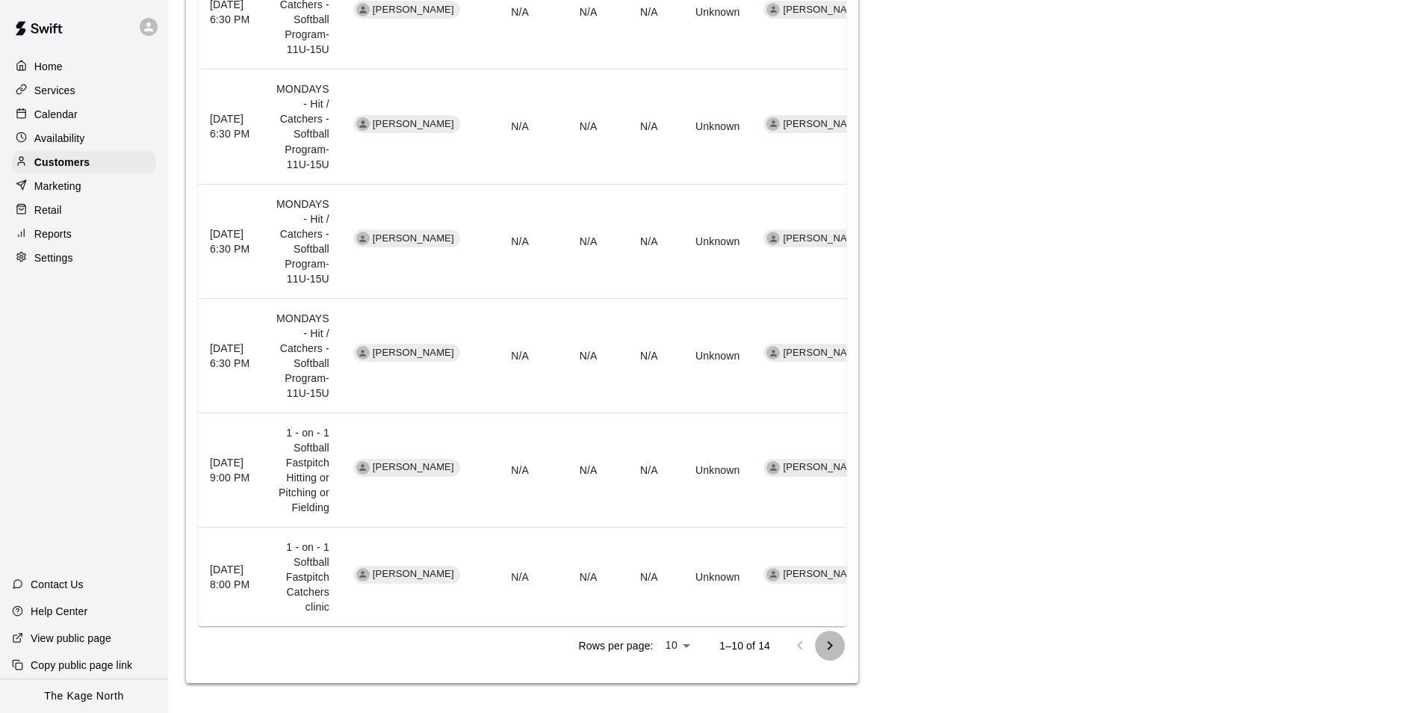
click at [837, 640] on icon "Go to next page" at bounding box center [830, 646] width 18 height 18
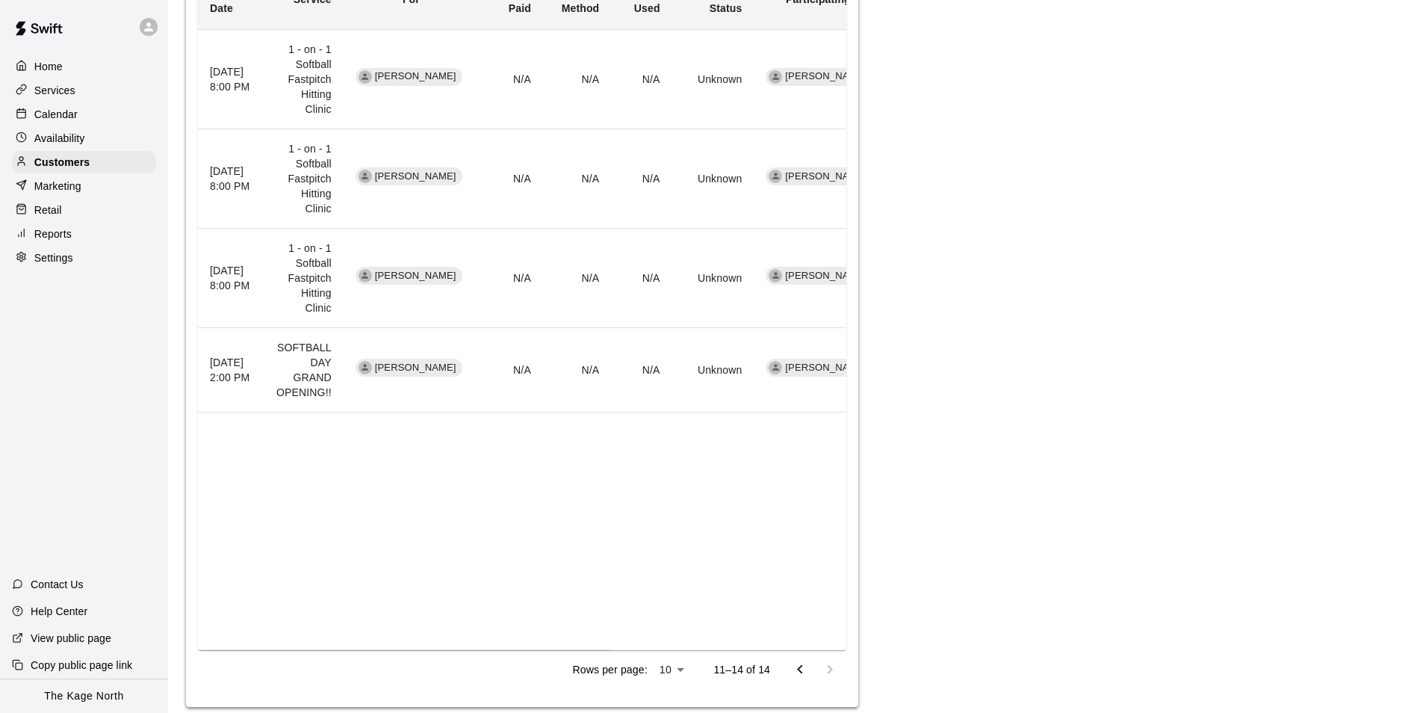
scroll to position [427, 0]
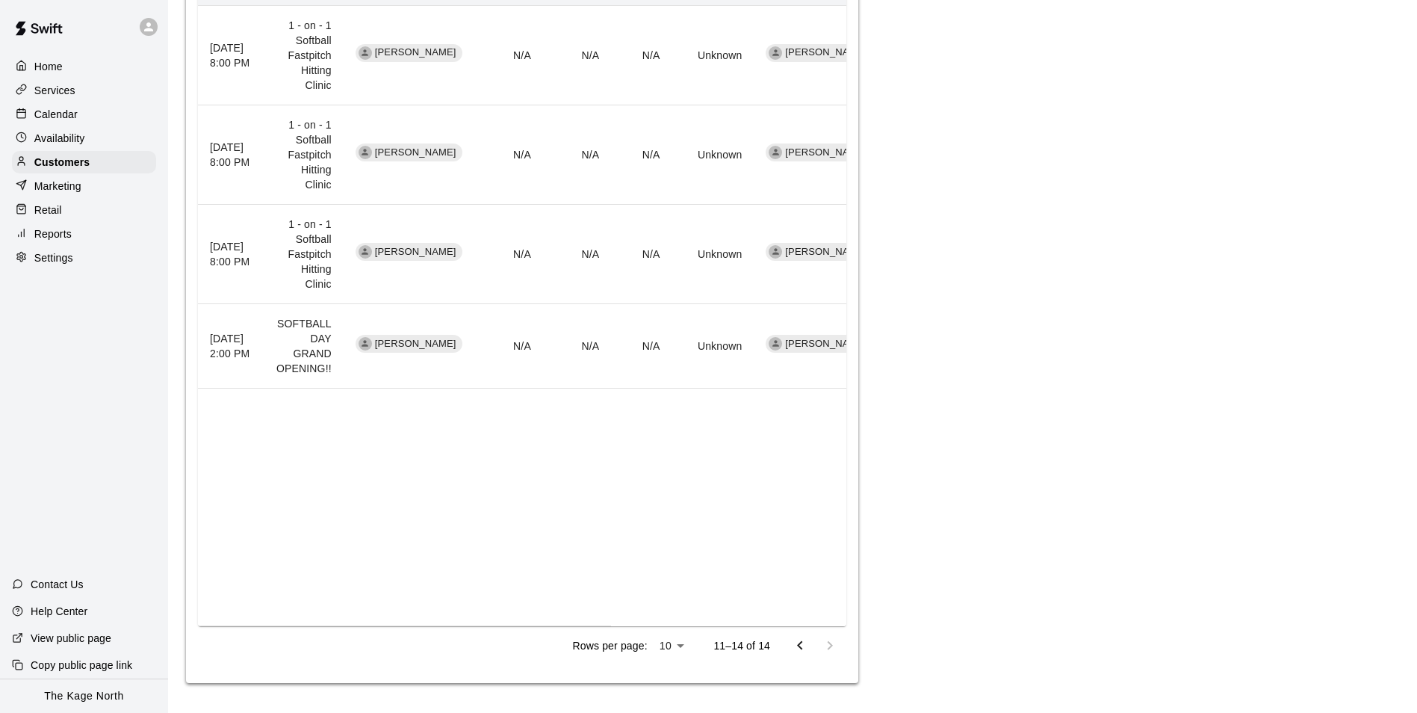
click at [798, 643] on icon "Go to previous page" at bounding box center [800, 646] width 18 height 18
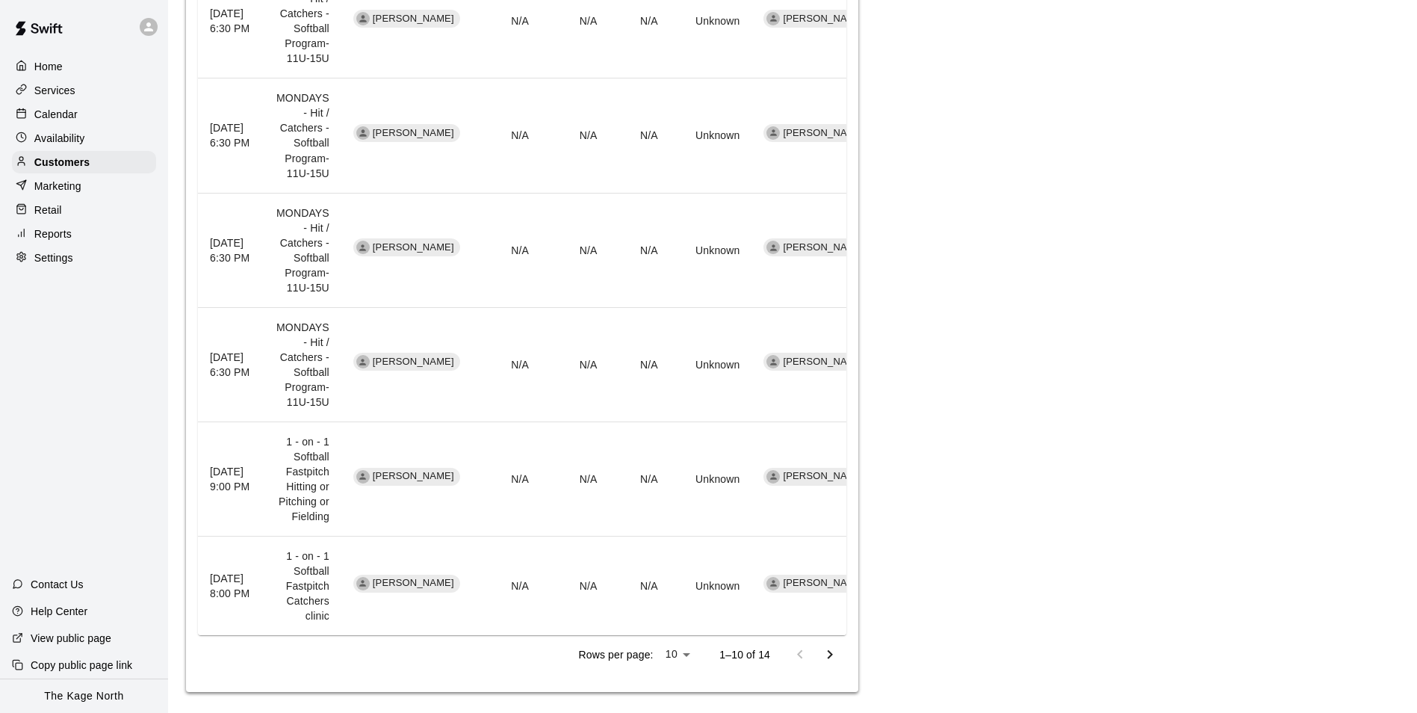
scroll to position [921, 0]
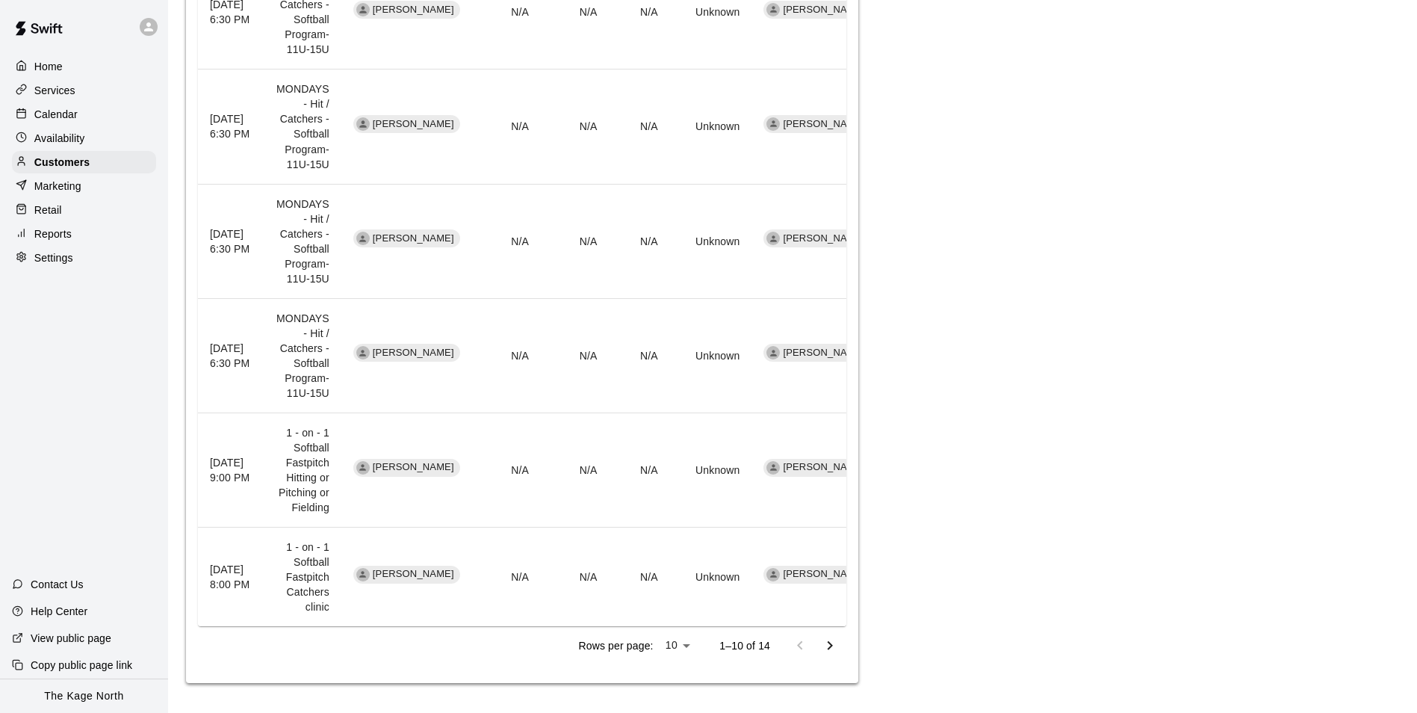
click at [835, 647] on icon "Go to next page" at bounding box center [830, 646] width 18 height 18
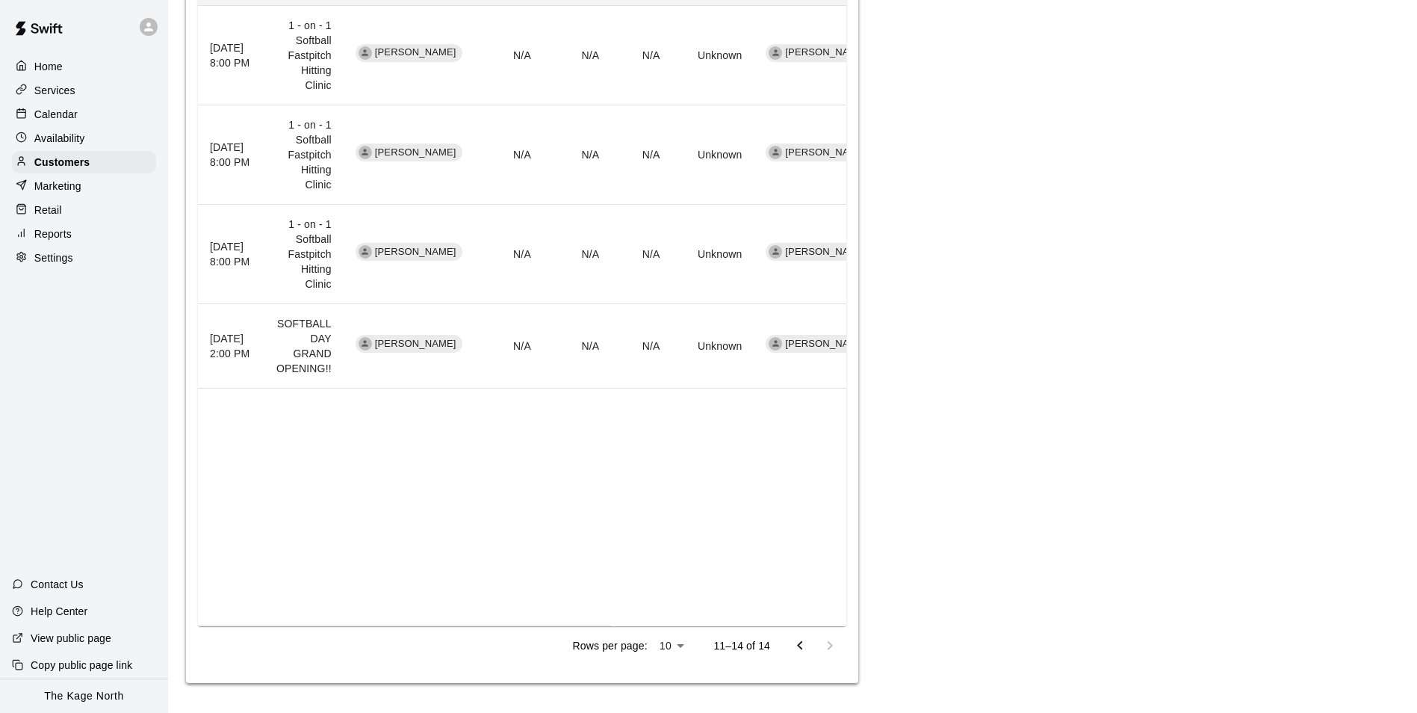
scroll to position [427, 0]
click at [800, 646] on icon "Go to previous page" at bounding box center [800, 646] width 18 height 18
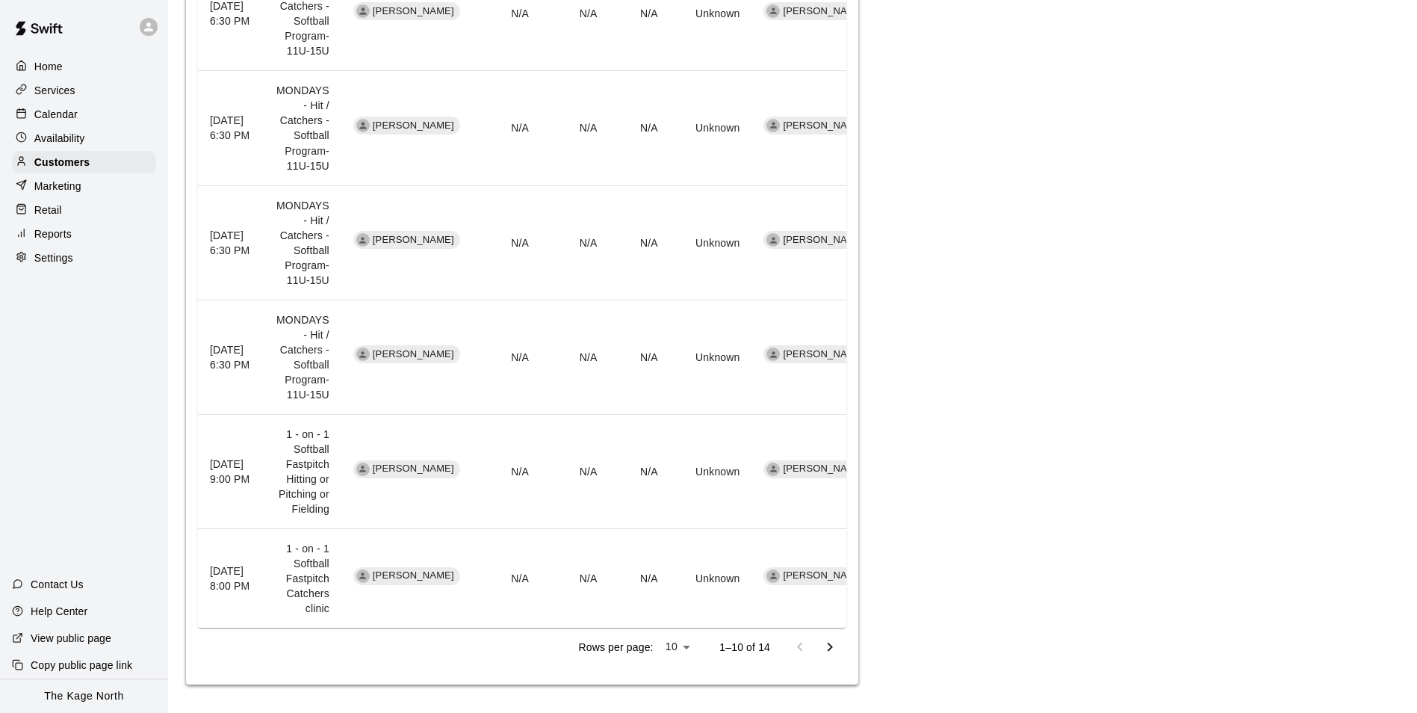
scroll to position [921, 0]
click at [834, 649] on icon "Go to next page" at bounding box center [830, 646] width 18 height 18
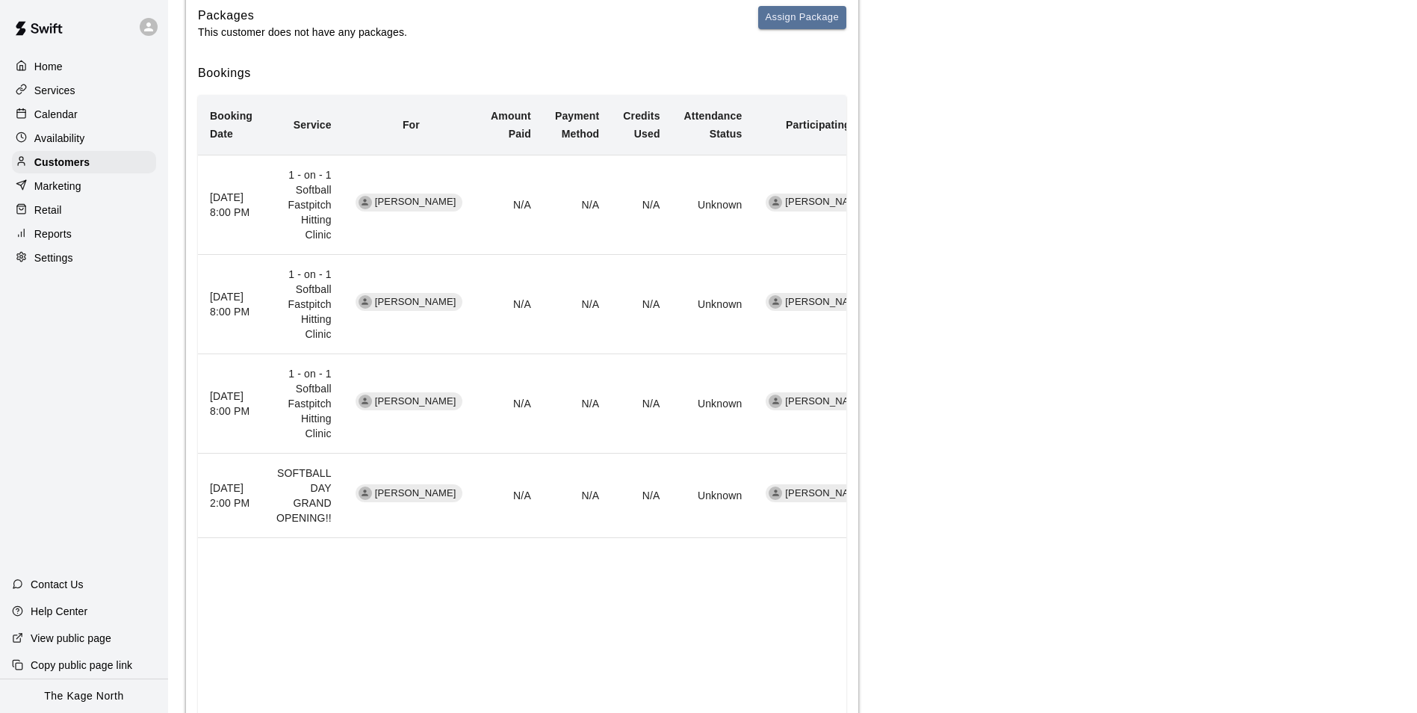
scroll to position [427, 0]
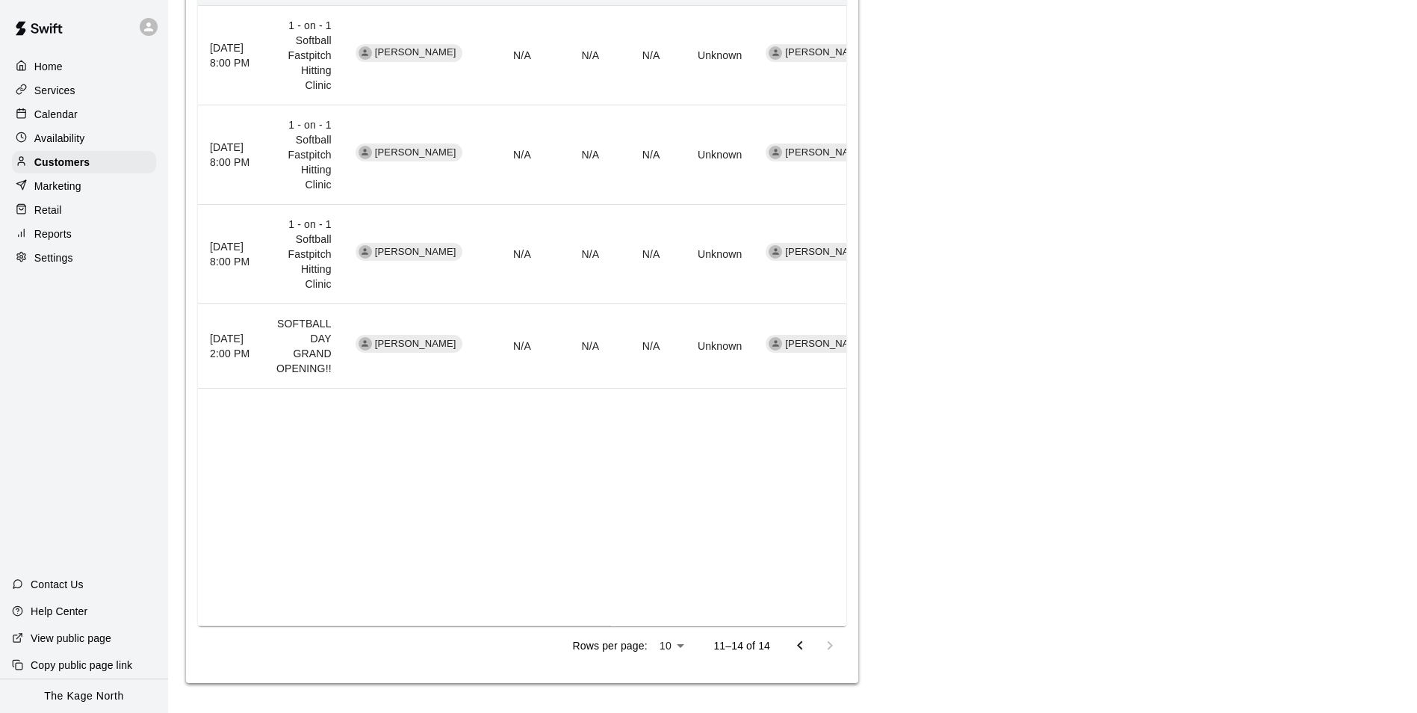
click at [805, 643] on icon "Go to previous page" at bounding box center [800, 646] width 18 height 18
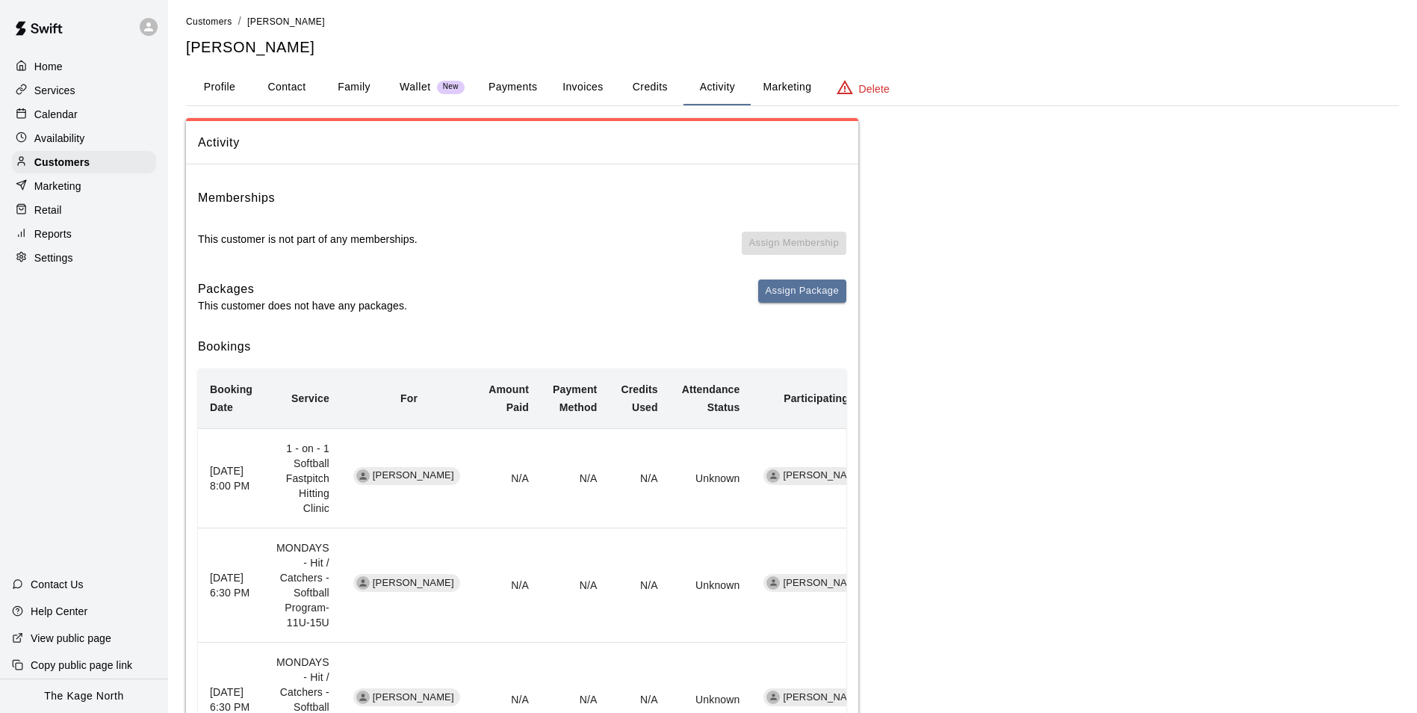
scroll to position [0, 0]
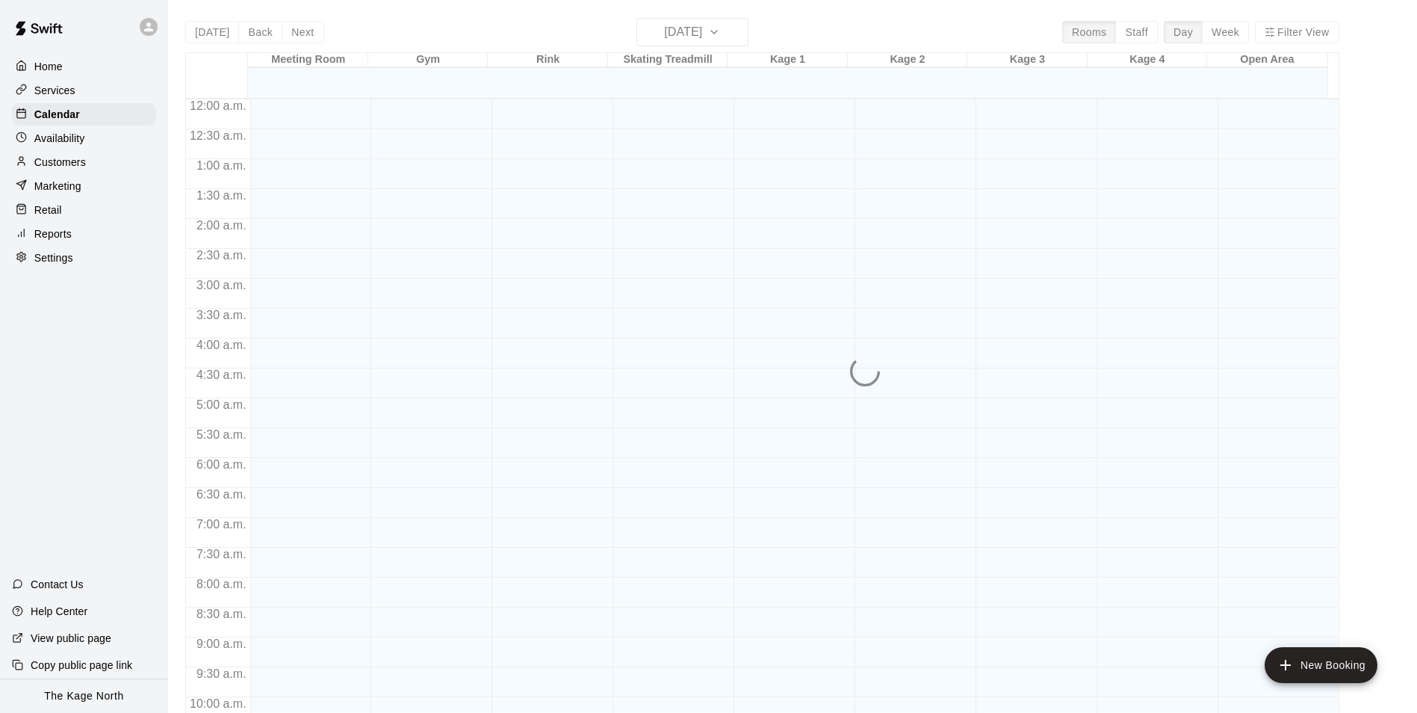
scroll to position [759, 0]
